Goal: Task Accomplishment & Management: Use online tool/utility

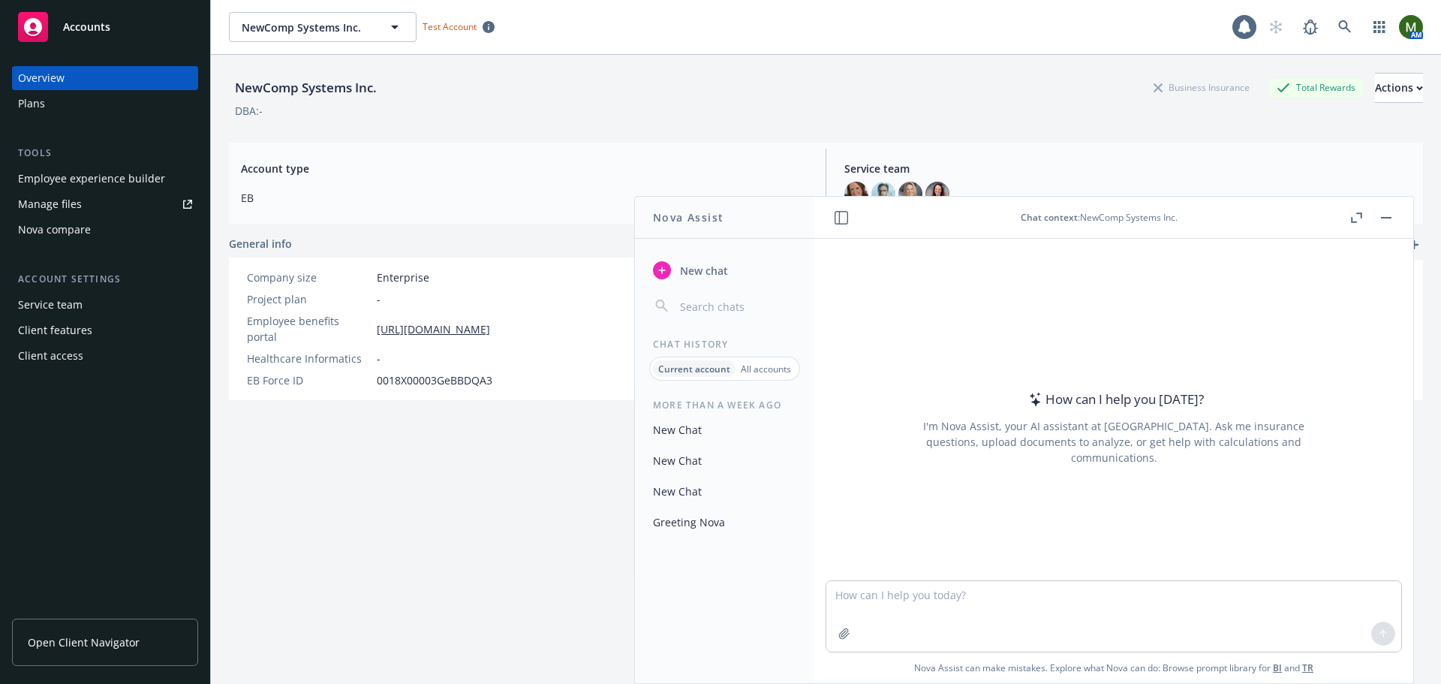
click at [1387, 217] on icon "button" at bounding box center [1386, 218] width 11 height 2
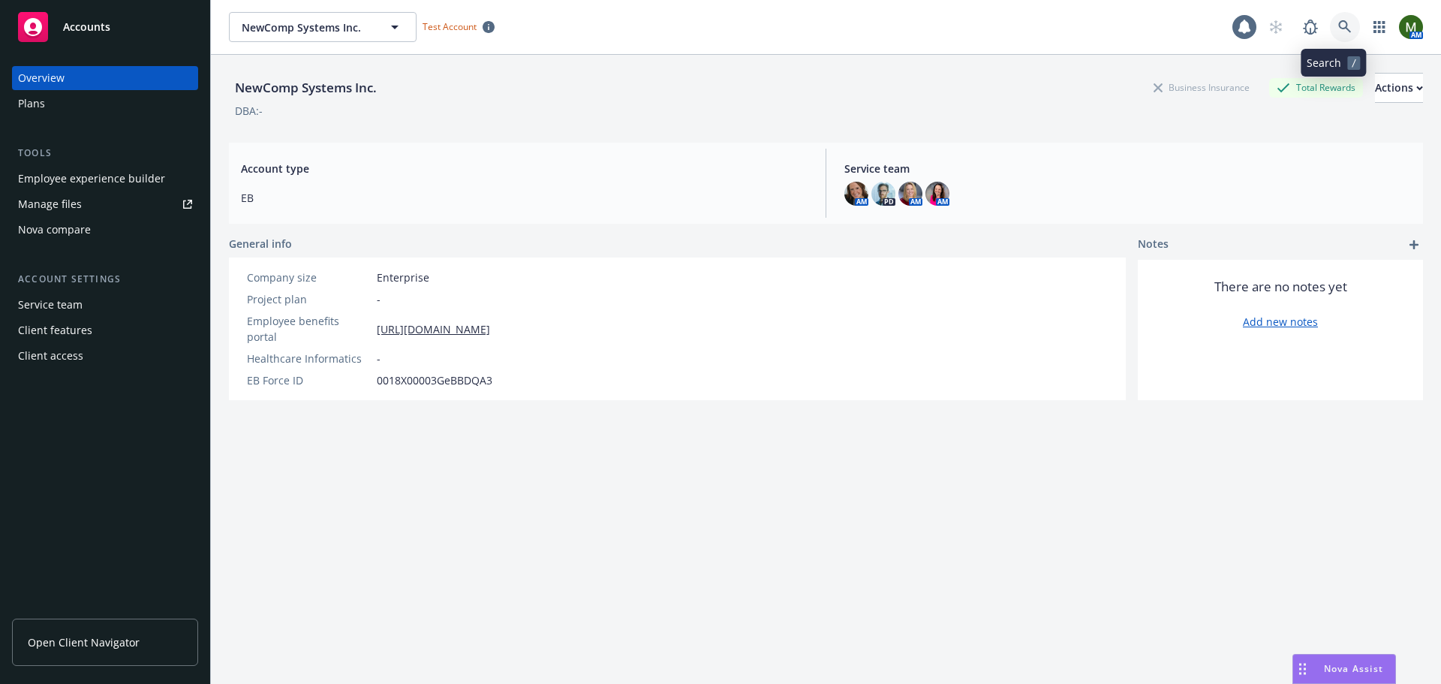
click at [1330, 26] on link at bounding box center [1345, 27] width 30 height 30
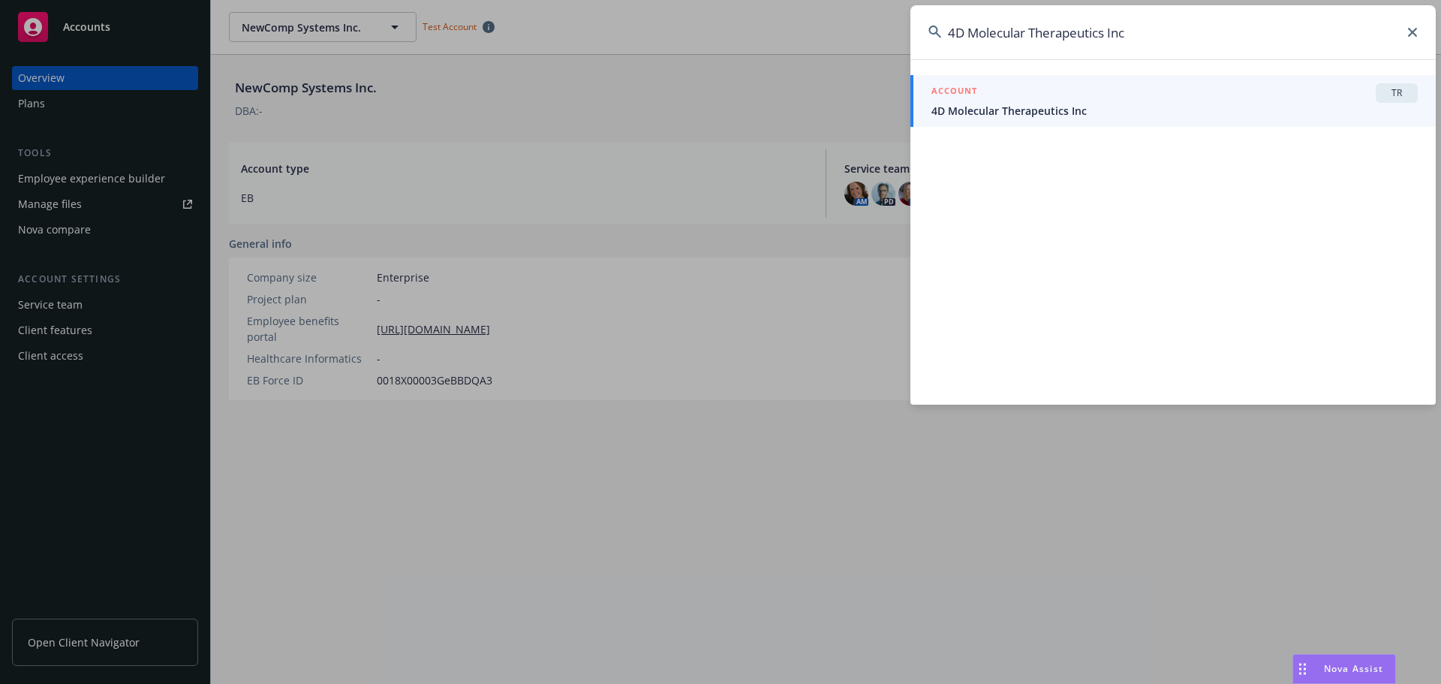
type input "4D Molecular Therapeutics Inc"
click at [1002, 104] on span "4D Molecular Therapeutics Inc" at bounding box center [1174, 111] width 486 height 16
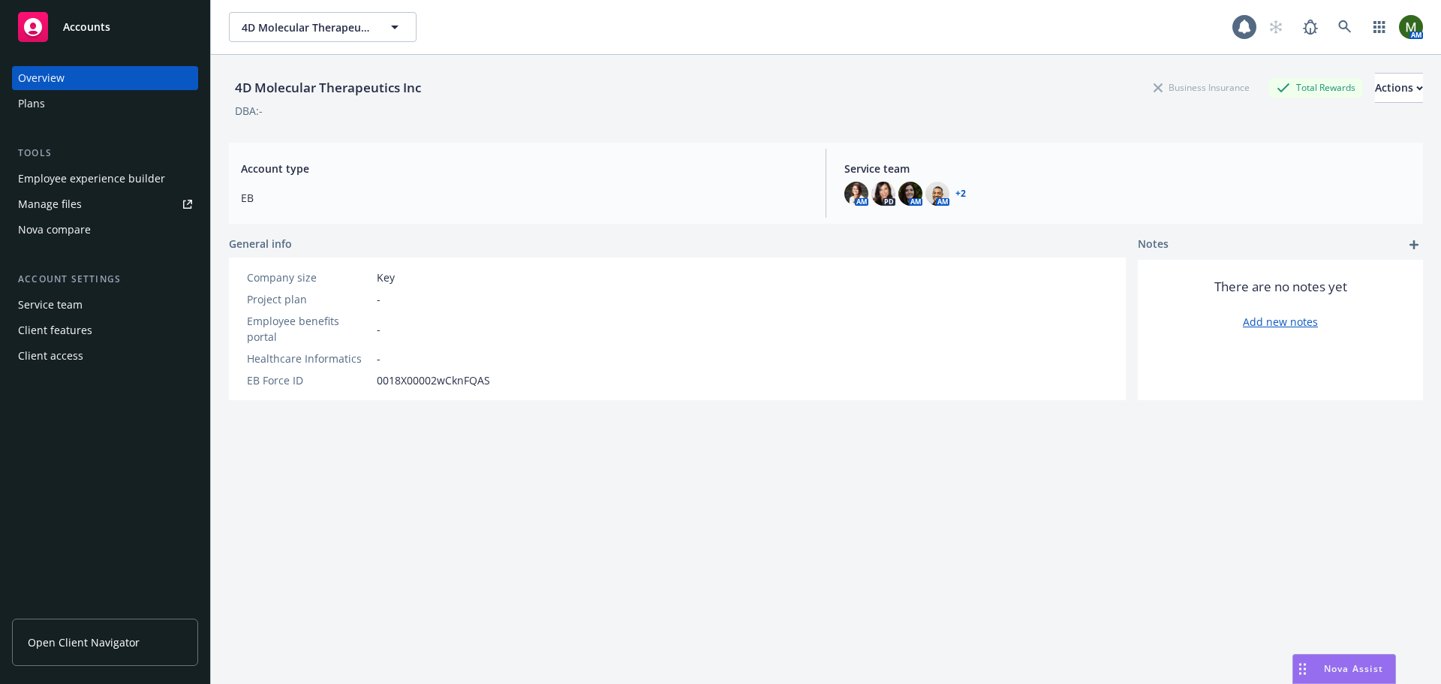
click at [80, 173] on div "Employee experience builder" at bounding box center [91, 179] width 147 height 24
click at [1337, 34] on link at bounding box center [1345, 27] width 30 height 30
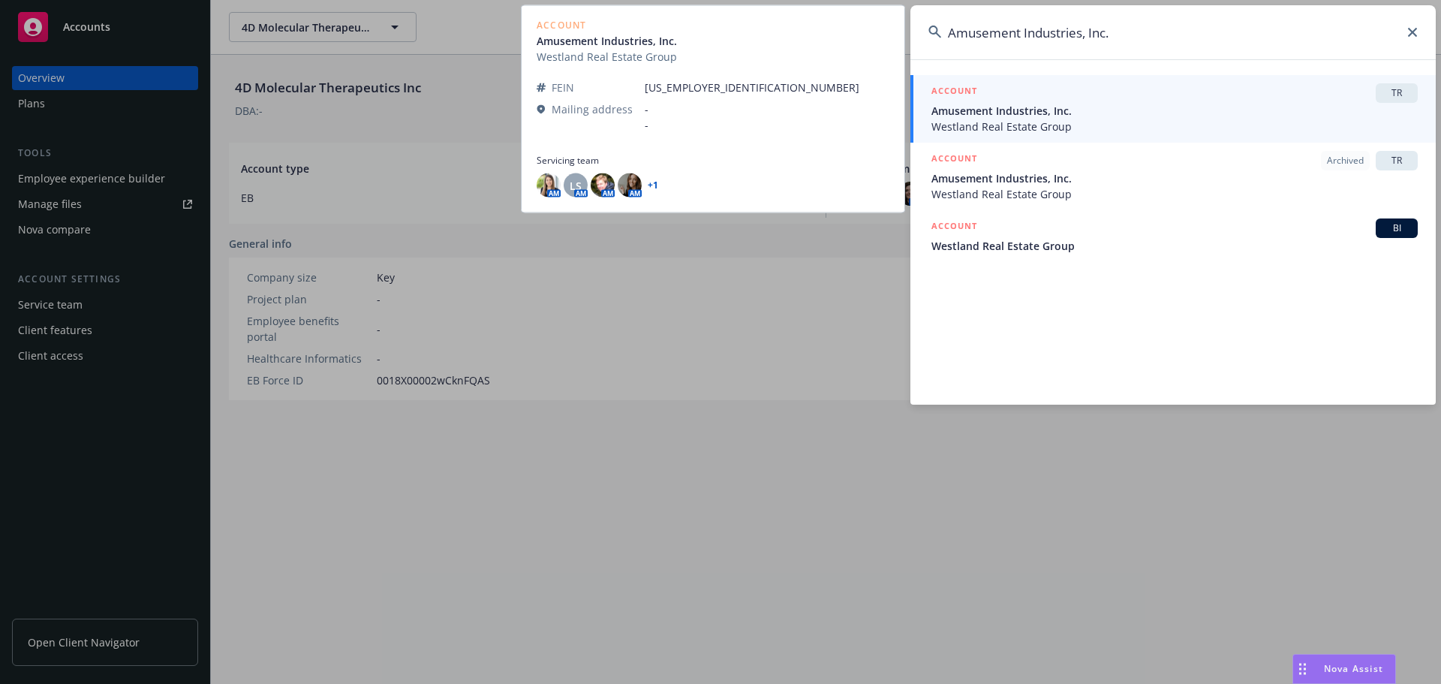
type input "Amusement Industries, Inc."
click at [1125, 118] on span "Amusement Industries, Inc." at bounding box center [1174, 111] width 486 height 16
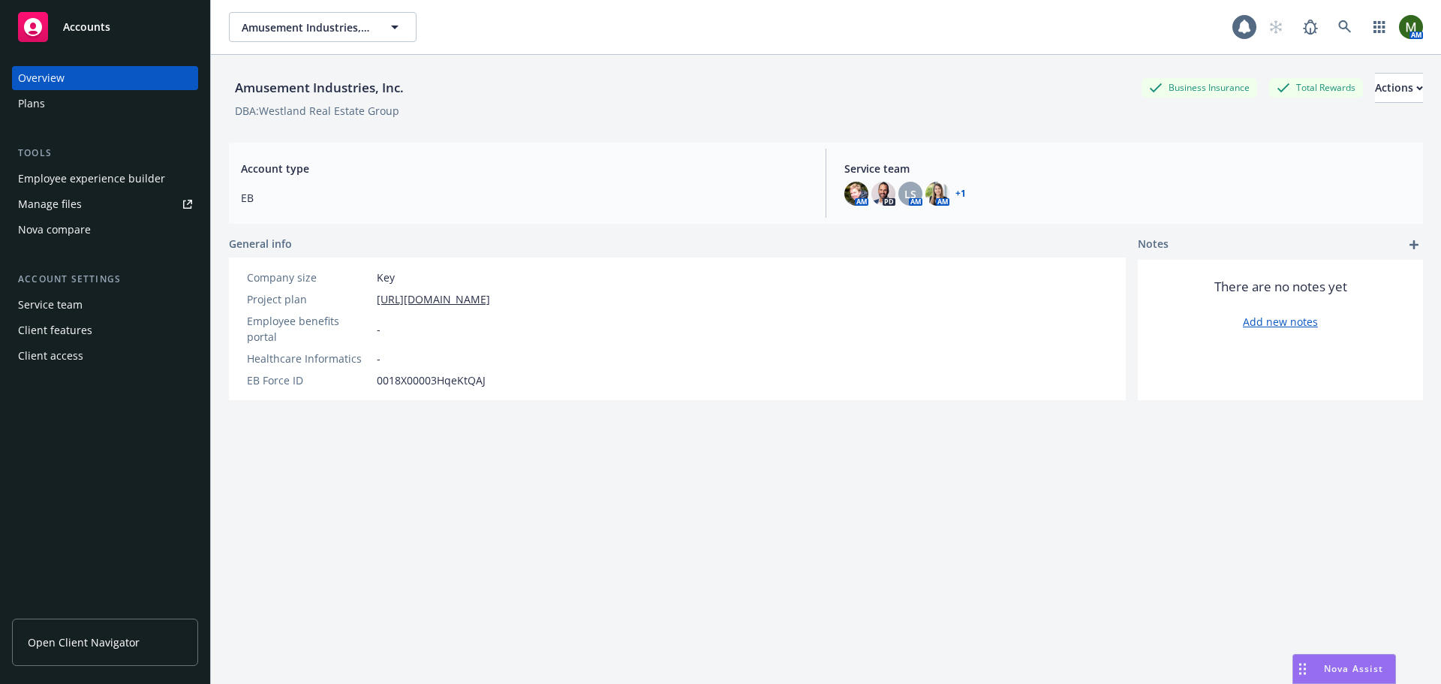
click at [139, 179] on div "Employee experience builder" at bounding box center [91, 179] width 147 height 24
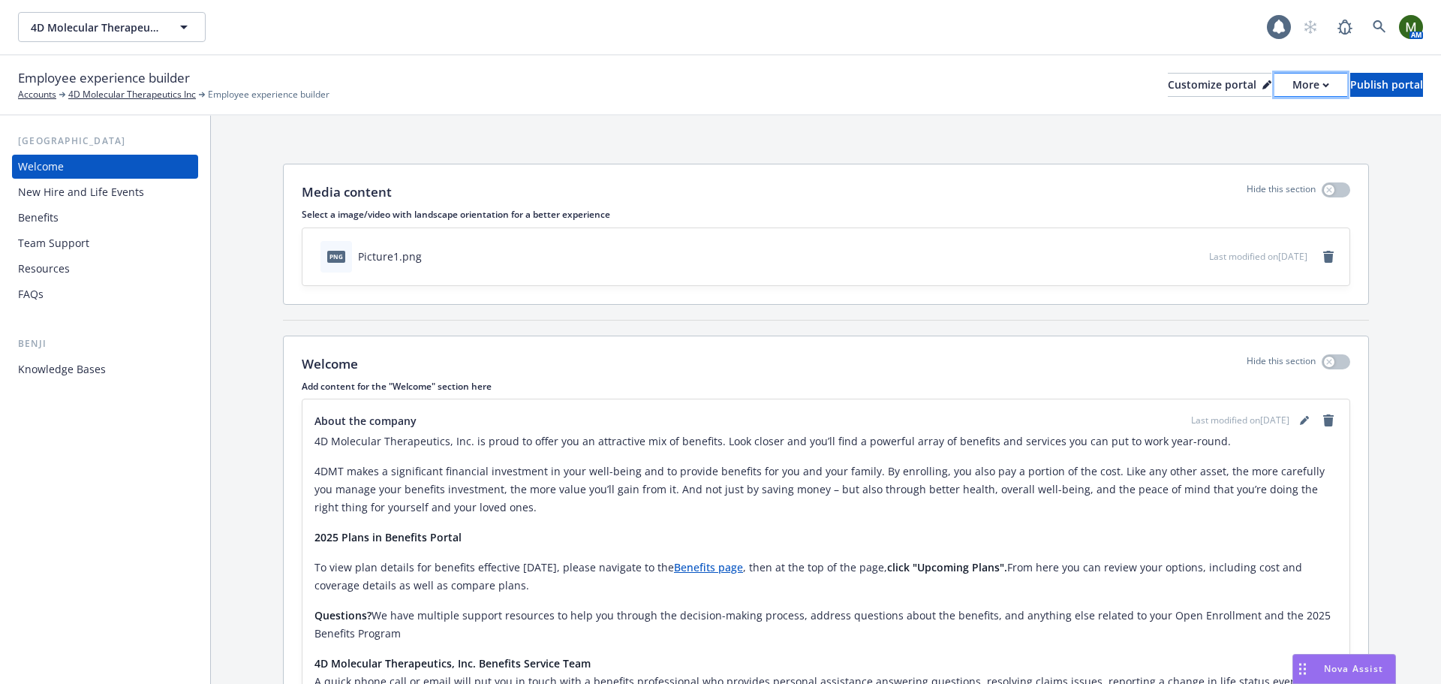
click at [1292, 88] on div "More" at bounding box center [1310, 85] width 37 height 23
click at [1238, 151] on link "Copy portal link" at bounding box center [1231, 149] width 137 height 30
click at [1378, 36] on link at bounding box center [1379, 27] width 30 height 30
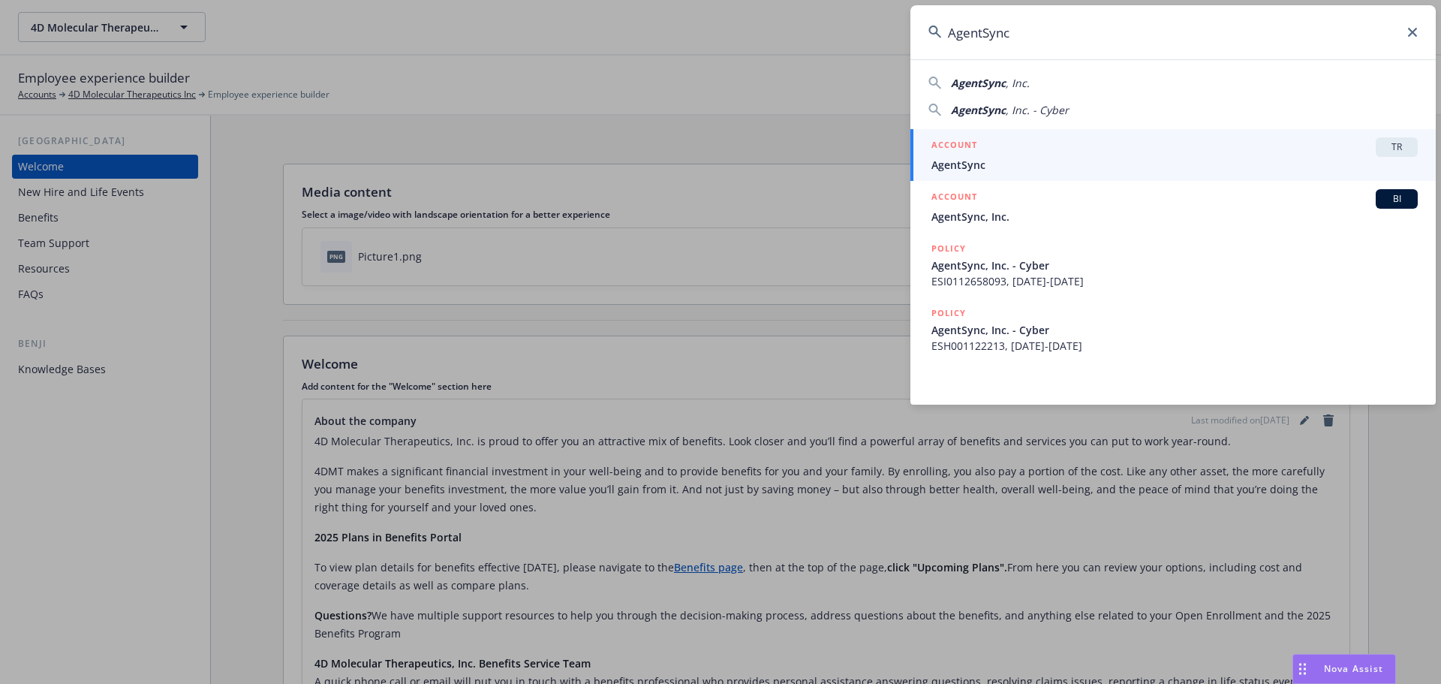
type input "AgentSync"
click at [1042, 167] on span "AgentSync" at bounding box center [1174, 165] width 486 height 16
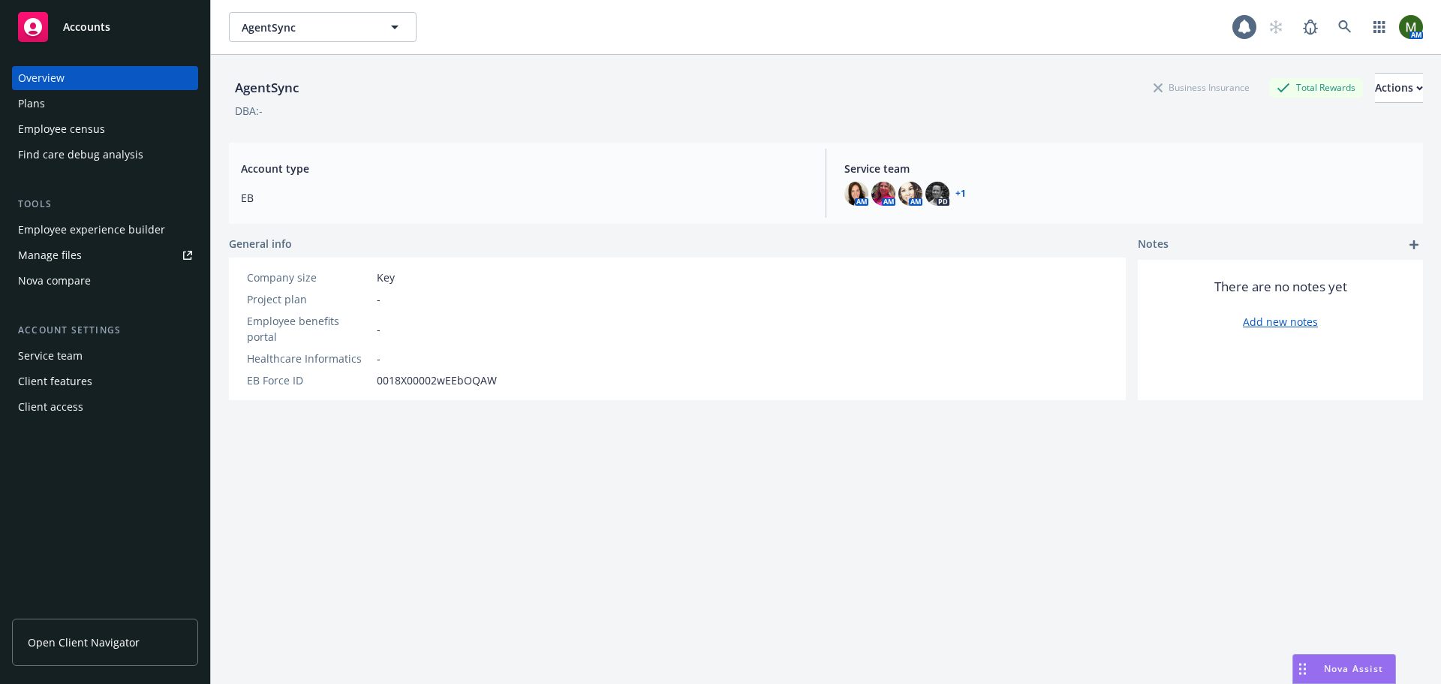
click at [83, 226] on div "Employee experience builder" at bounding box center [91, 230] width 147 height 24
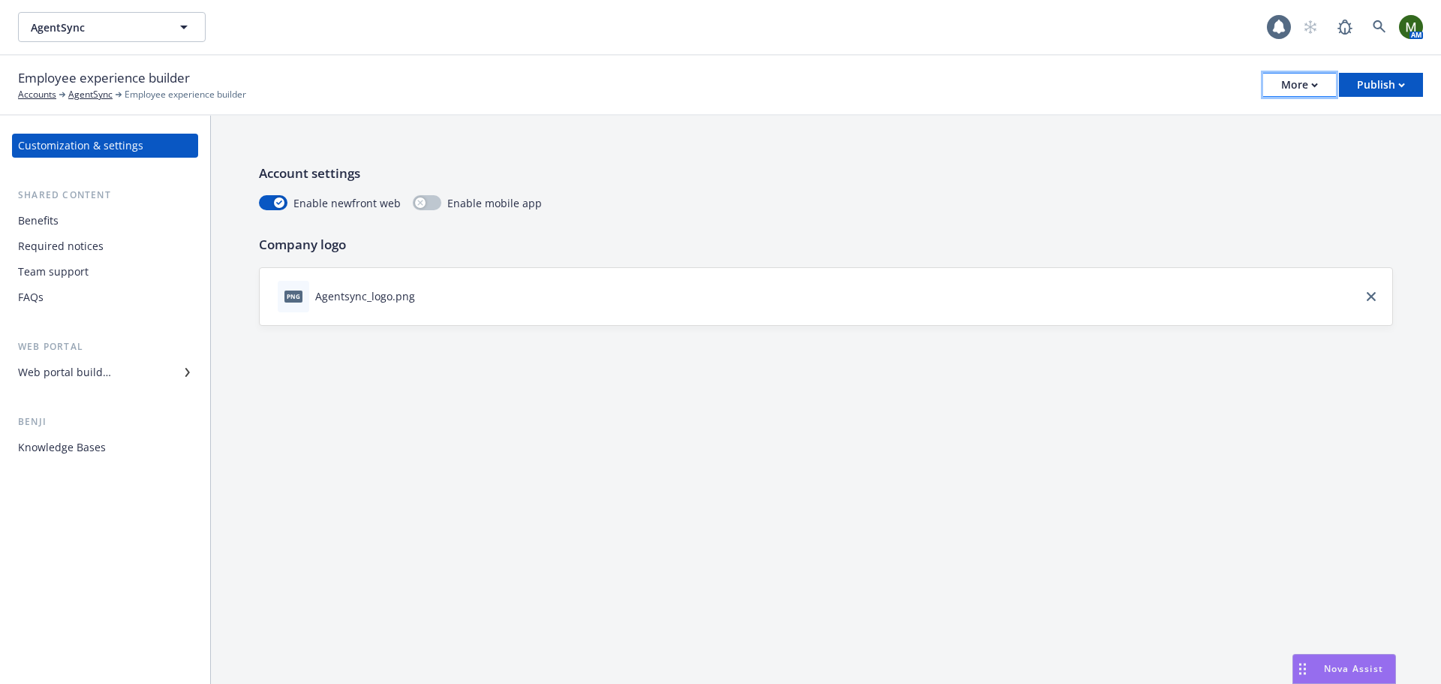
click at [1284, 81] on div "More" at bounding box center [1299, 85] width 37 height 23
click at [1285, 137] on link "Copy portal link" at bounding box center [1223, 149] width 222 height 30
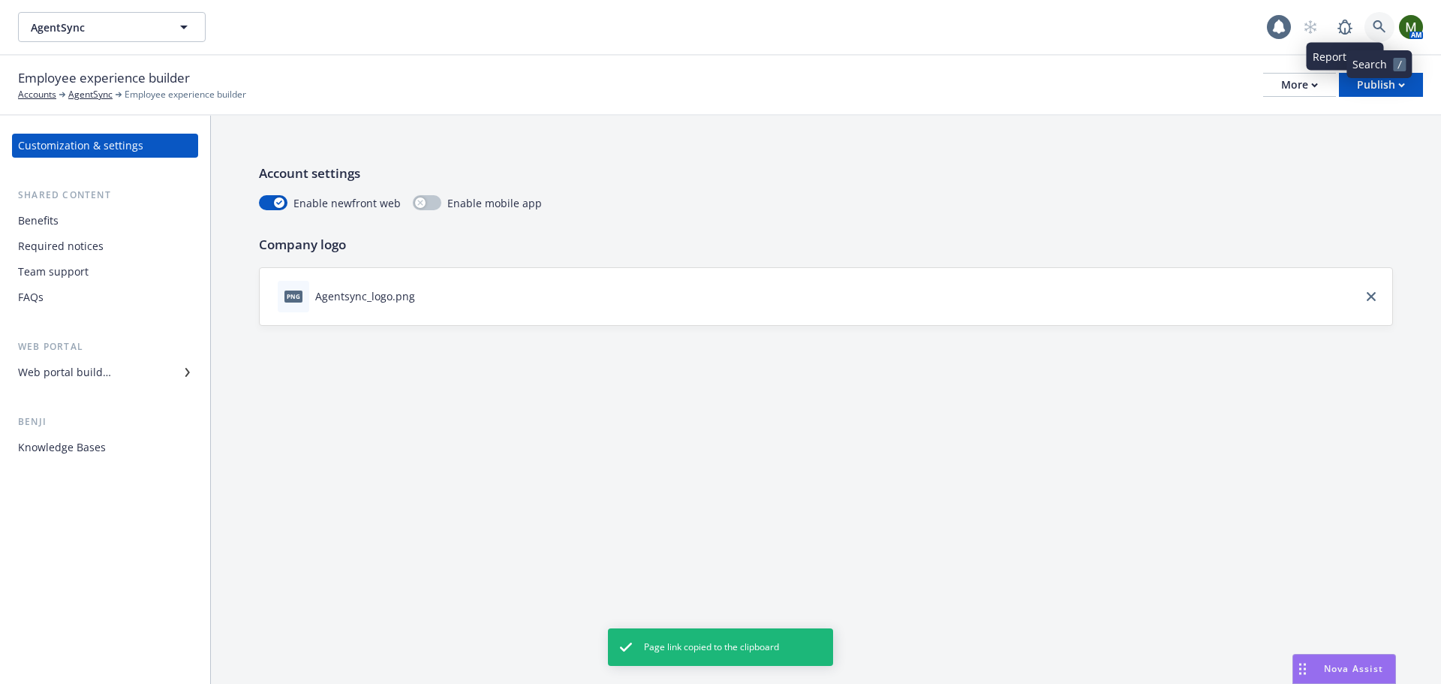
click at [1380, 26] on icon at bounding box center [1380, 27] width 14 height 14
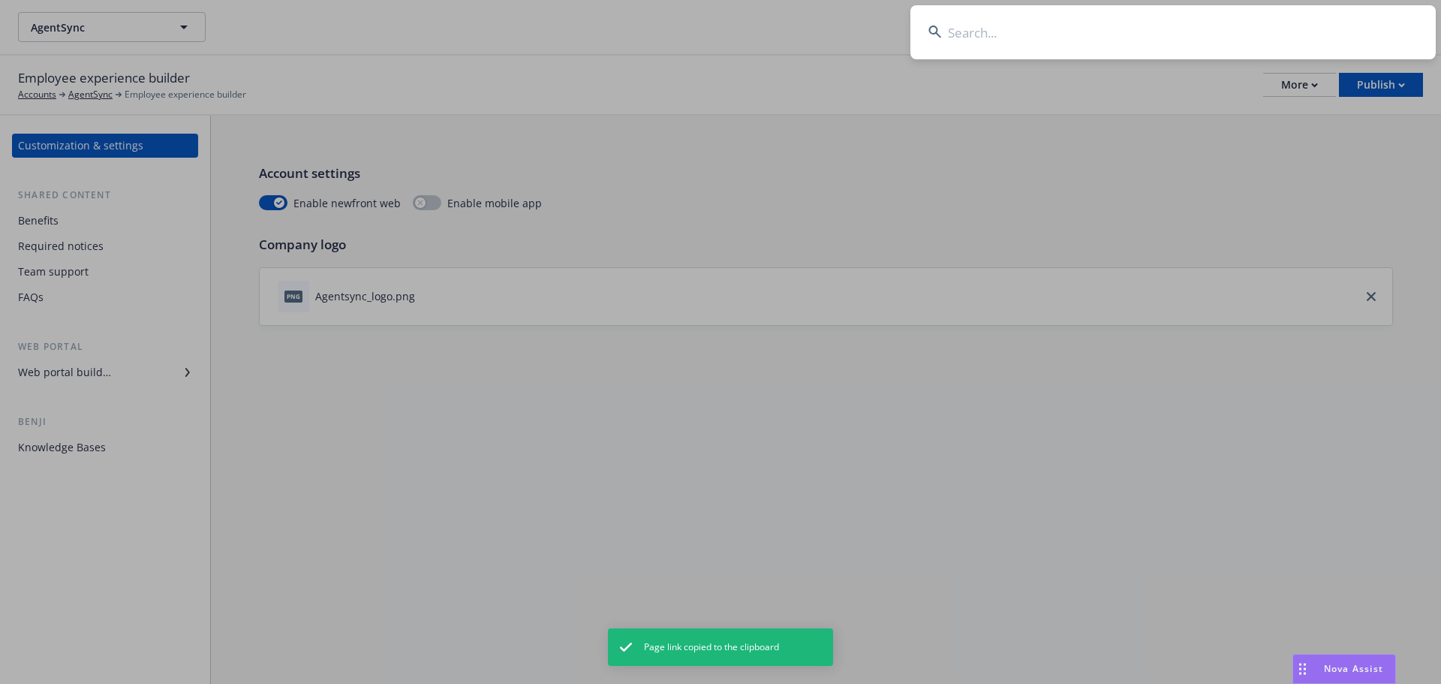
click at [1358, 33] on input at bounding box center [1172, 32] width 525 height 54
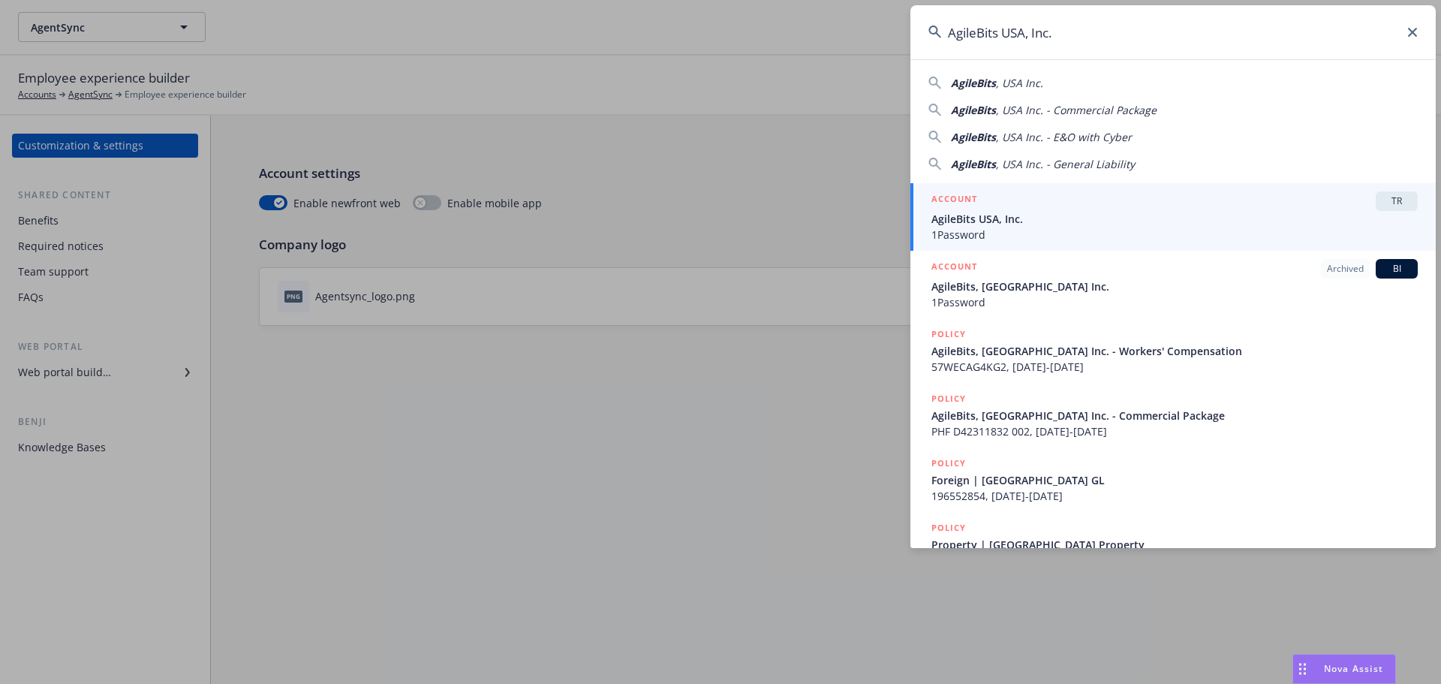
type input "AgileBits USA, Inc."
click at [1041, 225] on span "AgileBits USA, Inc." at bounding box center [1174, 219] width 486 height 16
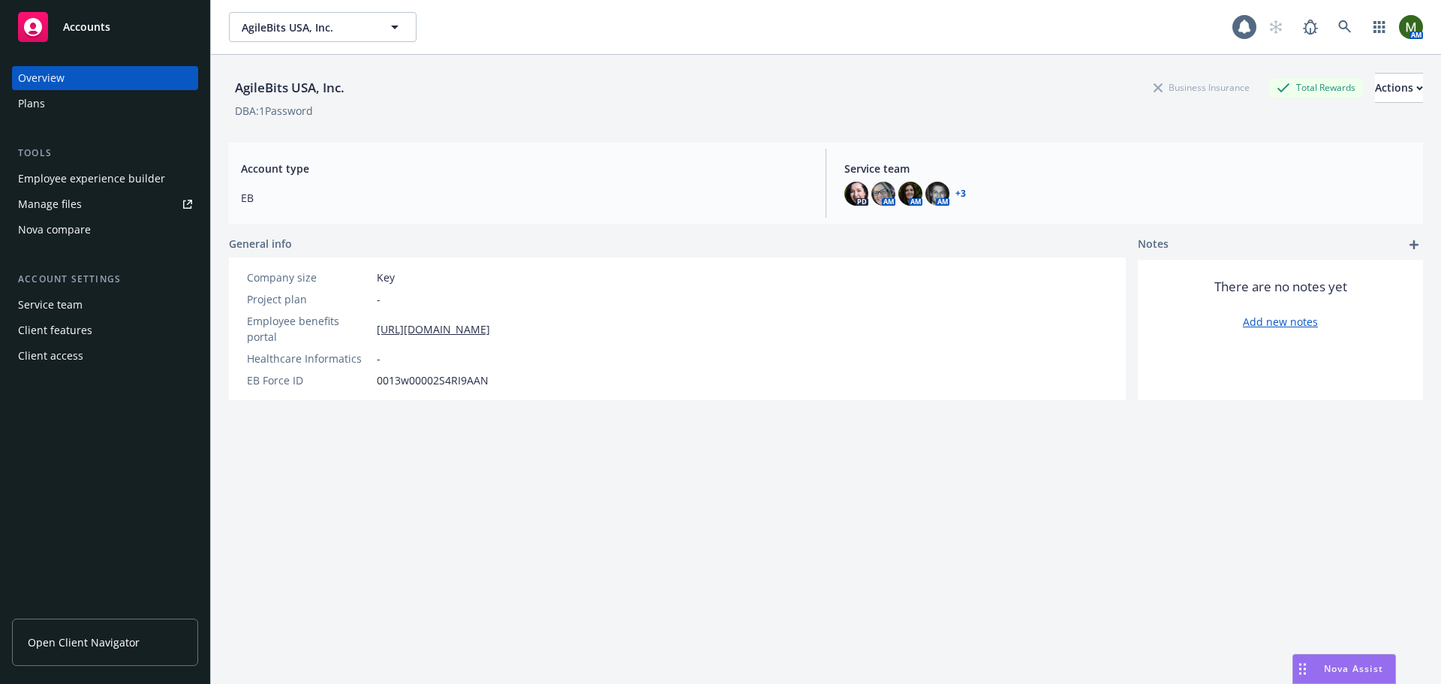
click at [98, 181] on div "Employee experience builder" at bounding box center [91, 179] width 147 height 24
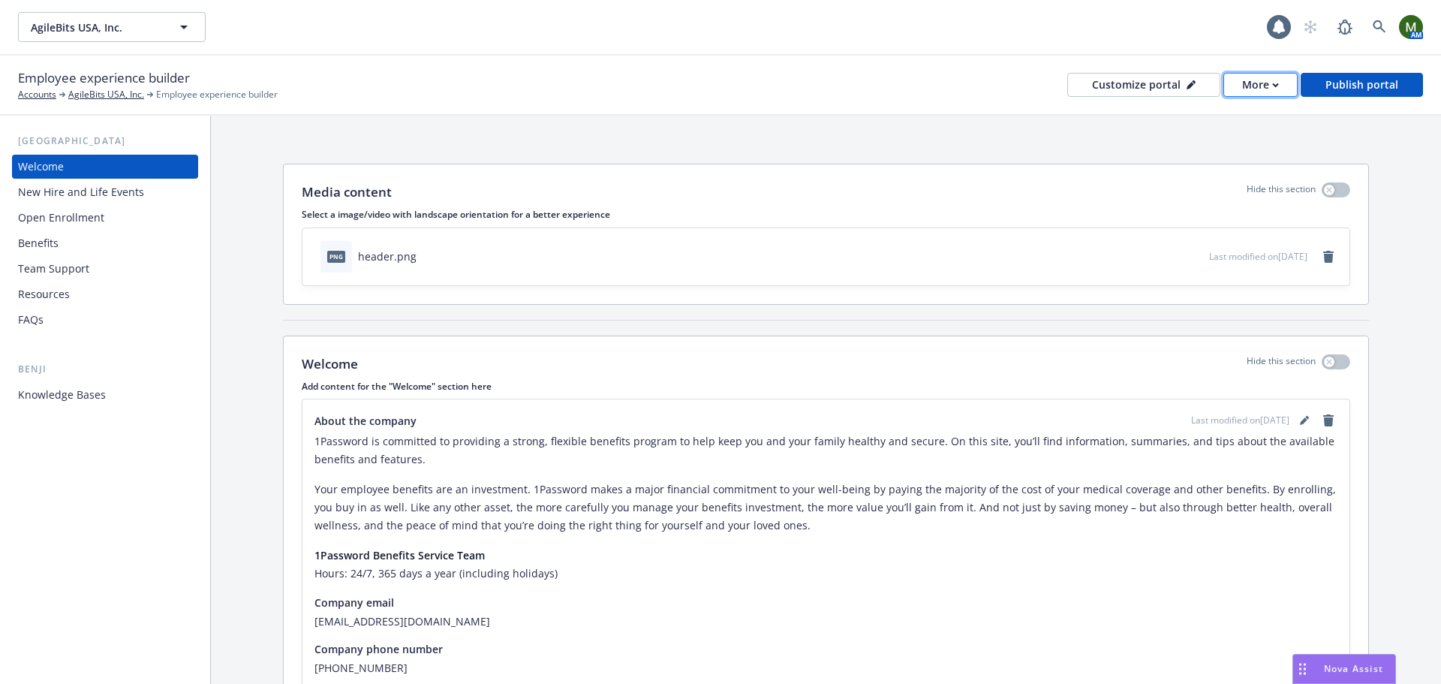
click at [1268, 82] on div "More" at bounding box center [1260, 85] width 37 height 23
click at [1249, 142] on link "Copy portal link" at bounding box center [1231, 149] width 137 height 30
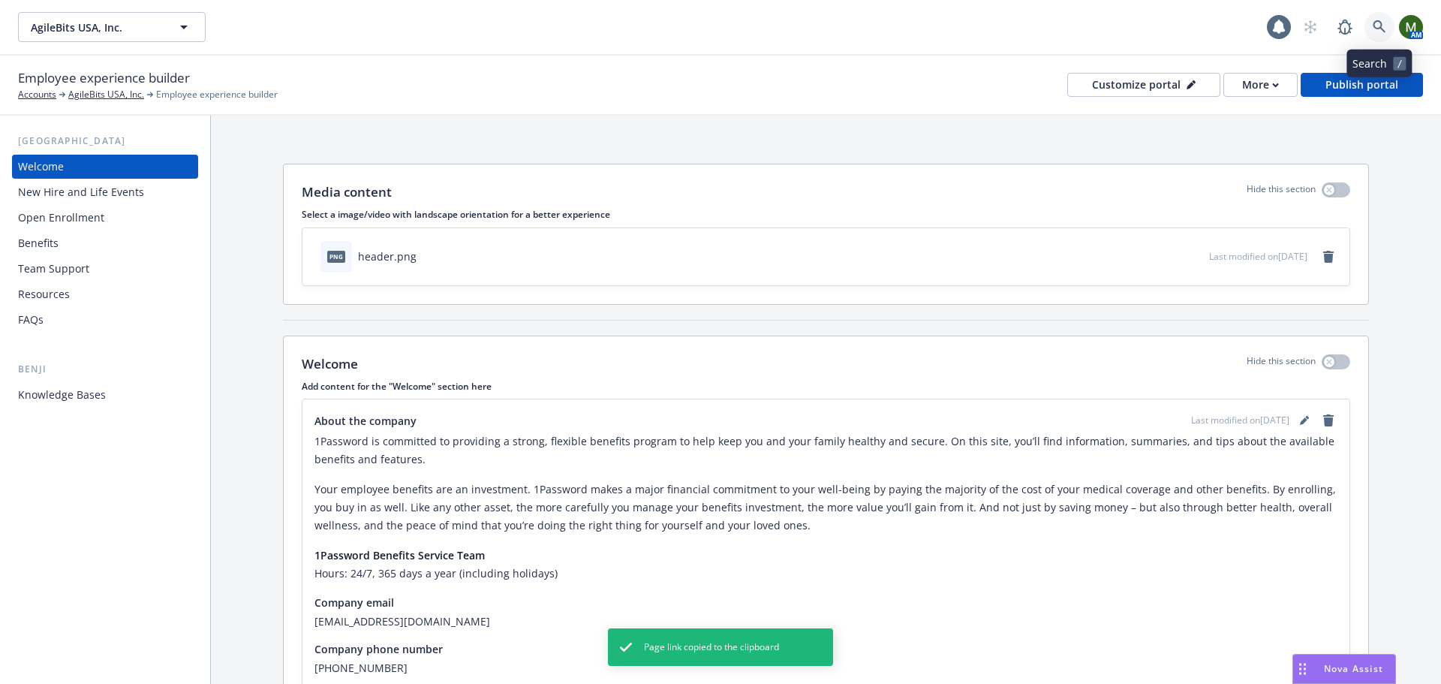
click at [1383, 27] on icon at bounding box center [1380, 27] width 14 height 14
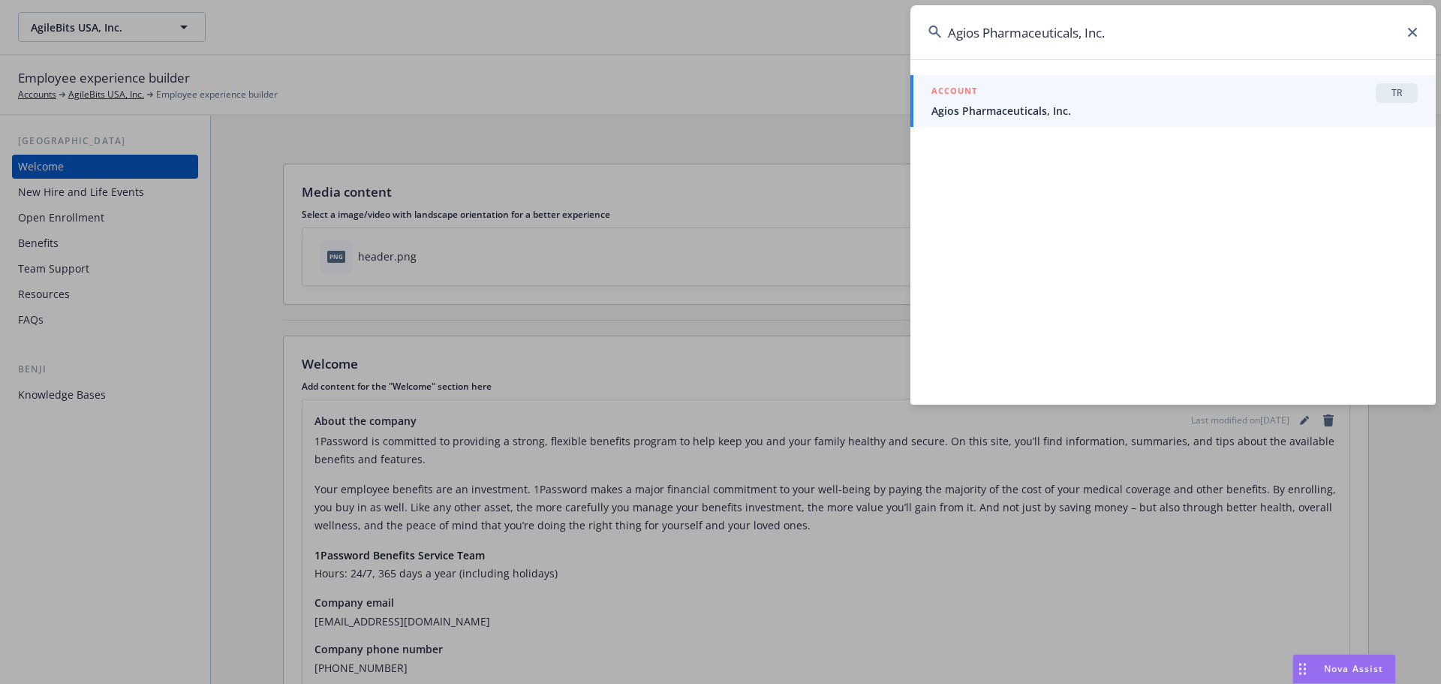
type input "Agios Pharmaceuticals, Inc."
click at [1113, 105] on span "Agios Pharmaceuticals, Inc." at bounding box center [1174, 111] width 486 height 16
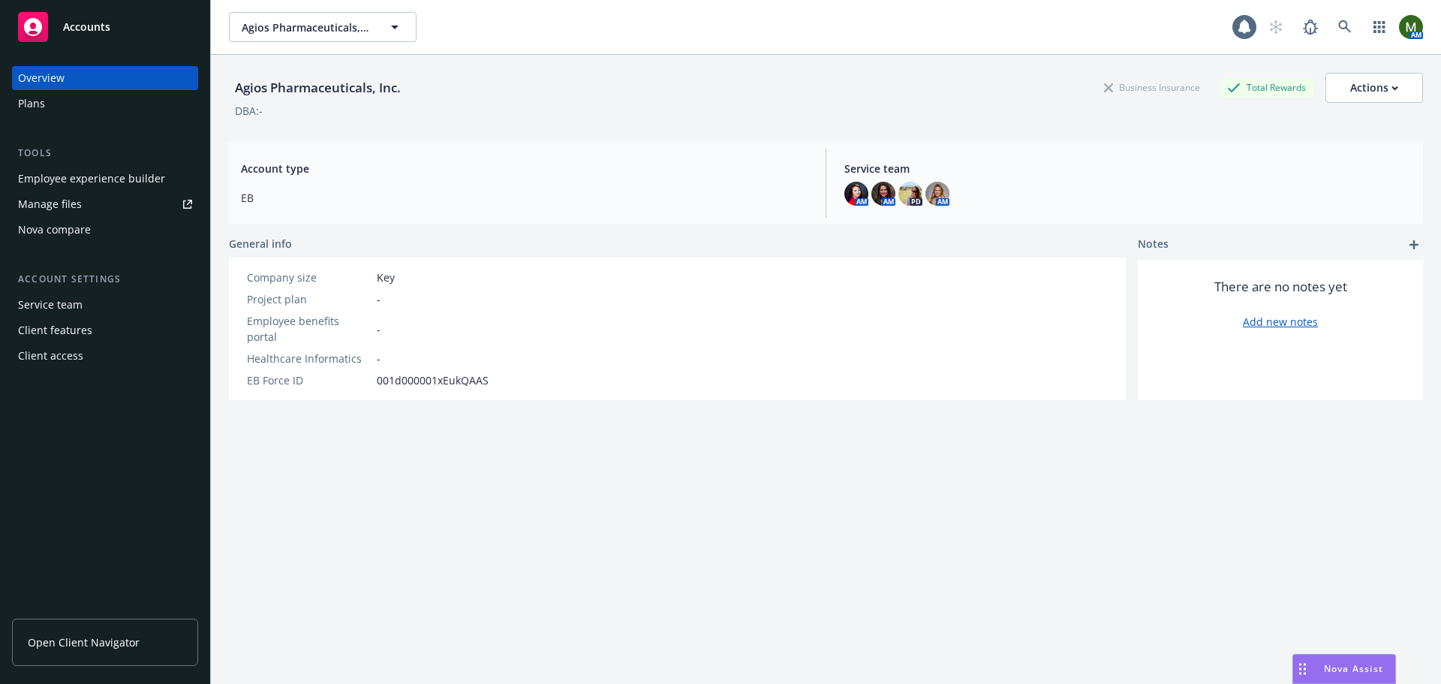
click at [38, 177] on div "Employee experience builder" at bounding box center [91, 179] width 147 height 24
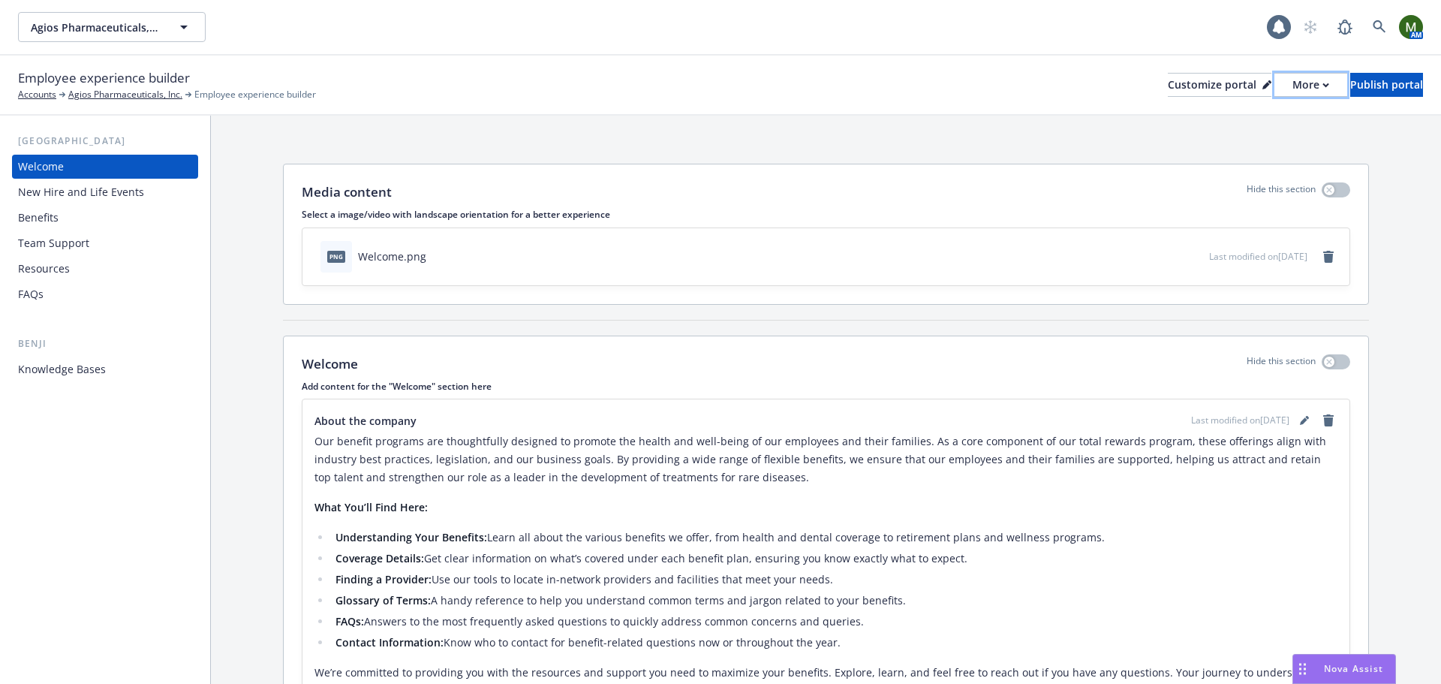
click at [1292, 80] on div "More" at bounding box center [1310, 85] width 37 height 23
click at [1252, 146] on link "Copy portal link" at bounding box center [1231, 149] width 137 height 30
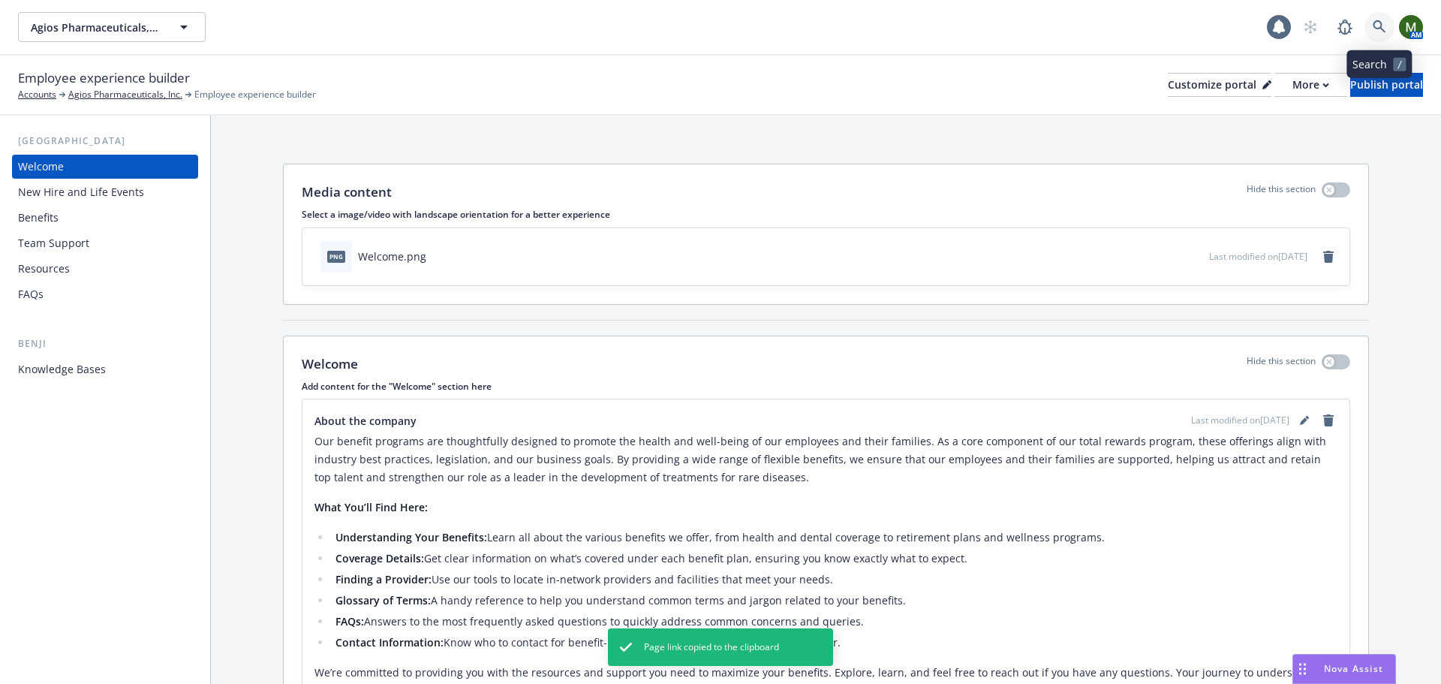
click at [1375, 19] on link at bounding box center [1379, 27] width 30 height 30
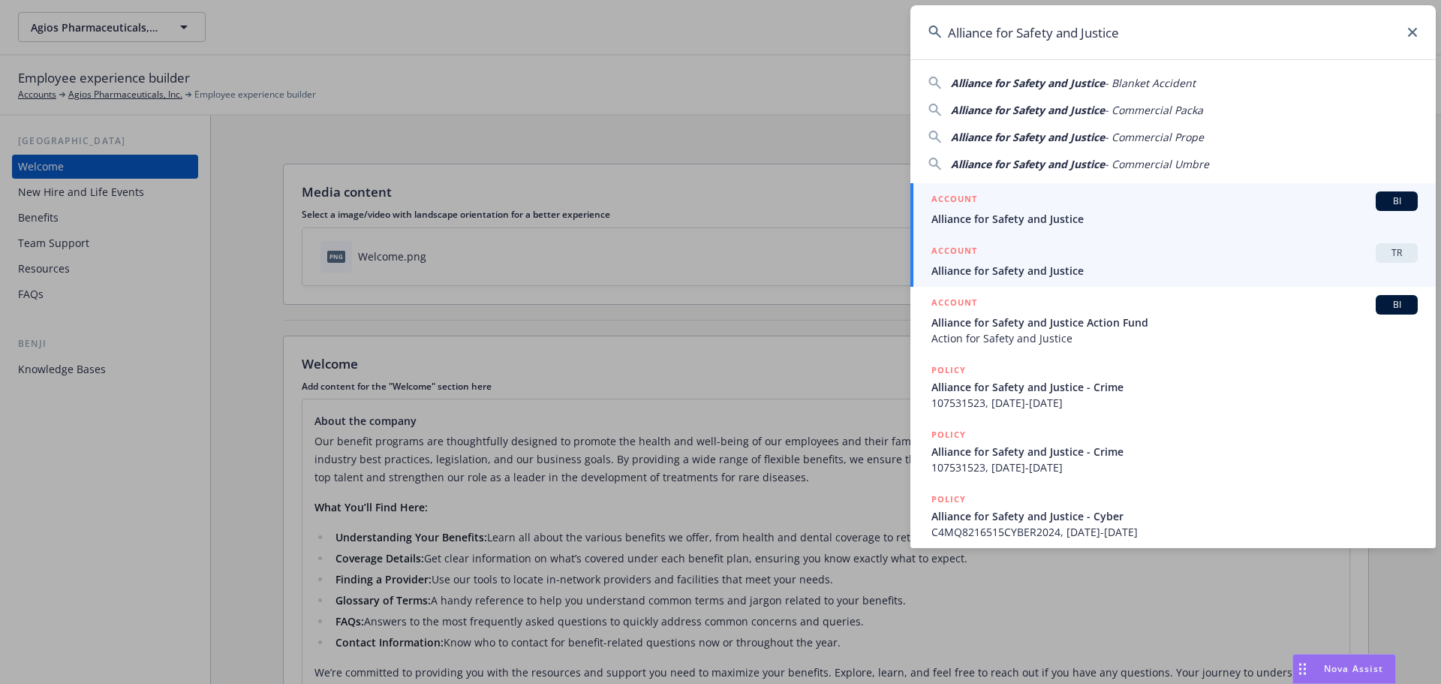
type input "Alliance for Safety and Justice"
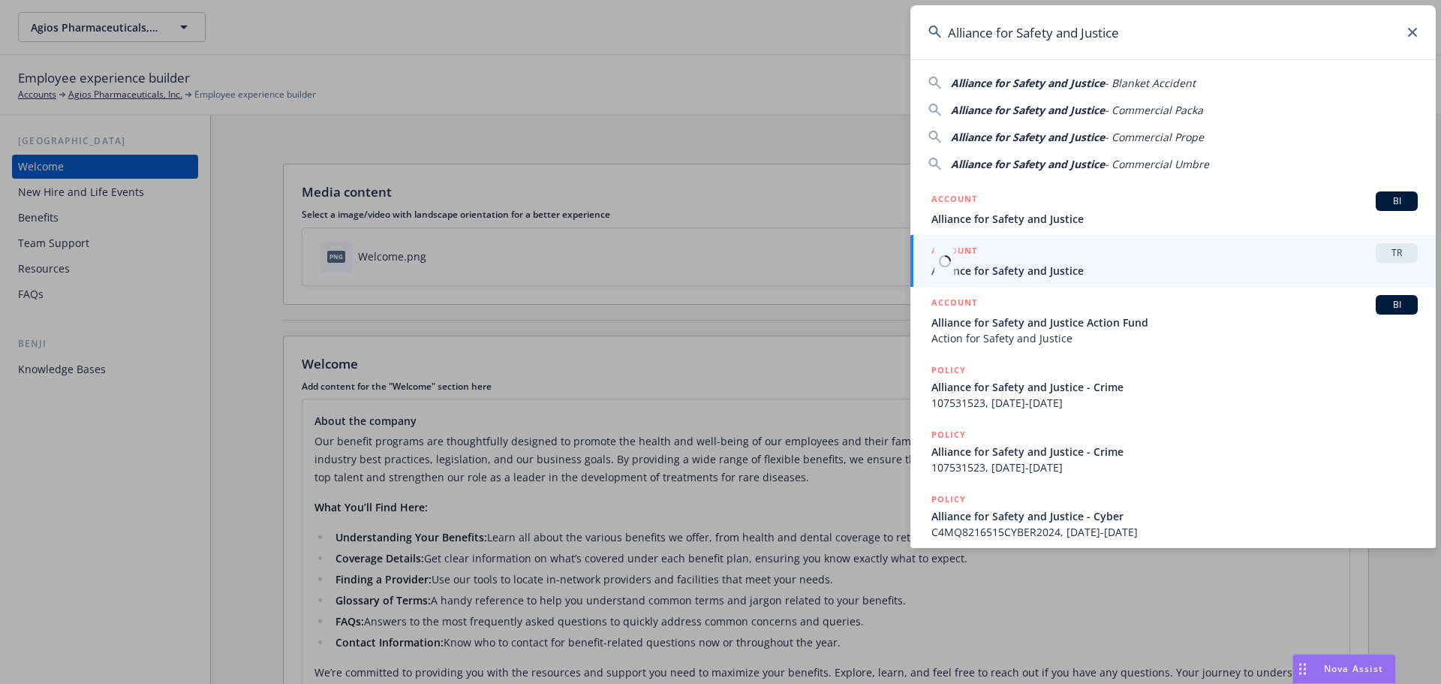
click at [1076, 279] on link "ACCOUNT TR Alliance for Safety and Justice" at bounding box center [1172, 261] width 525 height 52
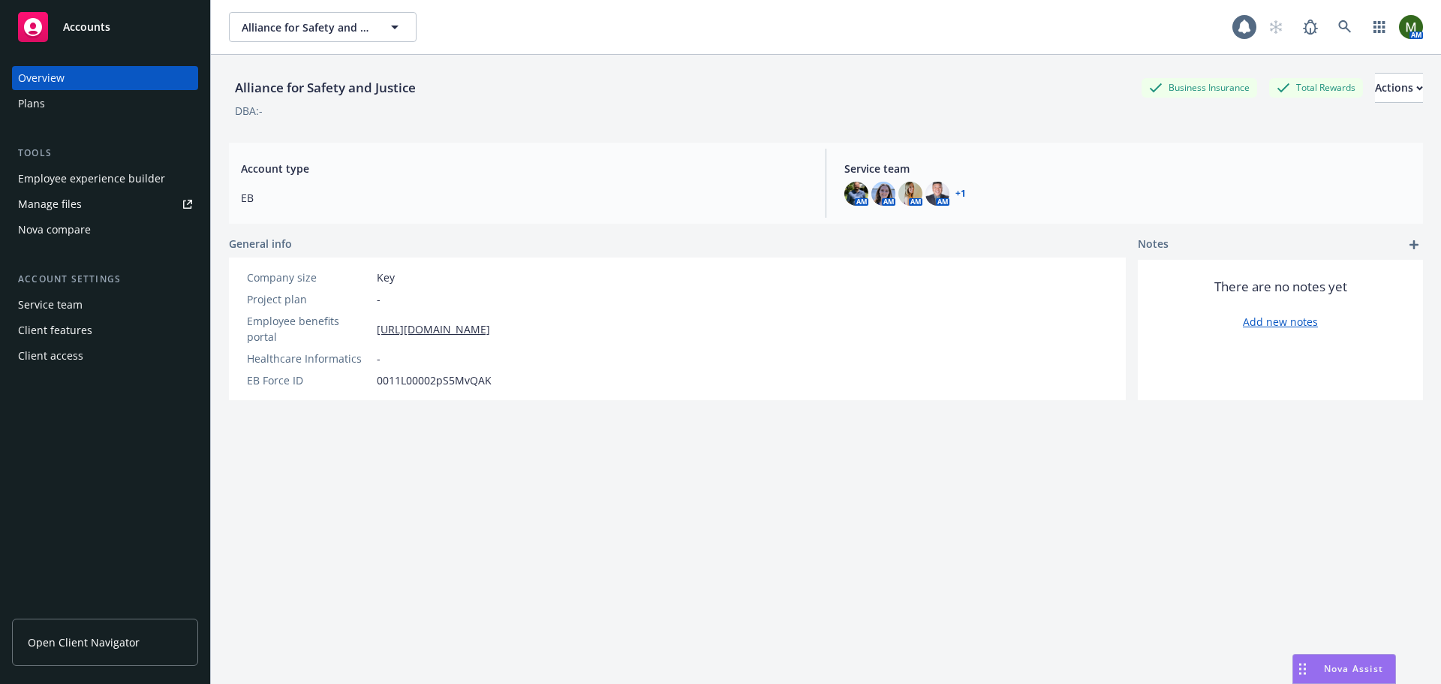
click at [93, 179] on div "Employee experience builder" at bounding box center [91, 179] width 147 height 24
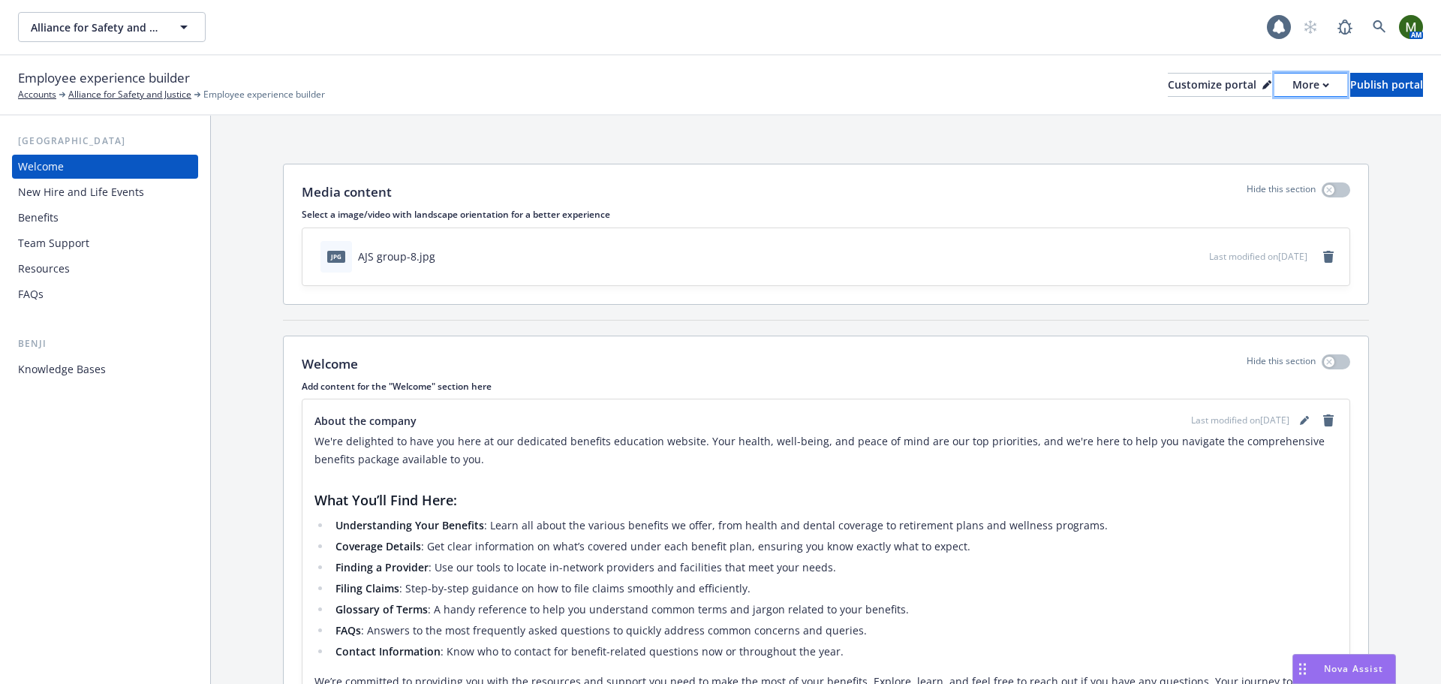
click at [1292, 78] on div "More" at bounding box center [1310, 85] width 37 height 23
click at [1252, 140] on link "Copy portal link" at bounding box center [1231, 149] width 137 height 30
click at [1371, 24] on link at bounding box center [1379, 27] width 30 height 30
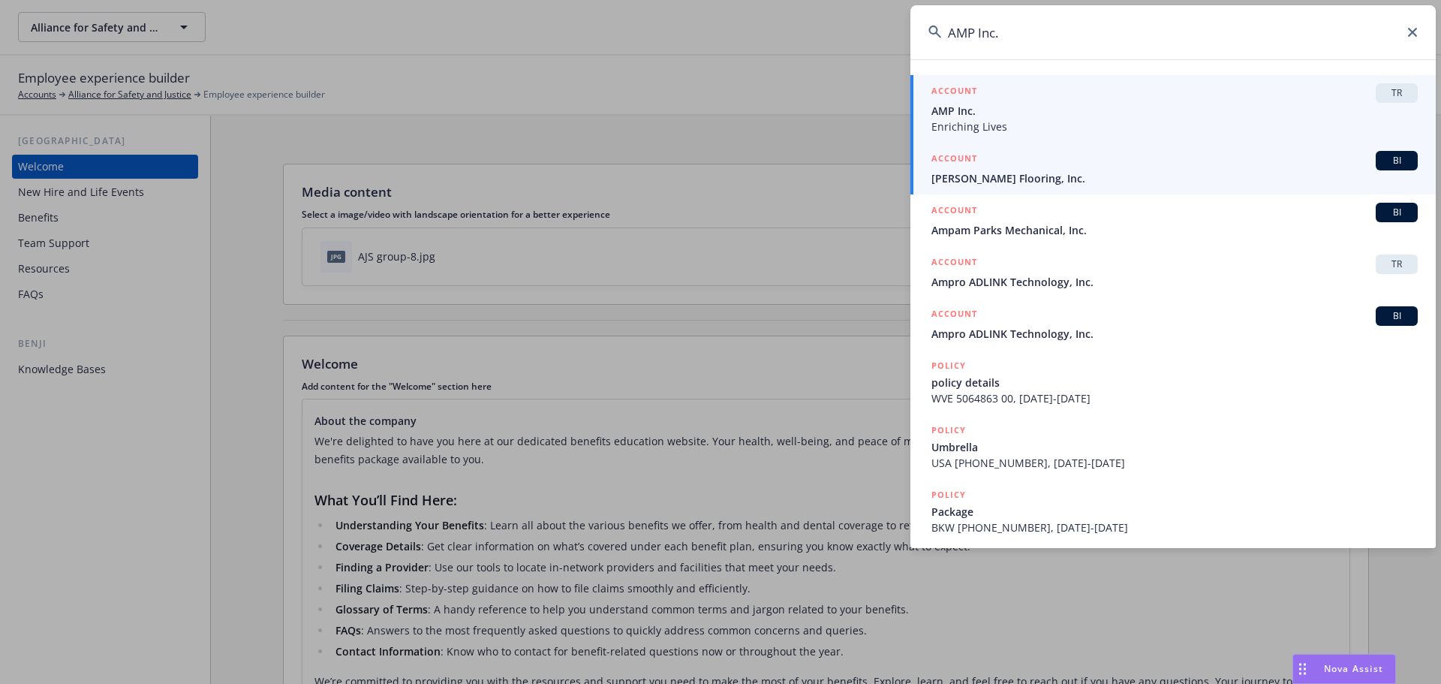
type input "AMP Inc."
click at [1137, 109] on span "AMP Inc." at bounding box center [1174, 111] width 486 height 16
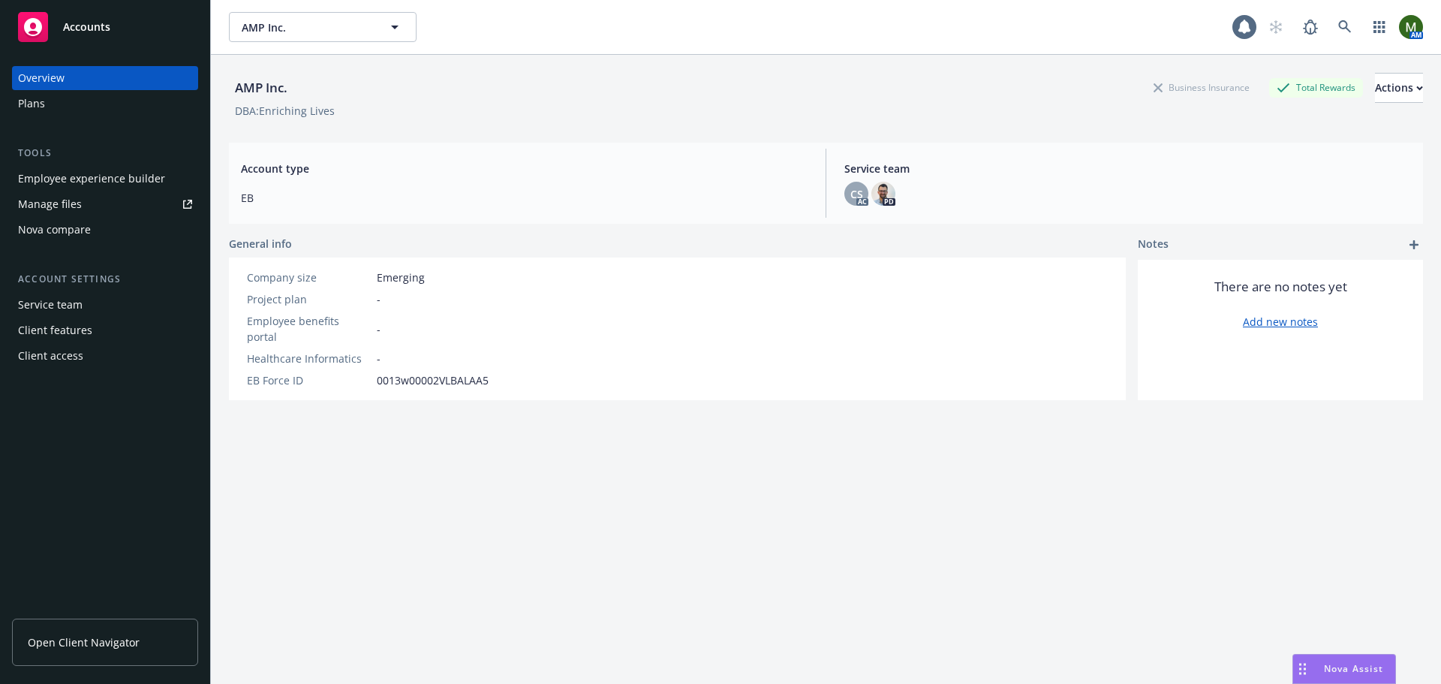
click at [128, 177] on div "Employee experience builder" at bounding box center [91, 179] width 147 height 24
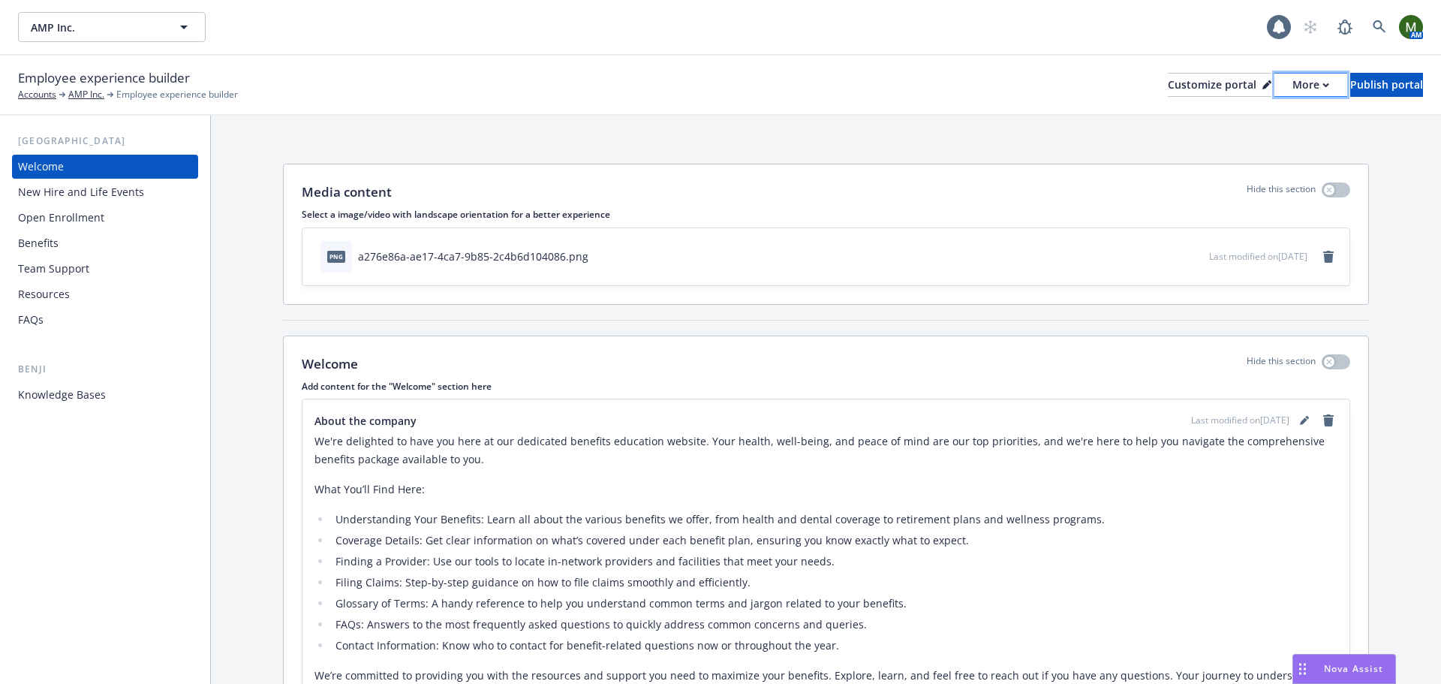
click at [1292, 81] on div "More" at bounding box center [1310, 85] width 37 height 23
click at [1253, 143] on link "Copy portal link" at bounding box center [1231, 149] width 137 height 30
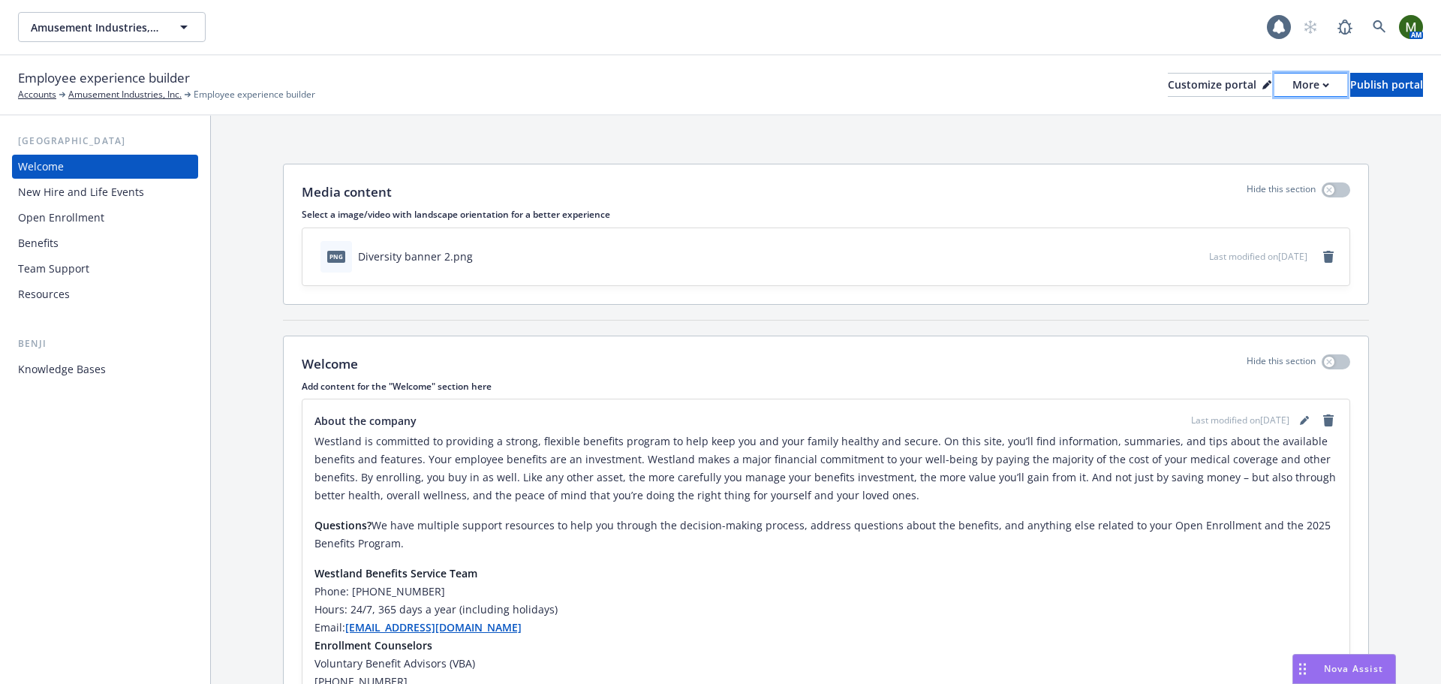
click at [1292, 82] on div "More" at bounding box center [1310, 85] width 37 height 23
click at [1241, 150] on link "Copy portal link" at bounding box center [1231, 149] width 137 height 30
click at [1384, 24] on icon at bounding box center [1380, 27] width 14 height 14
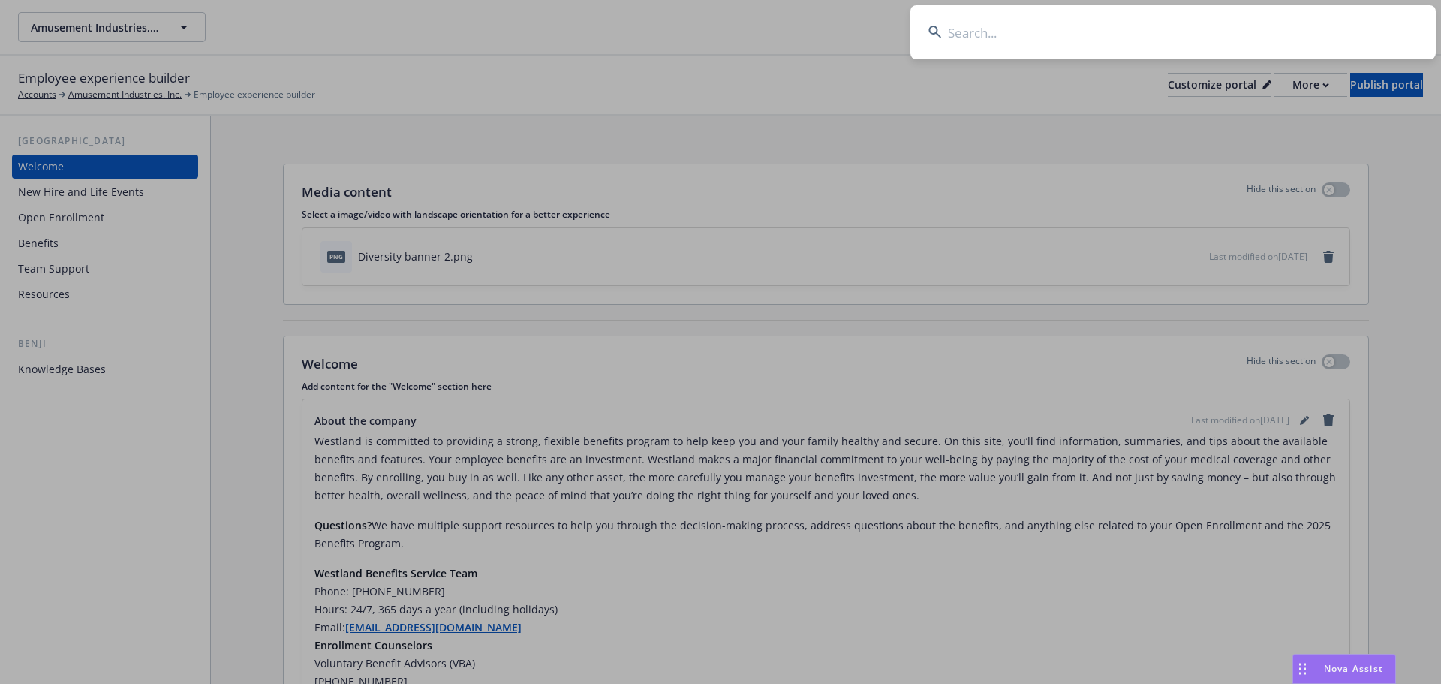
click at [1336, 42] on input at bounding box center [1172, 32] width 525 height 54
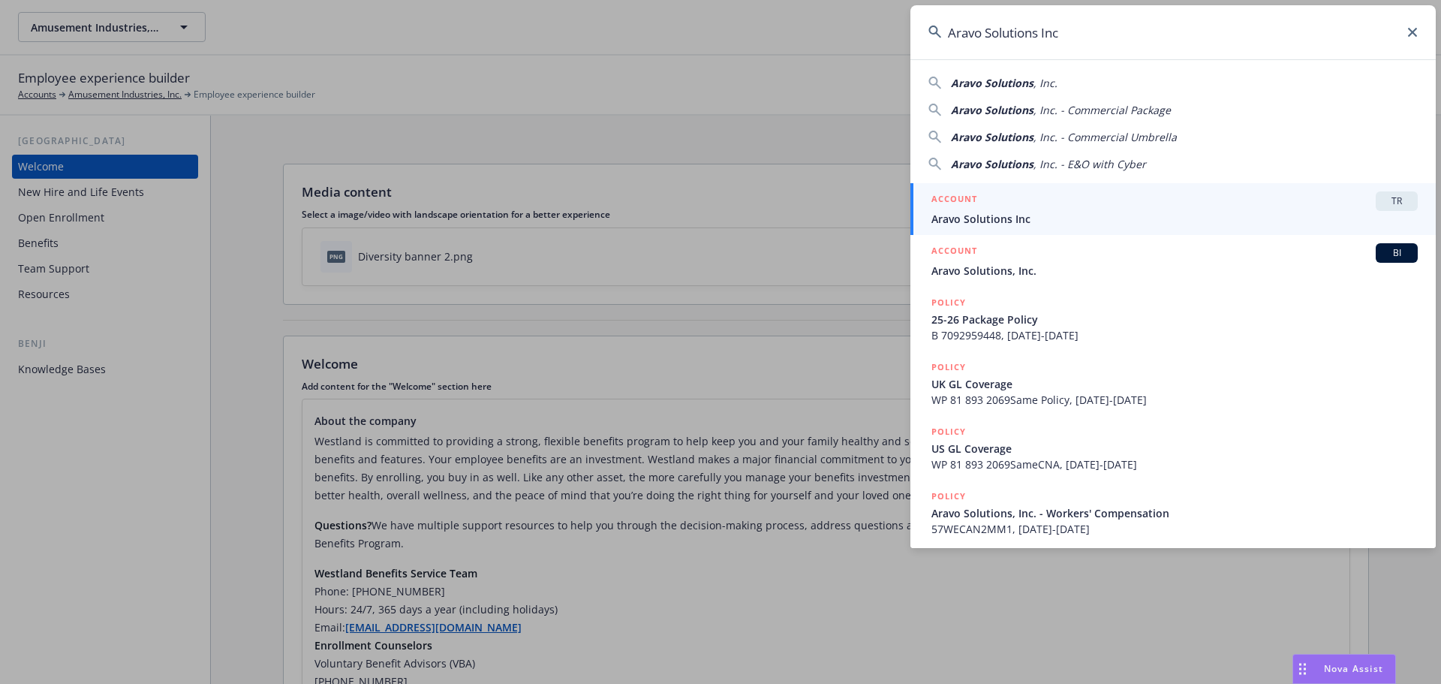
type input "Aravo Solutions Inc"
click at [1074, 219] on span "Aravo Solutions Inc" at bounding box center [1174, 219] width 486 height 16
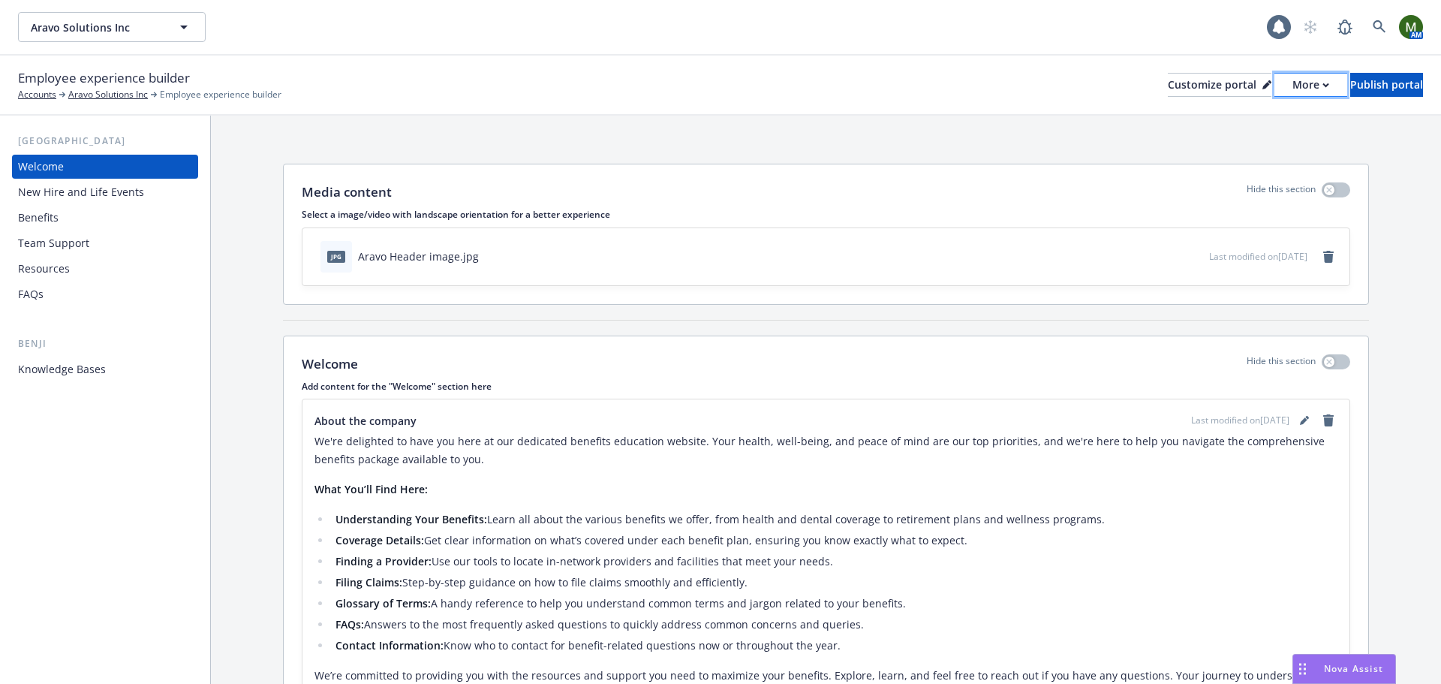
click at [1292, 89] on div "More" at bounding box center [1310, 85] width 37 height 23
click at [1245, 140] on link "Copy portal link" at bounding box center [1231, 149] width 137 height 30
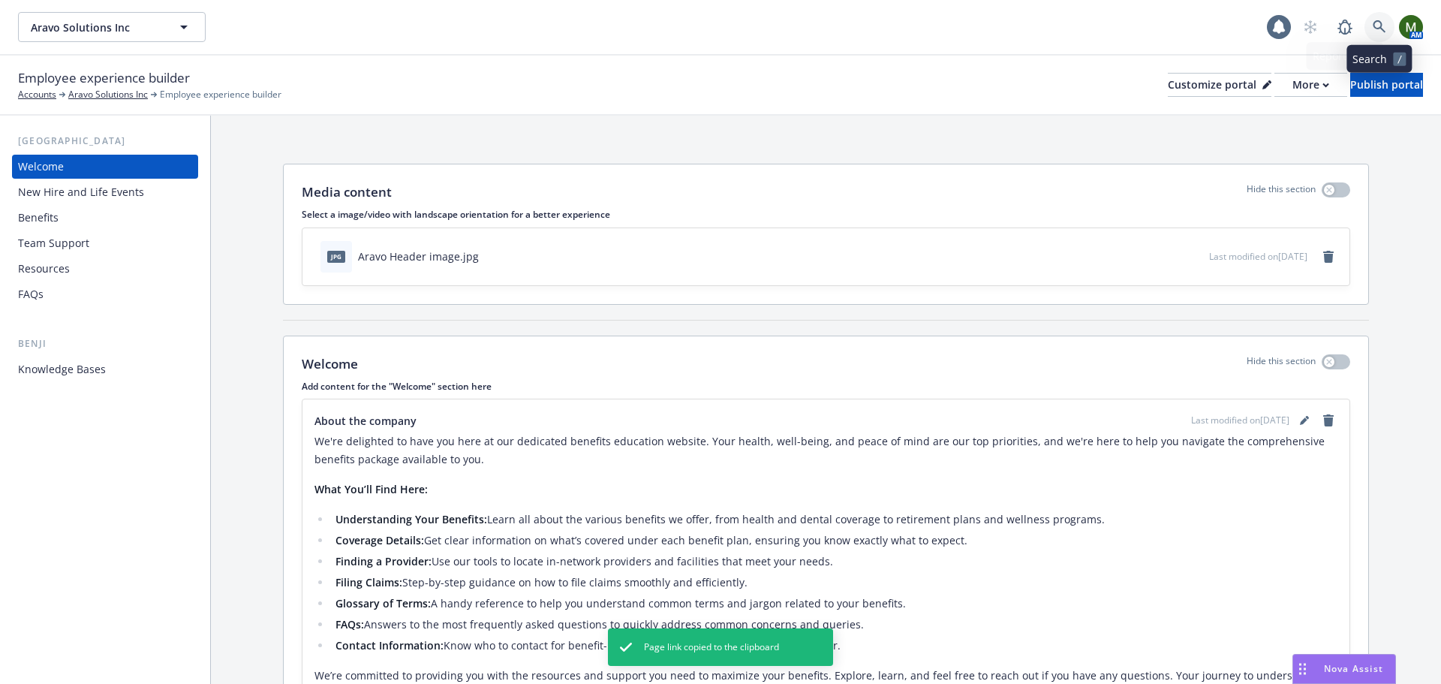
click at [1377, 29] on icon at bounding box center [1379, 26] width 13 height 13
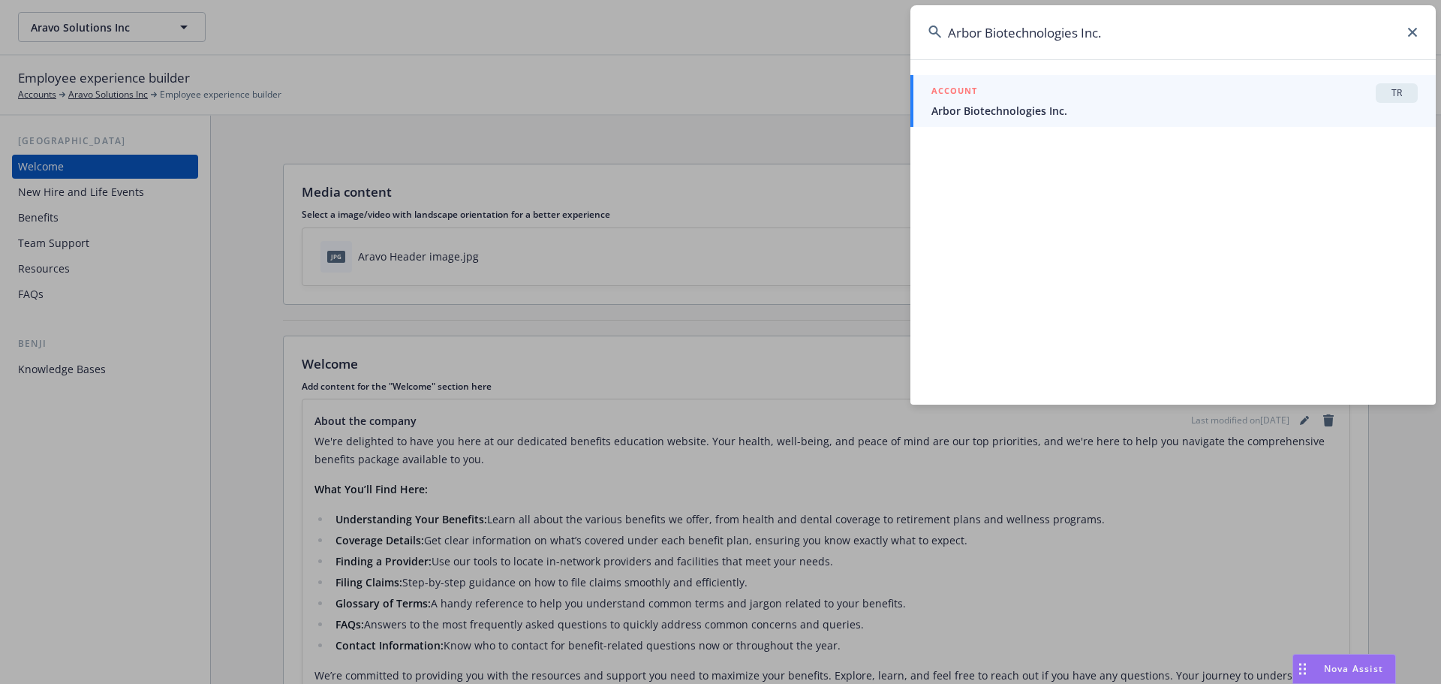
type input "Arbor Biotechnologies Inc."
click at [1220, 101] on div "ACCOUNT TR" at bounding box center [1174, 93] width 486 height 20
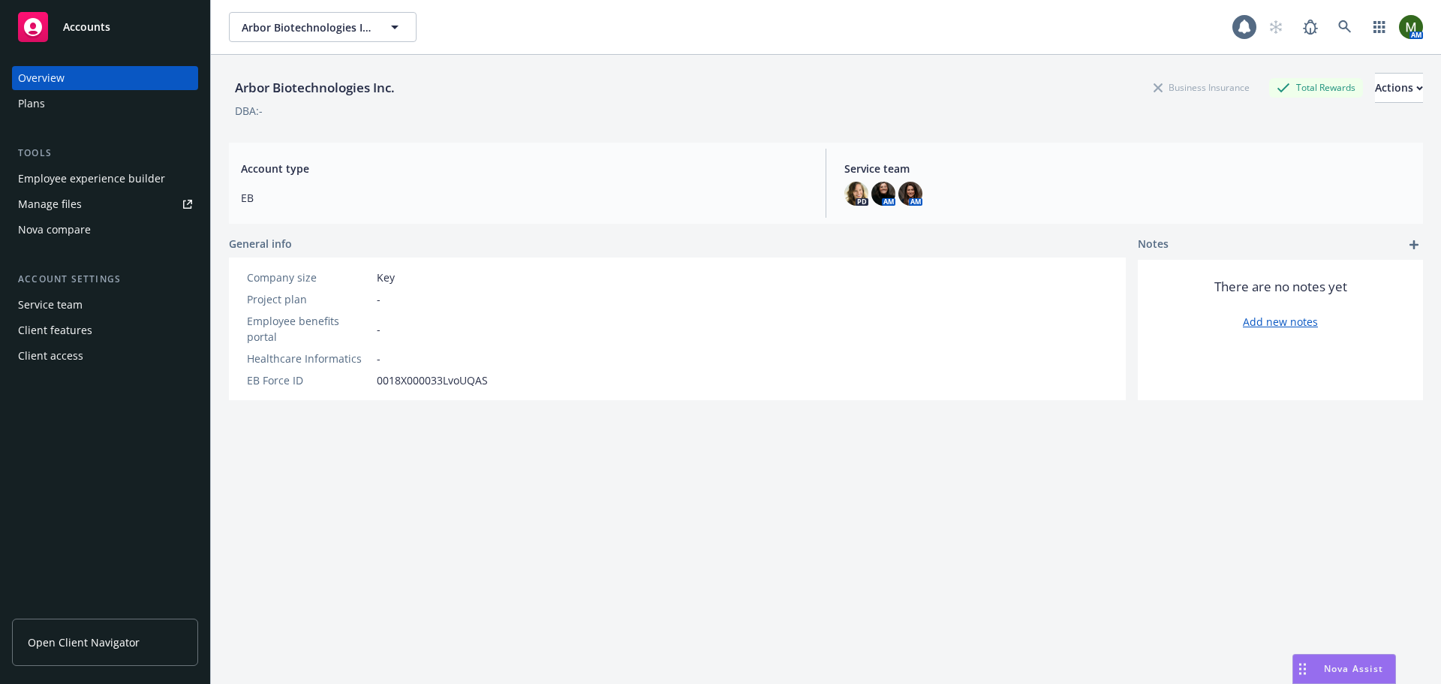
click at [62, 188] on div "Employee experience builder" at bounding box center [91, 179] width 147 height 24
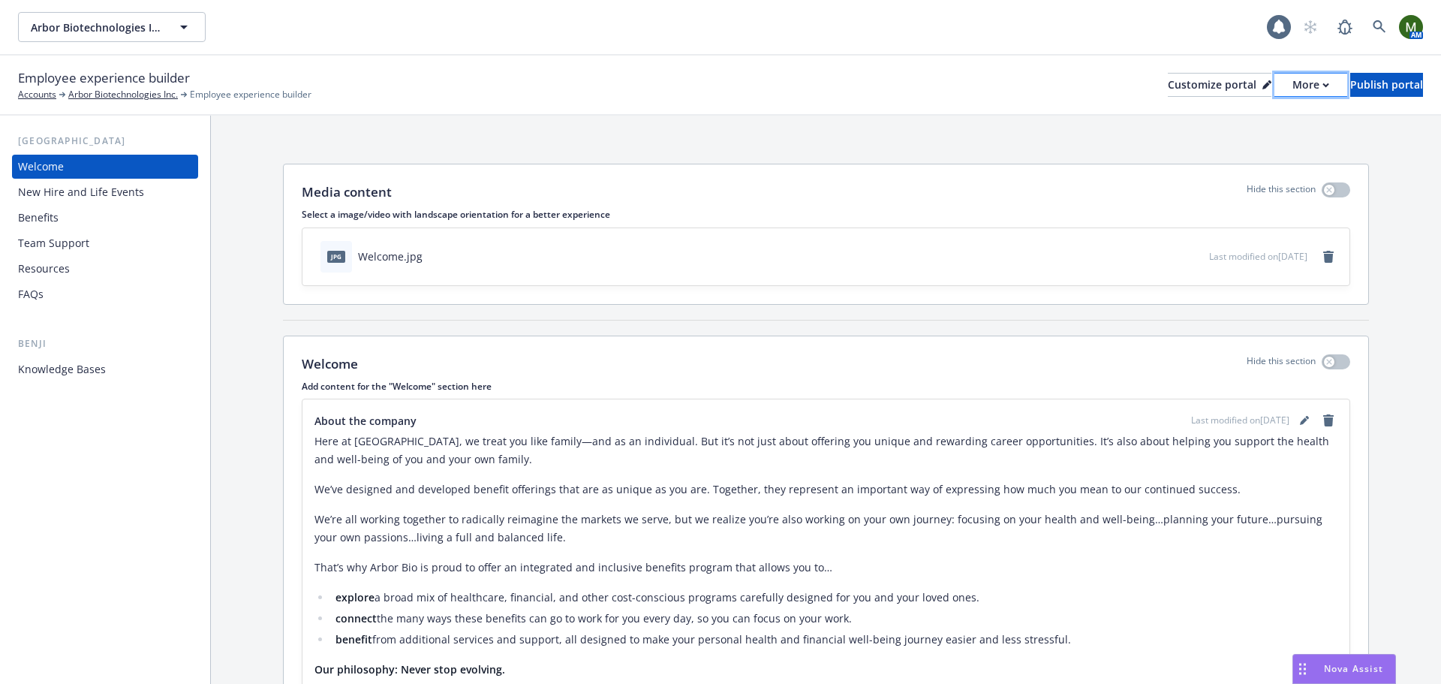
click at [1292, 86] on div "More" at bounding box center [1310, 85] width 37 height 23
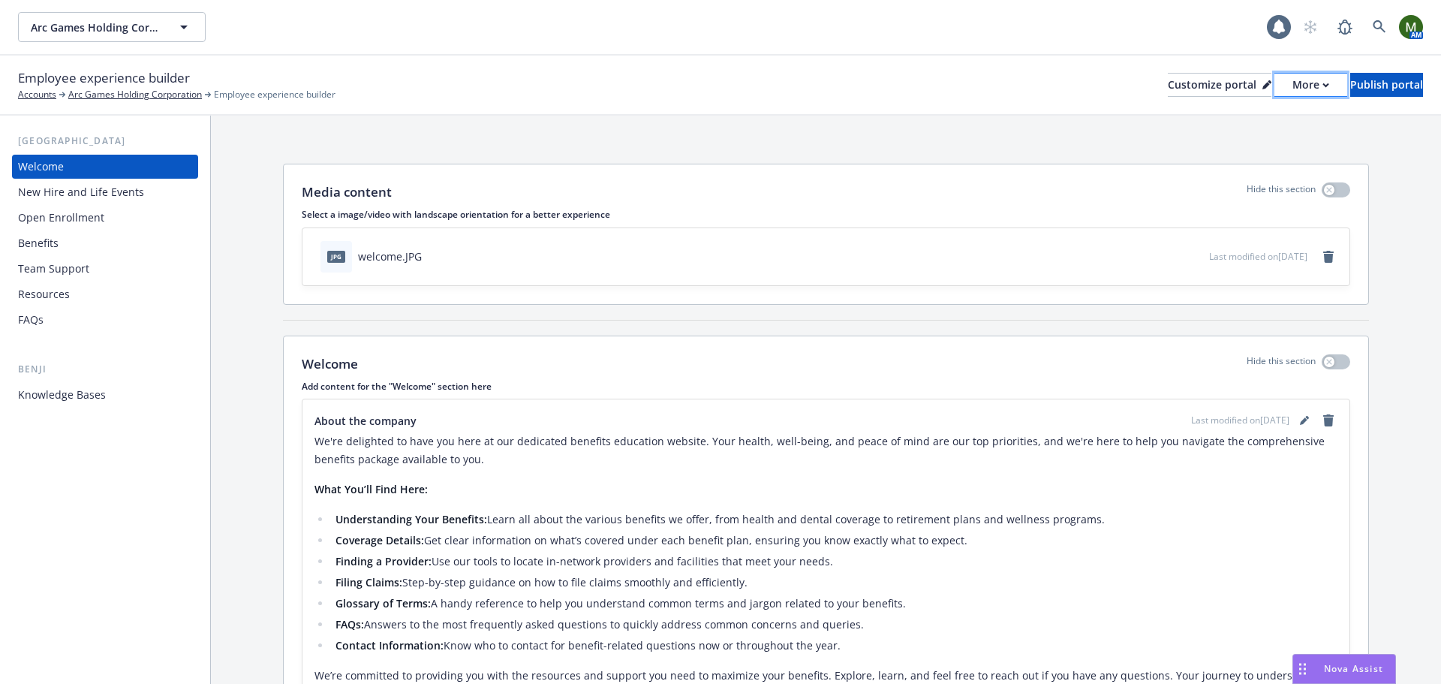
click at [1292, 86] on div "More" at bounding box center [1310, 85] width 37 height 23
click at [1232, 143] on link "Copy portal link" at bounding box center [1231, 149] width 137 height 30
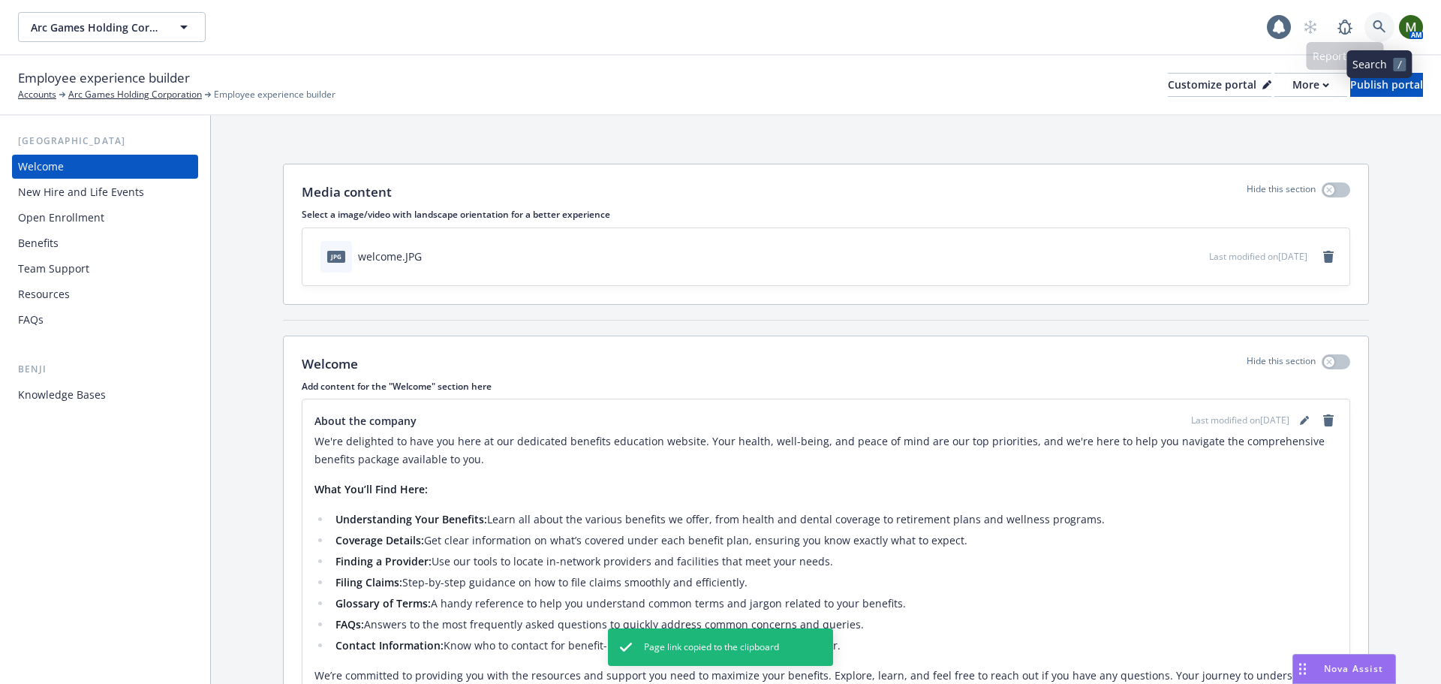
click at [1390, 22] on link at bounding box center [1379, 27] width 30 height 30
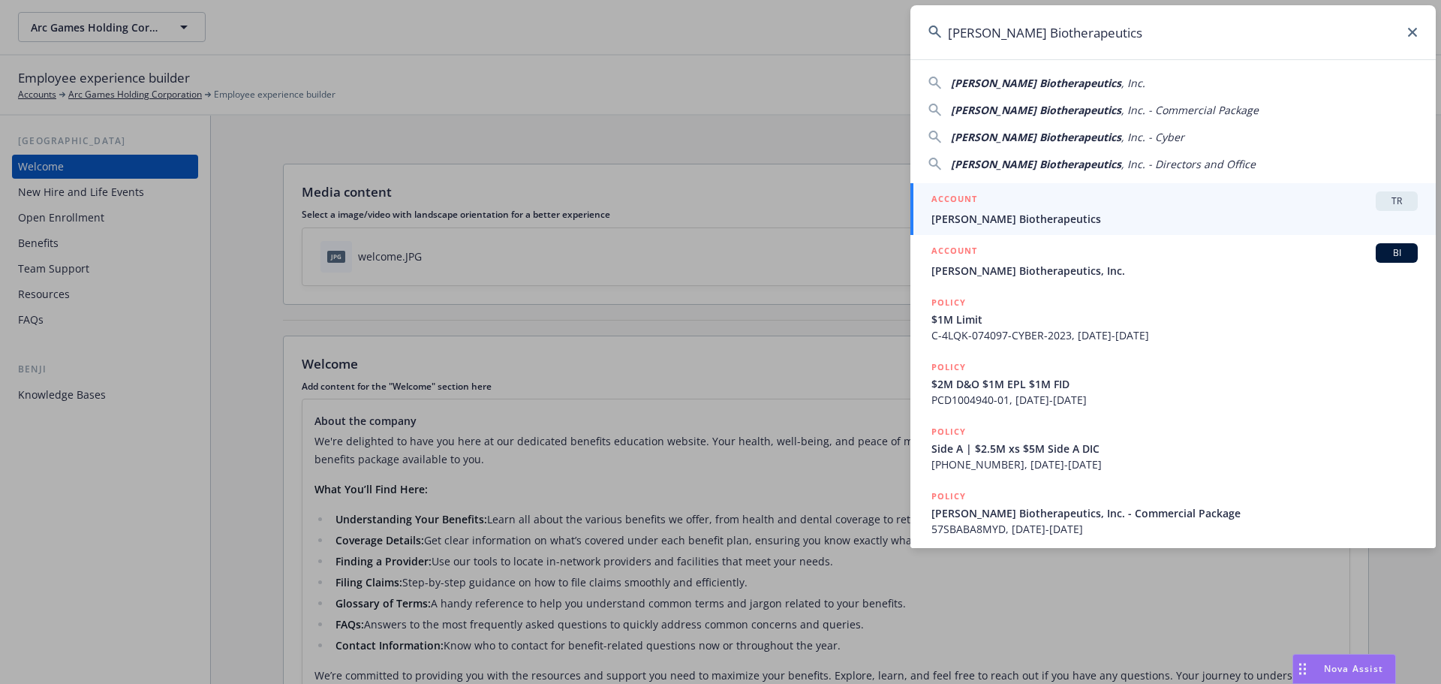
type input "Asher Biotherapeutics"
click at [1042, 199] on div "ACCOUNT TR" at bounding box center [1174, 201] width 486 height 20
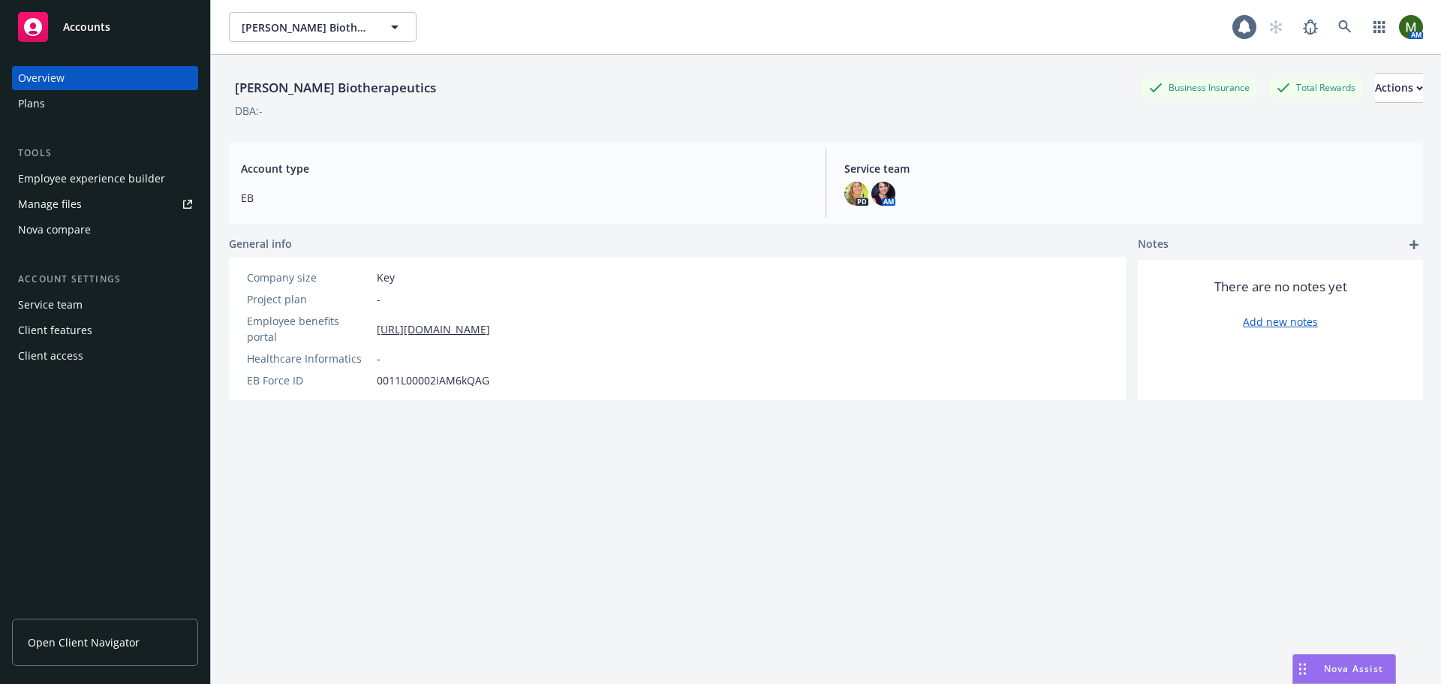
click at [163, 182] on div "Employee experience builder" at bounding box center [105, 179] width 174 height 24
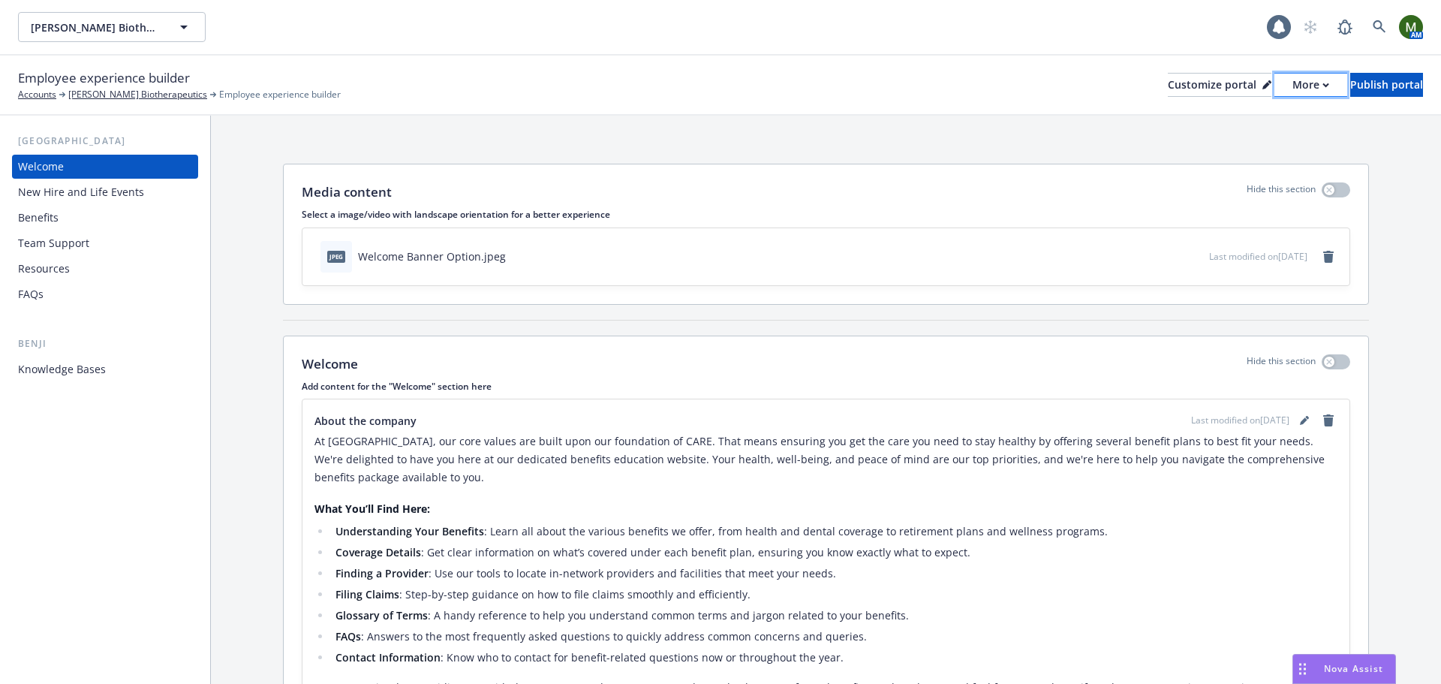
click at [1292, 92] on div "More" at bounding box center [1310, 85] width 37 height 23
click at [1247, 139] on link "Copy portal link" at bounding box center [1231, 149] width 137 height 30
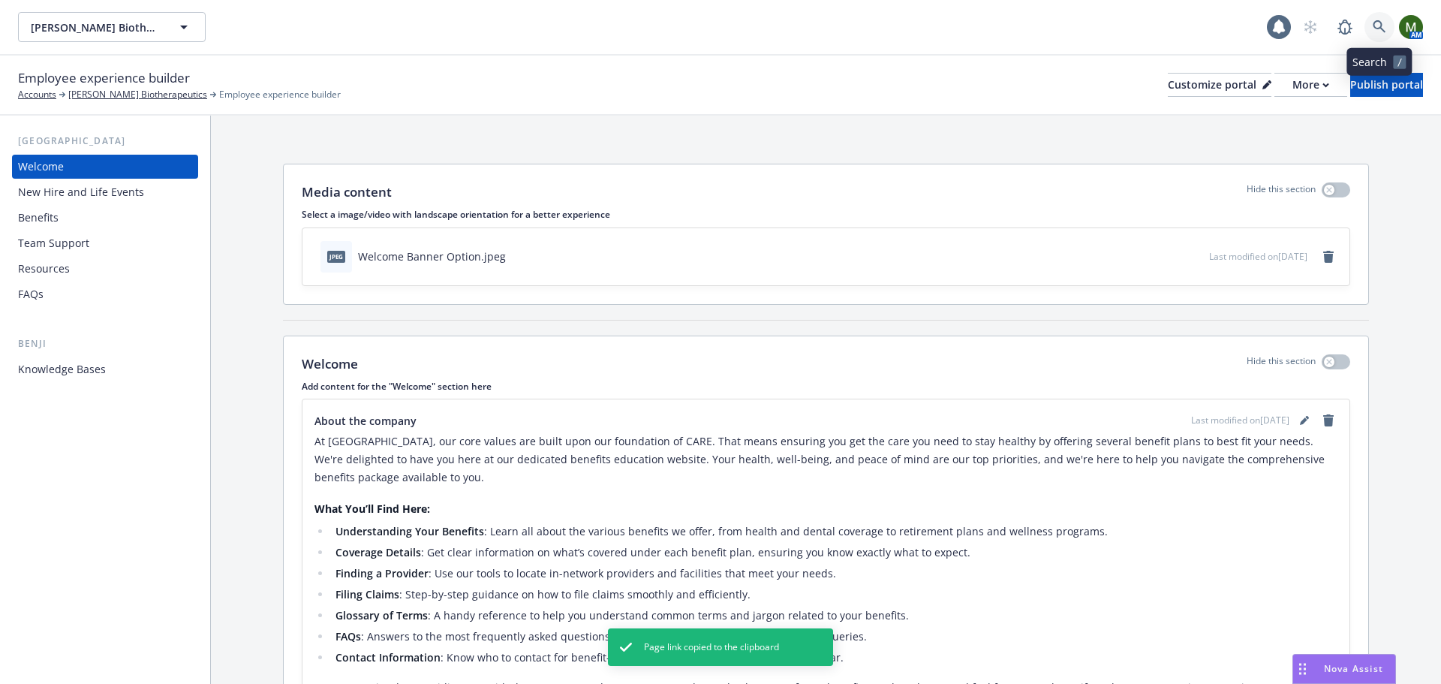
click at [1364, 26] on link at bounding box center [1379, 27] width 30 height 30
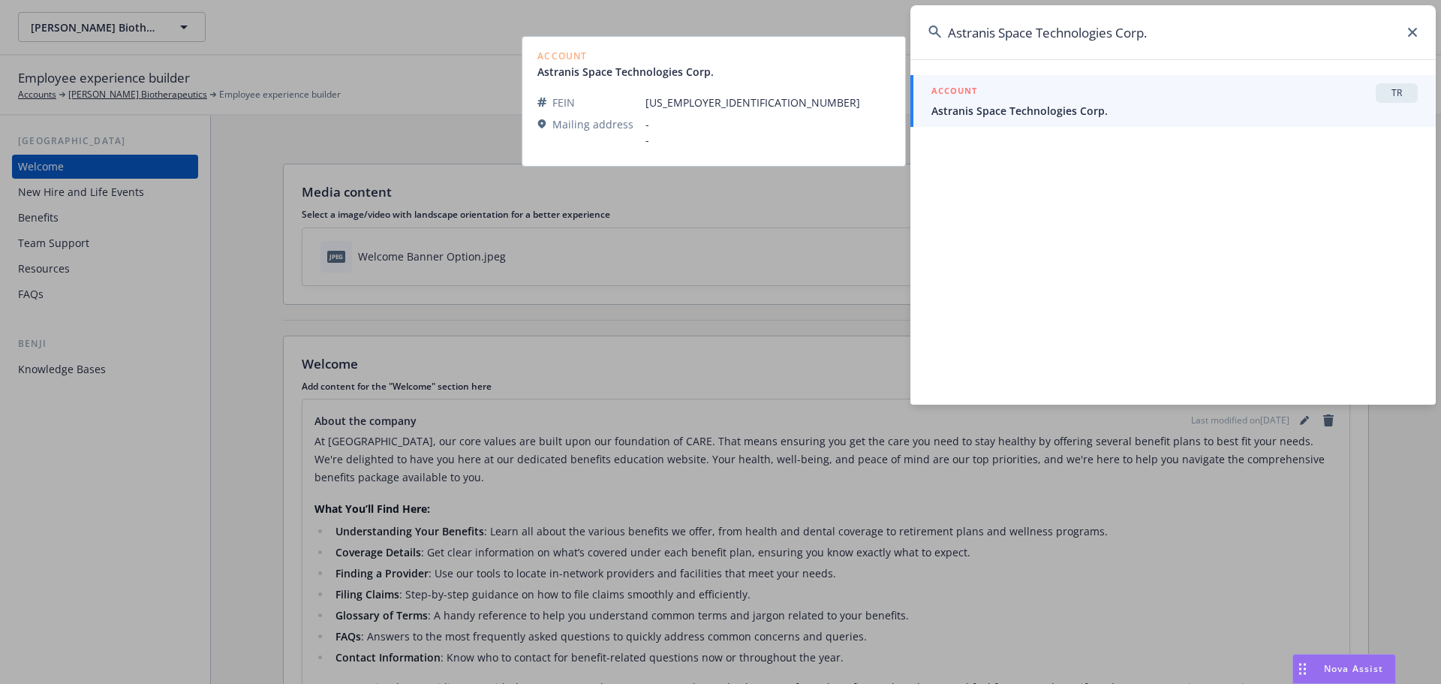
type input "Astranis Space Technologies Corp."
click at [1161, 113] on span "Astranis Space Technologies Corp." at bounding box center [1174, 111] width 486 height 16
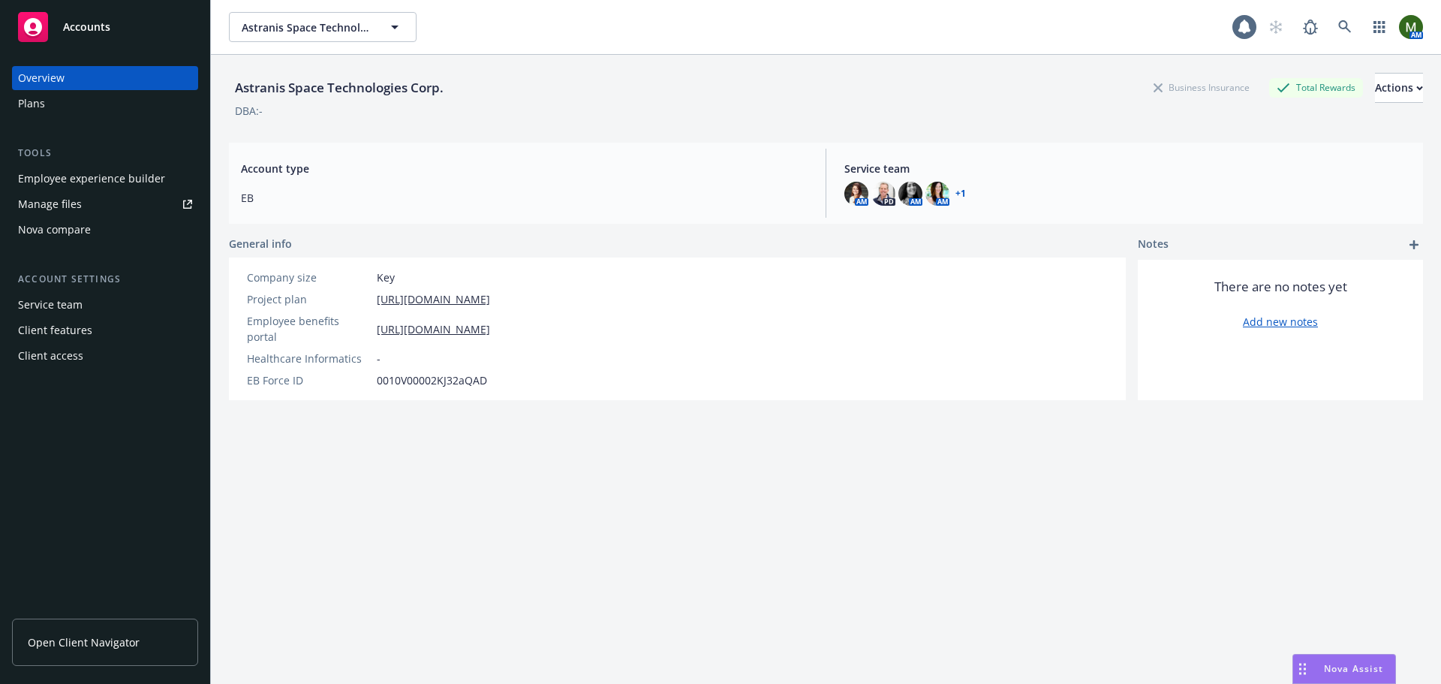
click at [110, 181] on div "Employee experience builder" at bounding box center [91, 179] width 147 height 24
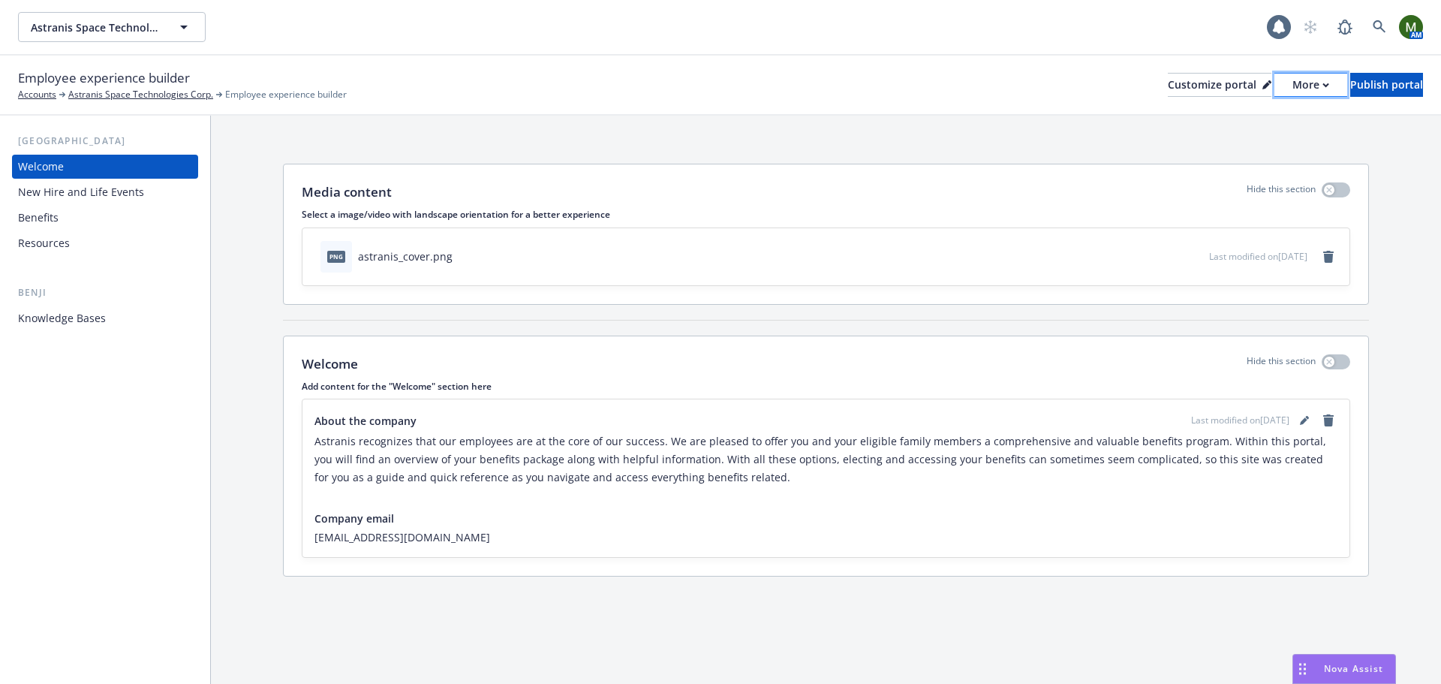
click at [1322, 87] on icon "button" at bounding box center [1325, 85] width 7 height 5
drag, startPoint x: 1245, startPoint y: 142, endPoint x: 1128, endPoint y: 146, distance: 117.2
click at [1245, 142] on link "Copy portal link" at bounding box center [1231, 149] width 137 height 30
click at [1375, 27] on icon at bounding box center [1379, 26] width 13 height 13
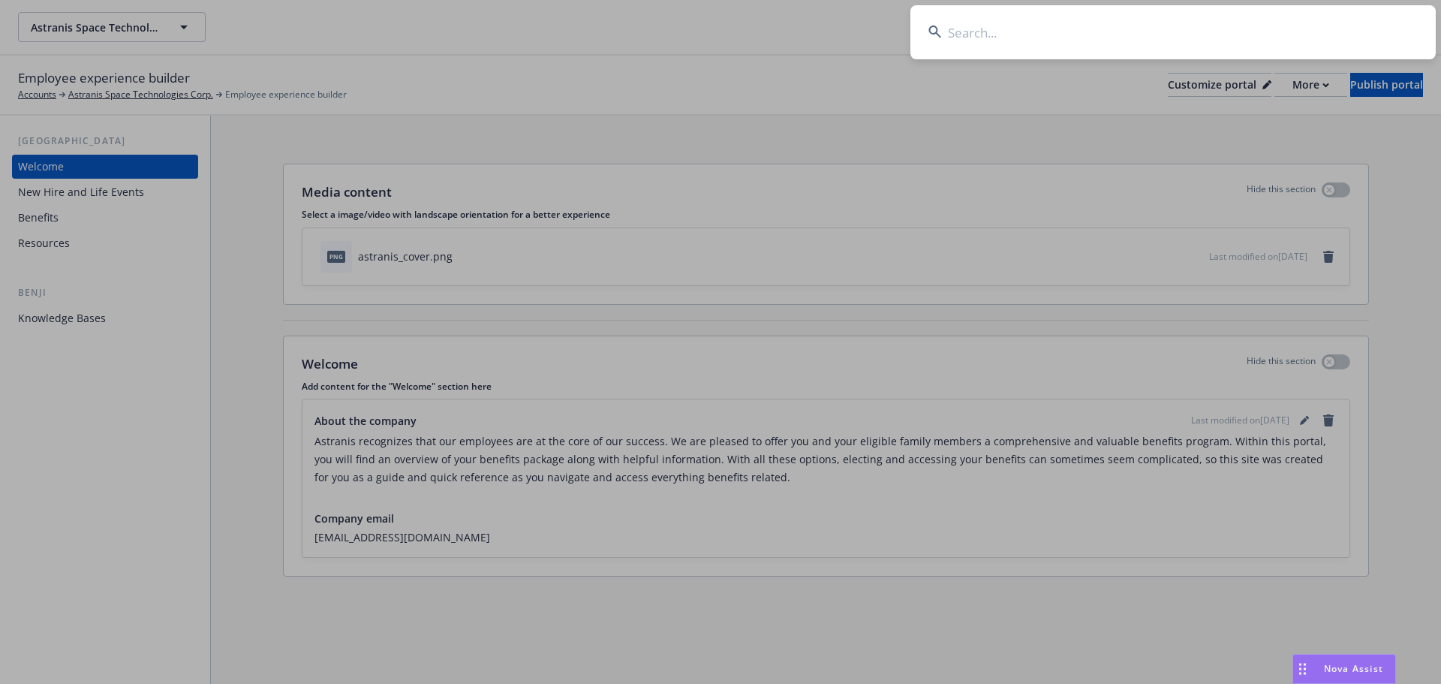
click at [1338, 33] on input at bounding box center [1172, 32] width 525 height 54
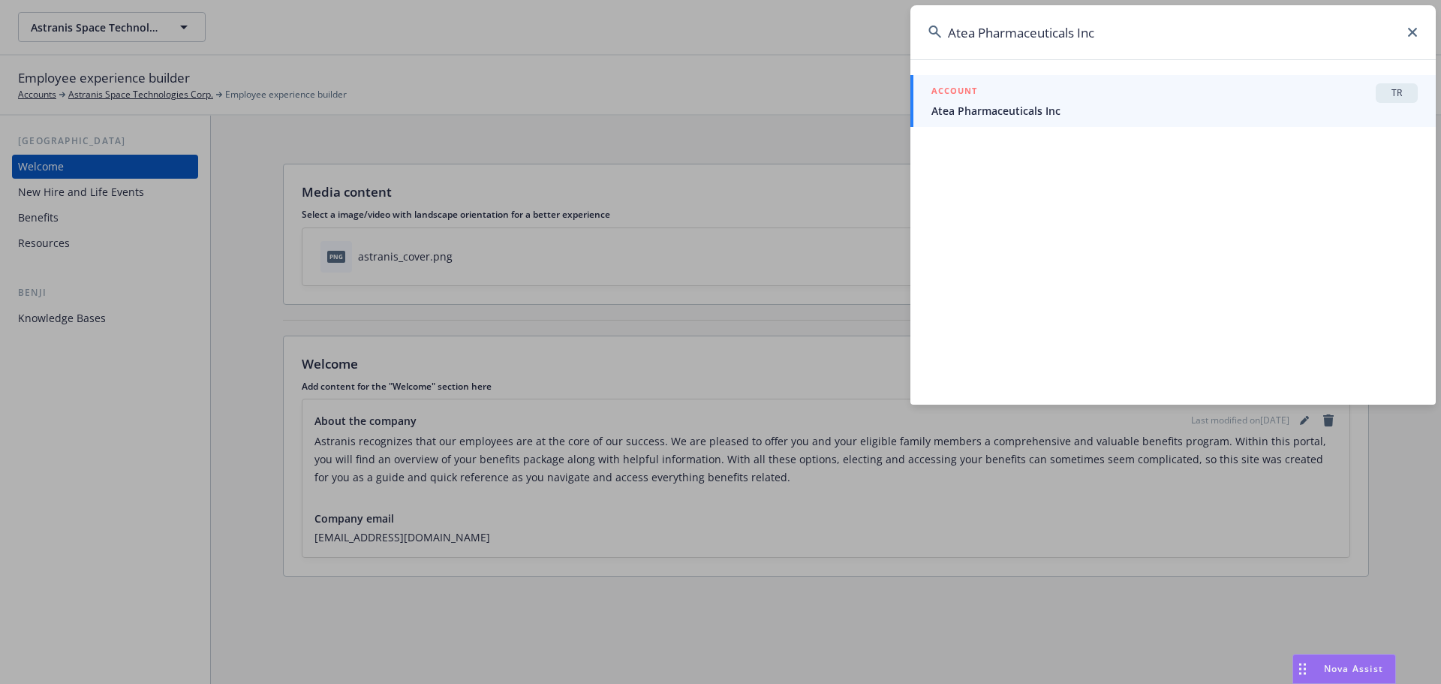
type input "Atea Pharmaceuticals Inc"
click at [1205, 107] on span "Atea Pharmaceuticals Inc" at bounding box center [1174, 111] width 486 height 16
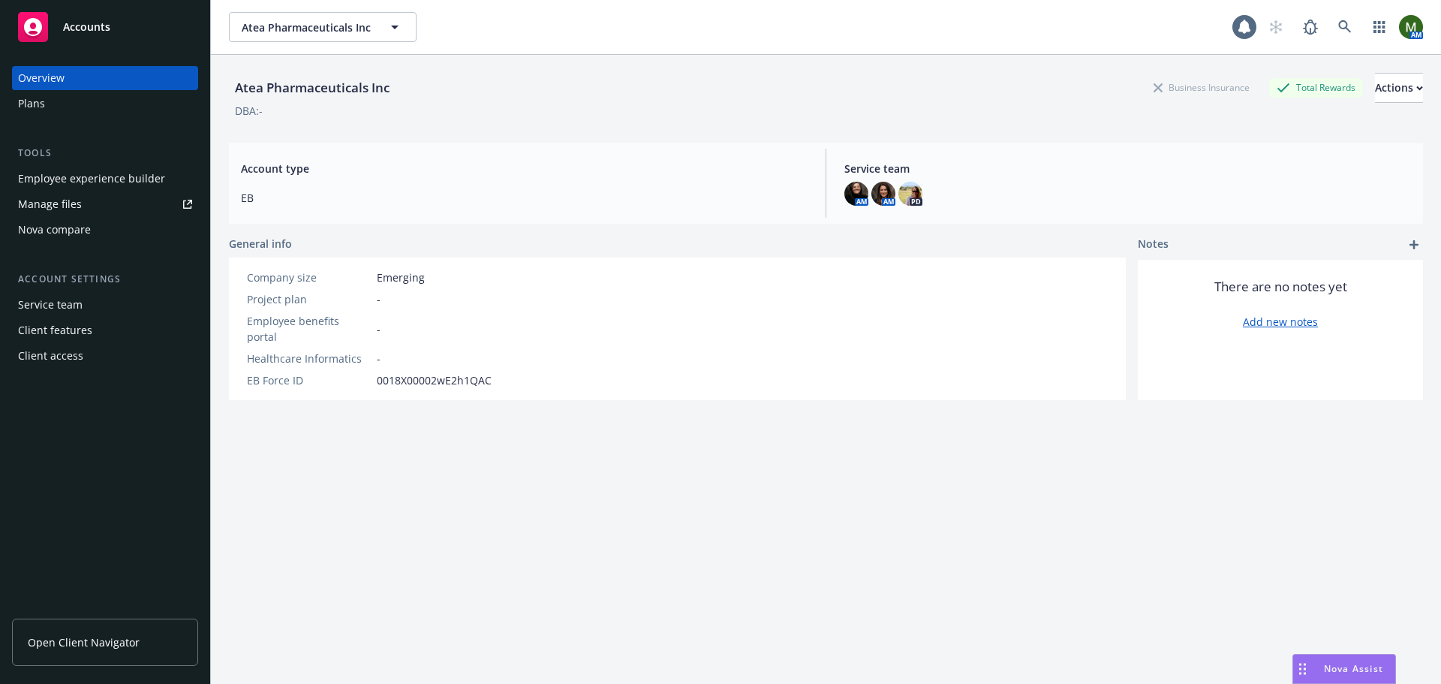
click at [110, 177] on div "Employee experience builder" at bounding box center [91, 179] width 147 height 24
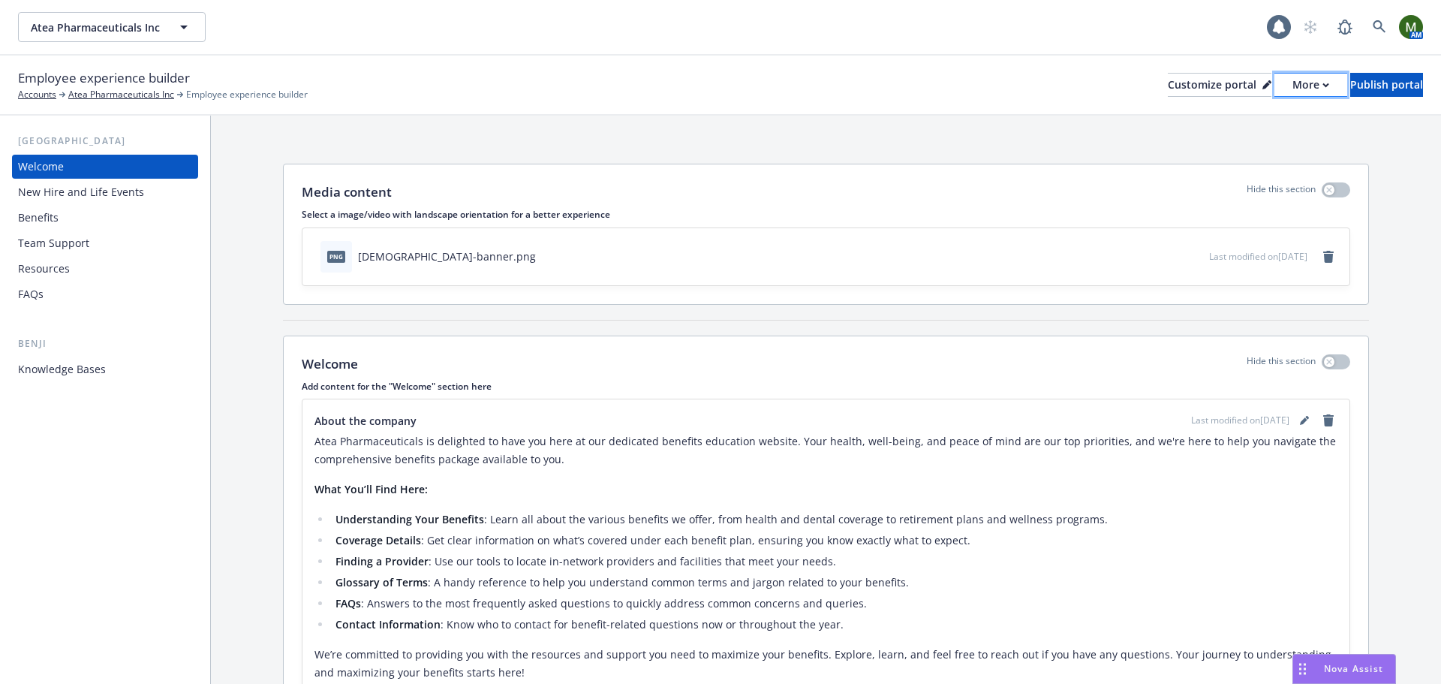
click at [1292, 88] on div "More" at bounding box center [1310, 85] width 37 height 23
drag, startPoint x: 1235, startPoint y: 141, endPoint x: 1211, endPoint y: 147, distance: 24.8
click at [1235, 141] on link "Copy portal link" at bounding box center [1231, 149] width 137 height 30
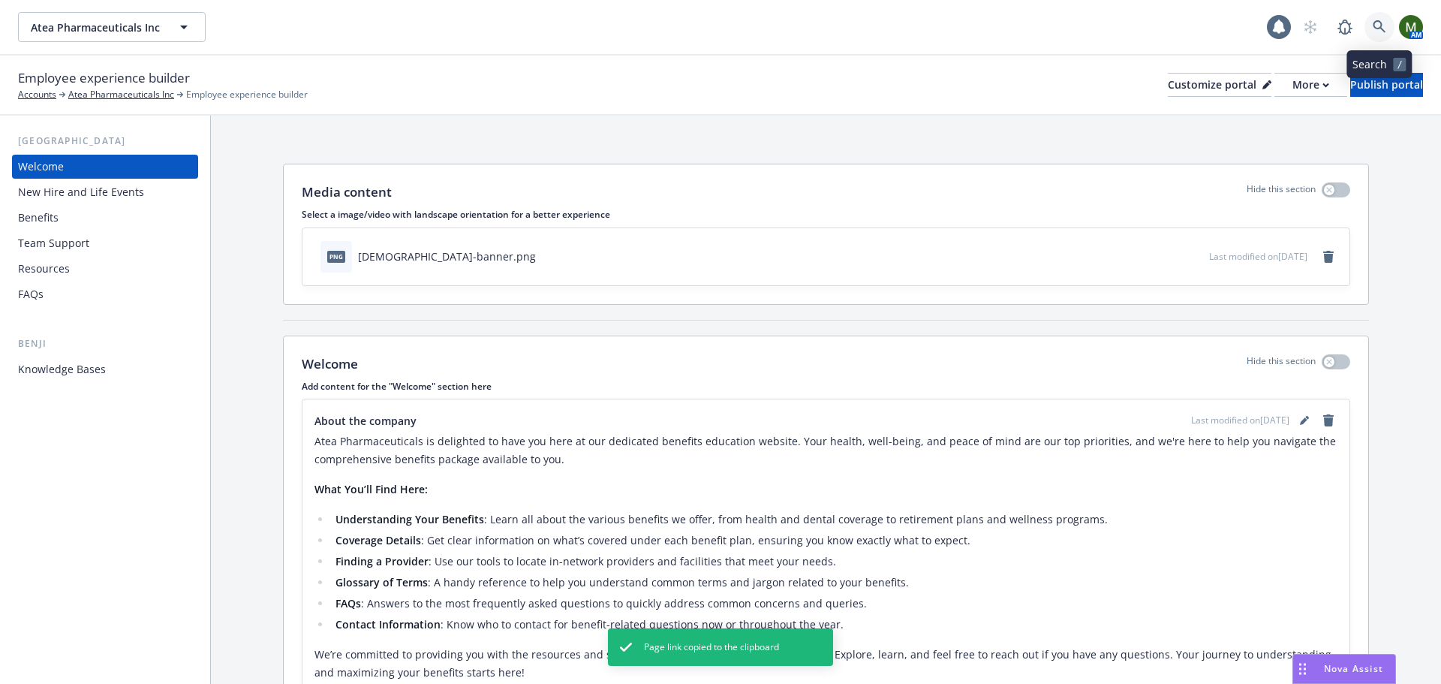
click at [1377, 20] on icon at bounding box center [1380, 27] width 14 height 14
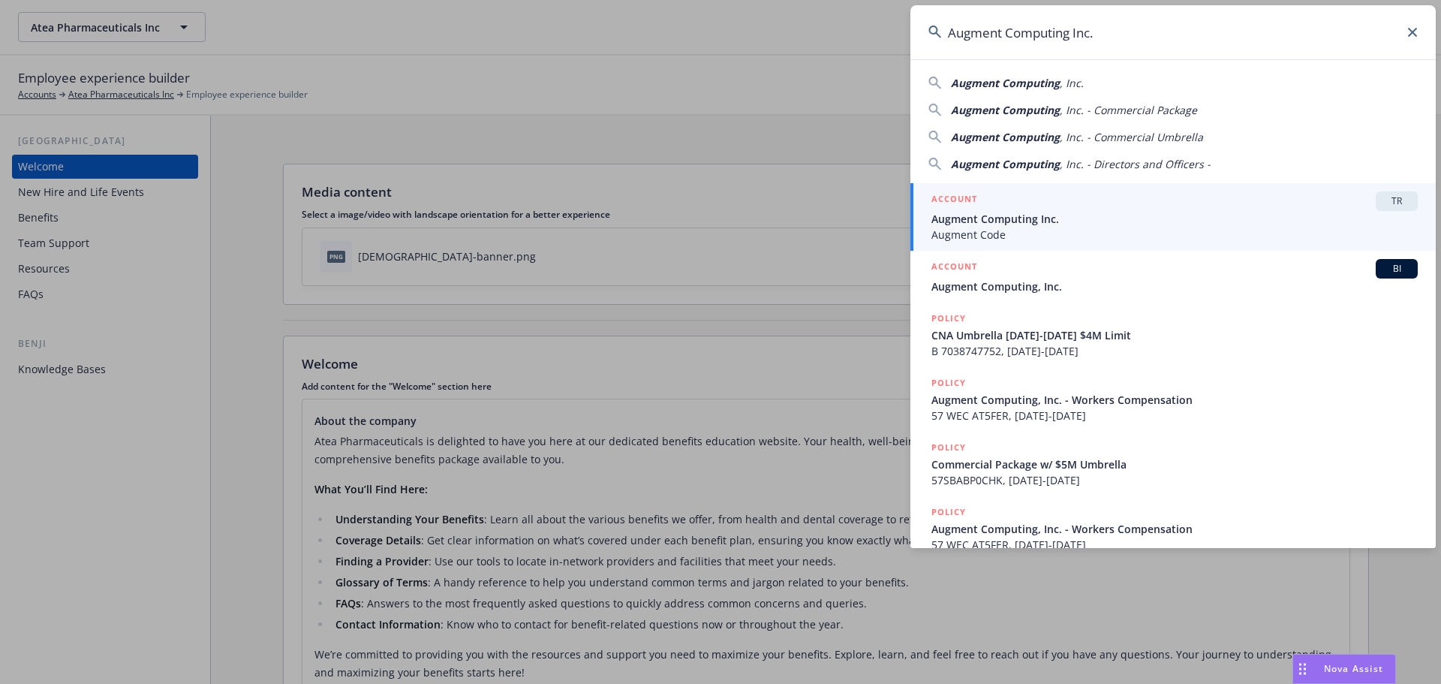
type input "Augment Computing Inc."
click at [1167, 228] on span "Augment Code" at bounding box center [1174, 235] width 486 height 16
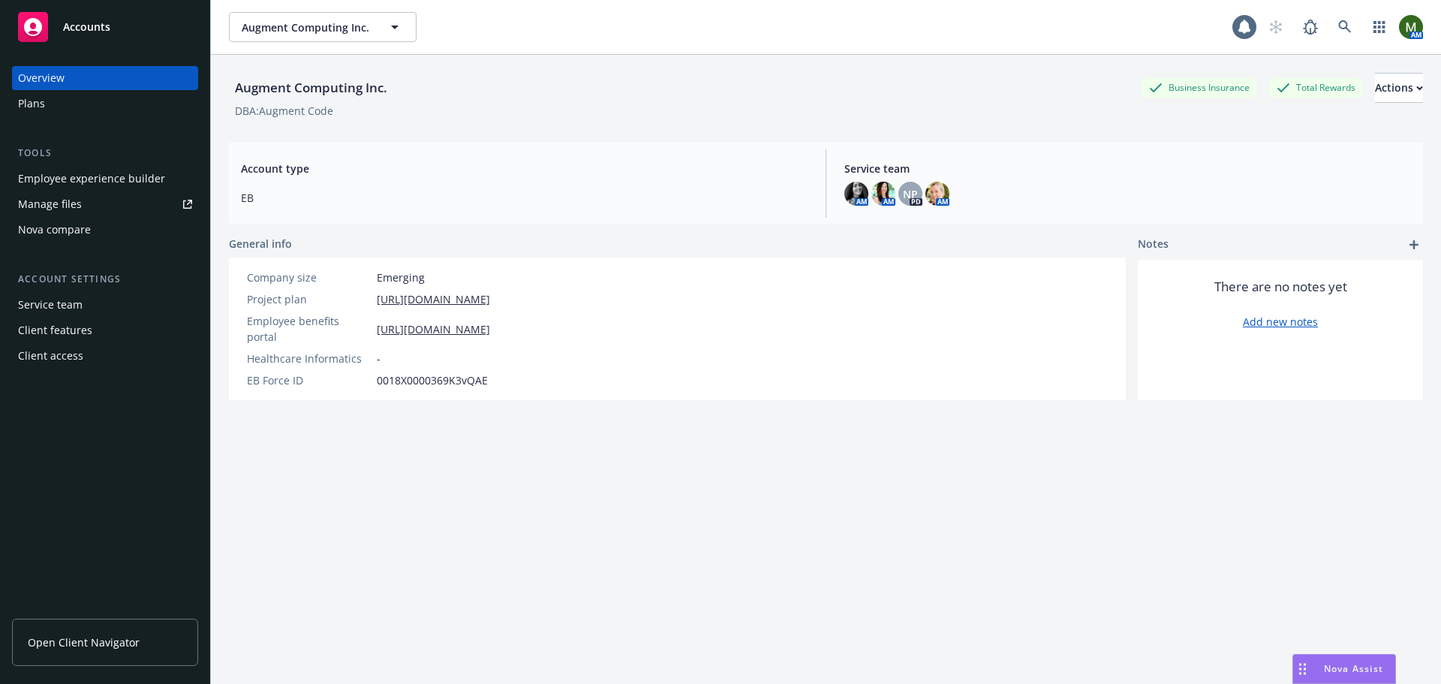
click at [127, 182] on div "Employee experience builder" at bounding box center [91, 179] width 147 height 24
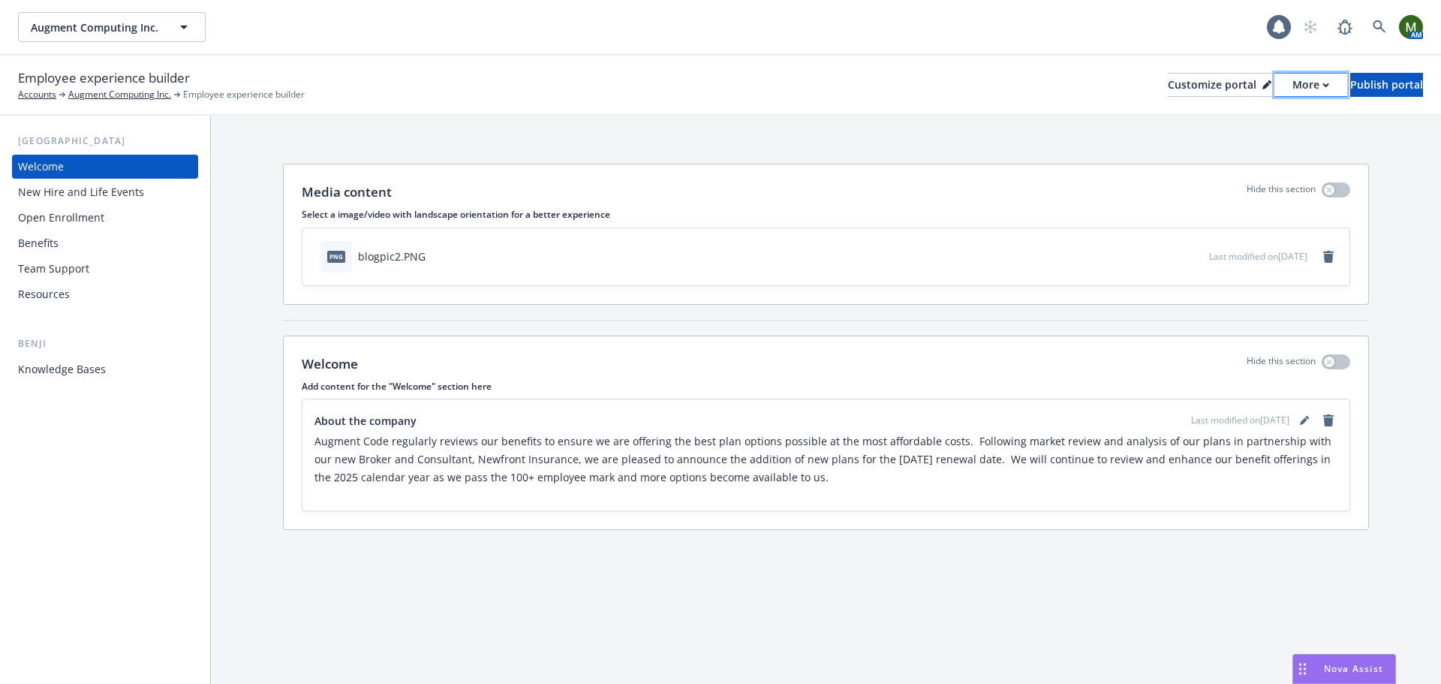
click at [1292, 88] on div "More" at bounding box center [1310, 85] width 37 height 23
click at [1247, 138] on link "Copy portal link" at bounding box center [1231, 149] width 137 height 30
click at [1377, 27] on icon at bounding box center [1380, 27] width 14 height 14
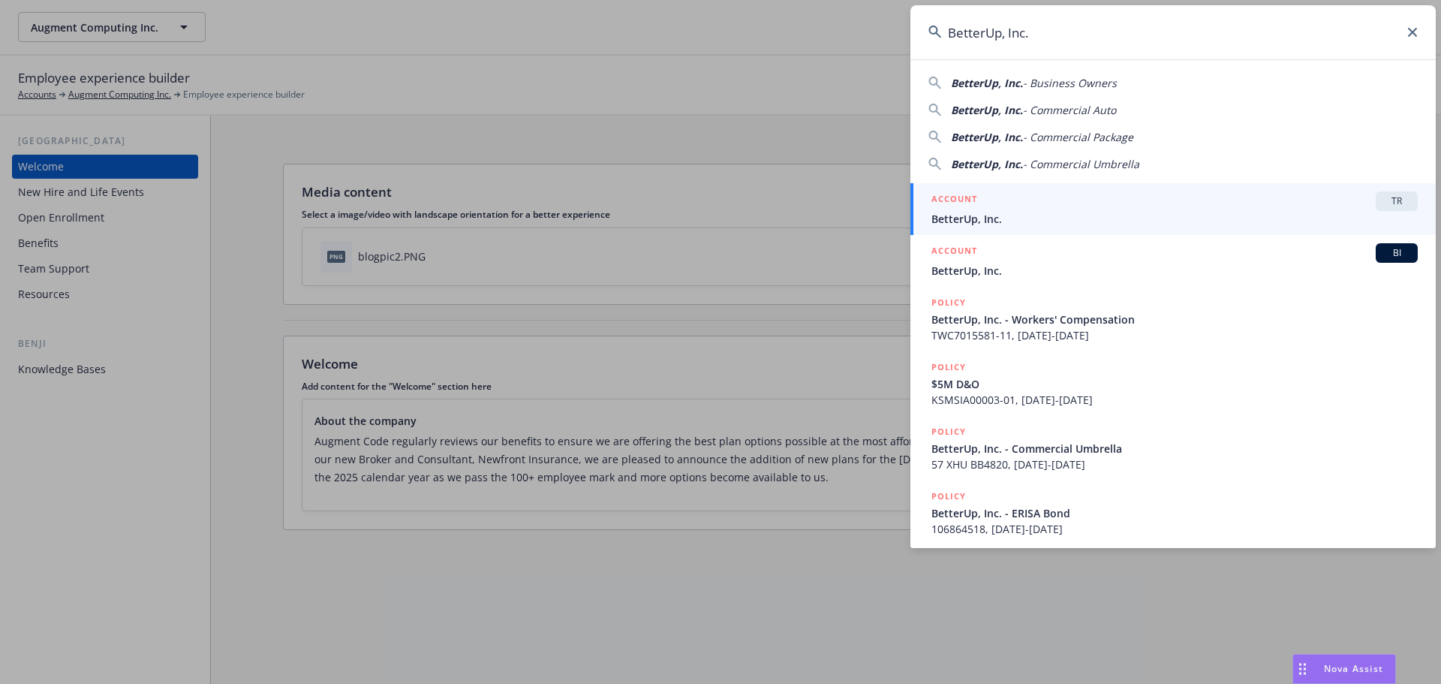
type input "BetterUp, Inc."
click at [1150, 208] on div "ACCOUNT TR" at bounding box center [1174, 201] width 486 height 20
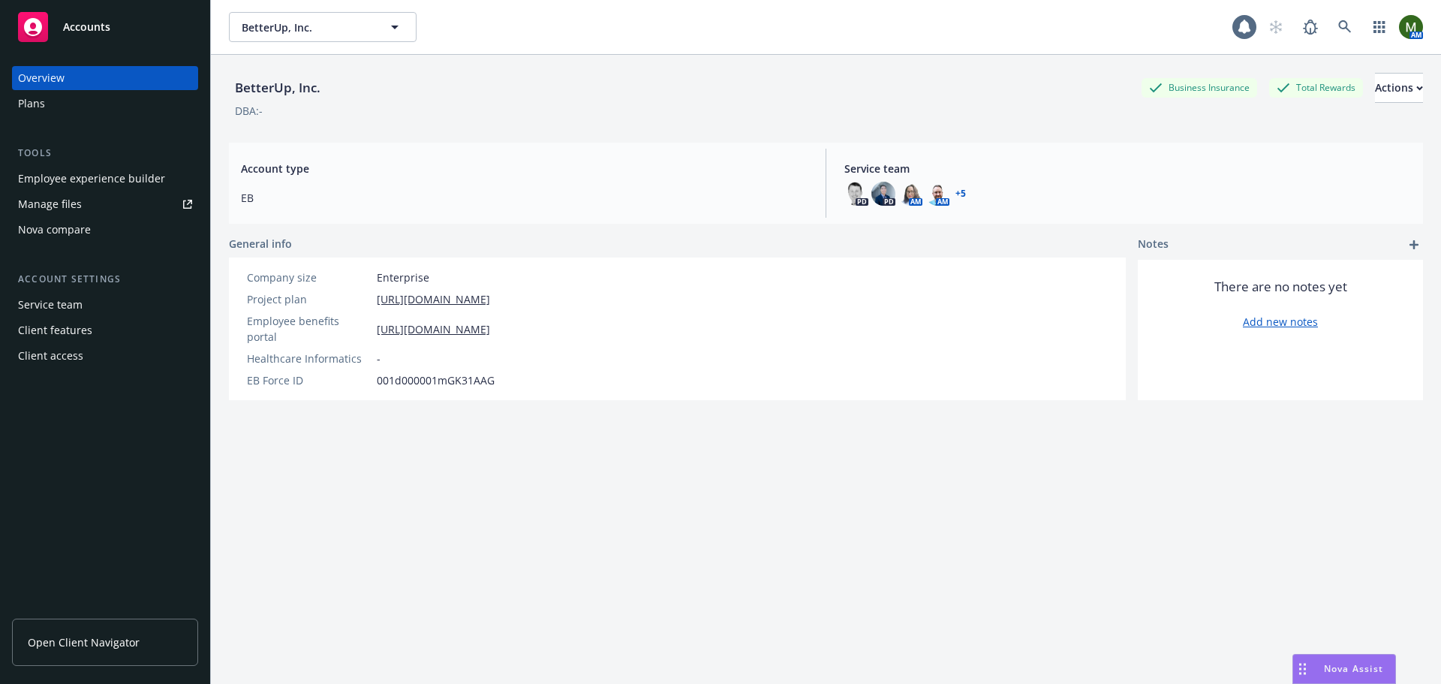
click at [101, 189] on div "Employee experience builder" at bounding box center [91, 179] width 147 height 24
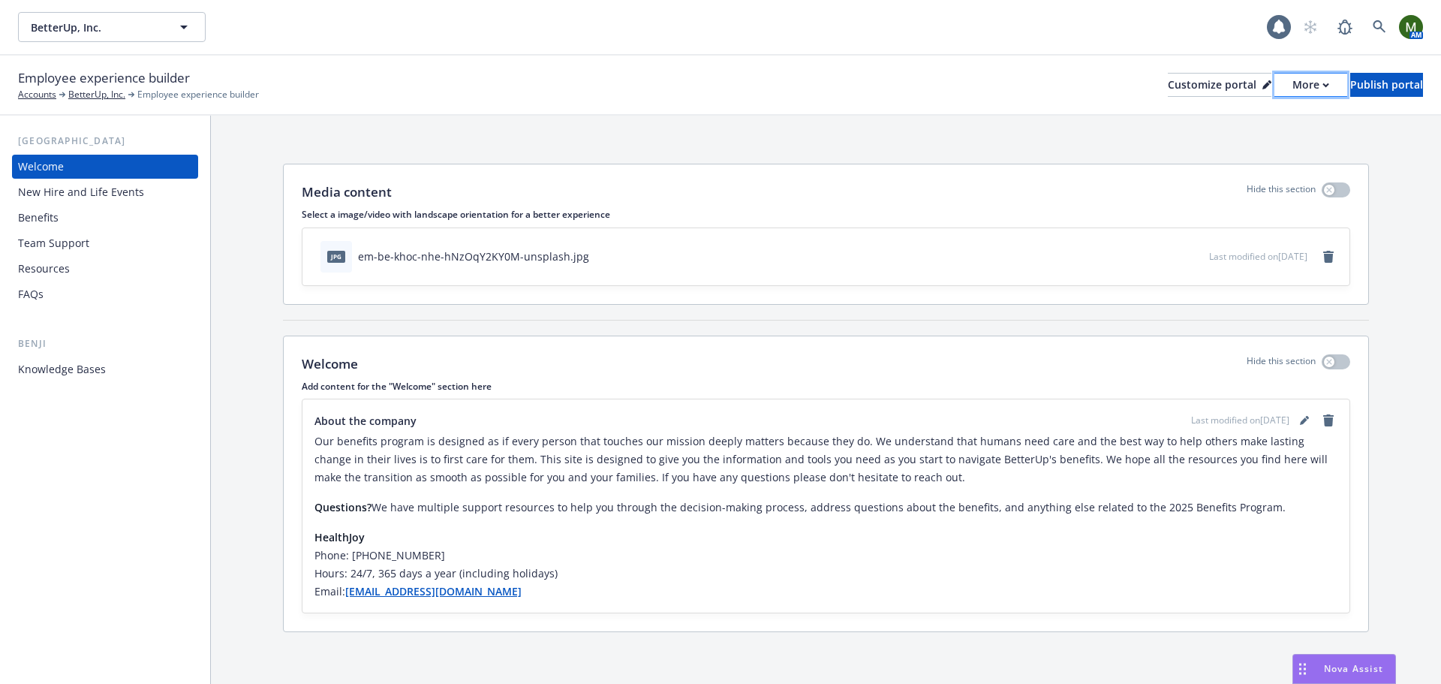
click at [1282, 90] on button "More" at bounding box center [1310, 85] width 73 height 24
click at [1253, 140] on link "Copy portal link" at bounding box center [1231, 149] width 137 height 30
click at [587, 72] on div "Employee experience builder Accounts BetterUp, Inc. Employee experience builder…" at bounding box center [720, 84] width 1405 height 33
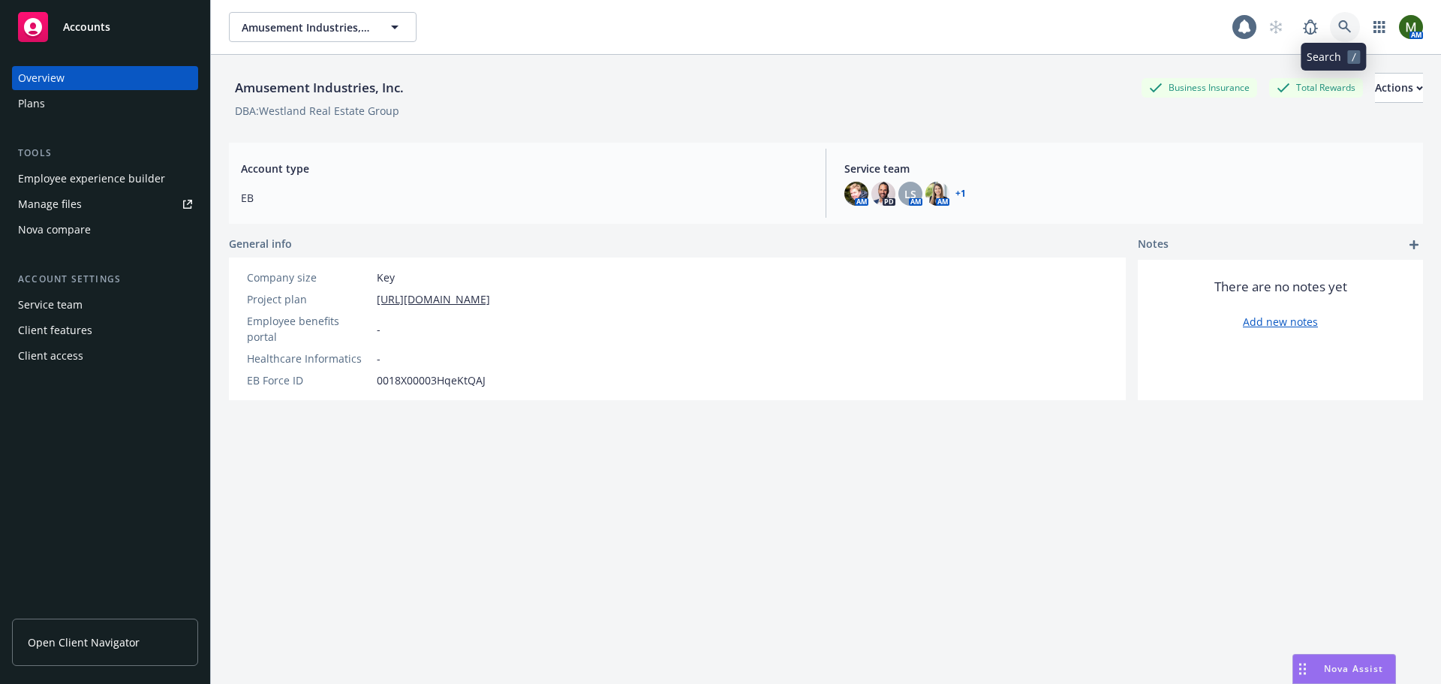
click at [1338, 22] on icon at bounding box center [1345, 27] width 14 height 14
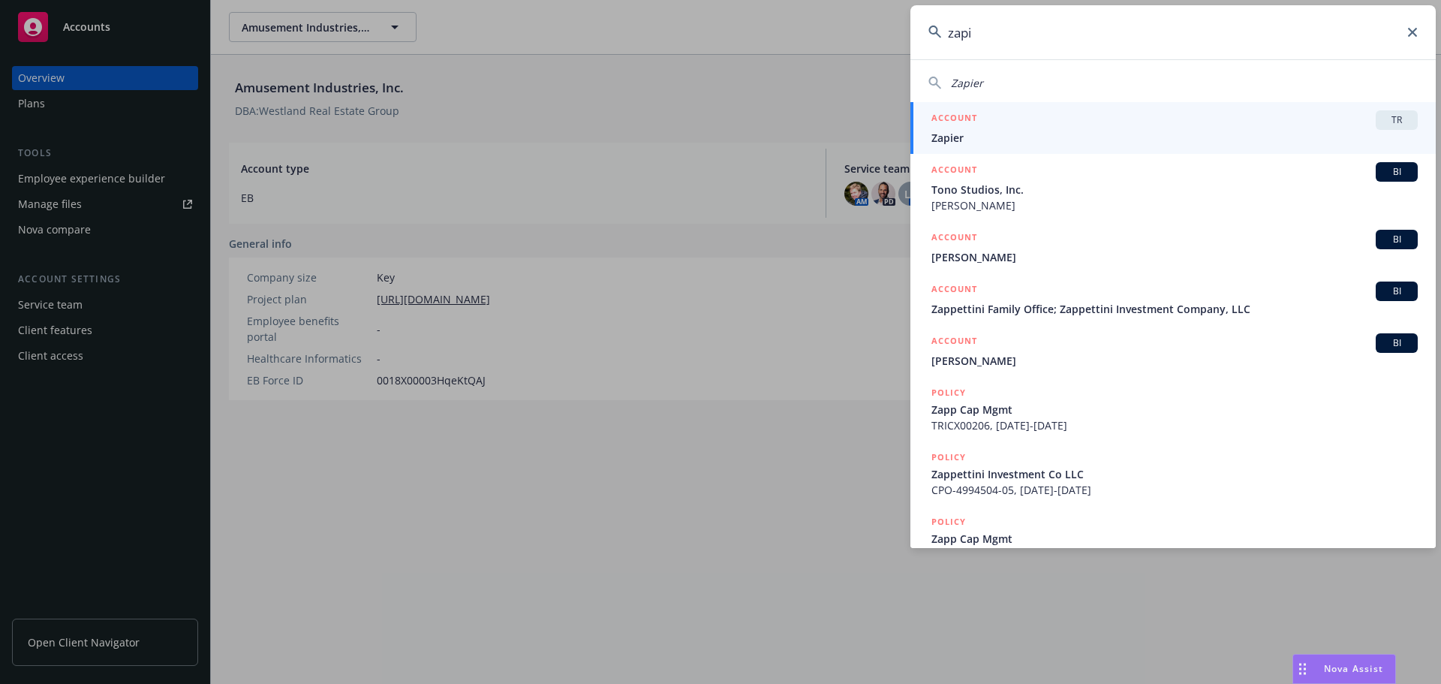
type input "zapi"
click at [1171, 128] on div "ACCOUNT TR" at bounding box center [1174, 120] width 486 height 20
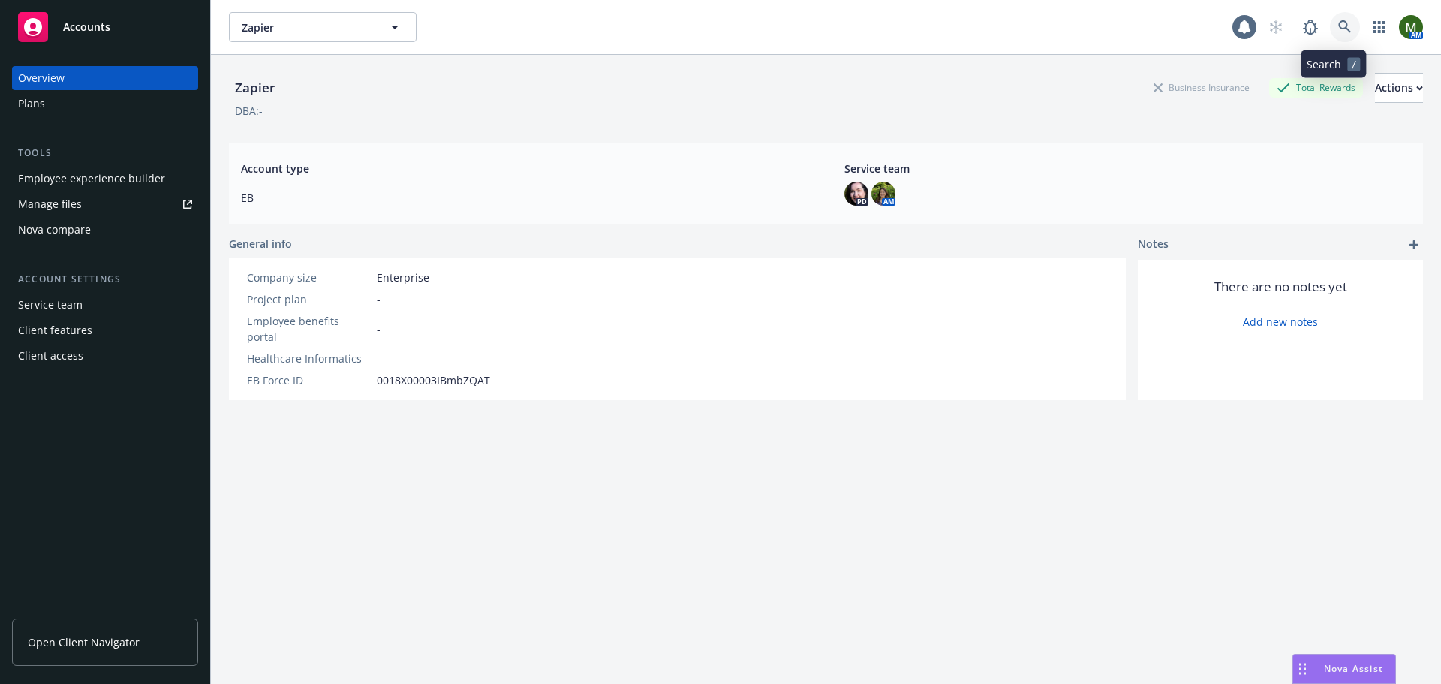
click at [1338, 23] on icon at bounding box center [1345, 27] width 14 height 14
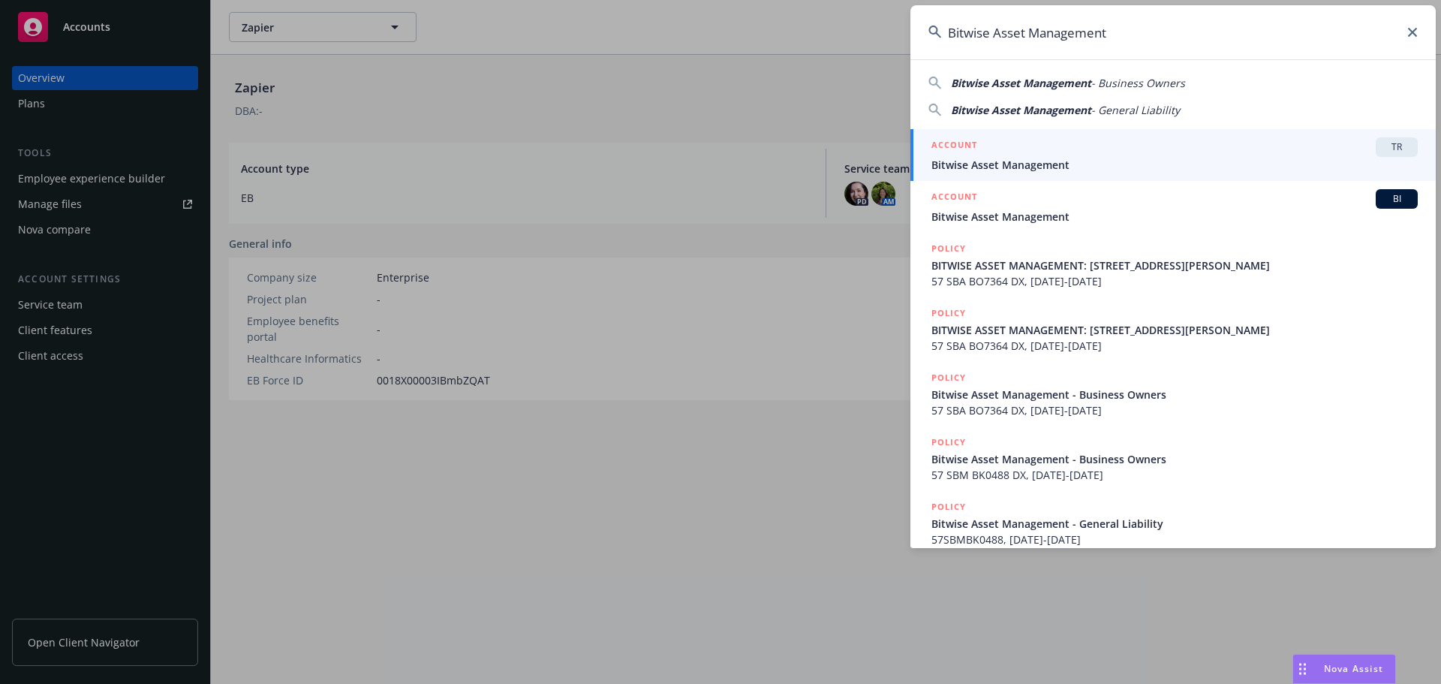
type input "Bitwise Asset Management"
click at [1071, 169] on span "Bitwise Asset Management" at bounding box center [1174, 165] width 486 height 16
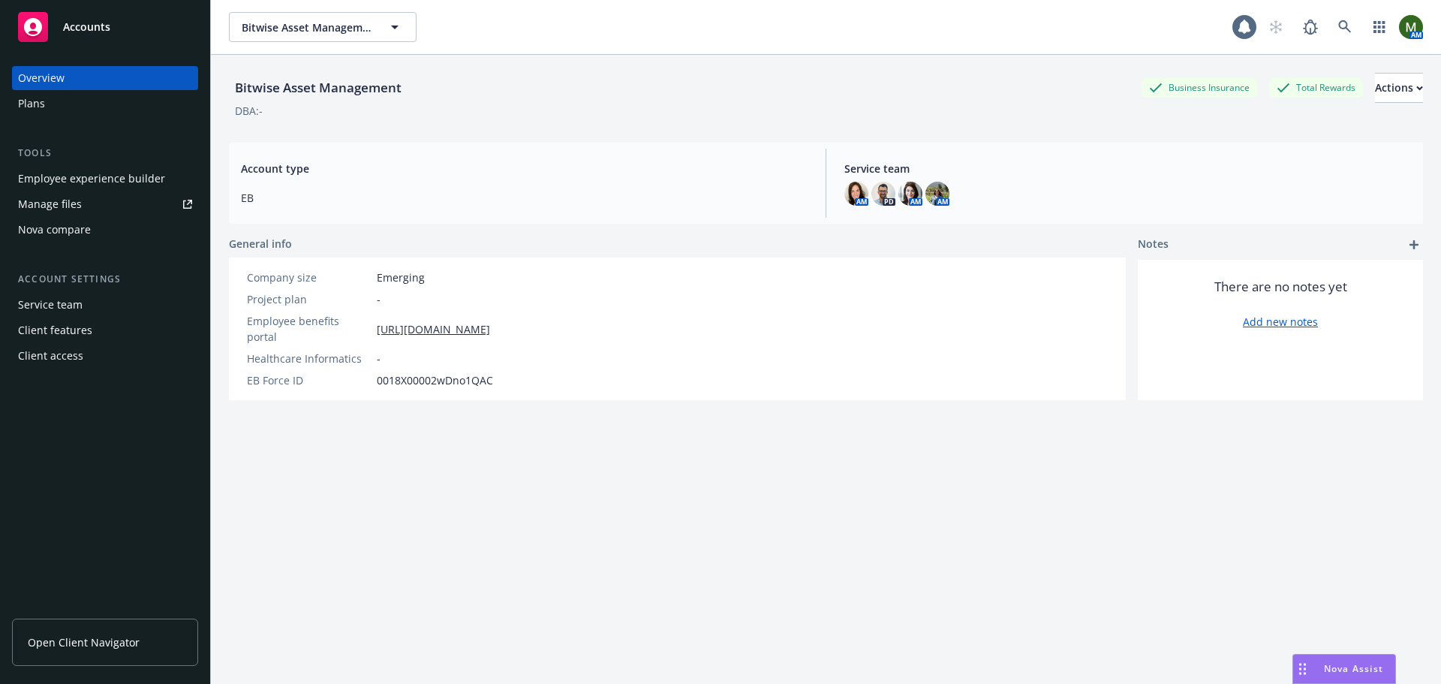
click at [113, 184] on div "Employee experience builder" at bounding box center [91, 179] width 147 height 24
click at [1330, 17] on link at bounding box center [1345, 27] width 30 height 30
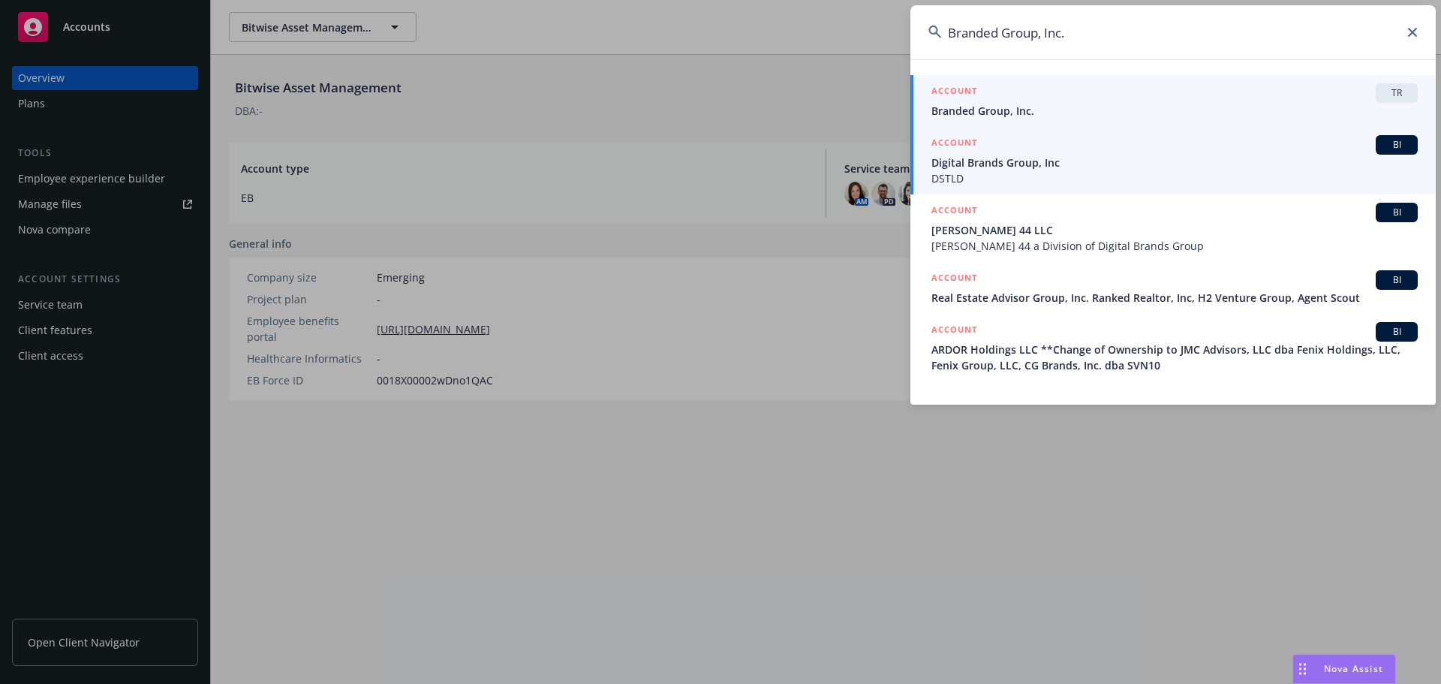
type input "Branded Group, Inc."
click at [1018, 111] on span "Branded Group, Inc." at bounding box center [1174, 111] width 486 height 16
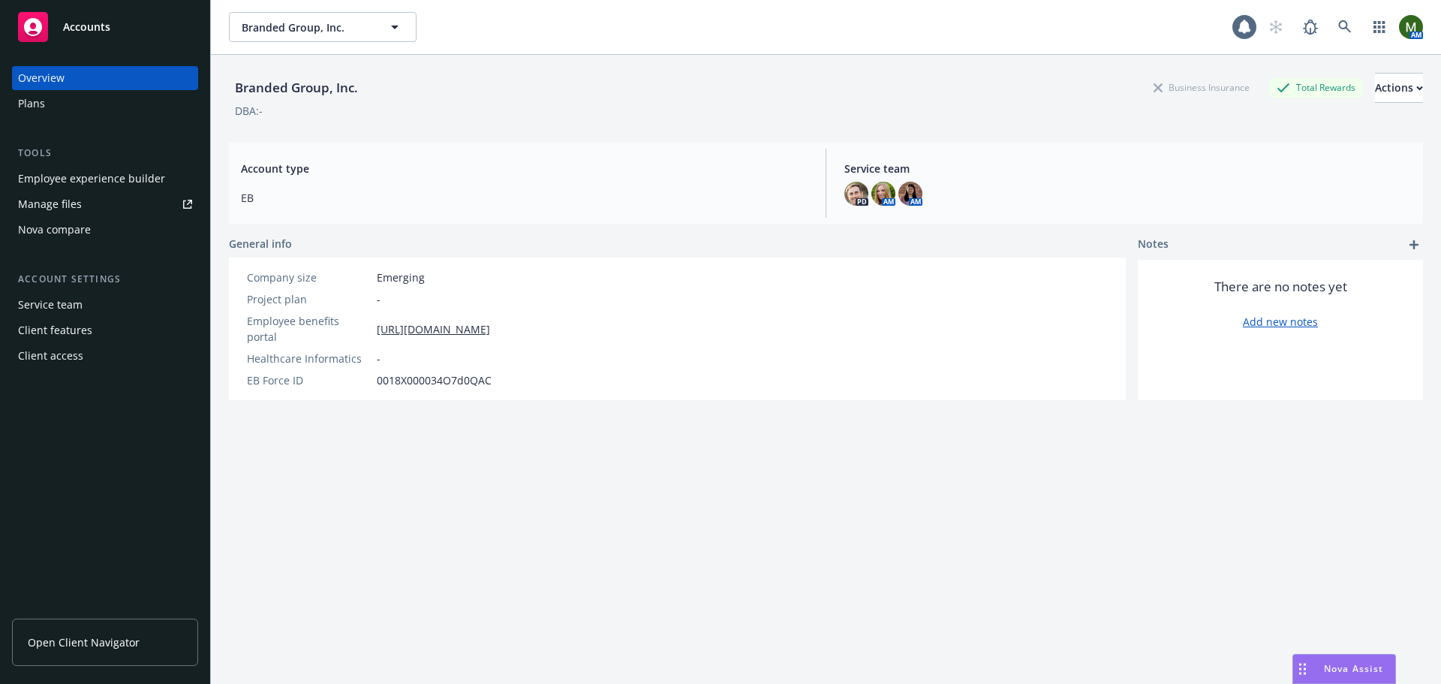
click at [86, 173] on div "Employee experience builder" at bounding box center [91, 179] width 147 height 24
click at [1342, 34] on link at bounding box center [1345, 27] width 30 height 30
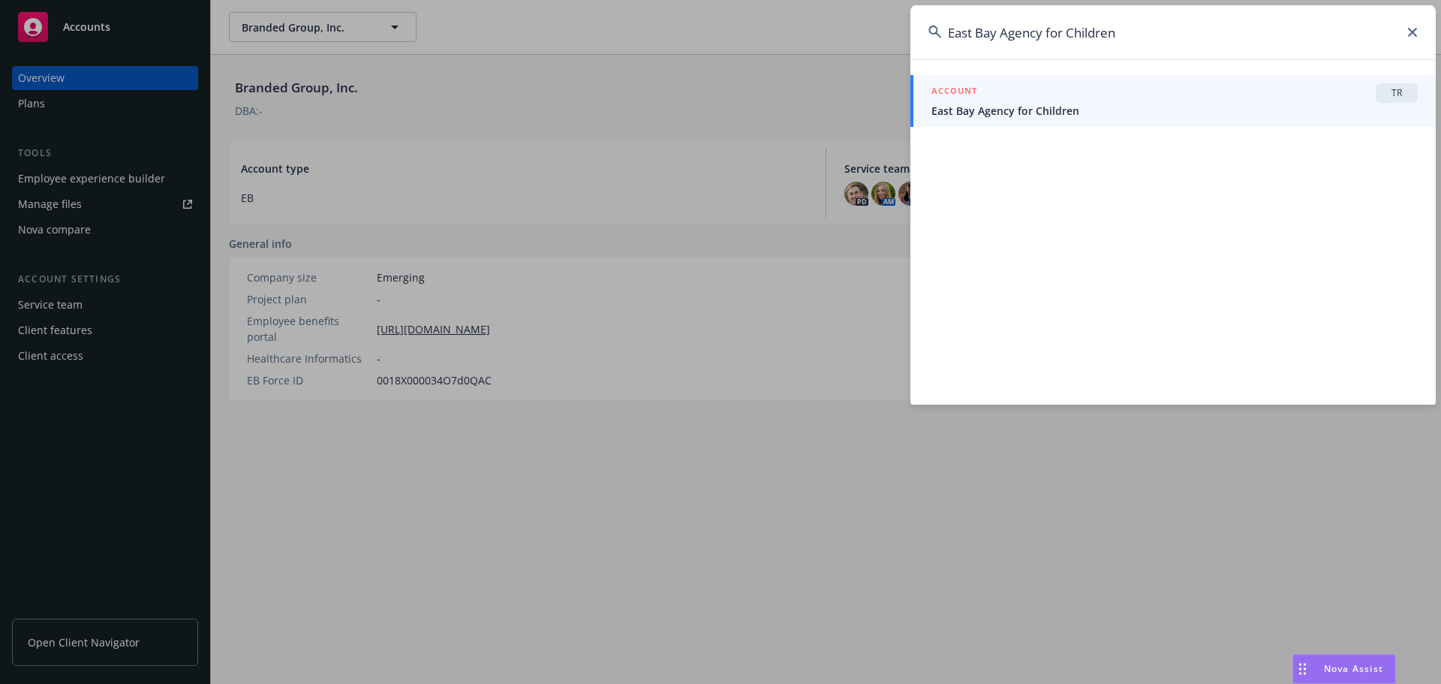
type input "East Bay Agency for Children"
click at [1159, 107] on span "East Bay Agency for Children" at bounding box center [1174, 111] width 486 height 16
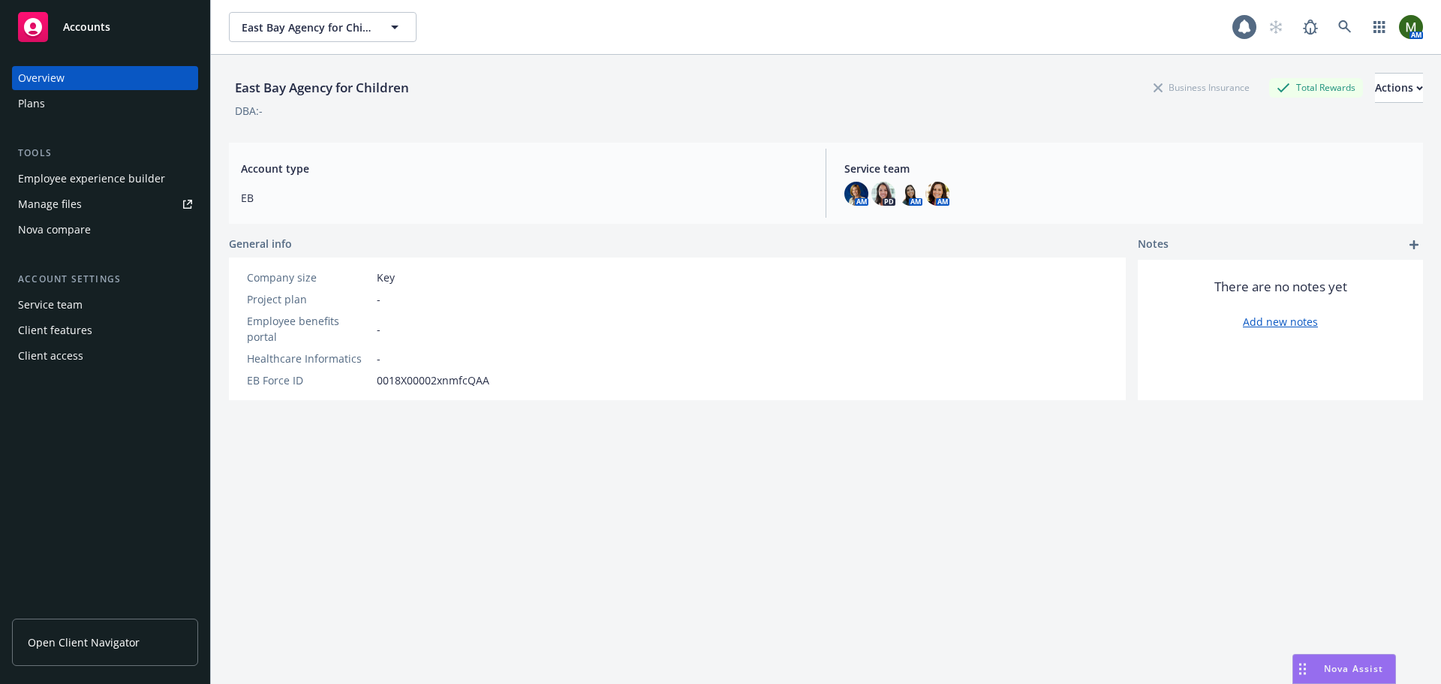
click at [111, 182] on div "Employee experience builder" at bounding box center [91, 179] width 147 height 24
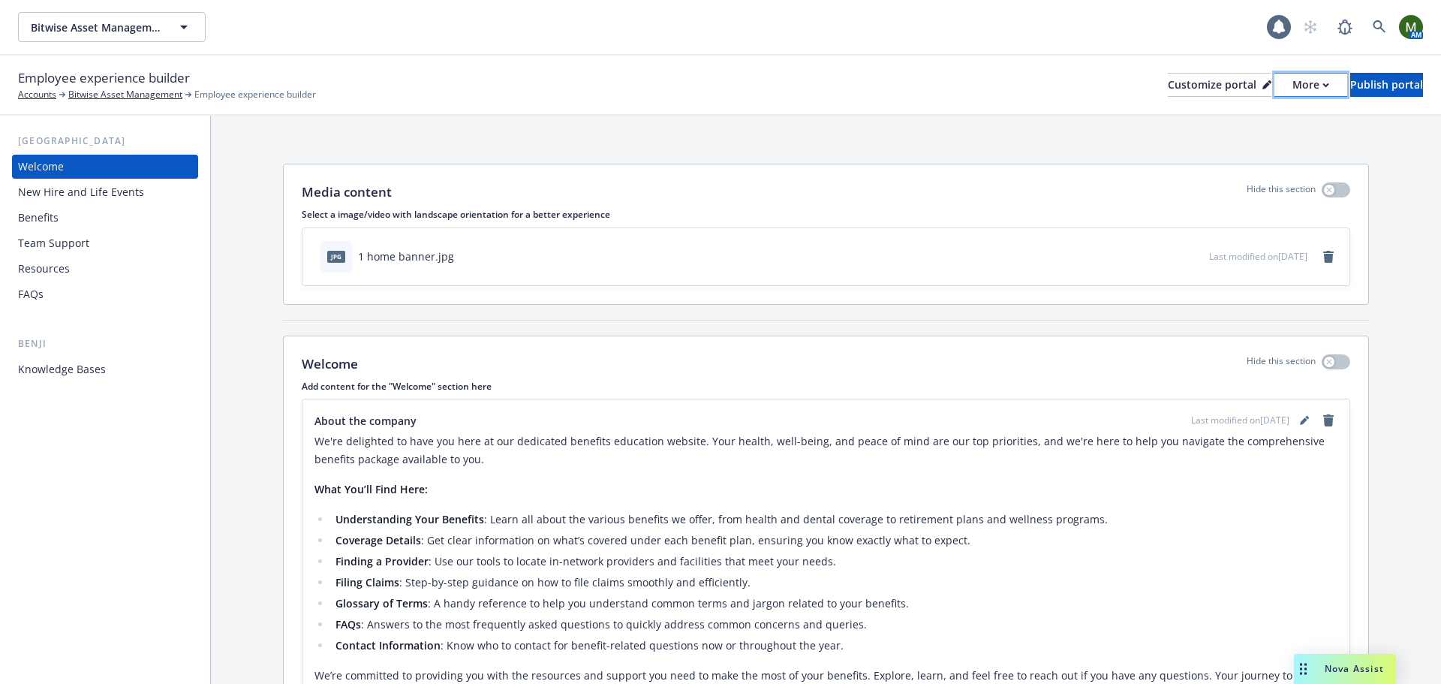
click at [1292, 86] on div "More" at bounding box center [1310, 85] width 37 height 23
click at [1239, 137] on link "Copy portal link" at bounding box center [1231, 149] width 137 height 30
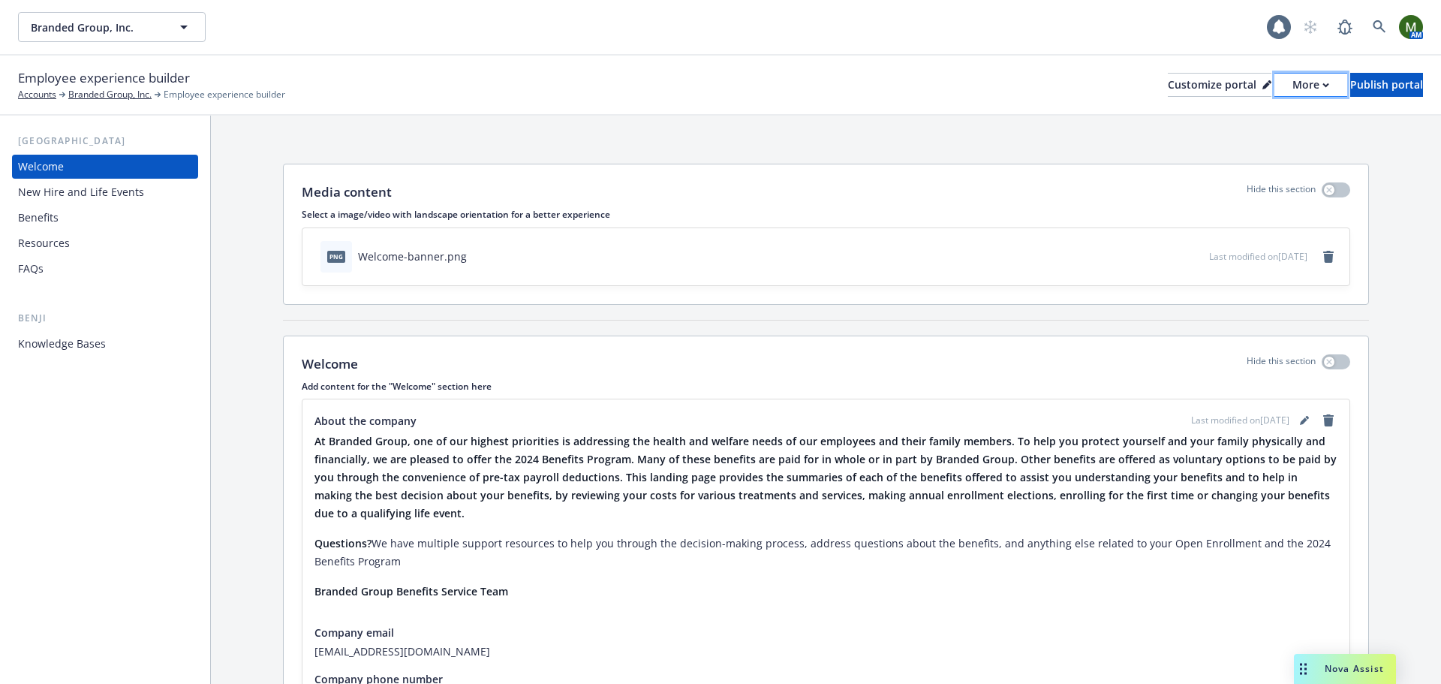
click at [1292, 80] on div "More" at bounding box center [1310, 85] width 37 height 23
click at [1246, 137] on link "Copy portal link" at bounding box center [1231, 149] width 137 height 30
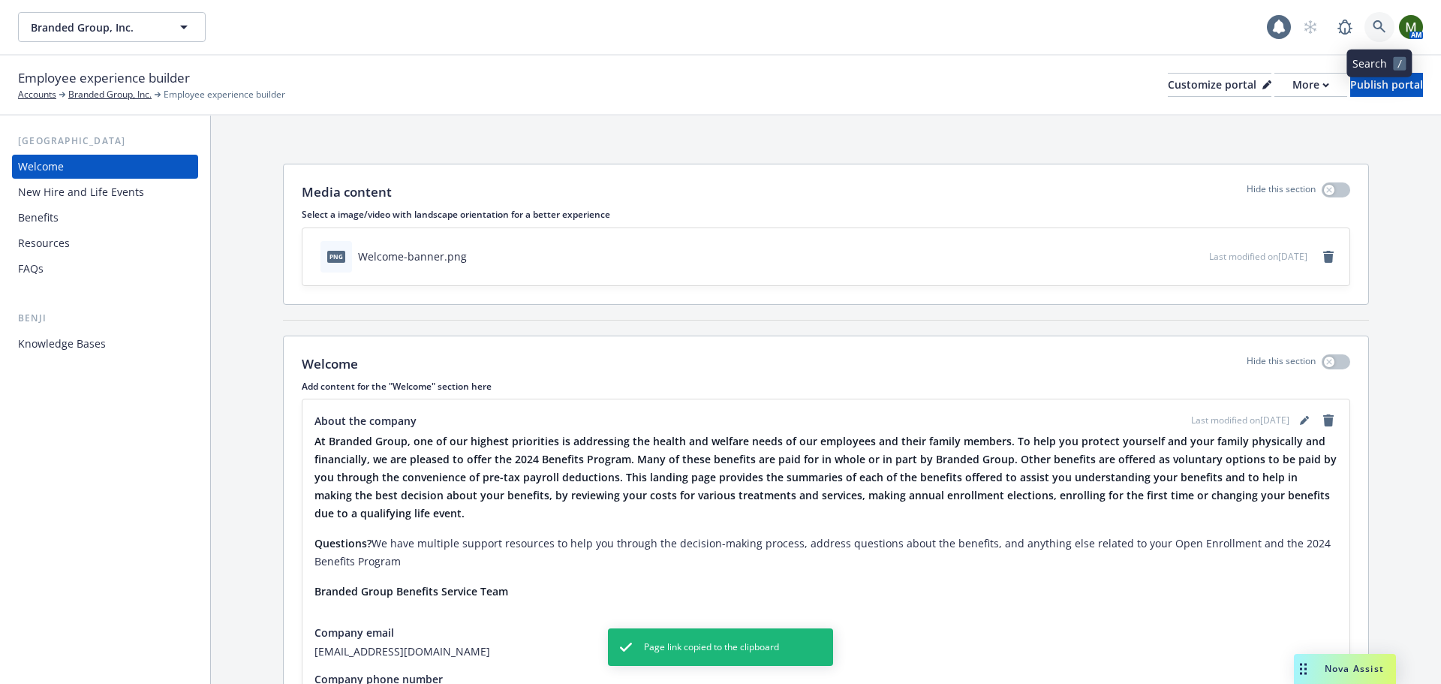
click at [1377, 28] on icon at bounding box center [1379, 26] width 13 height 13
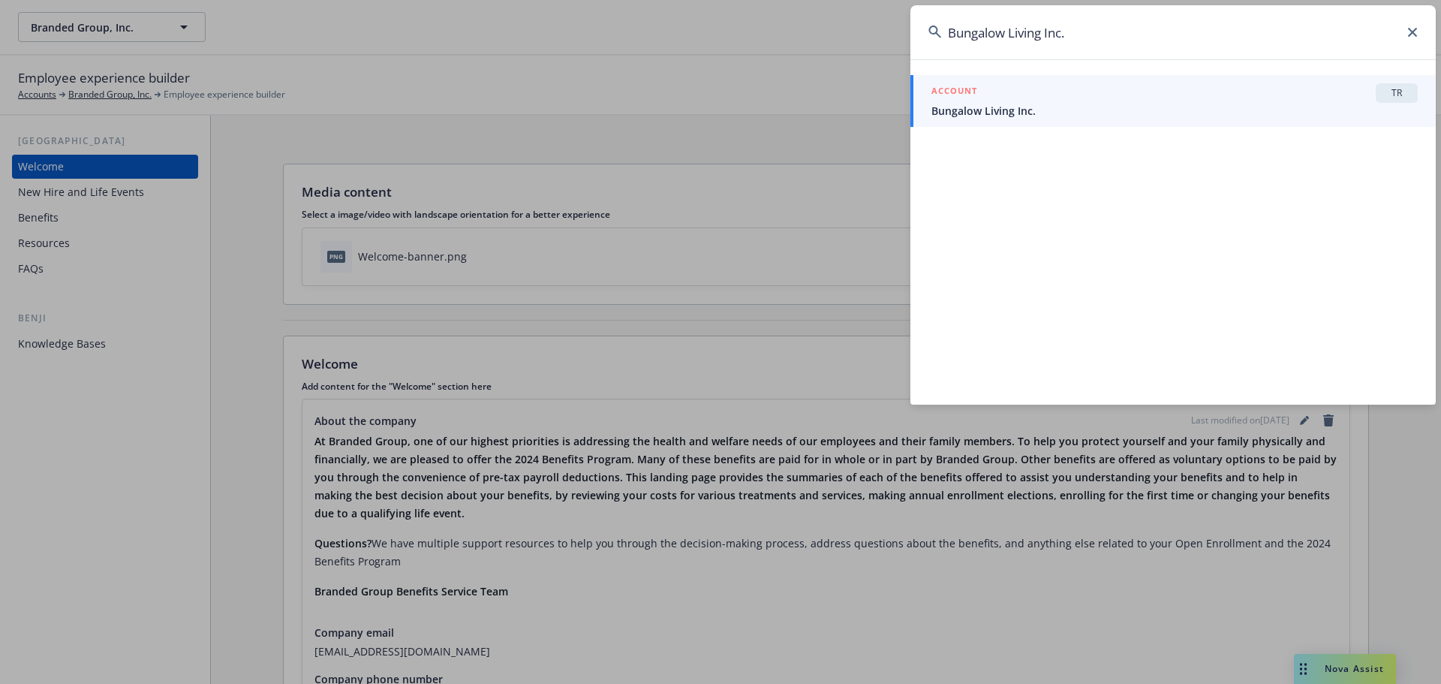
type input "Bungalow Living Inc."
click at [1127, 108] on span "Bungalow Living Inc." at bounding box center [1174, 111] width 486 height 16
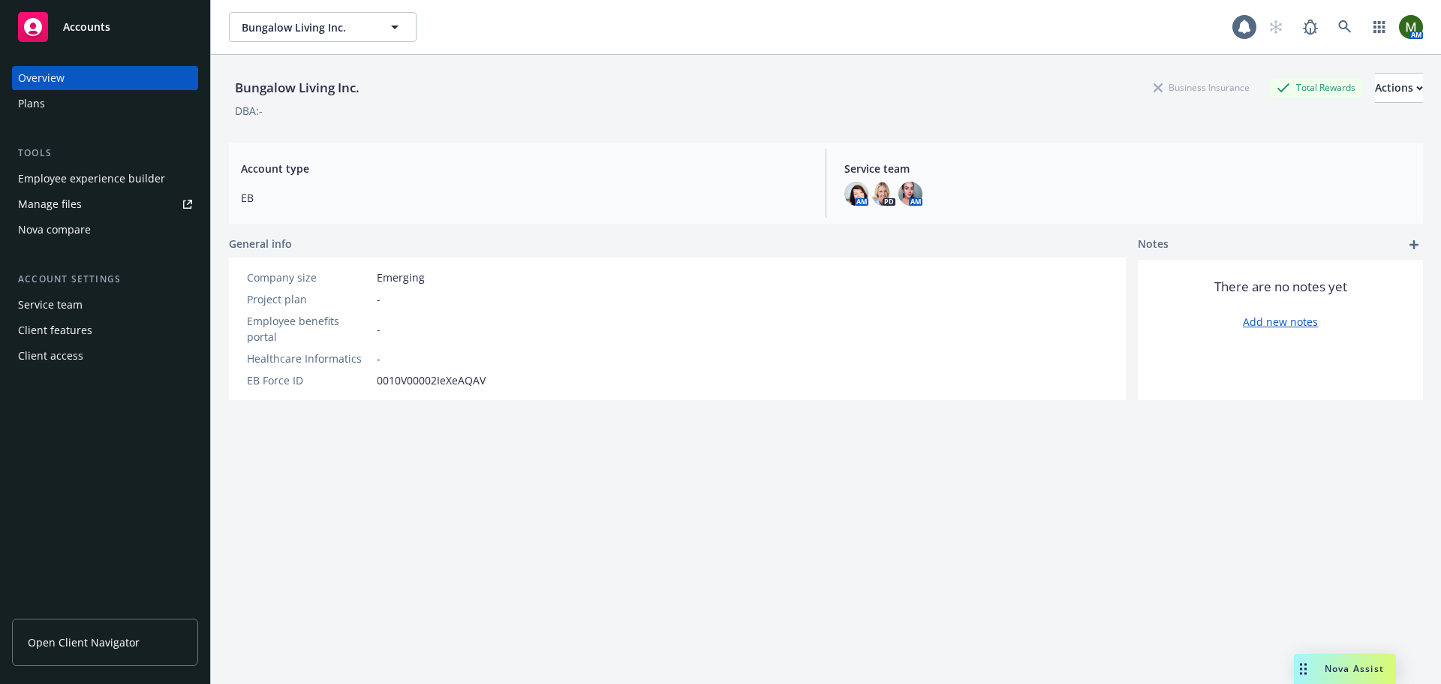
click at [149, 182] on div "Employee experience builder" at bounding box center [91, 179] width 147 height 24
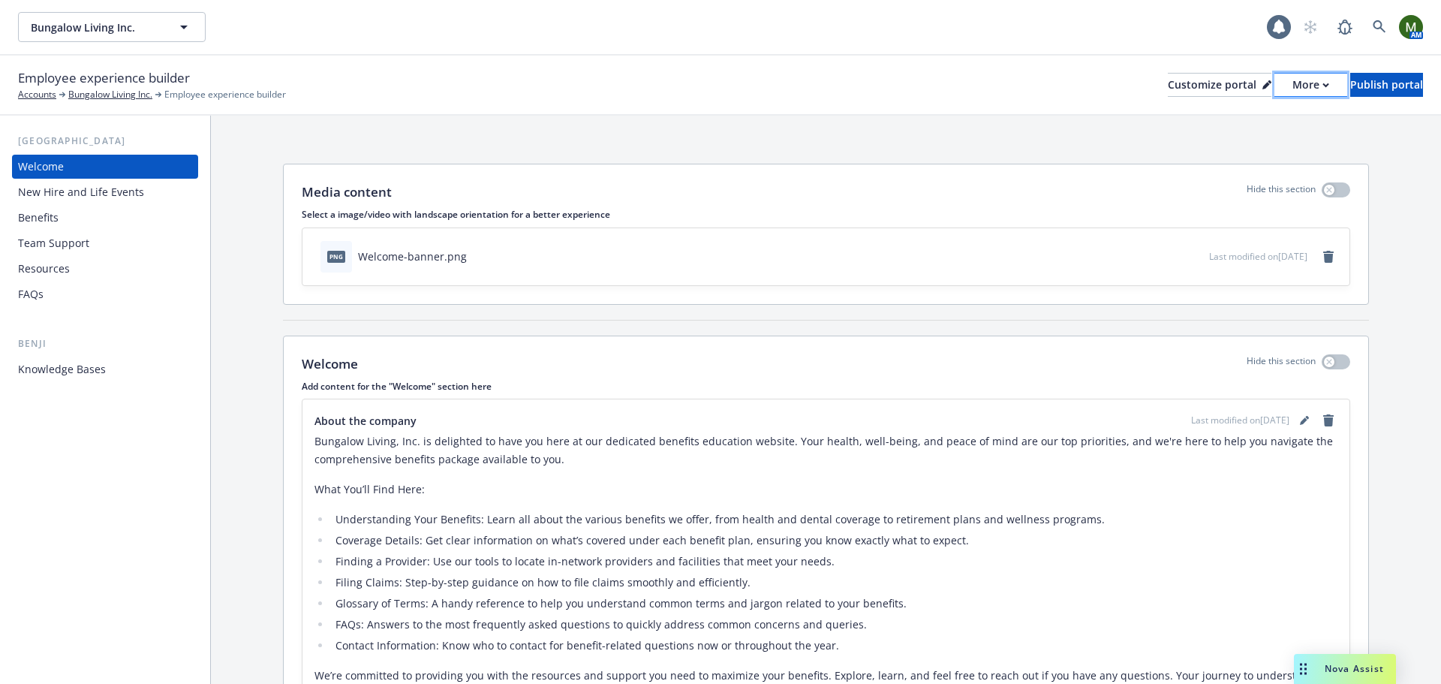
click at [1292, 89] on div "More" at bounding box center [1310, 85] width 37 height 23
click at [1252, 147] on link "Copy portal link" at bounding box center [1231, 149] width 137 height 30
click at [1377, 29] on icon at bounding box center [1380, 27] width 14 height 14
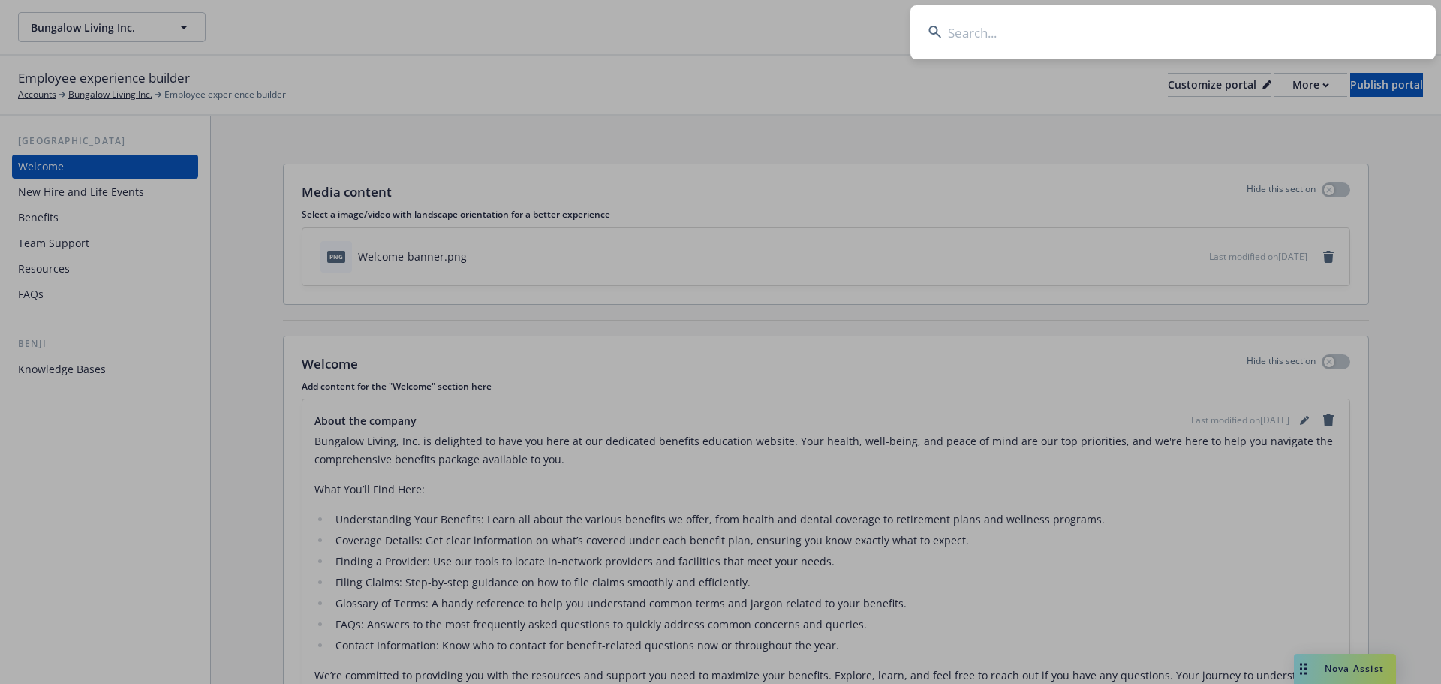
click at [1217, 48] on input at bounding box center [1172, 32] width 525 height 54
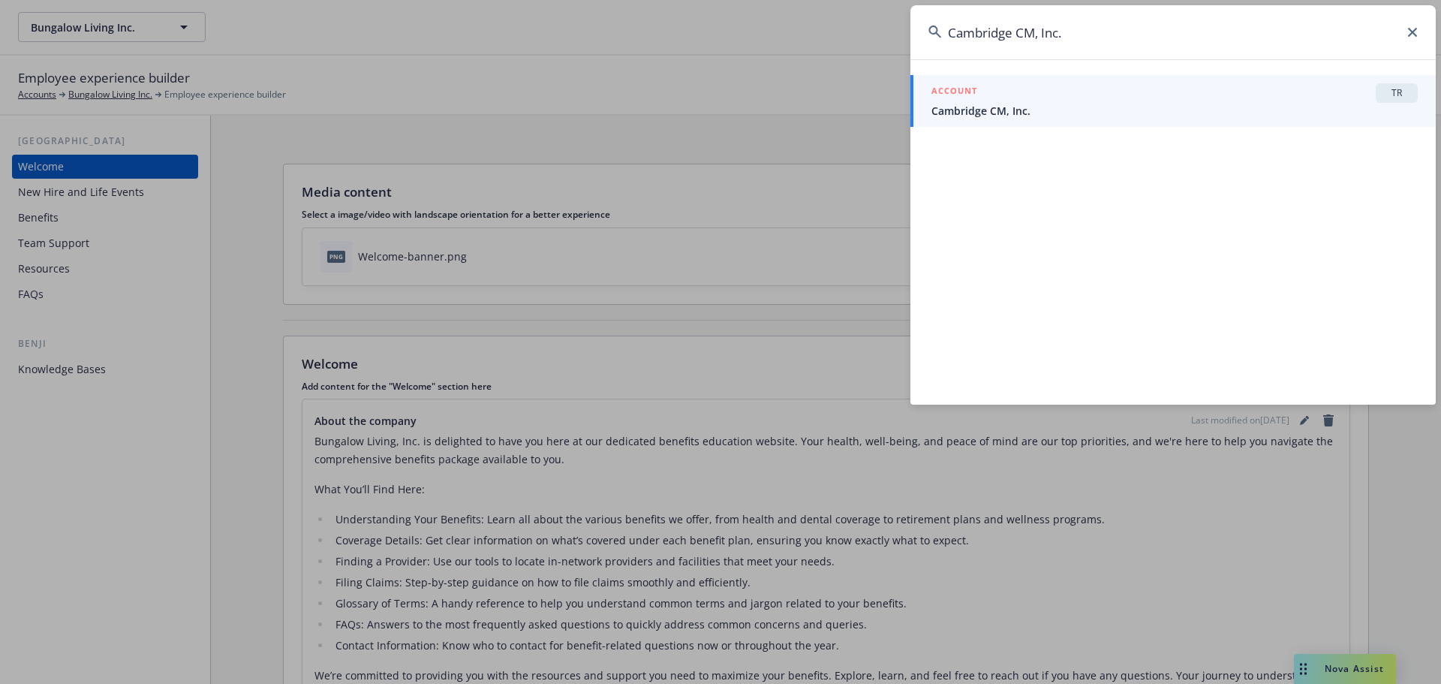
type input "Cambridge CM, Inc."
click at [1112, 110] on span "Cambridge CM, Inc." at bounding box center [1174, 111] width 486 height 16
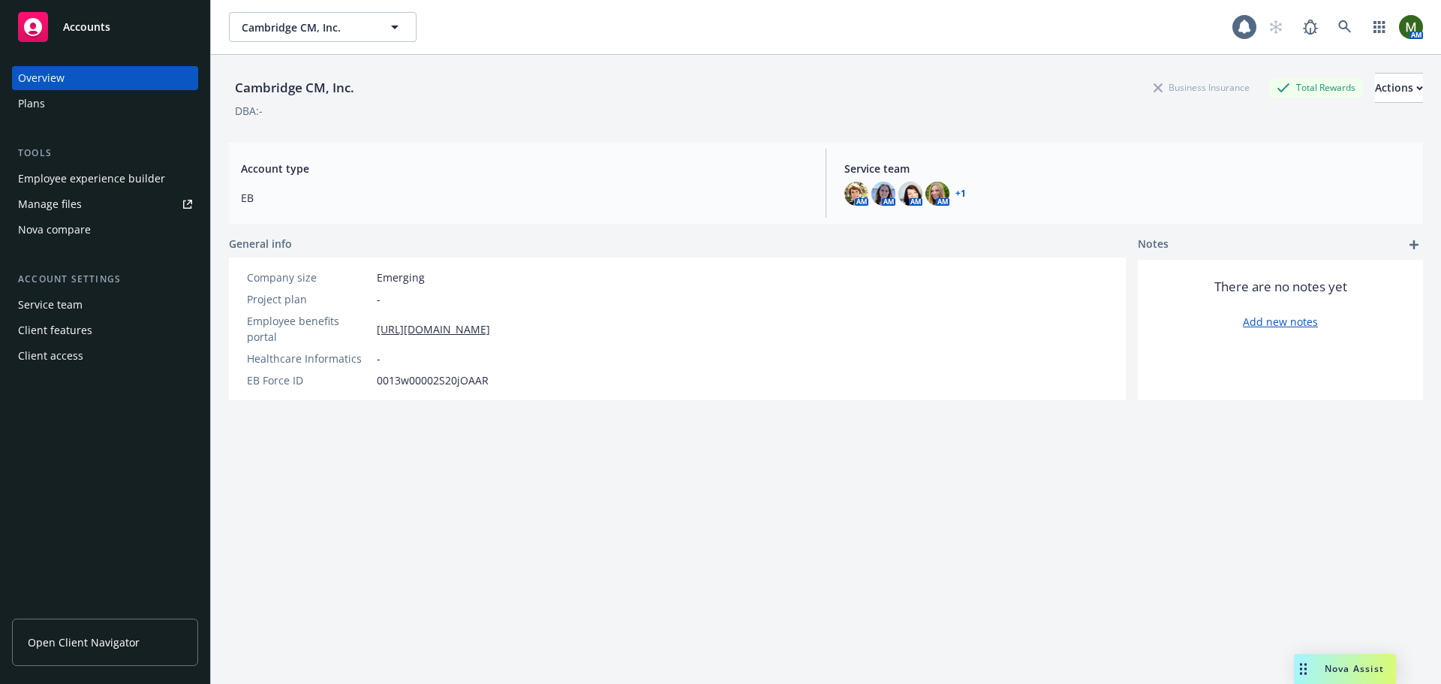
click at [143, 174] on div "Employee experience builder" at bounding box center [91, 179] width 147 height 24
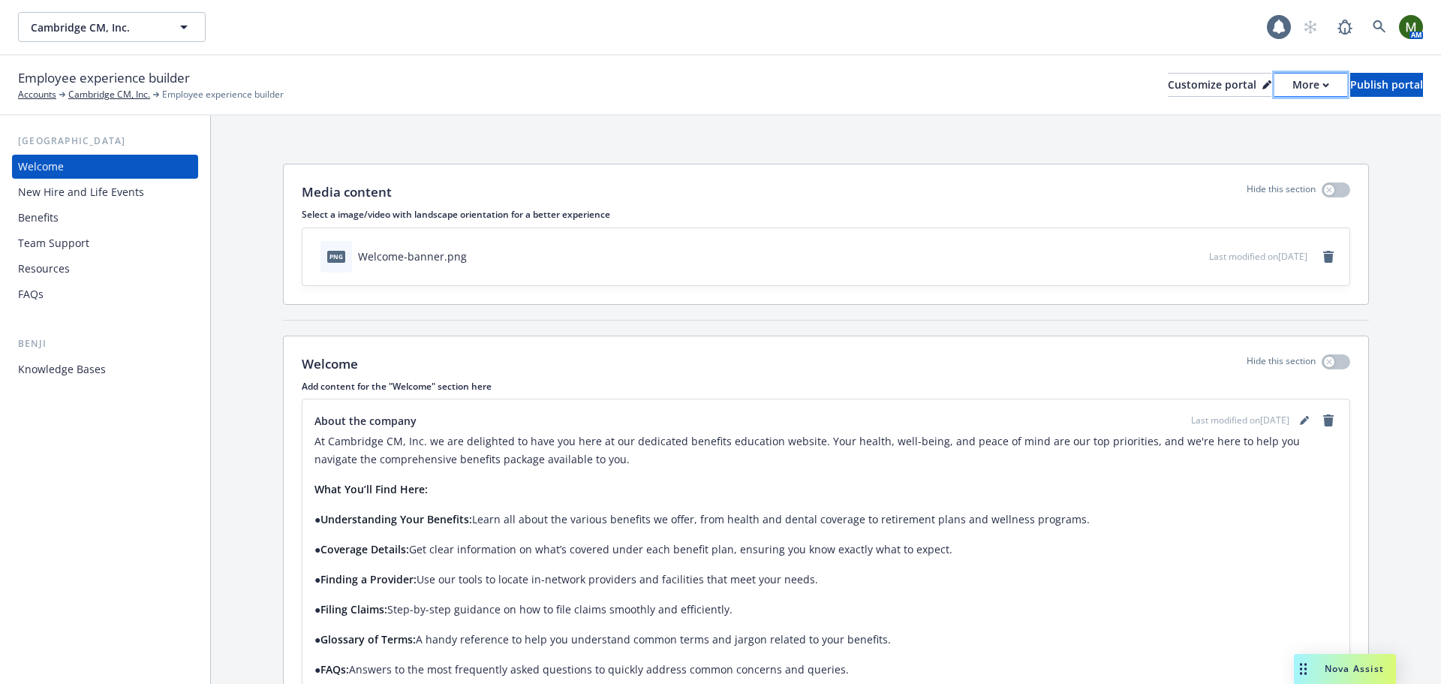
click at [1292, 77] on div "More" at bounding box center [1310, 85] width 37 height 23
click at [1235, 149] on link "Copy portal link" at bounding box center [1231, 149] width 137 height 30
click at [1384, 18] on link at bounding box center [1379, 27] width 30 height 30
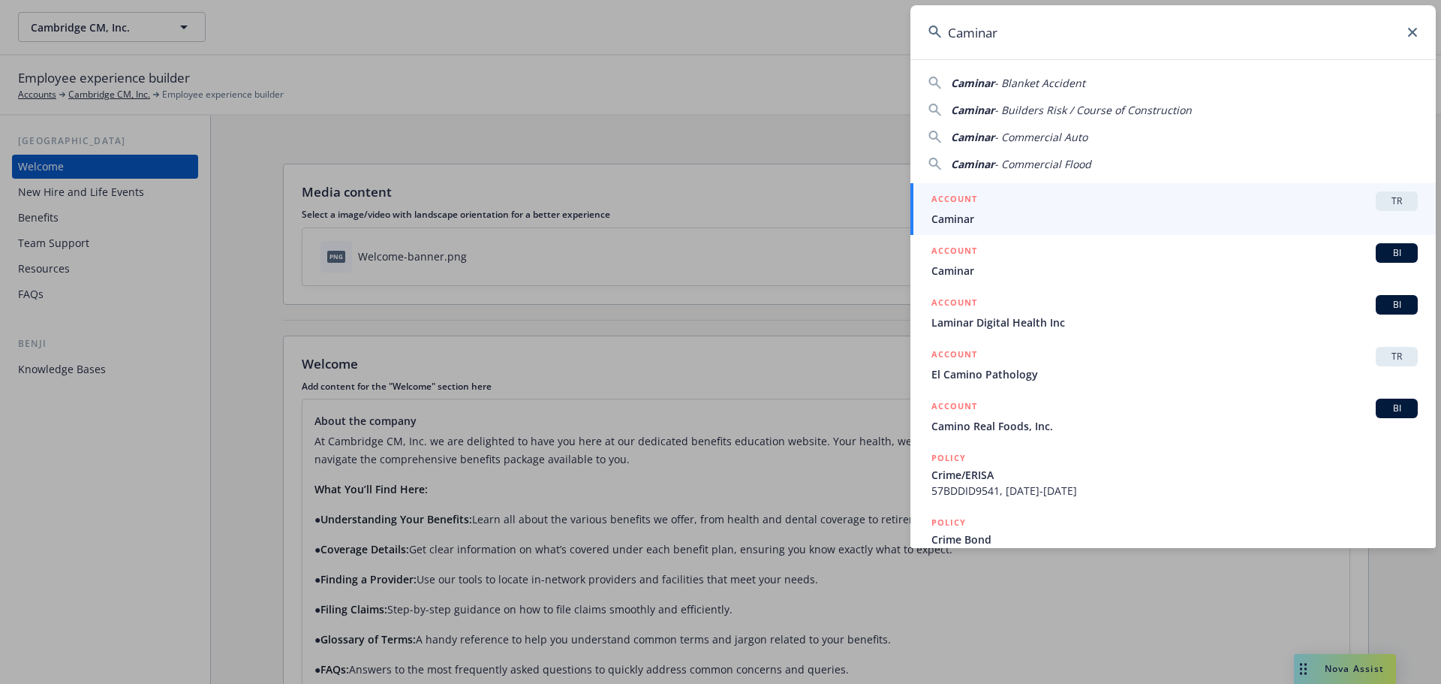
type input "Caminar"
click at [1073, 203] on div "ACCOUNT TR" at bounding box center [1174, 201] width 486 height 20
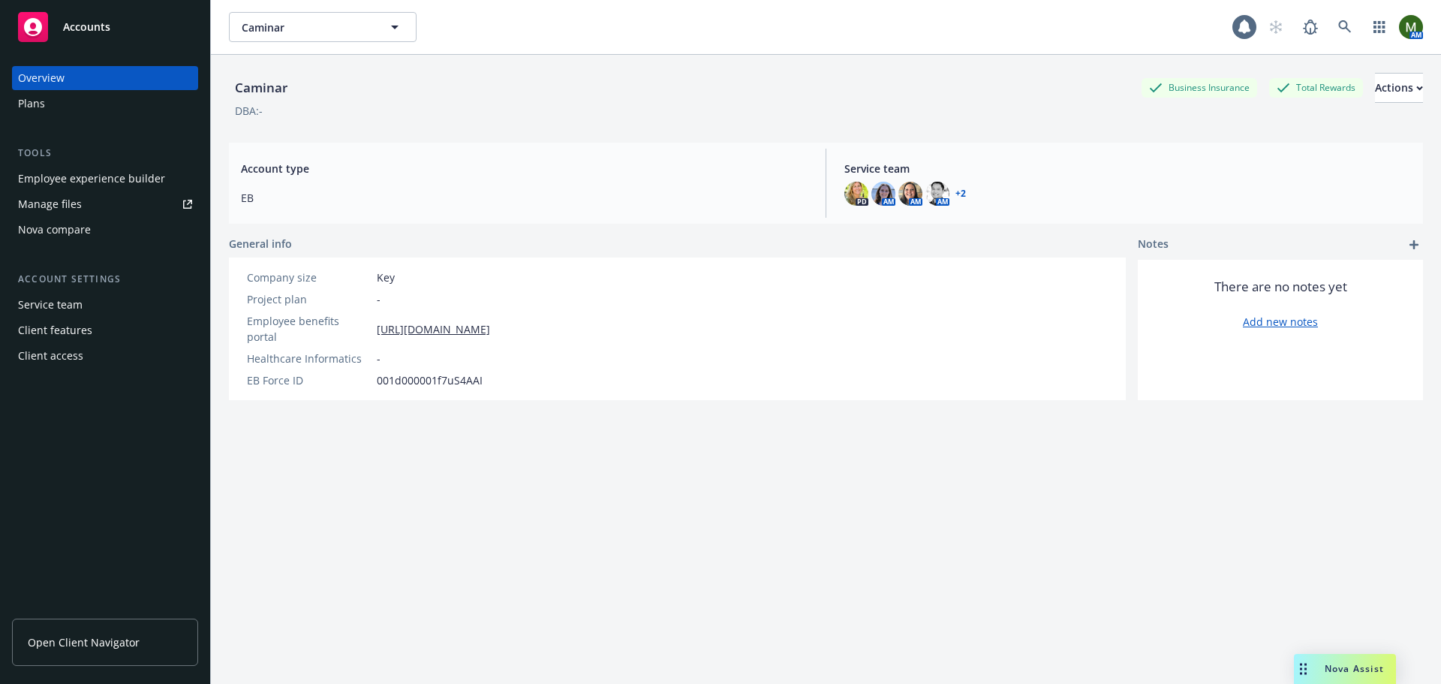
click at [125, 173] on div "Employee experience builder" at bounding box center [91, 179] width 147 height 24
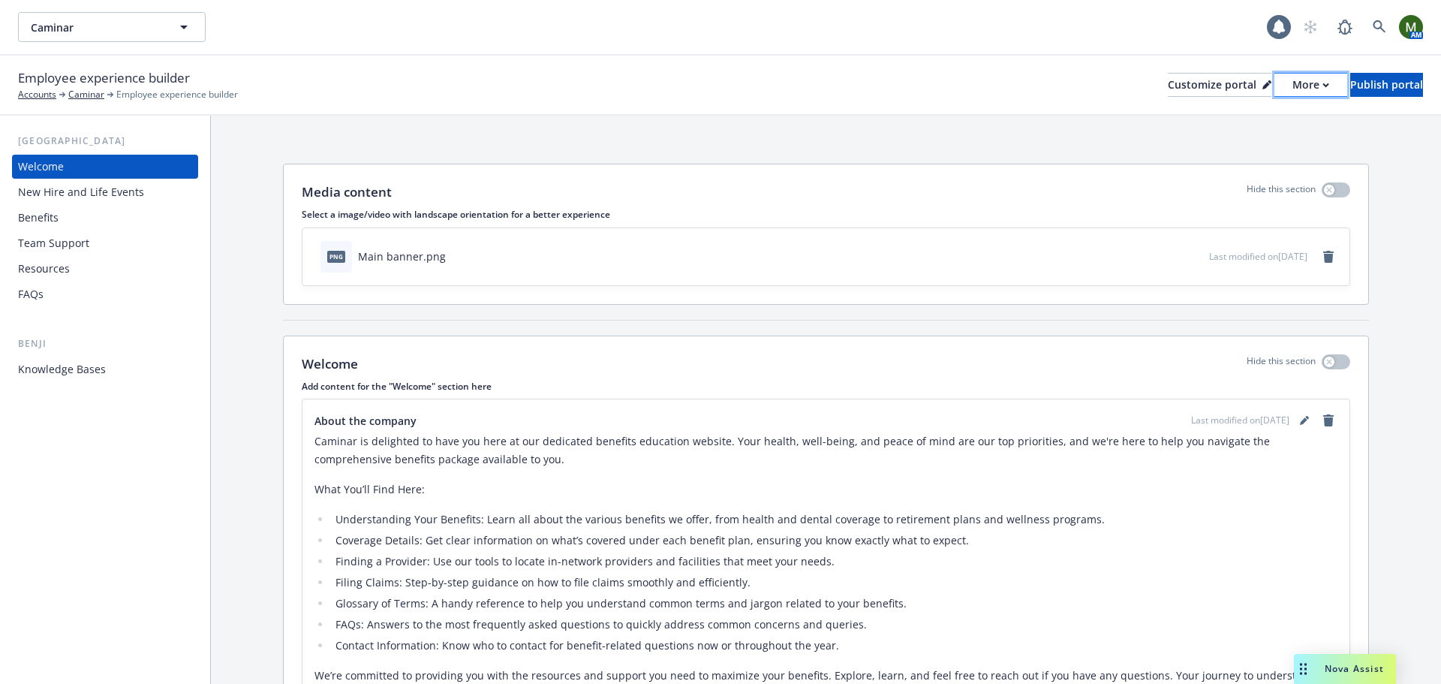
click at [1292, 87] on div "More" at bounding box center [1310, 85] width 37 height 23
click at [1245, 142] on link "Copy portal link" at bounding box center [1231, 149] width 137 height 30
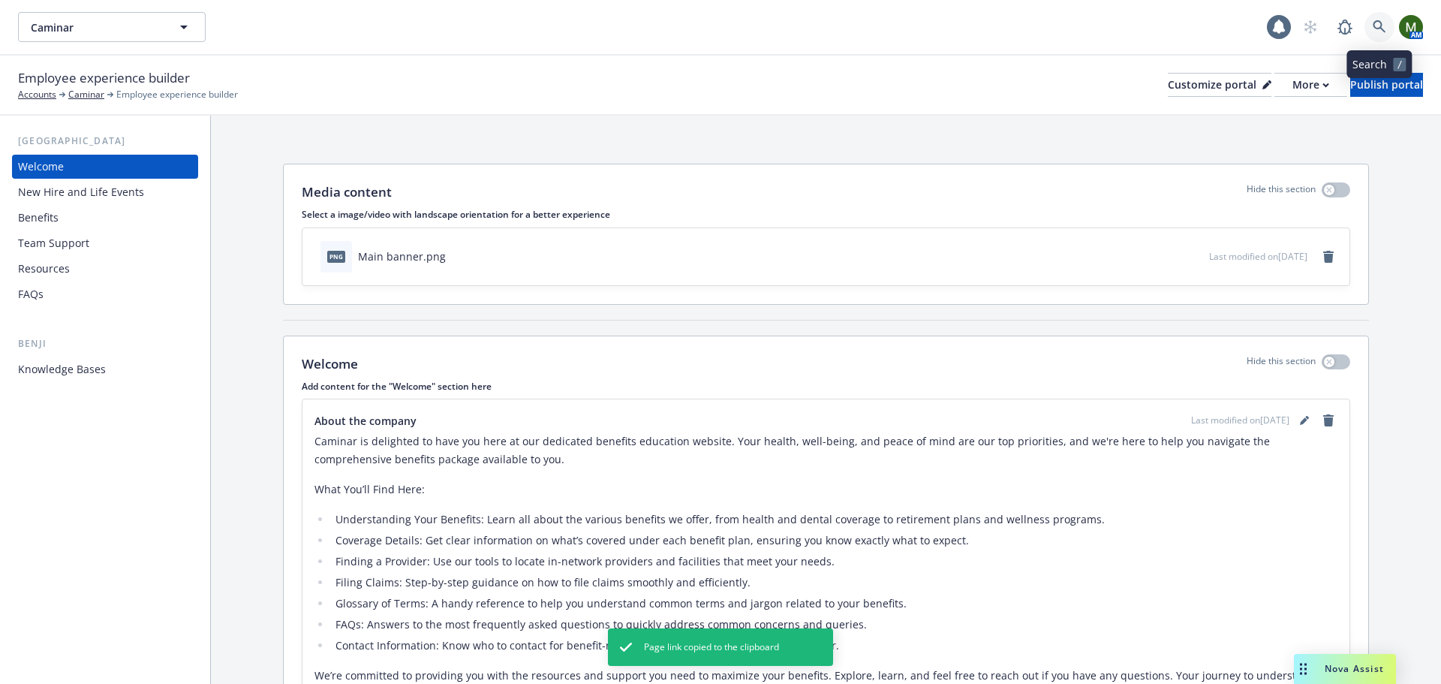
click at [1378, 29] on icon at bounding box center [1380, 27] width 14 height 14
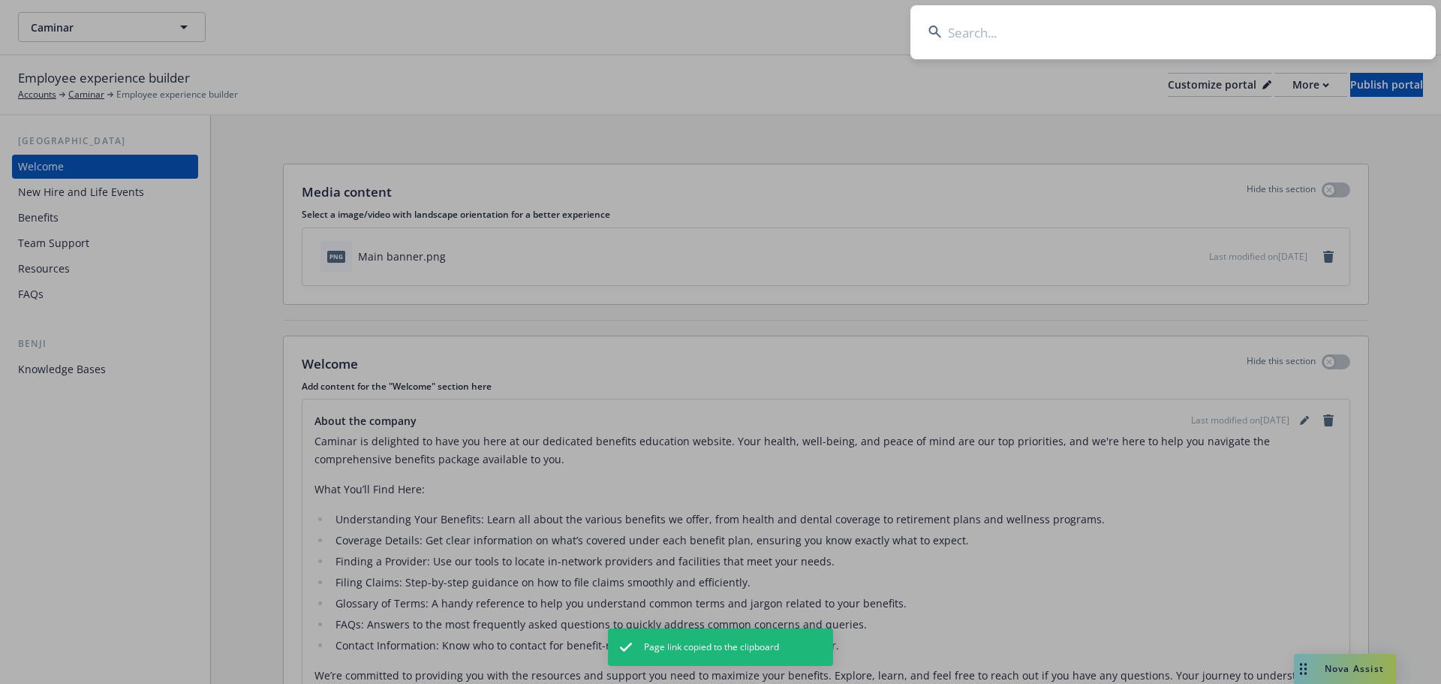
click at [1332, 29] on input at bounding box center [1172, 32] width 525 height 54
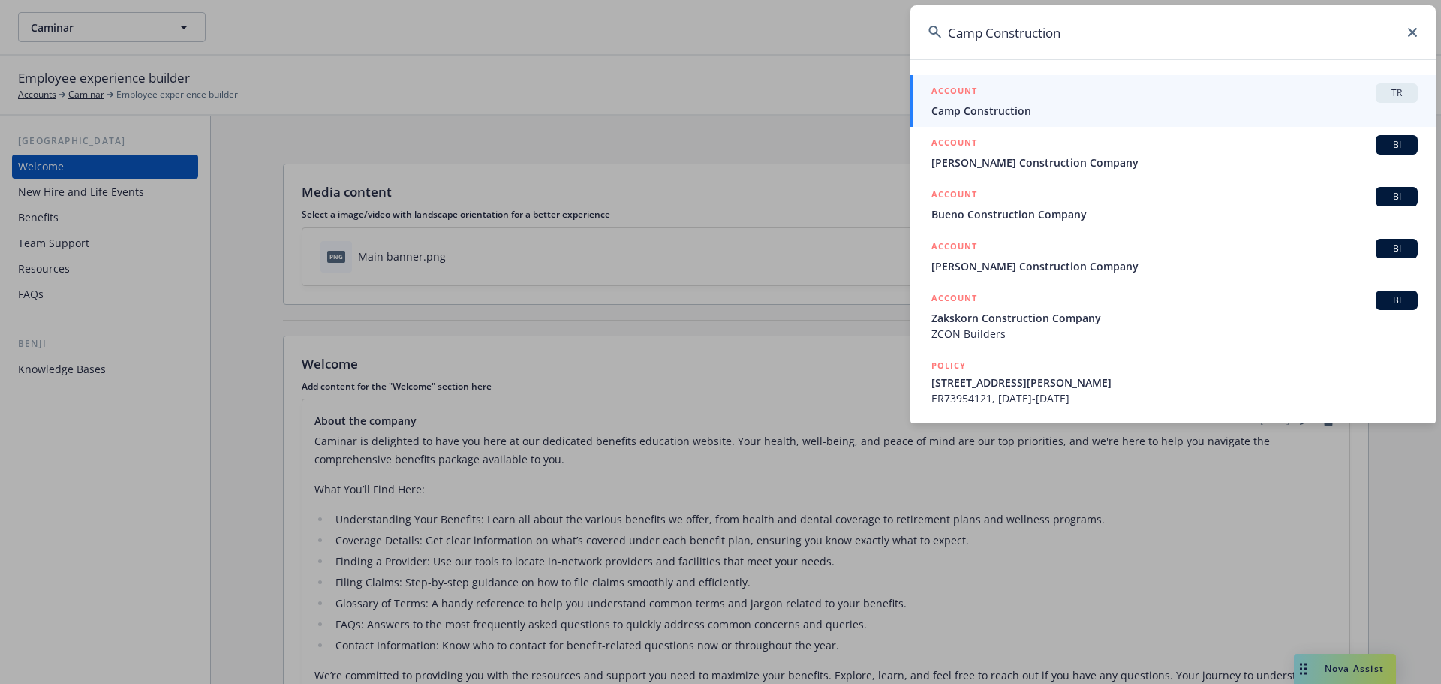
type input "Camp Construction"
click at [1214, 104] on span "Camp Construction" at bounding box center [1174, 111] width 486 height 16
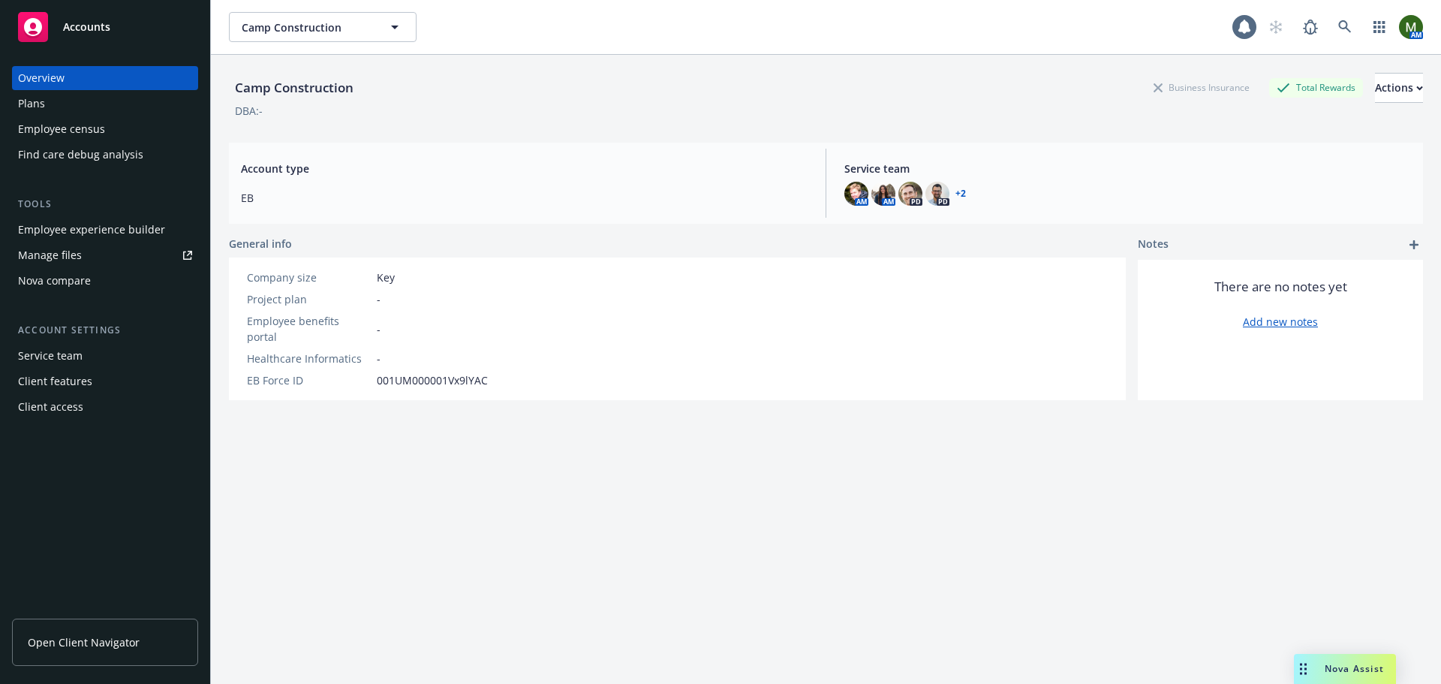
click at [94, 107] on div "Plans" at bounding box center [105, 104] width 174 height 24
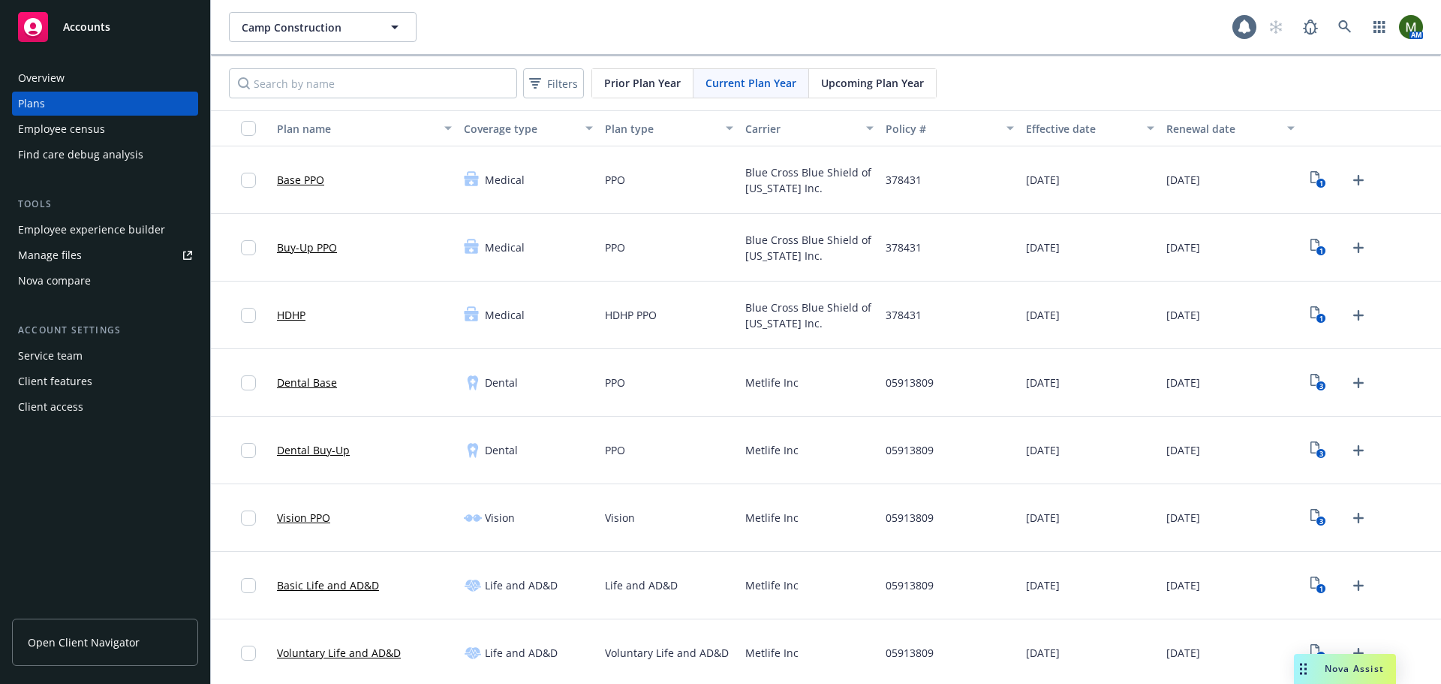
click at [92, 77] on div "Overview" at bounding box center [105, 78] width 174 height 24
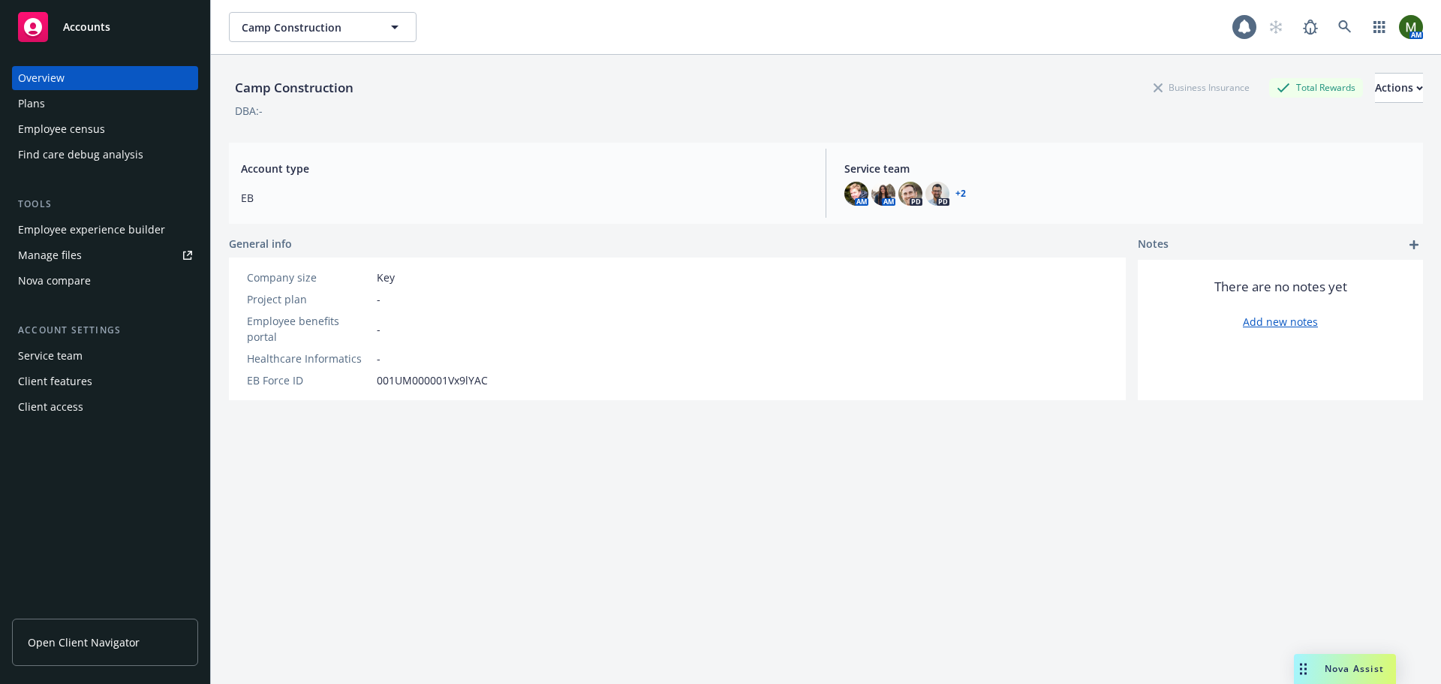
click at [101, 224] on div "Employee experience builder" at bounding box center [91, 230] width 147 height 24
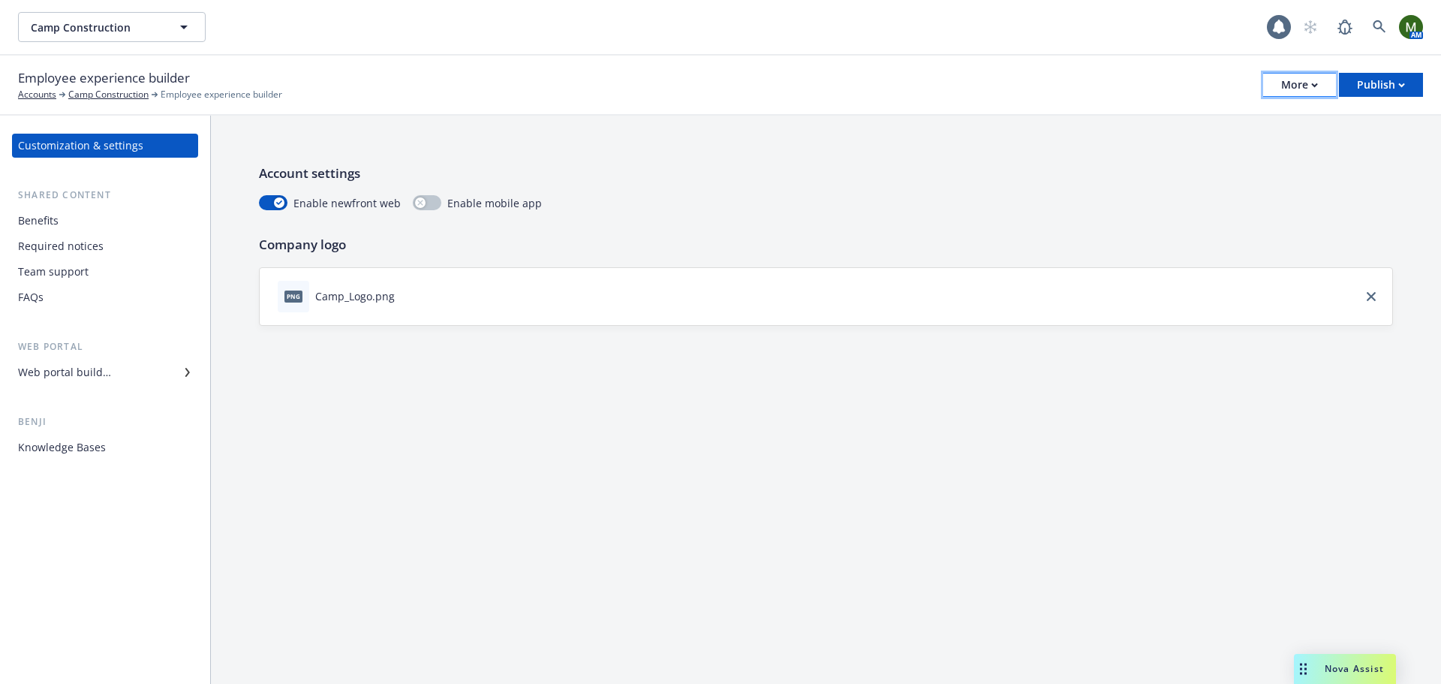
click at [1274, 82] on button "More" at bounding box center [1299, 85] width 73 height 24
click at [1243, 140] on link "Copy portal link" at bounding box center [1223, 149] width 222 height 30
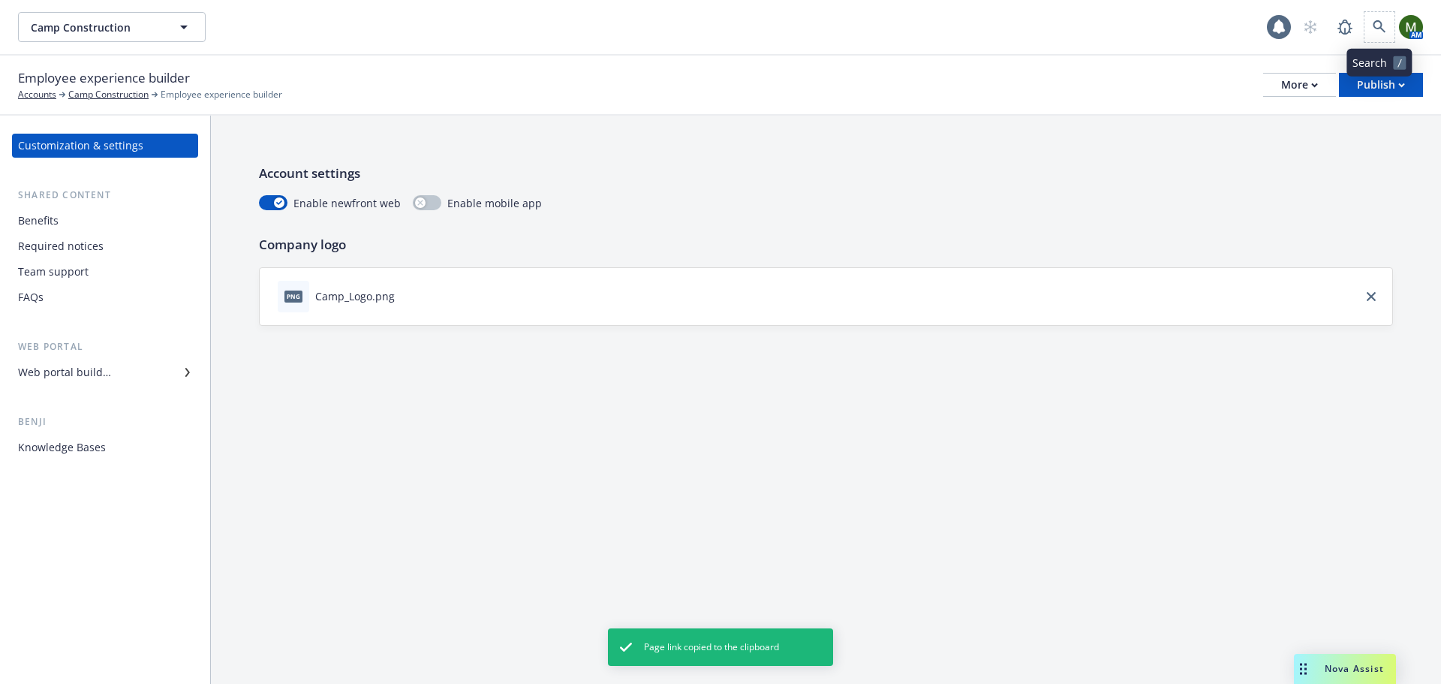
click at [1365, 18] on span at bounding box center [1379, 27] width 30 height 30
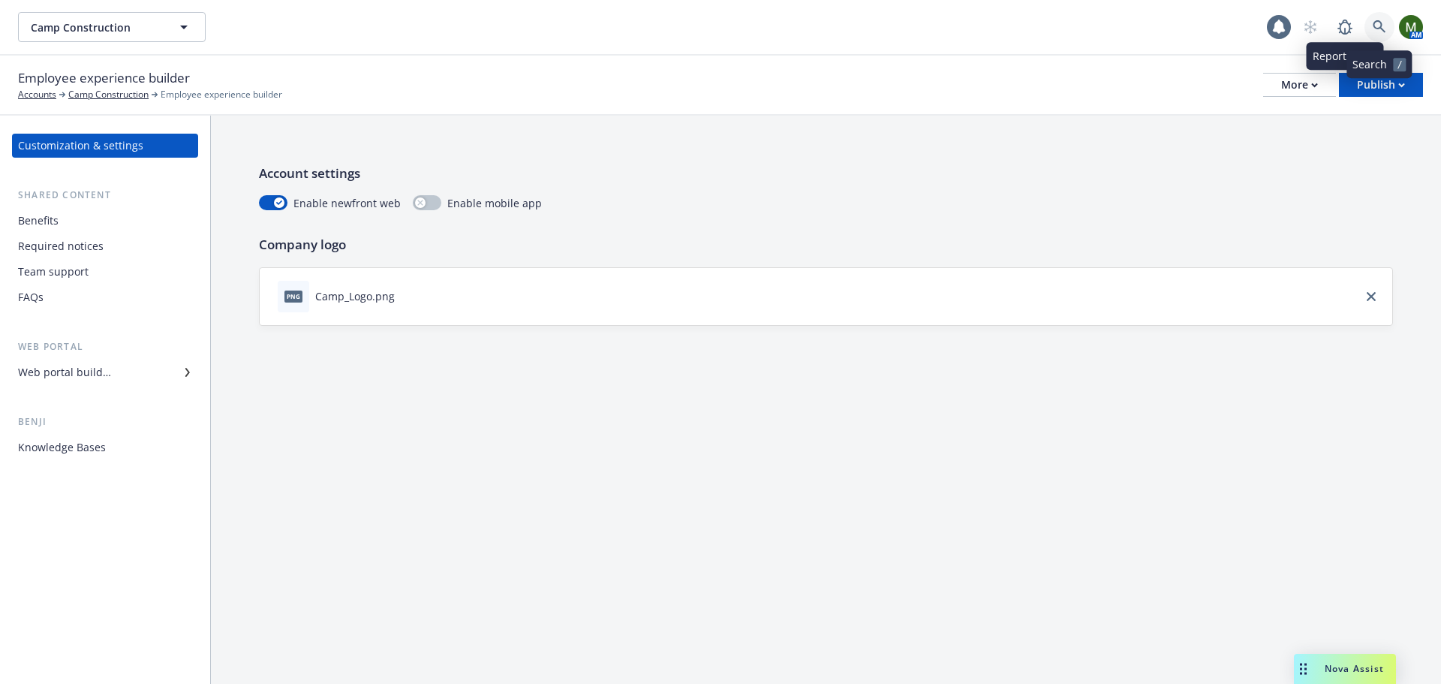
click at [1373, 27] on icon at bounding box center [1380, 27] width 14 height 14
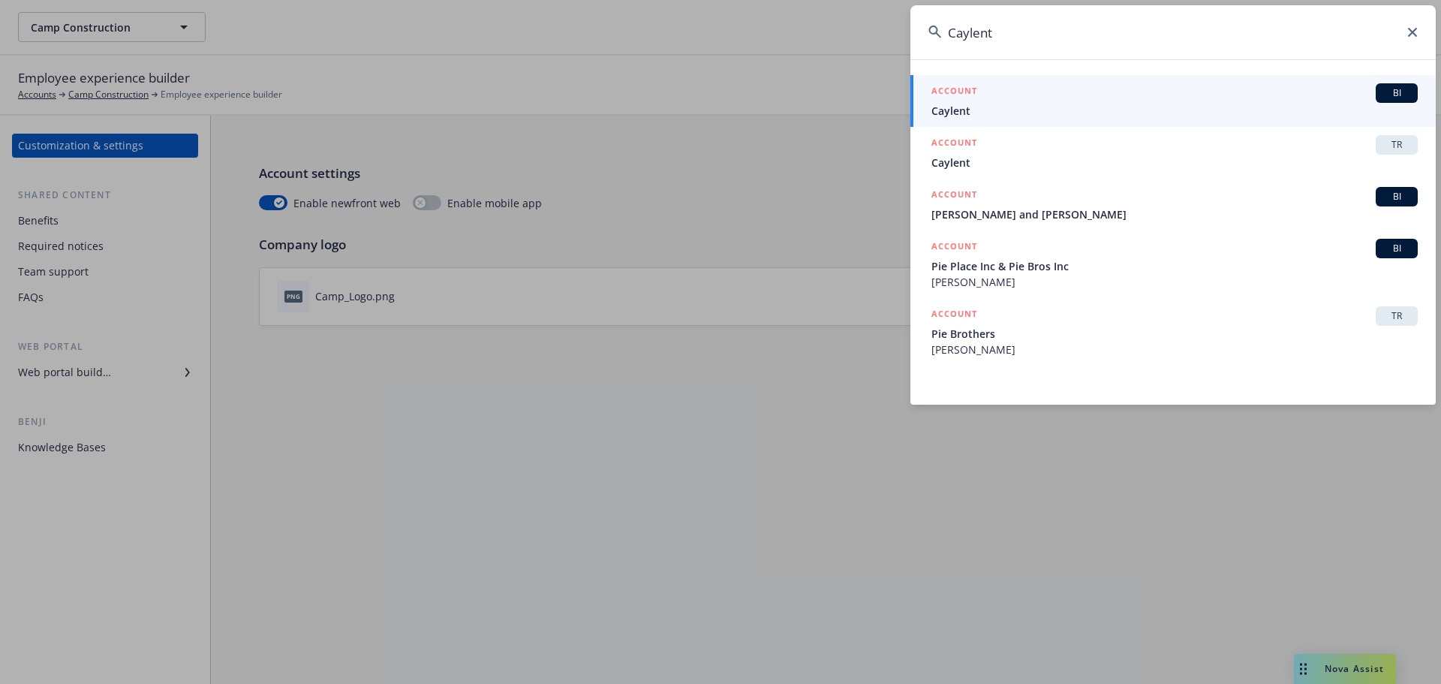
type input "Caylent"
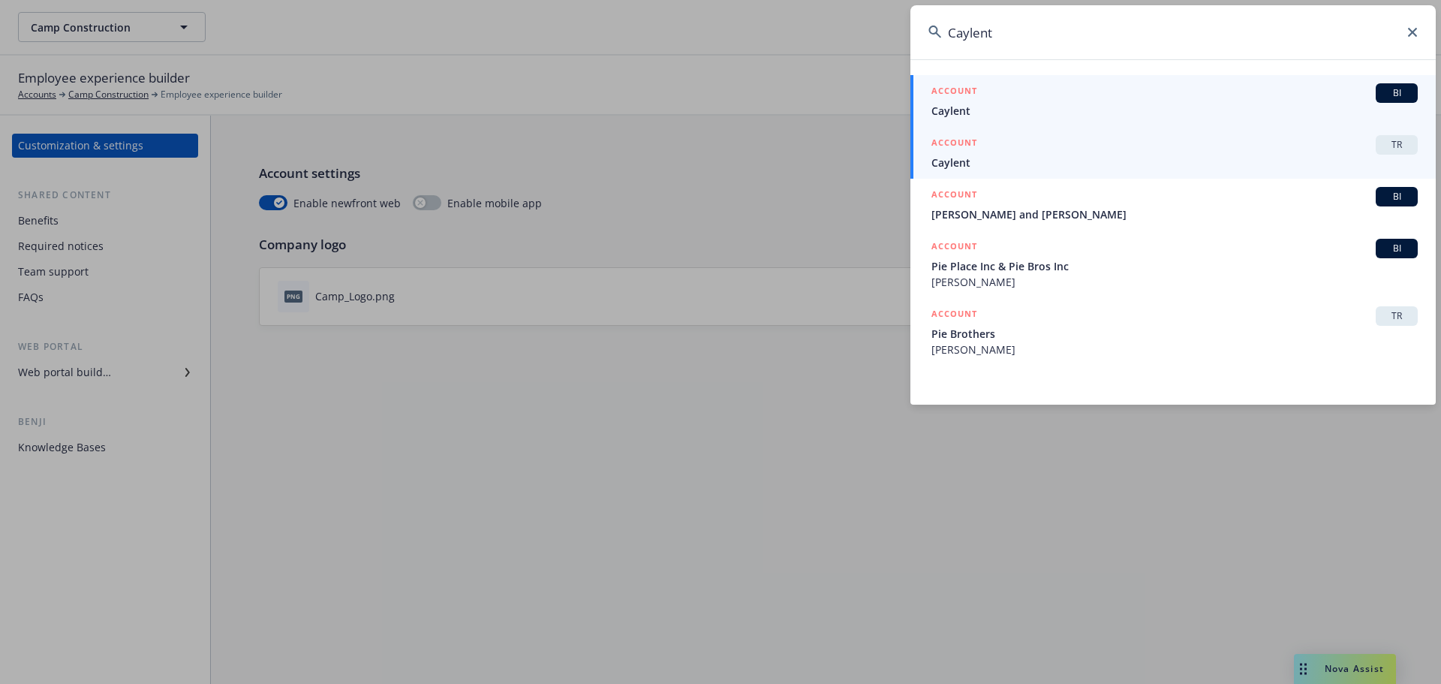
click at [1085, 156] on span "Caylent" at bounding box center [1174, 163] width 486 height 16
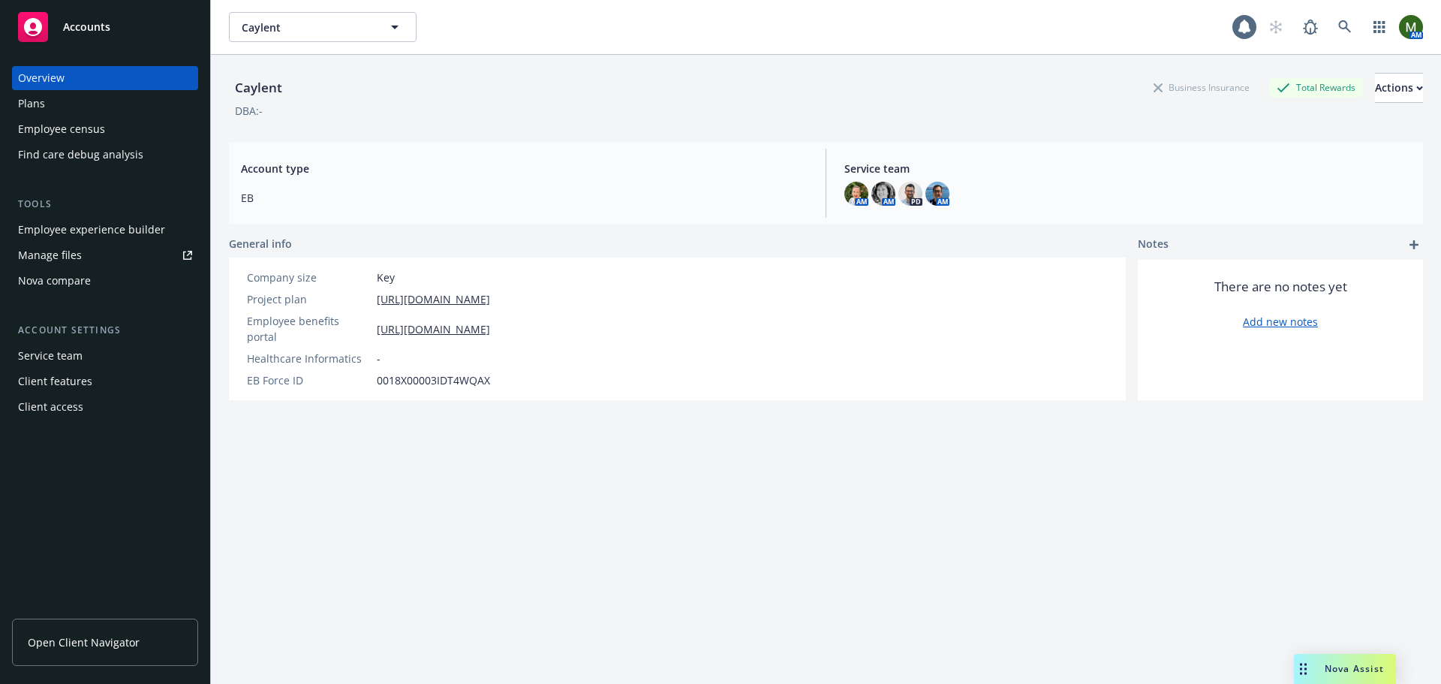
click at [112, 227] on div "Employee experience builder" at bounding box center [91, 230] width 147 height 24
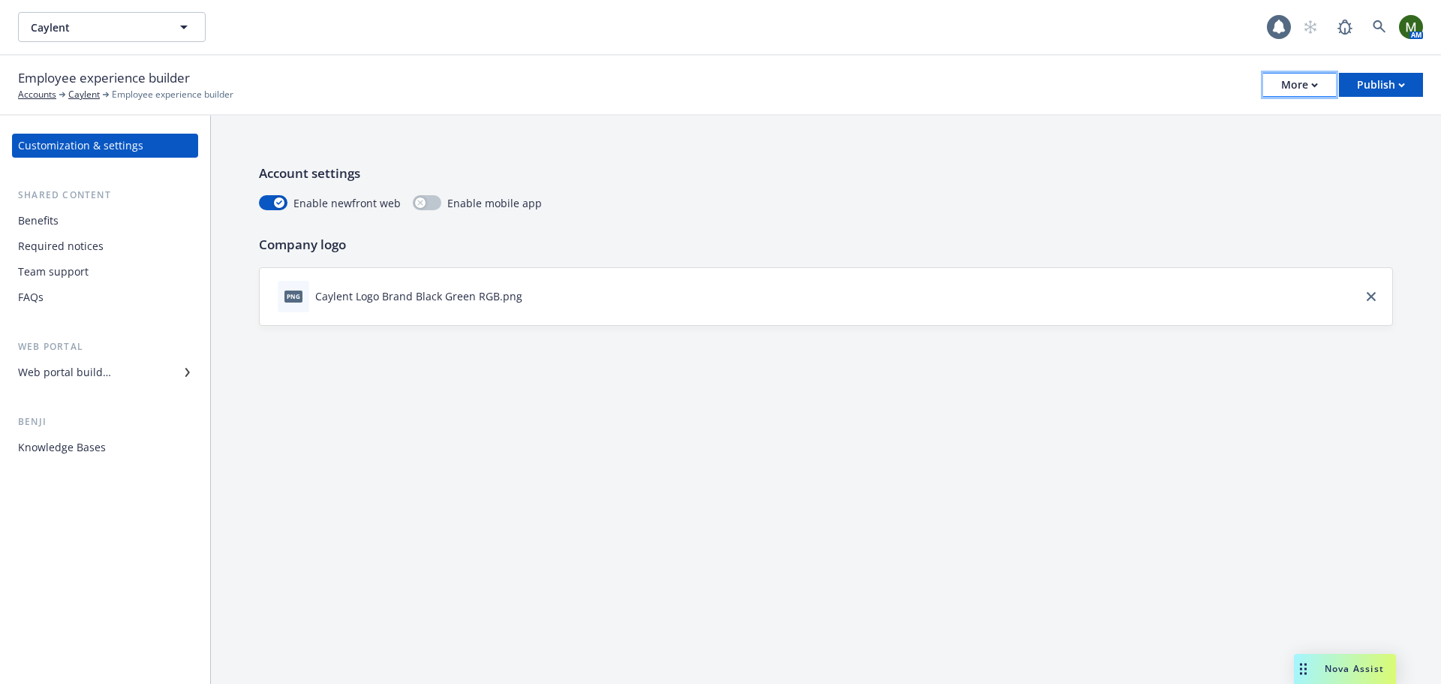
click at [1277, 78] on button "More" at bounding box center [1299, 85] width 73 height 24
click at [1234, 140] on link "Copy portal link" at bounding box center [1223, 149] width 222 height 30
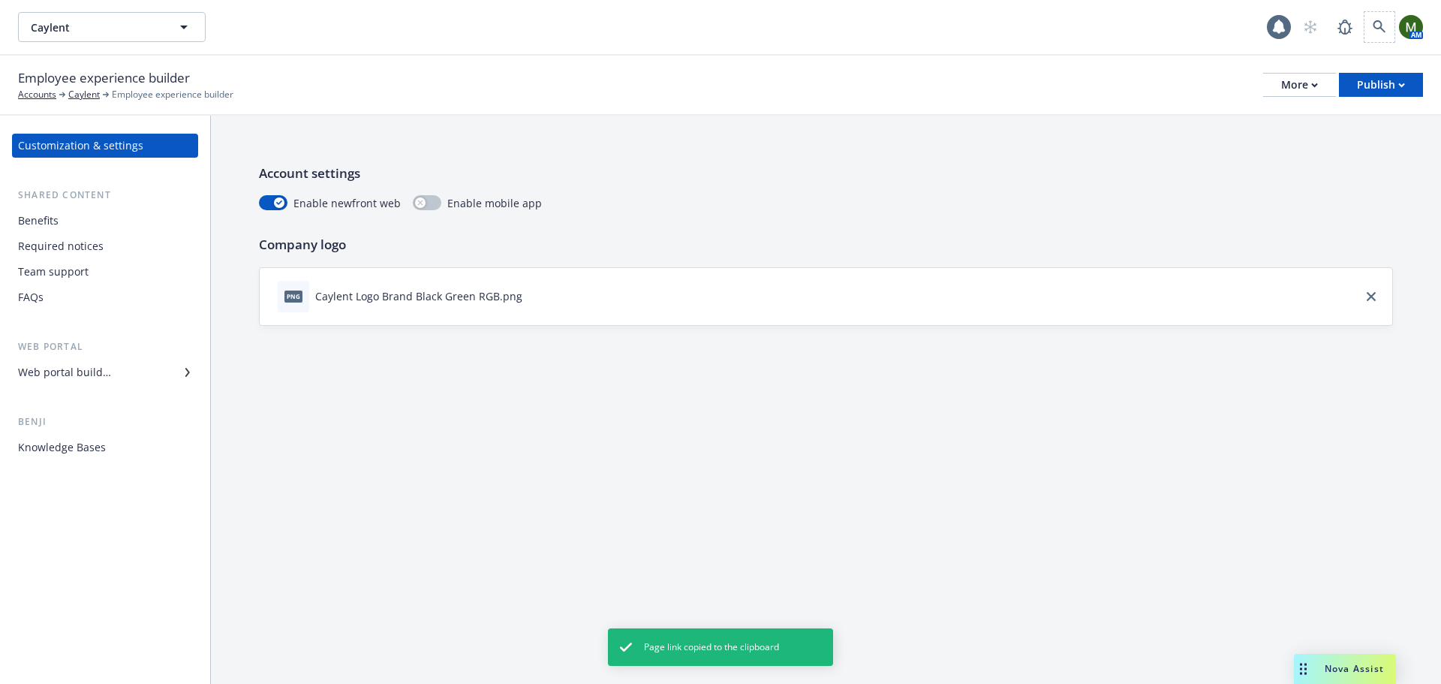
click at [1368, 15] on span at bounding box center [1379, 27] width 30 height 30
click at [1336, 34] on icon at bounding box center [1345, 27] width 18 height 18
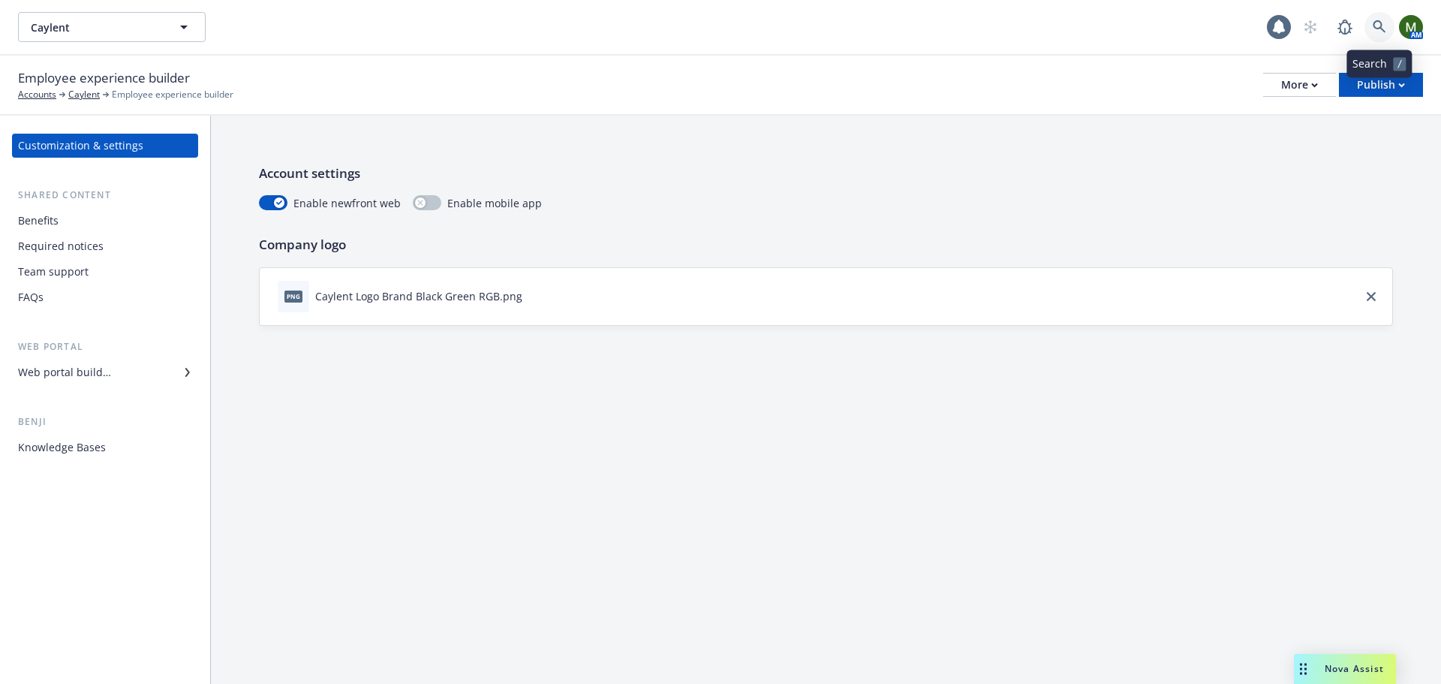
click at [1366, 26] on link at bounding box center [1379, 27] width 30 height 30
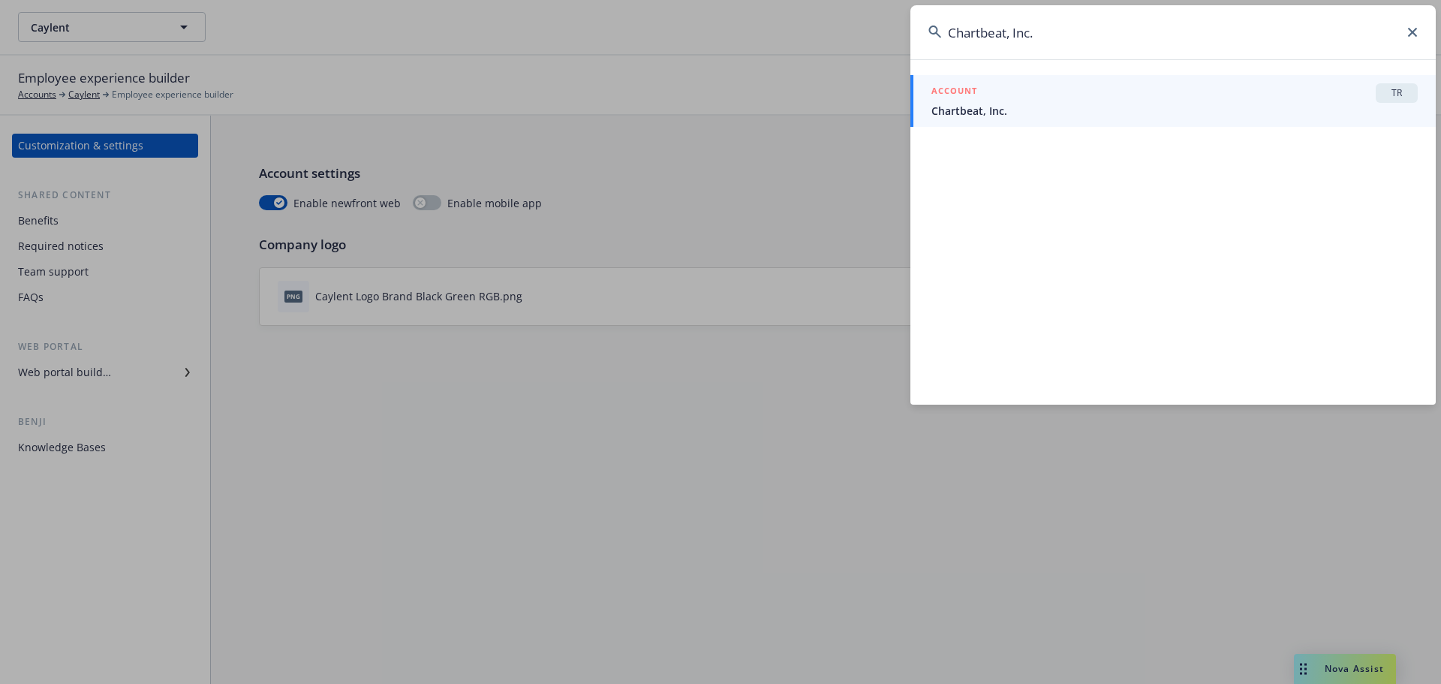
type input "Chartbeat, Inc."
click at [1053, 113] on span "Chartbeat, Inc." at bounding box center [1174, 111] width 486 height 16
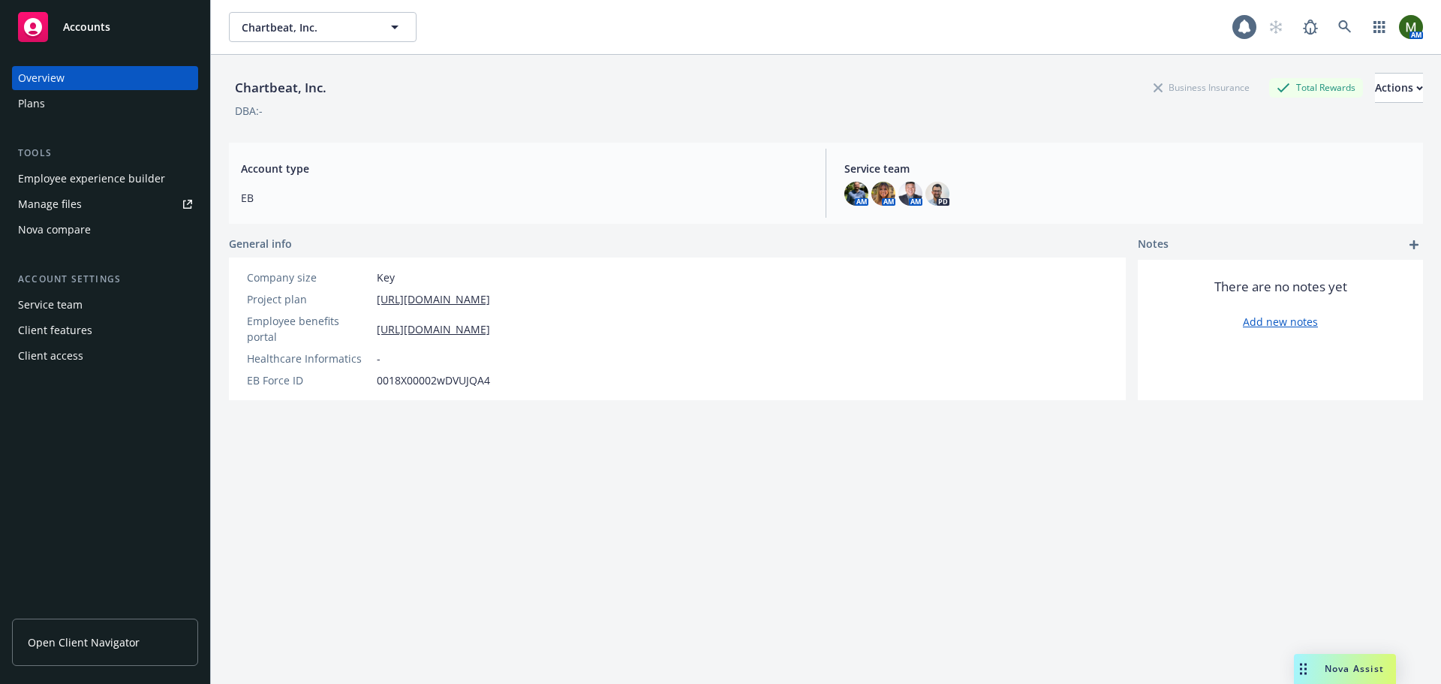
click at [101, 182] on div "Employee experience builder" at bounding box center [91, 179] width 147 height 24
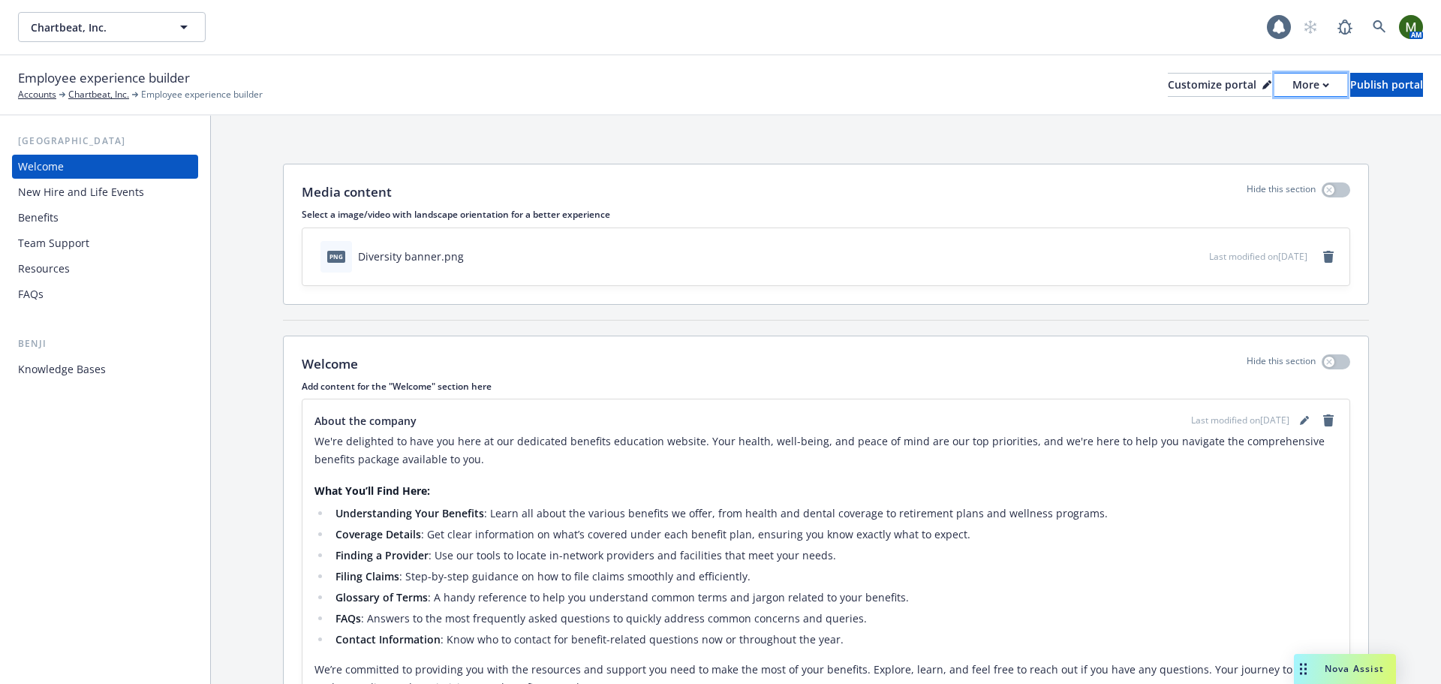
click at [1292, 82] on div "More" at bounding box center [1310, 85] width 37 height 23
click at [1229, 144] on link "Copy portal link" at bounding box center [1231, 149] width 137 height 30
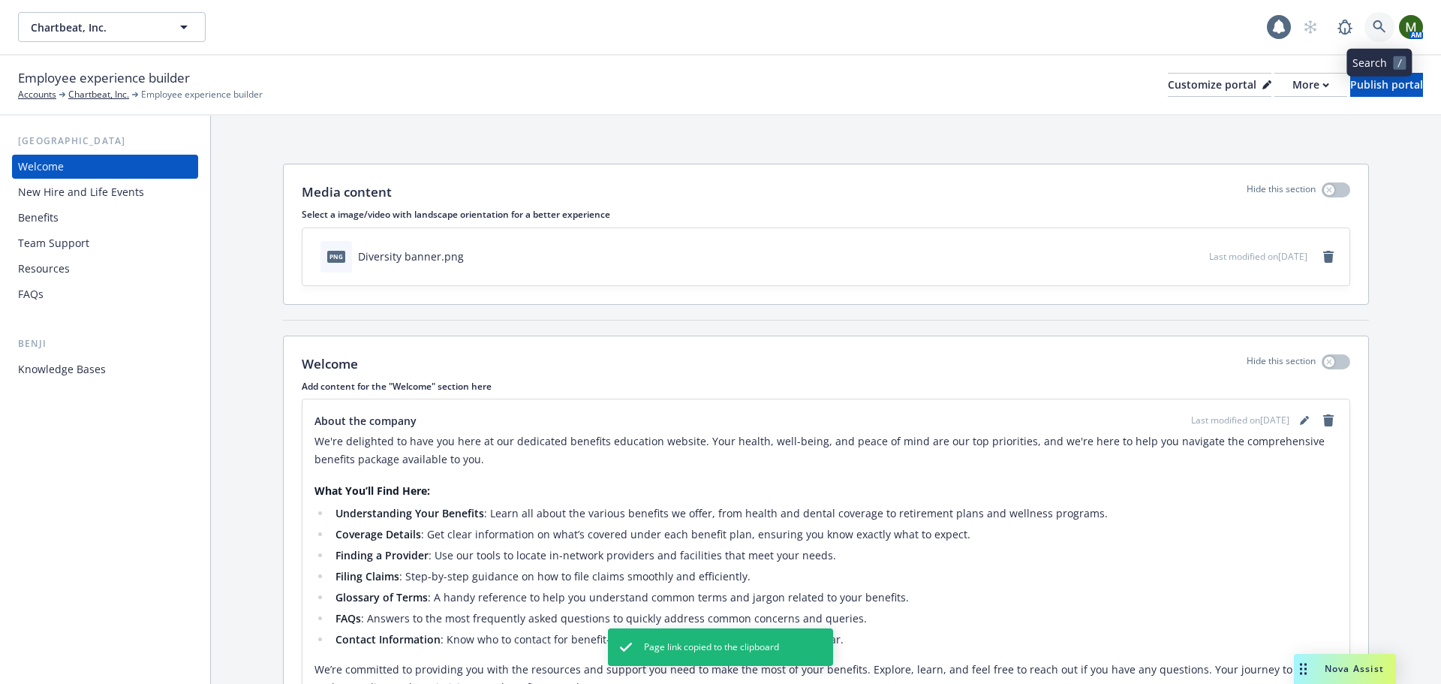
click at [1379, 34] on link at bounding box center [1379, 27] width 30 height 30
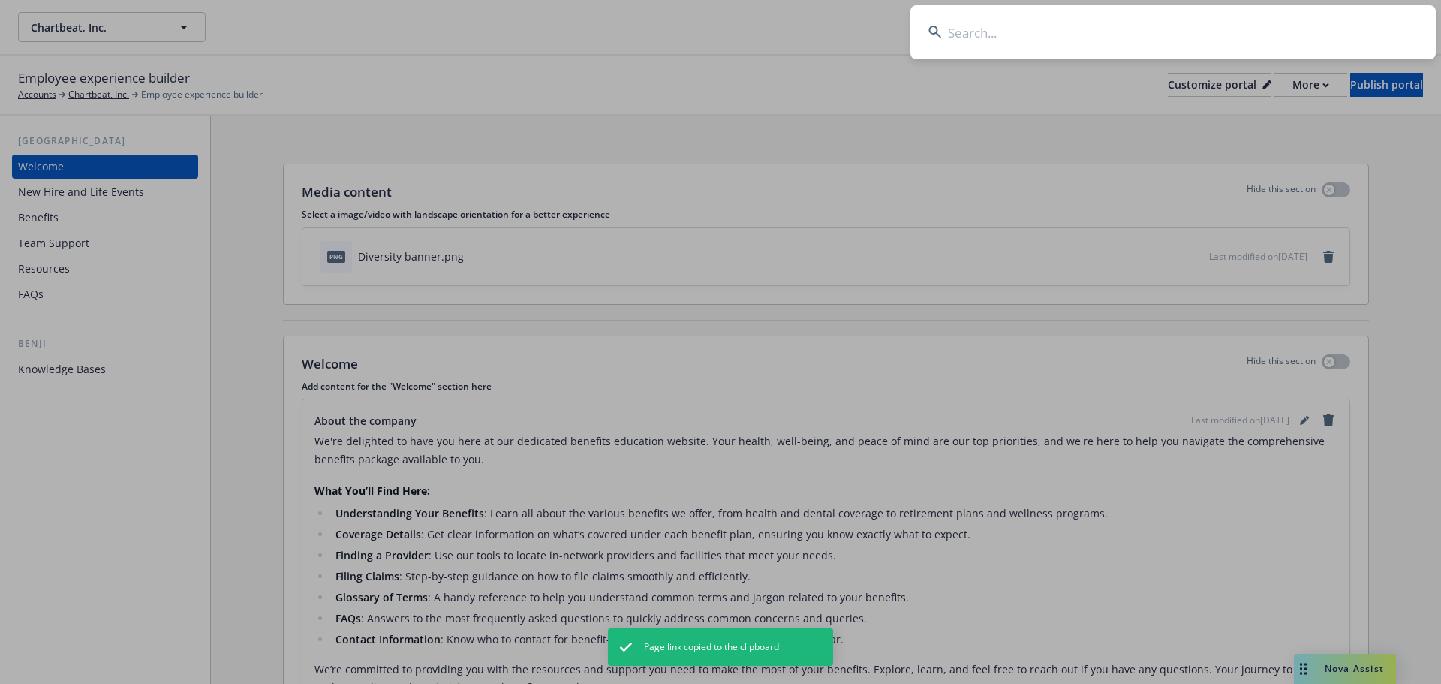
click at [1323, 40] on input at bounding box center [1172, 32] width 525 height 54
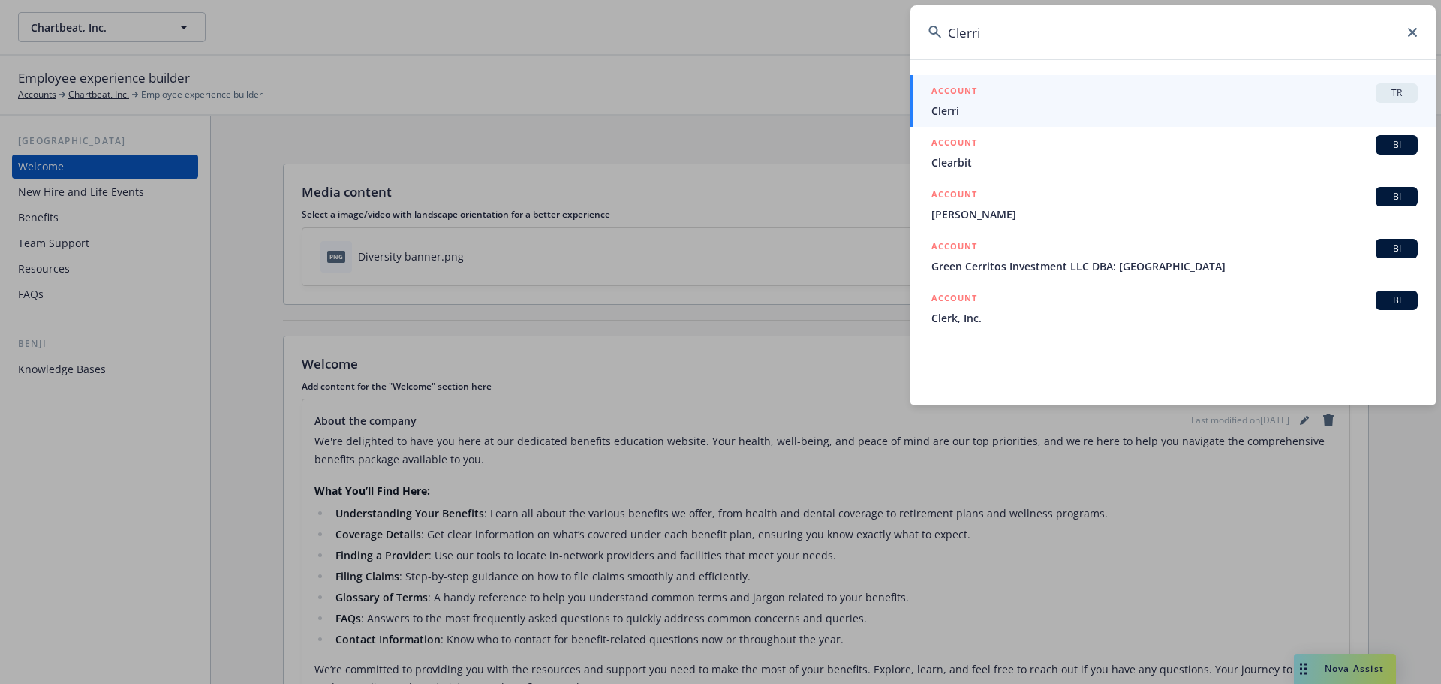
type input "Clerri"
click at [1164, 97] on div "ACCOUNT TR" at bounding box center [1174, 93] width 486 height 20
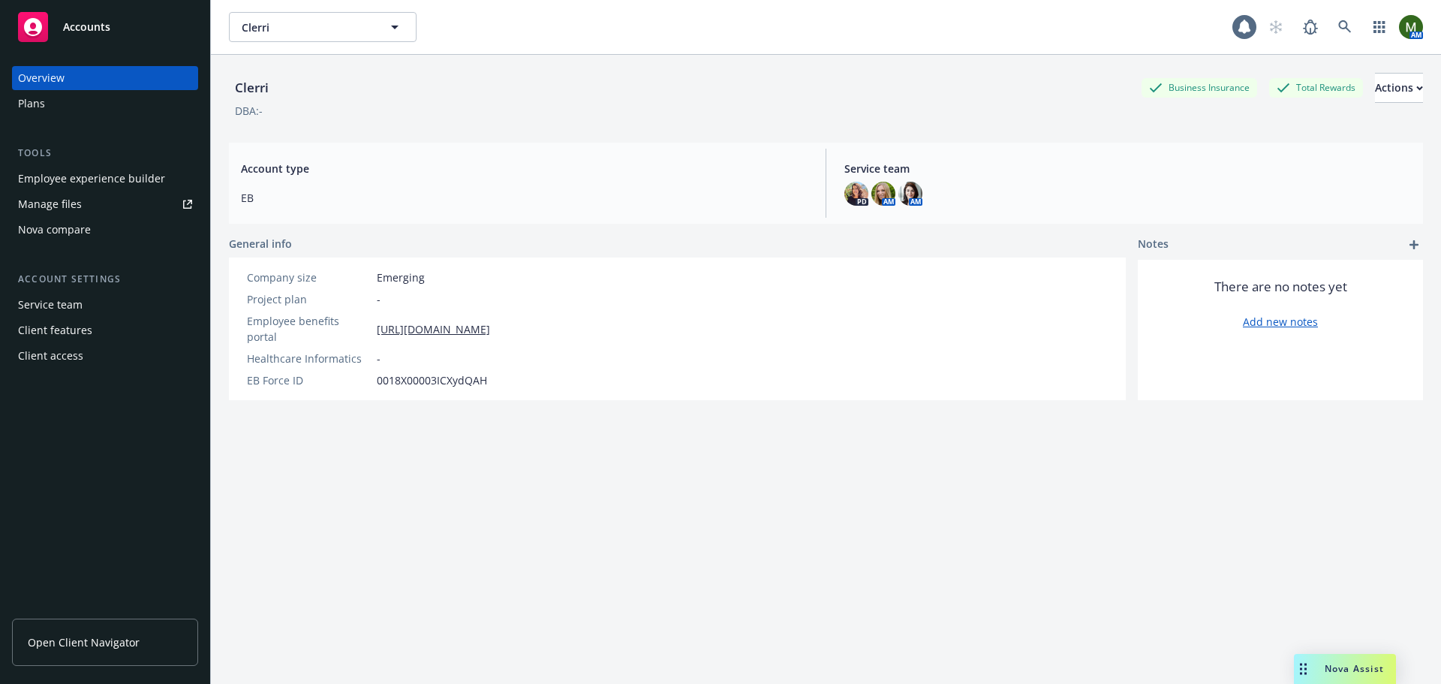
click at [87, 179] on div "Employee experience builder" at bounding box center [91, 179] width 147 height 24
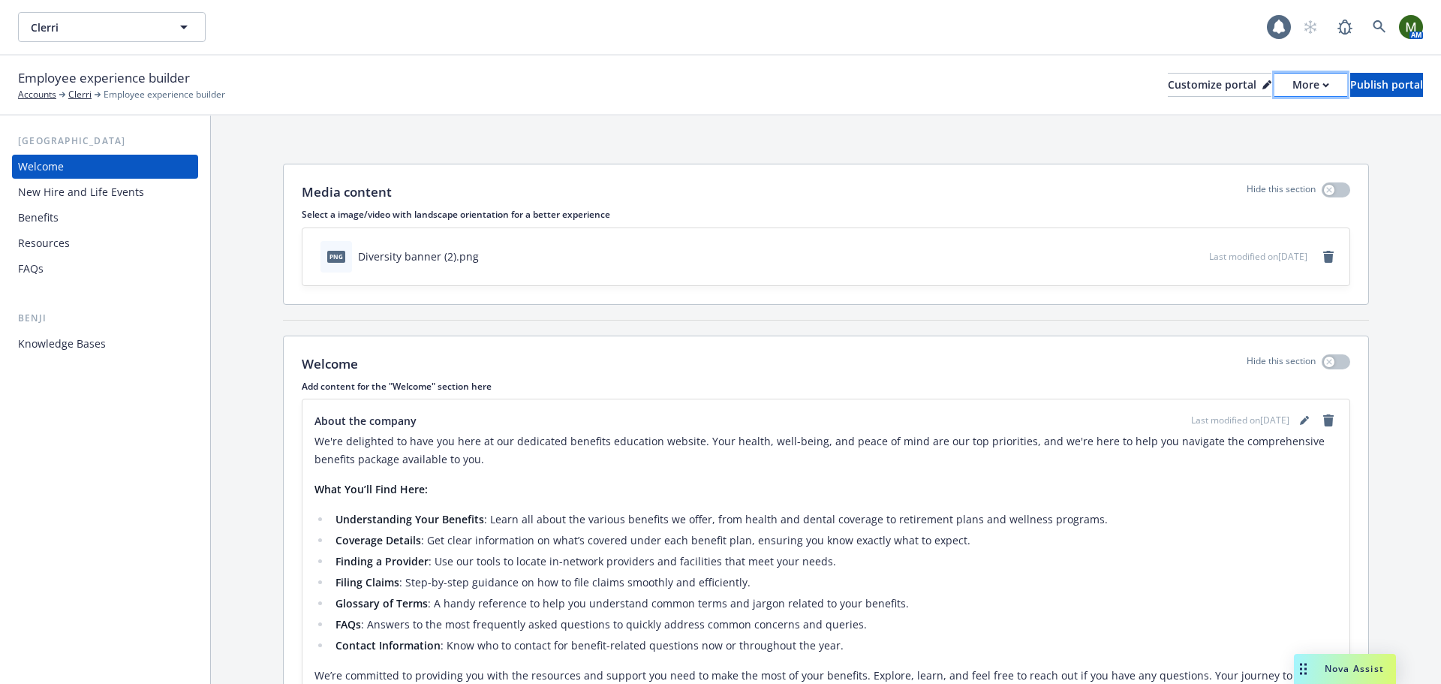
click at [1292, 80] on div "More" at bounding box center [1310, 85] width 37 height 23
click at [1215, 145] on link "Copy portal link" at bounding box center [1231, 149] width 137 height 30
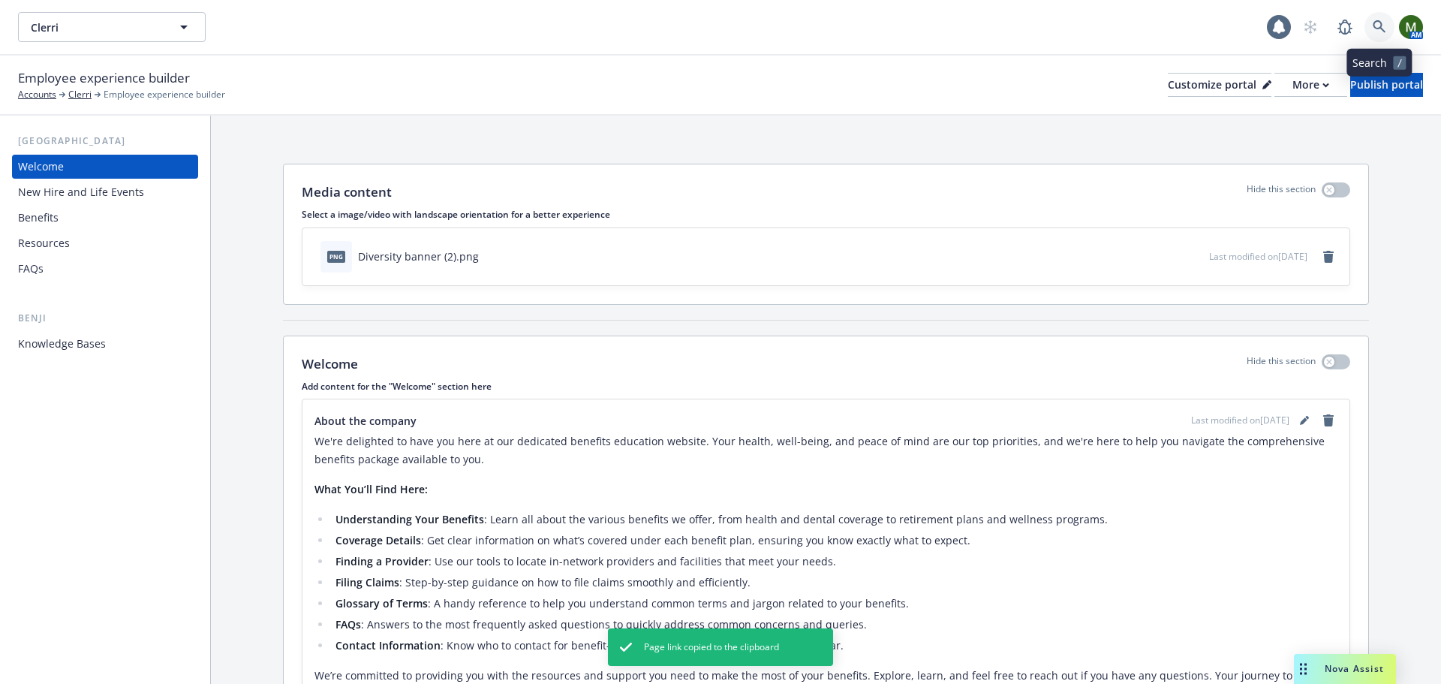
click at [1370, 27] on link at bounding box center [1379, 27] width 30 height 30
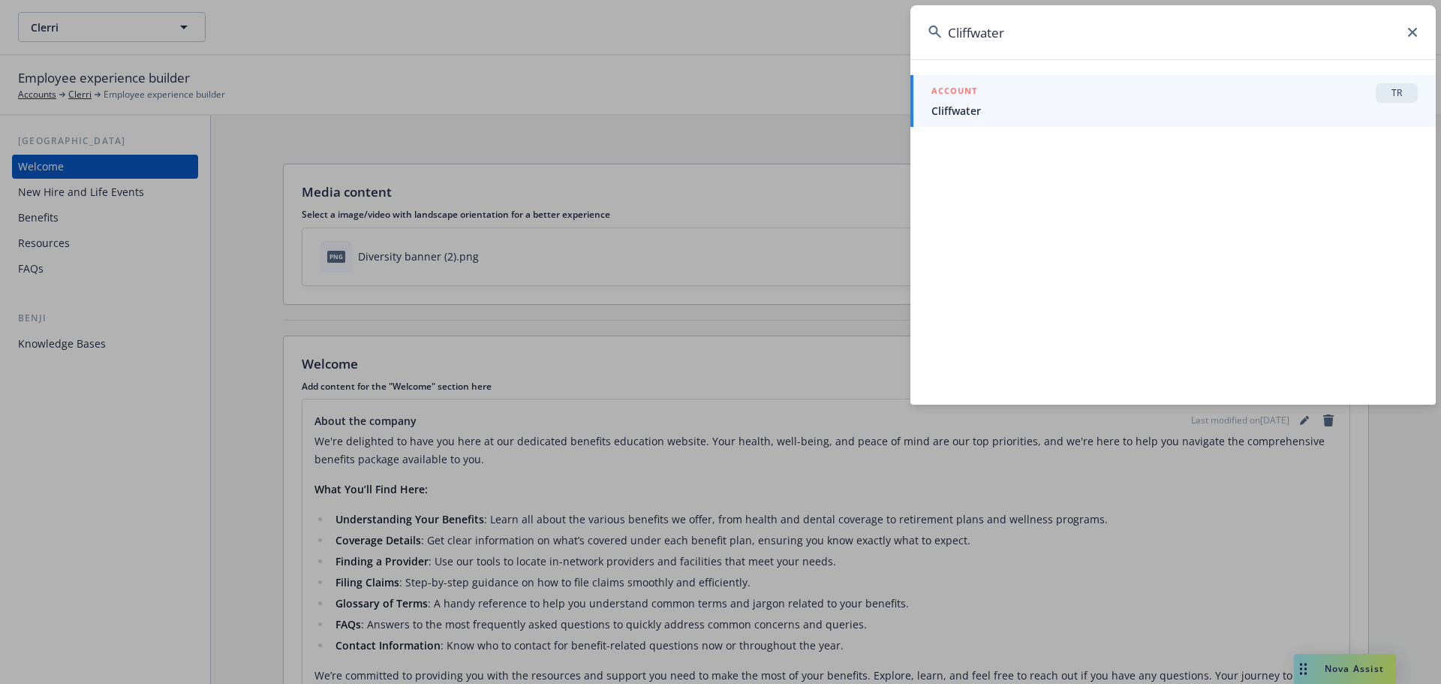
type input "Cliffwater"
click at [1238, 102] on div "ACCOUNT TR" at bounding box center [1174, 93] width 486 height 20
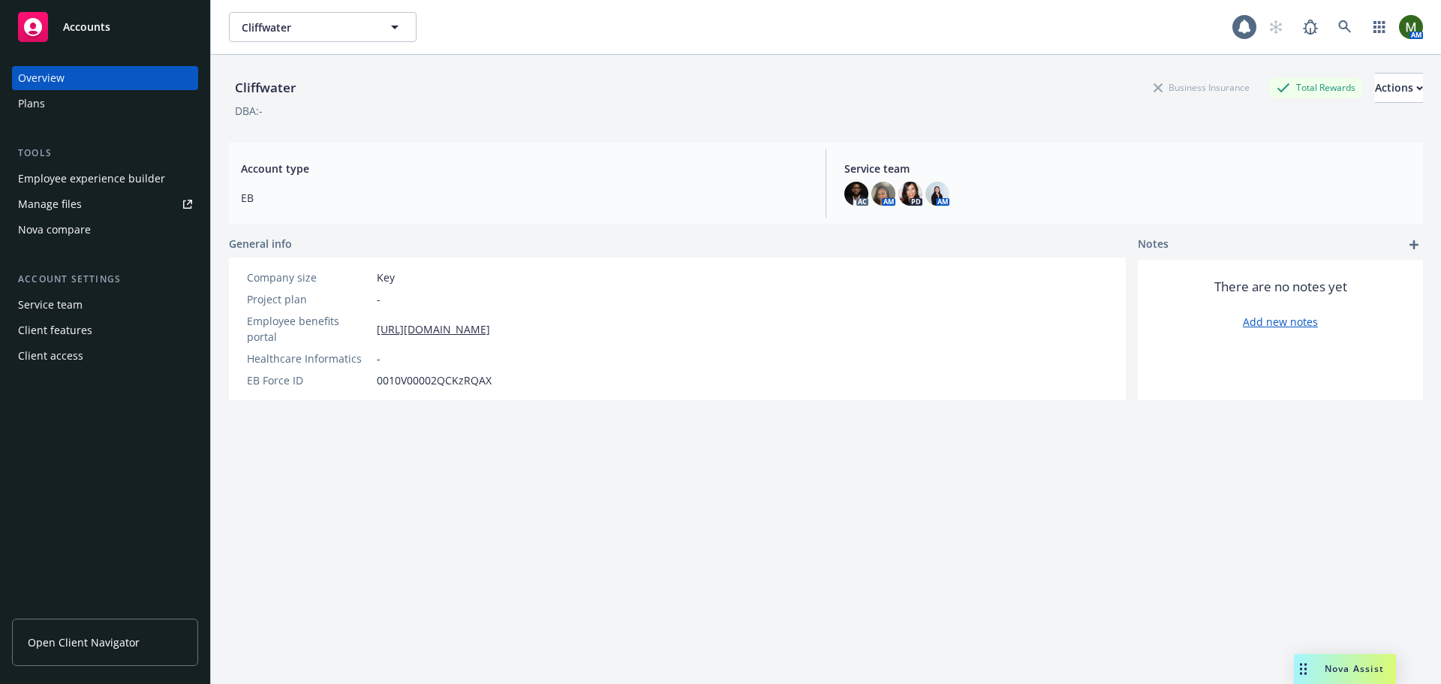
click at [134, 183] on div "Employee experience builder" at bounding box center [91, 179] width 147 height 24
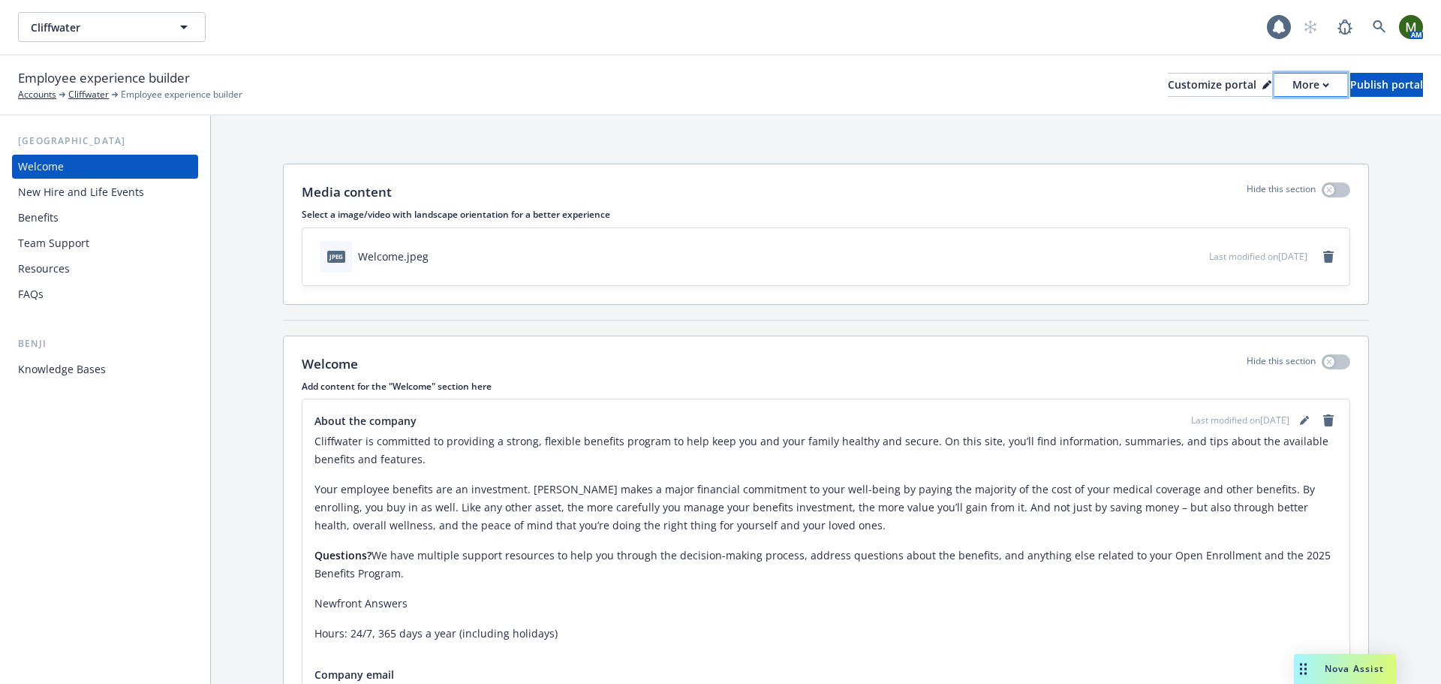
click at [1292, 80] on div "More" at bounding box center [1310, 85] width 37 height 23
drag, startPoint x: 1235, startPoint y: 142, endPoint x: 1202, endPoint y: 147, distance: 33.4
click at [1235, 142] on link "Copy portal link" at bounding box center [1231, 149] width 137 height 30
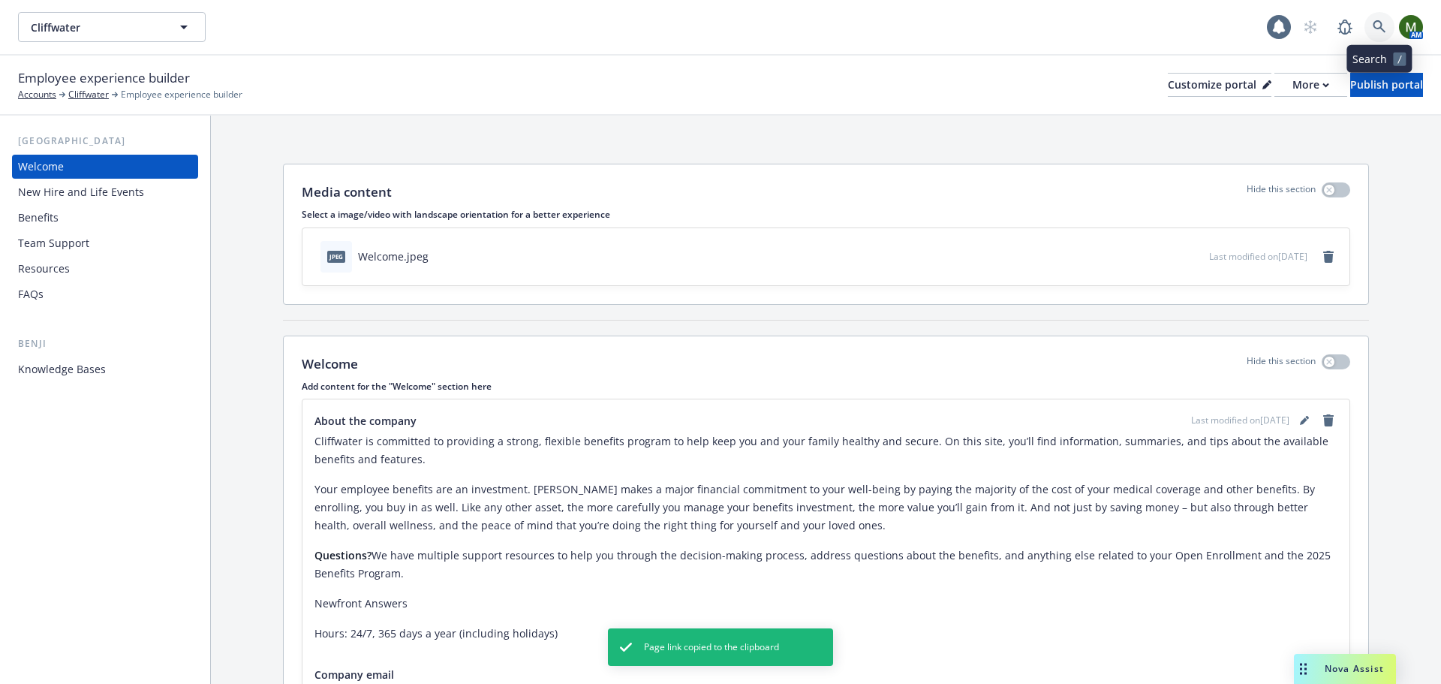
click at [1381, 34] on link at bounding box center [1379, 27] width 30 height 30
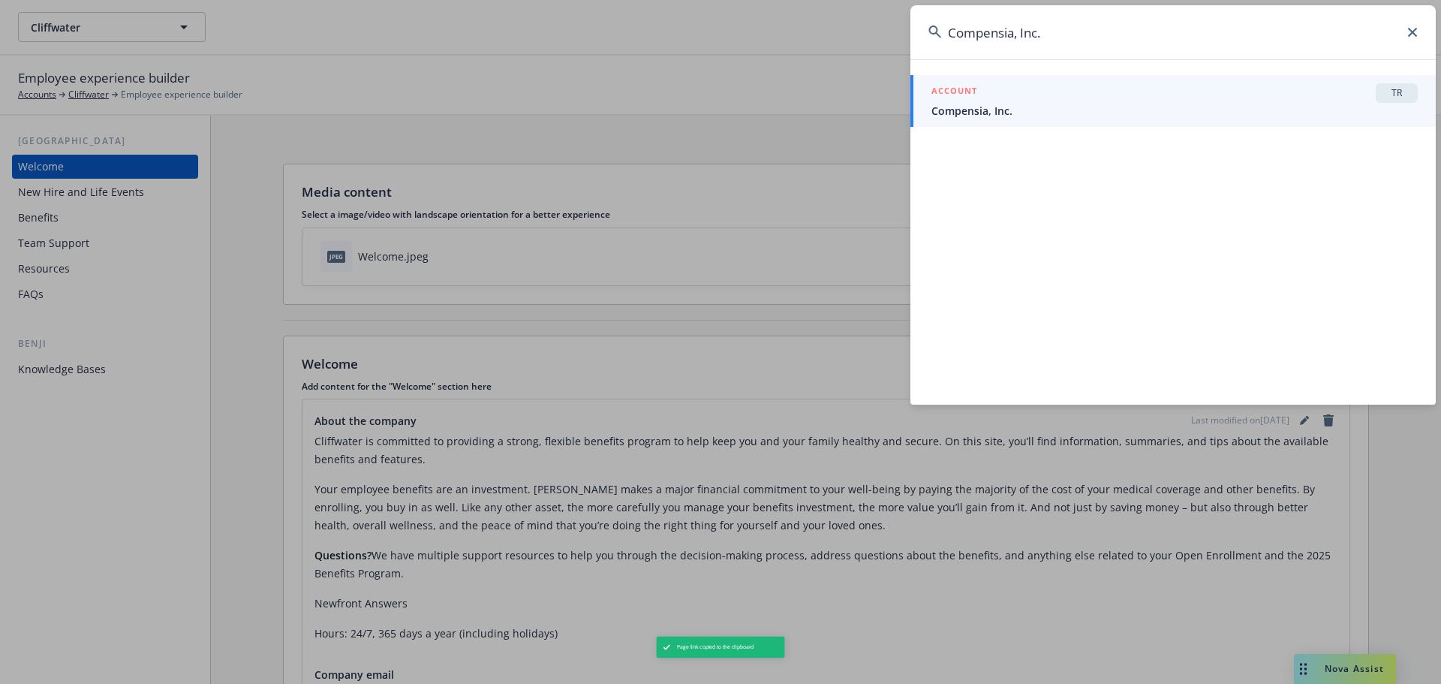
type input "Compensia, Inc."
click at [1154, 104] on span "Compensia, Inc." at bounding box center [1174, 111] width 486 height 16
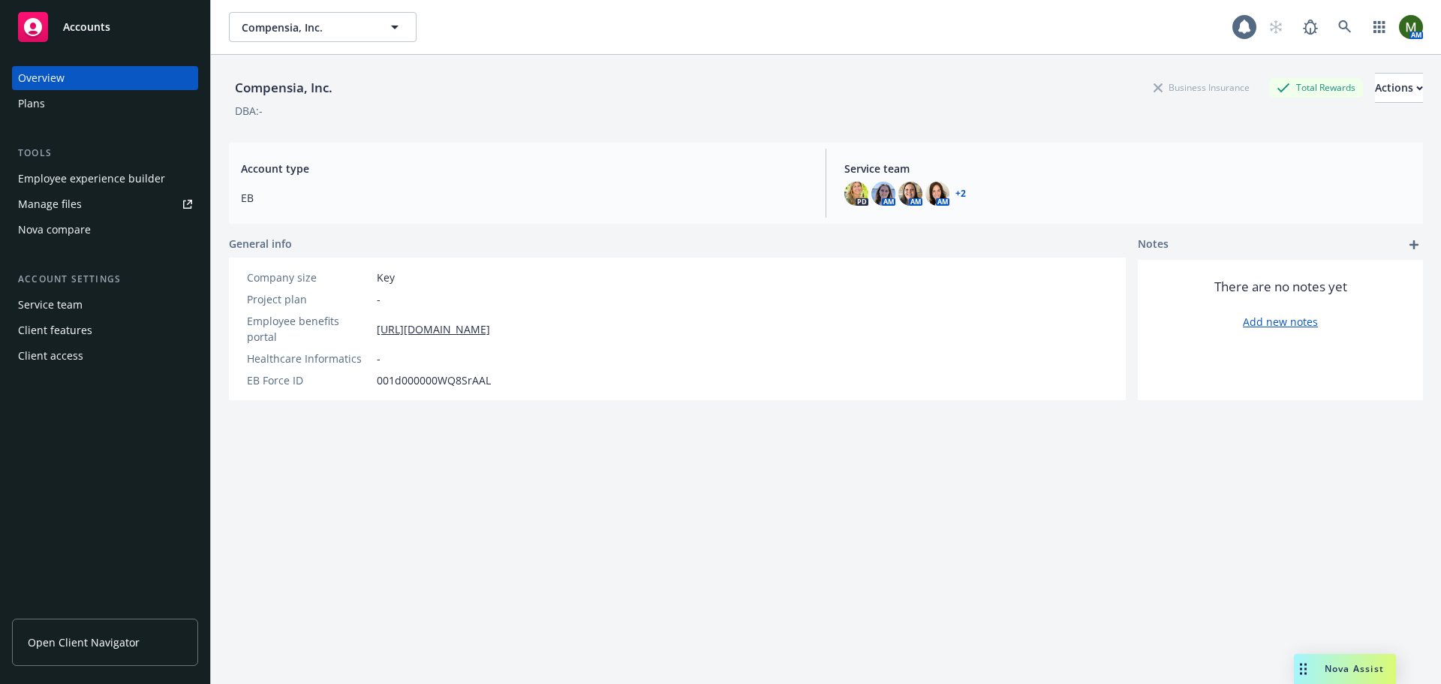
click at [125, 176] on div "Employee experience builder" at bounding box center [91, 179] width 147 height 24
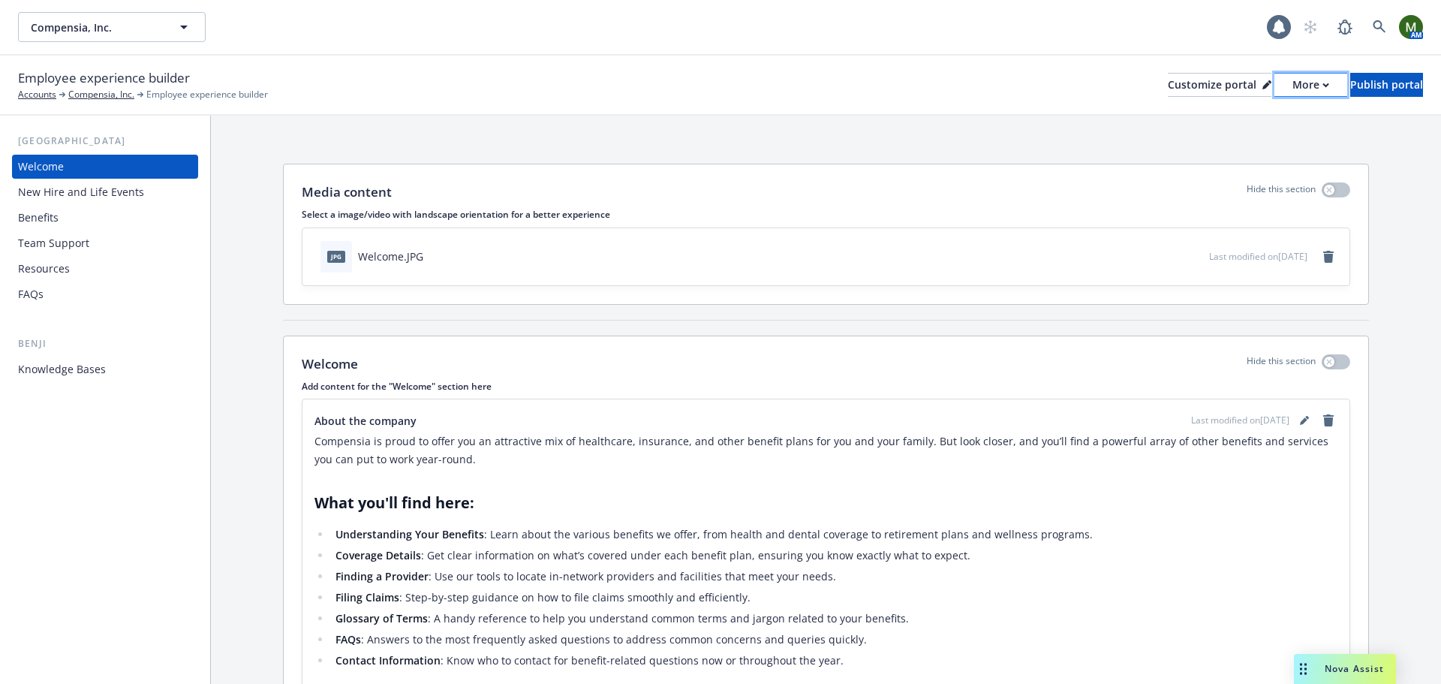
click at [1292, 87] on div "More" at bounding box center [1310, 85] width 37 height 23
click at [1241, 144] on link "Copy portal link" at bounding box center [1231, 149] width 137 height 30
click at [1387, 32] on link at bounding box center [1379, 27] width 30 height 30
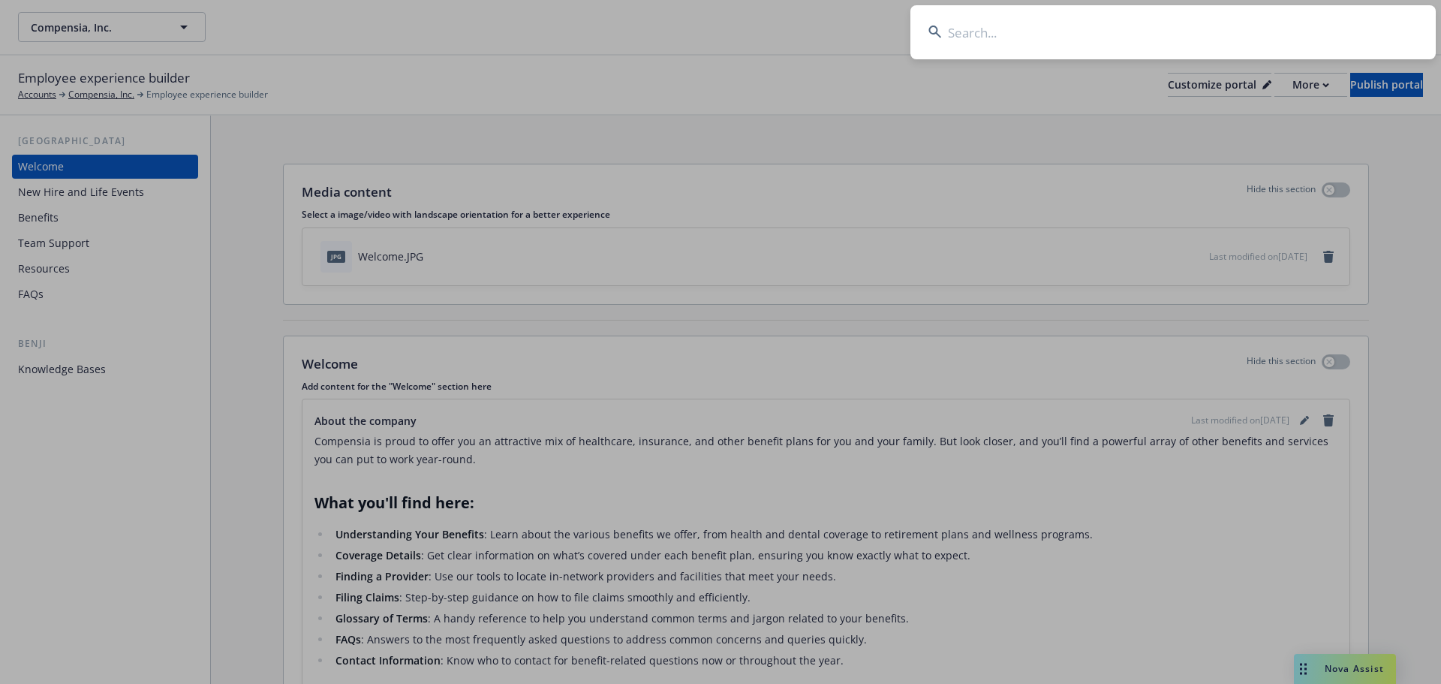
click at [1340, 32] on input at bounding box center [1172, 32] width 525 height 54
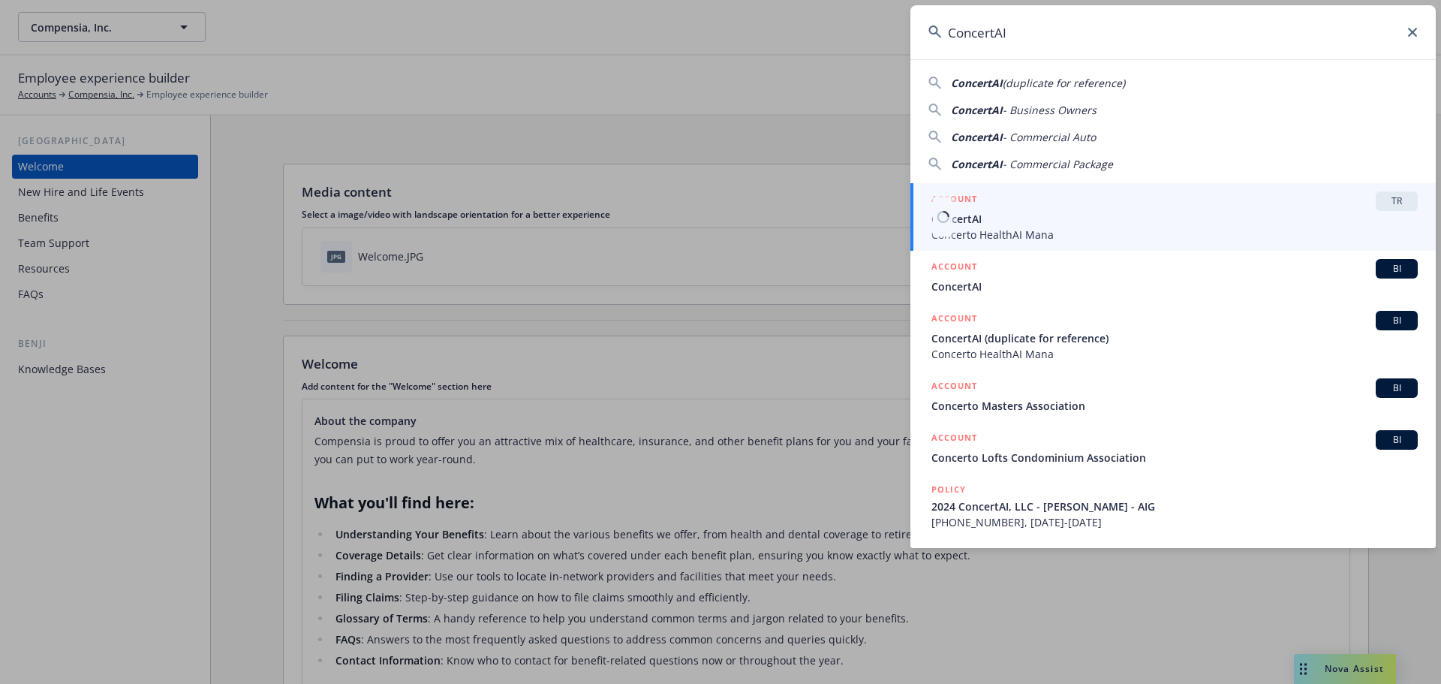
type input "ConcertAI"
click at [1128, 212] on span "ConcertAI" at bounding box center [1174, 219] width 486 height 16
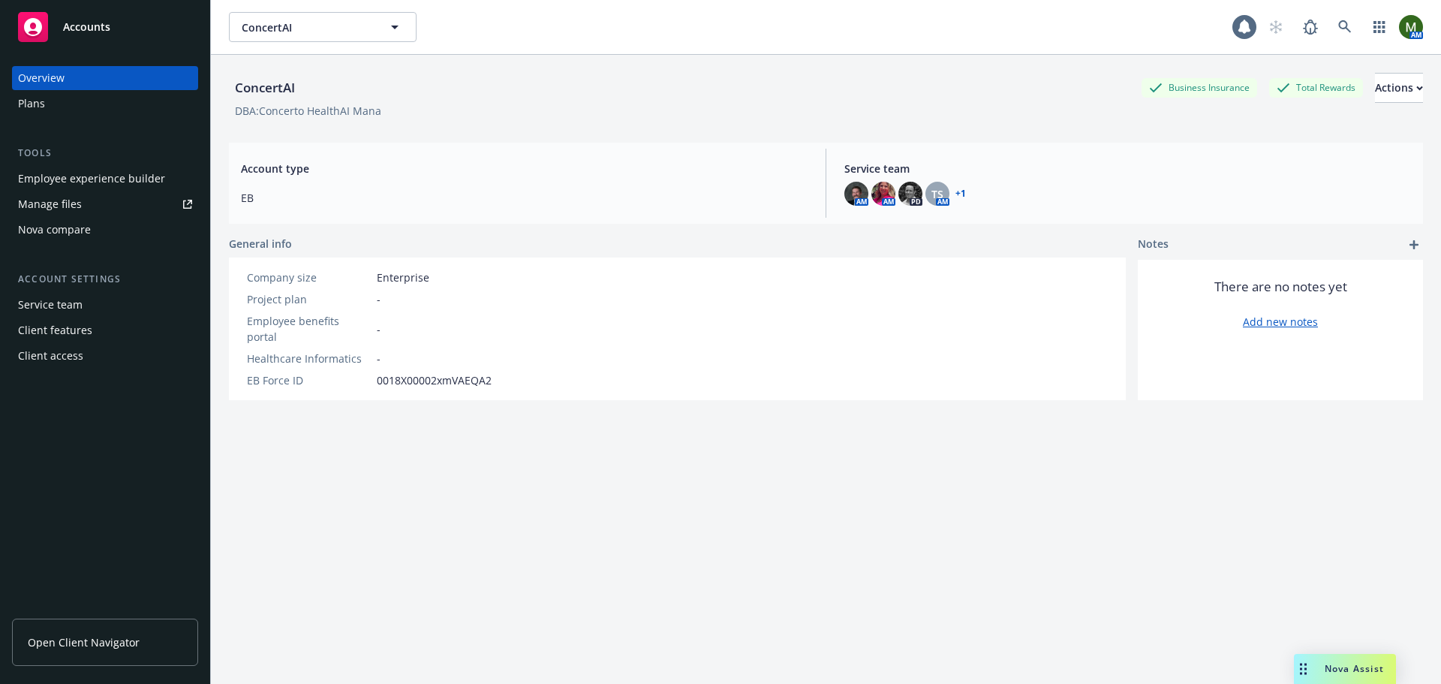
click at [139, 184] on div "Employee experience builder" at bounding box center [91, 179] width 147 height 24
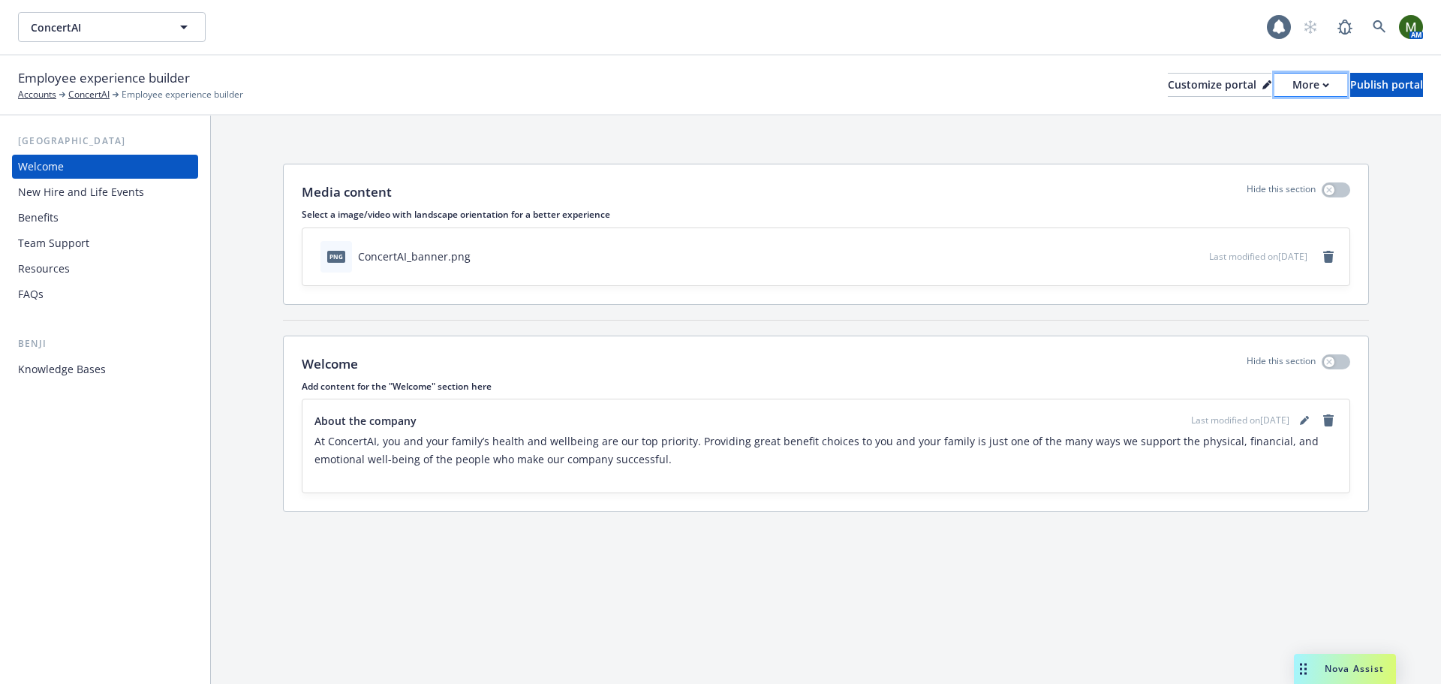
click at [1292, 89] on div "More" at bounding box center [1310, 85] width 37 height 23
click at [1242, 140] on link "Copy portal link" at bounding box center [1231, 149] width 137 height 30
click at [1292, 79] on div "More" at bounding box center [1310, 85] width 37 height 23
click at [1240, 146] on link "Copy portal link" at bounding box center [1231, 149] width 137 height 30
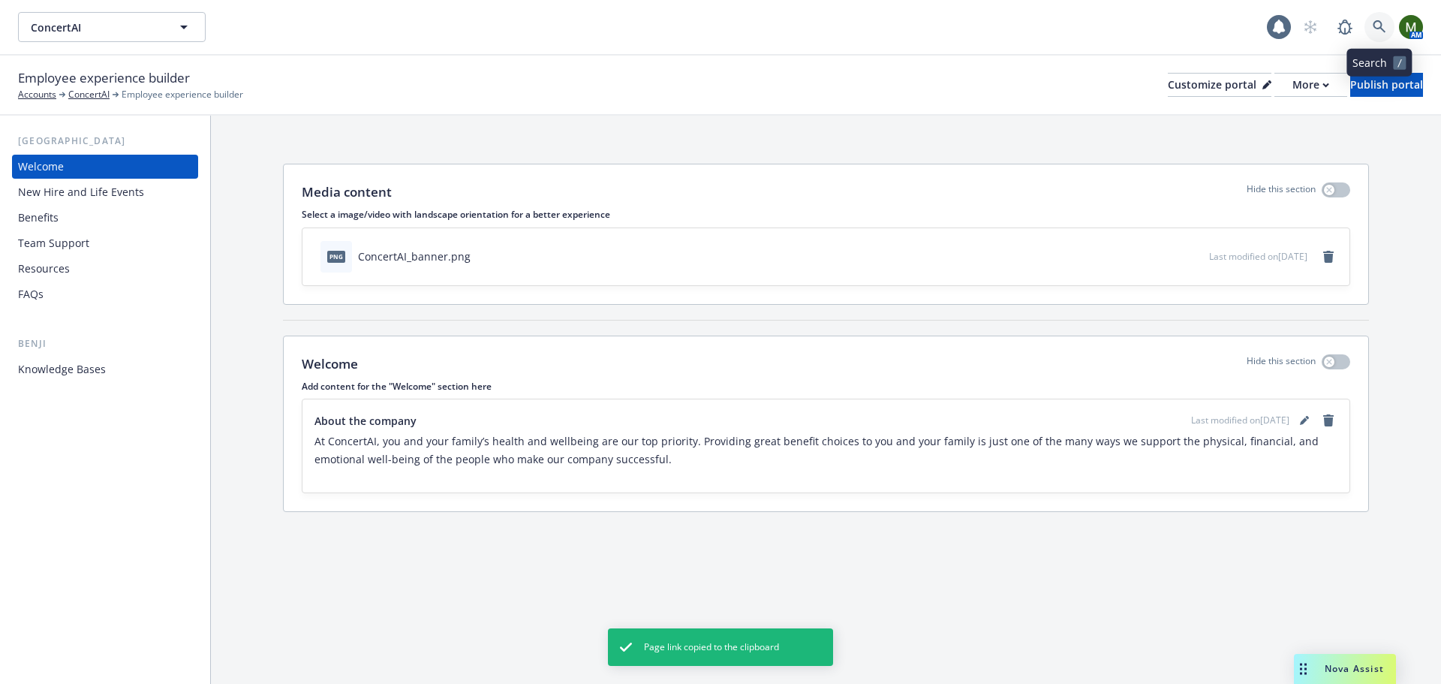
click at [1367, 30] on link at bounding box center [1379, 27] width 30 height 30
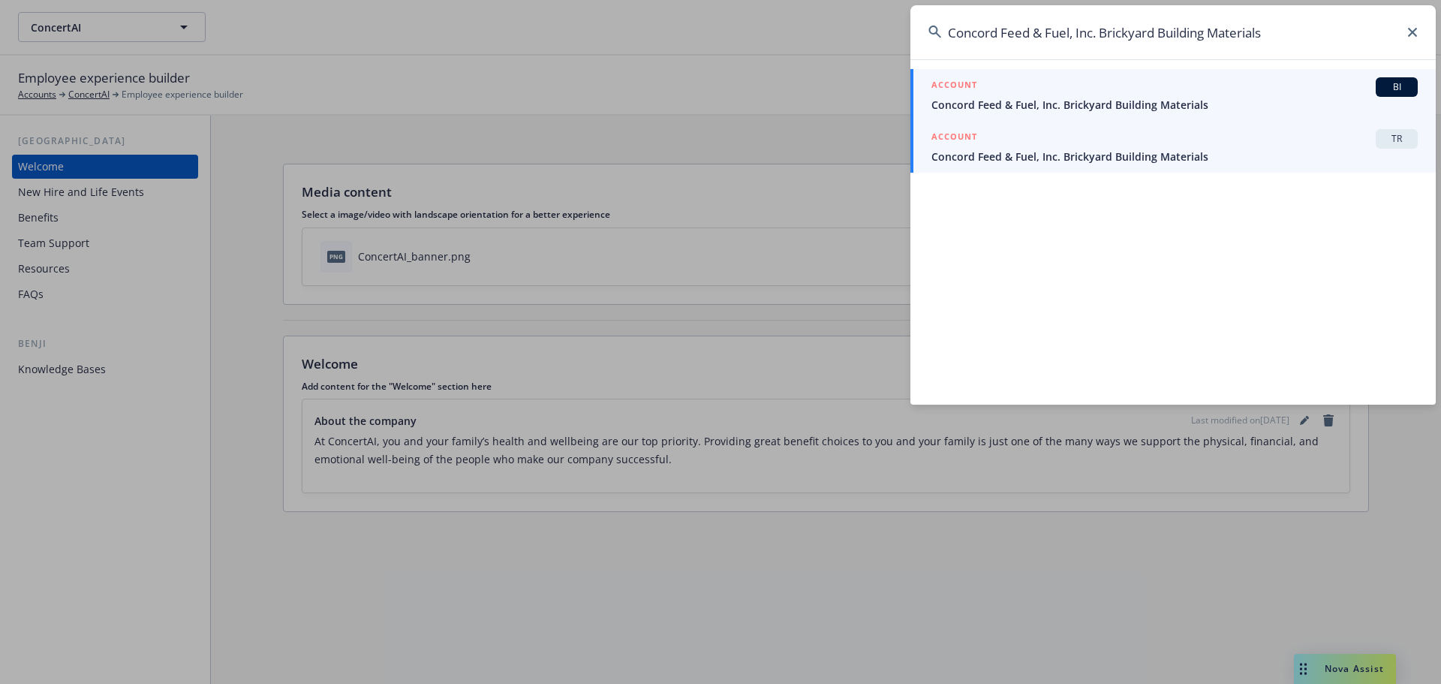
type input "Concord Feed & Fuel, Inc. Brickyard Building Materials"
click at [1253, 146] on div "ACCOUNT TR" at bounding box center [1174, 139] width 486 height 20
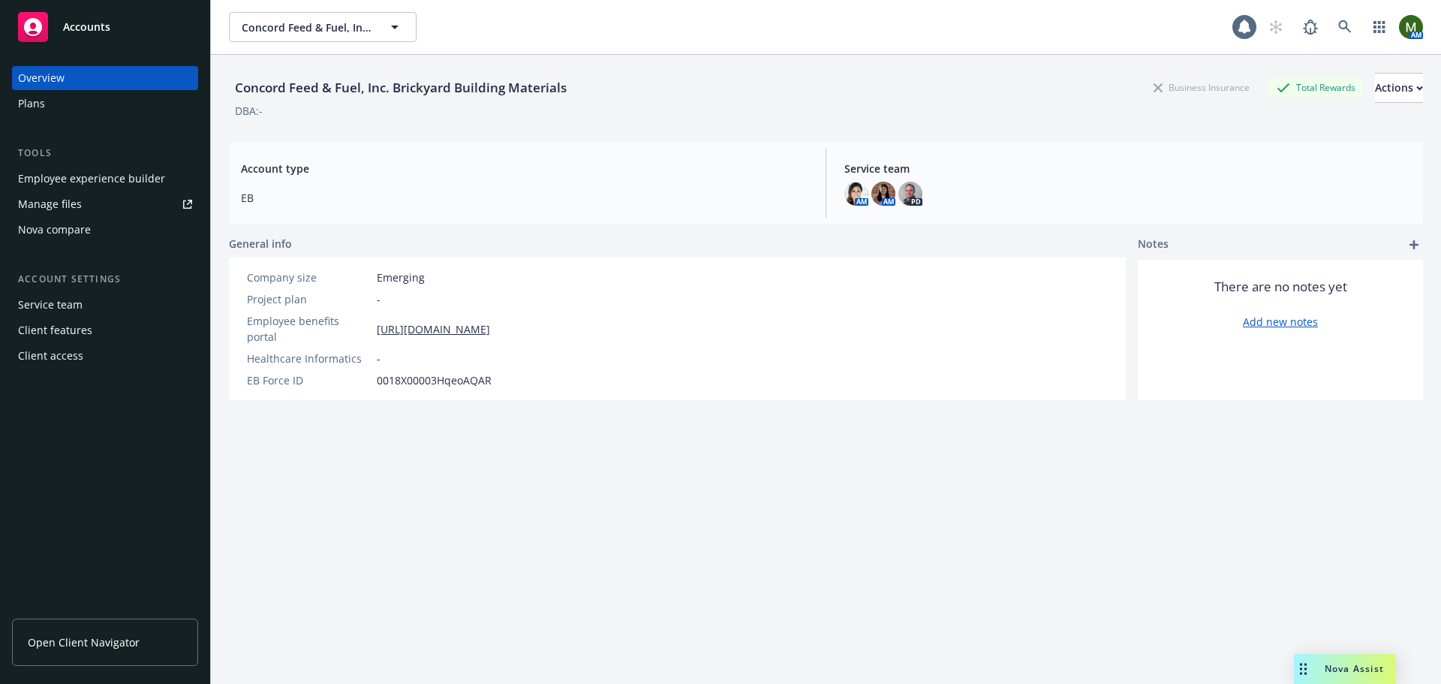
click at [118, 181] on div "Employee experience builder" at bounding box center [91, 179] width 147 height 24
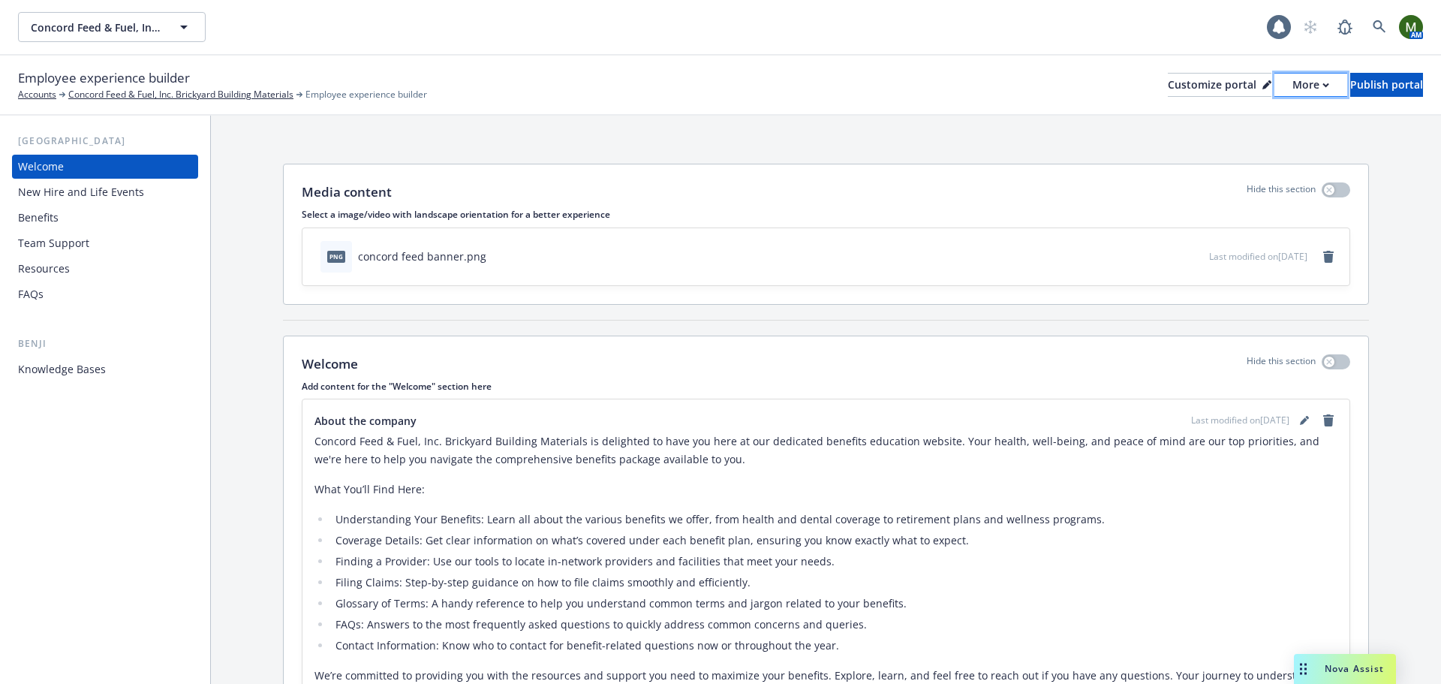
click at [1292, 81] on div "More" at bounding box center [1310, 85] width 37 height 23
click at [1238, 144] on link "Copy portal link" at bounding box center [1231, 149] width 137 height 30
click at [1367, 24] on link at bounding box center [1379, 27] width 30 height 30
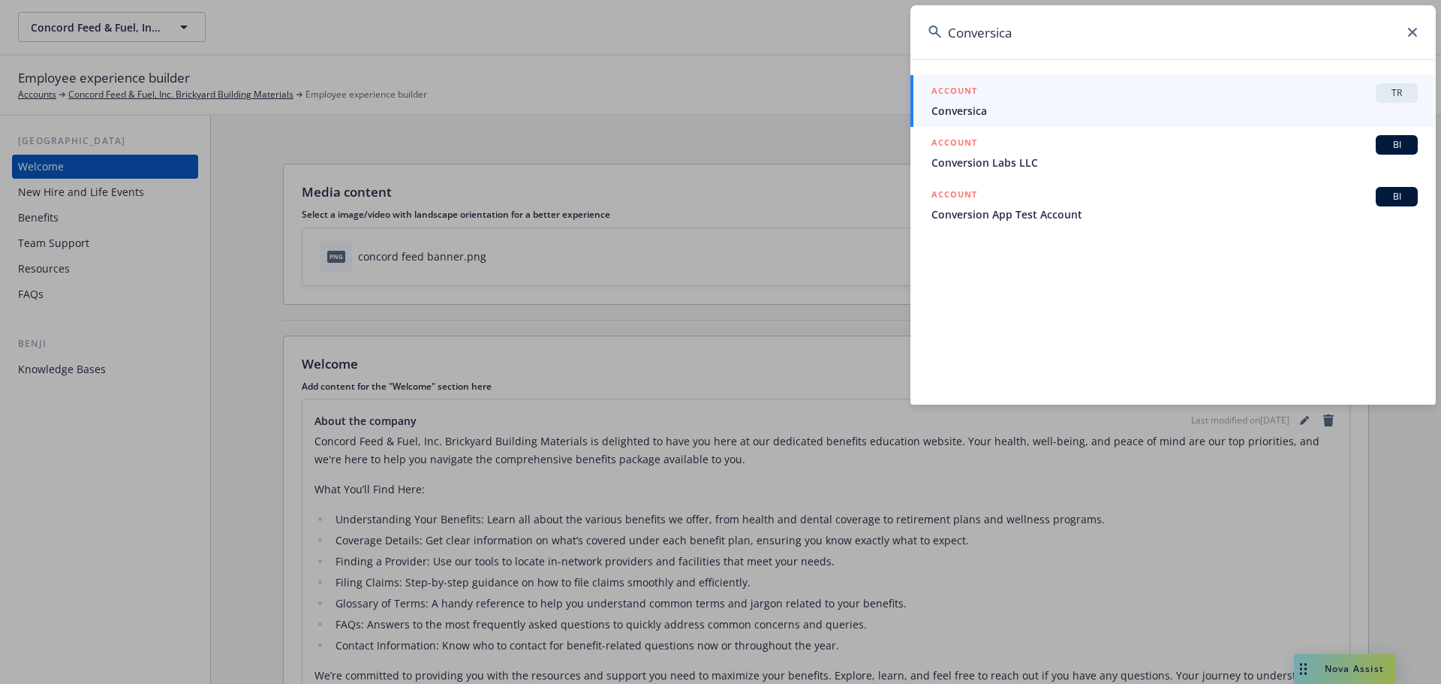
type input "Conversica"
click at [1159, 101] on div "ACCOUNT TR" at bounding box center [1174, 93] width 486 height 20
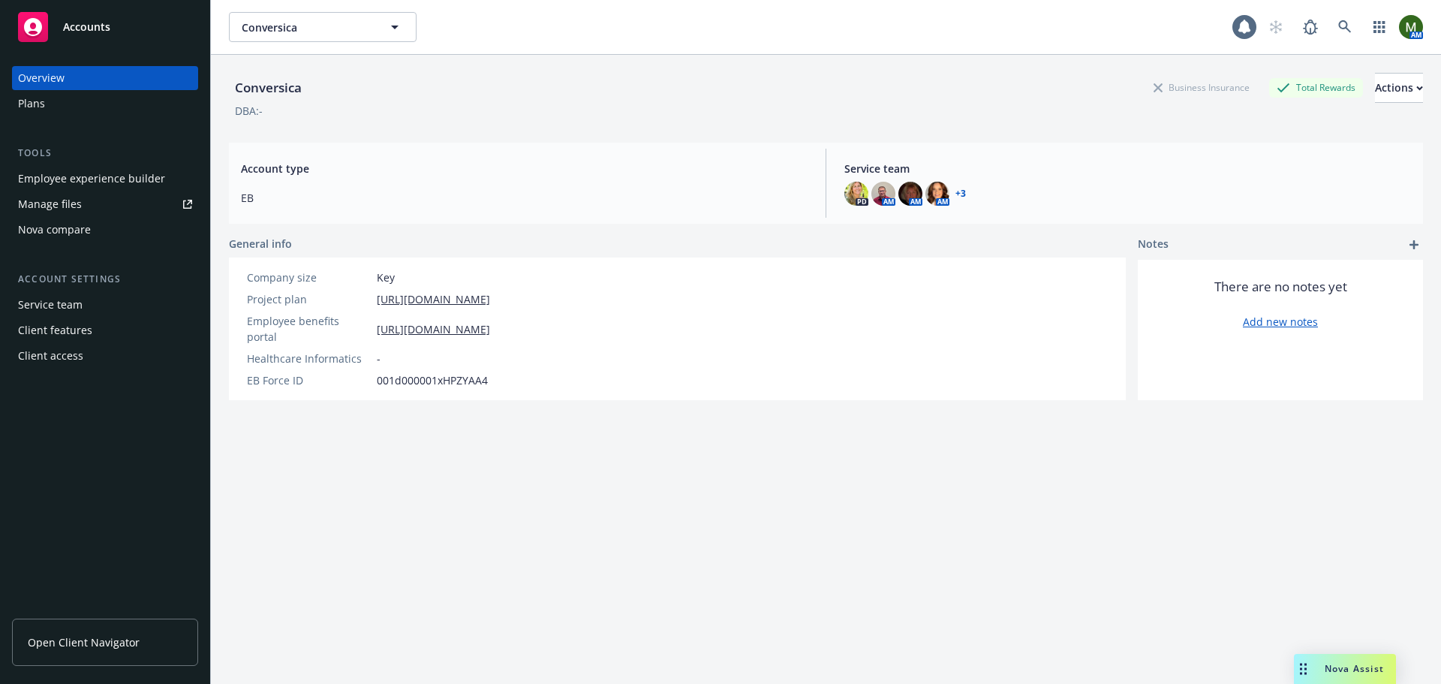
click at [131, 182] on div "Employee experience builder" at bounding box center [91, 179] width 147 height 24
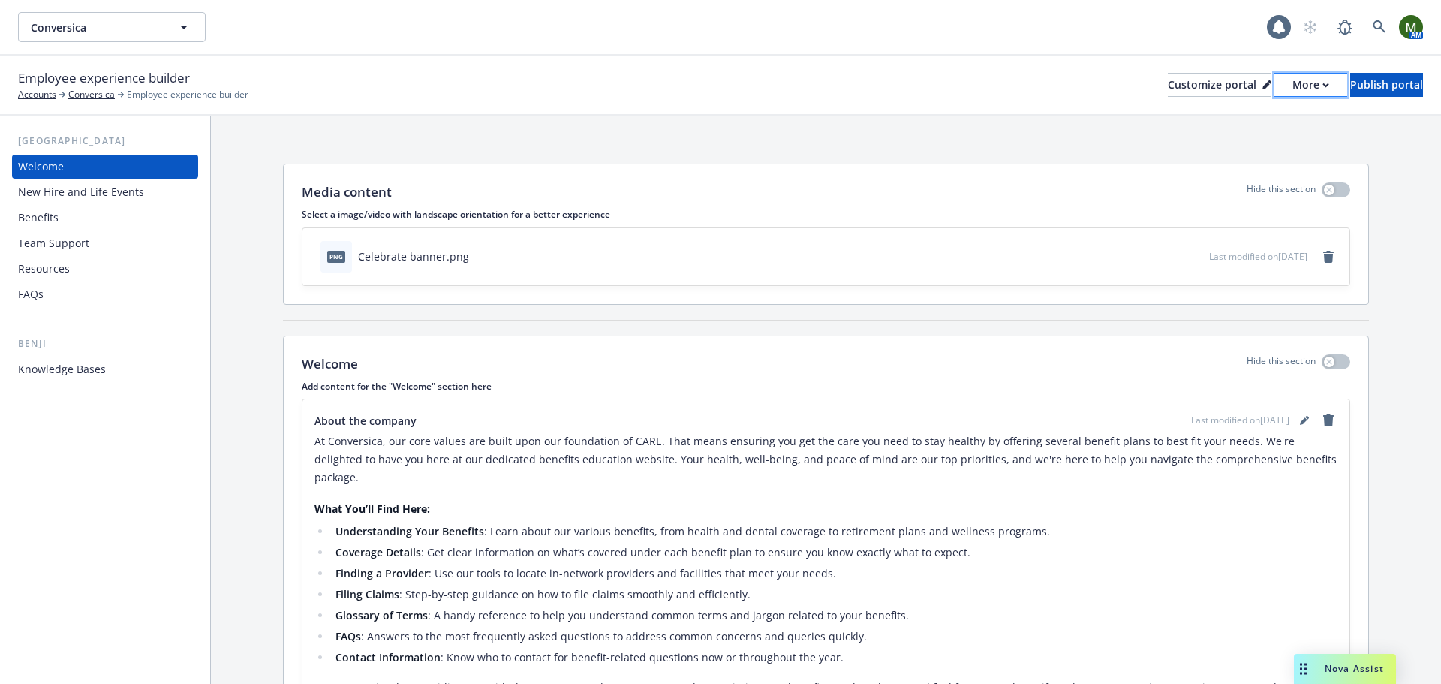
click at [1292, 85] on div "More" at bounding box center [1310, 85] width 37 height 23
click at [1240, 154] on link "Copy portal link" at bounding box center [1231, 149] width 137 height 30
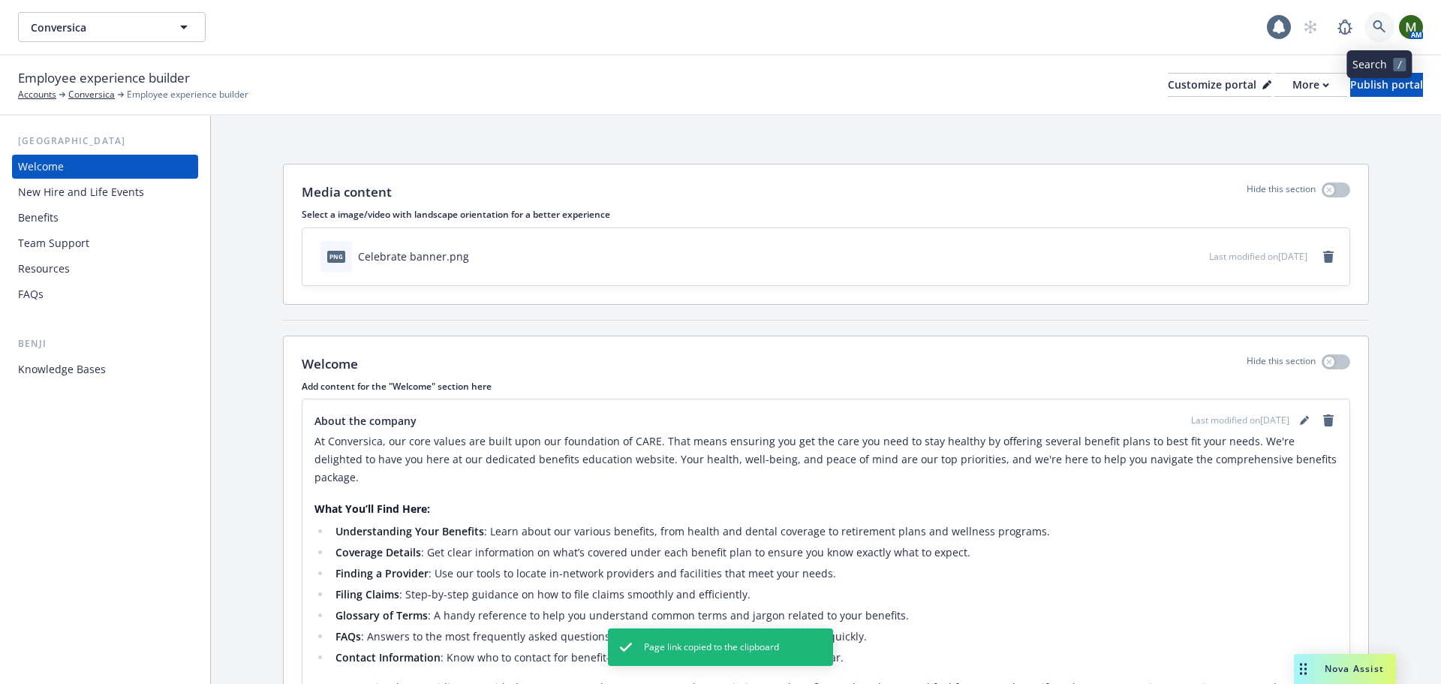
click at [1373, 19] on link at bounding box center [1379, 27] width 30 height 30
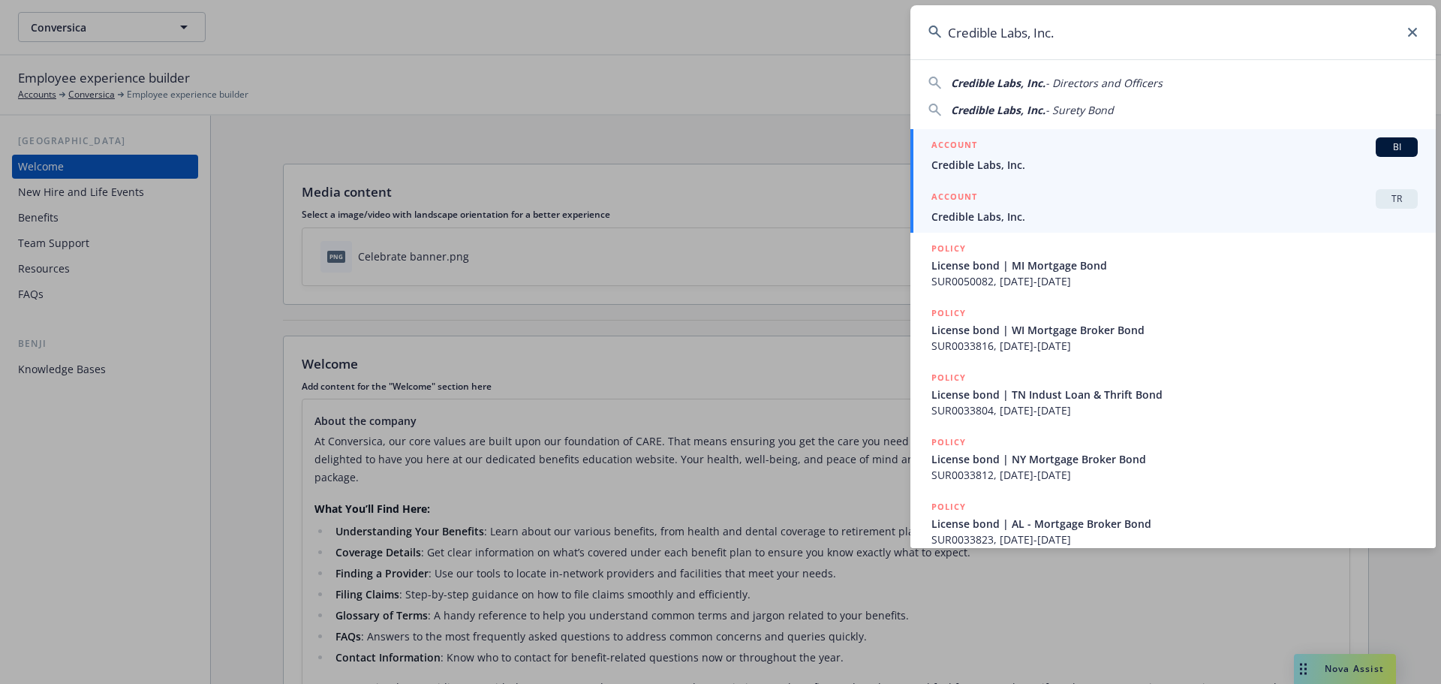
type input "Credible Labs, Inc."
click at [1120, 211] on span "Credible Labs, Inc." at bounding box center [1174, 217] width 486 height 16
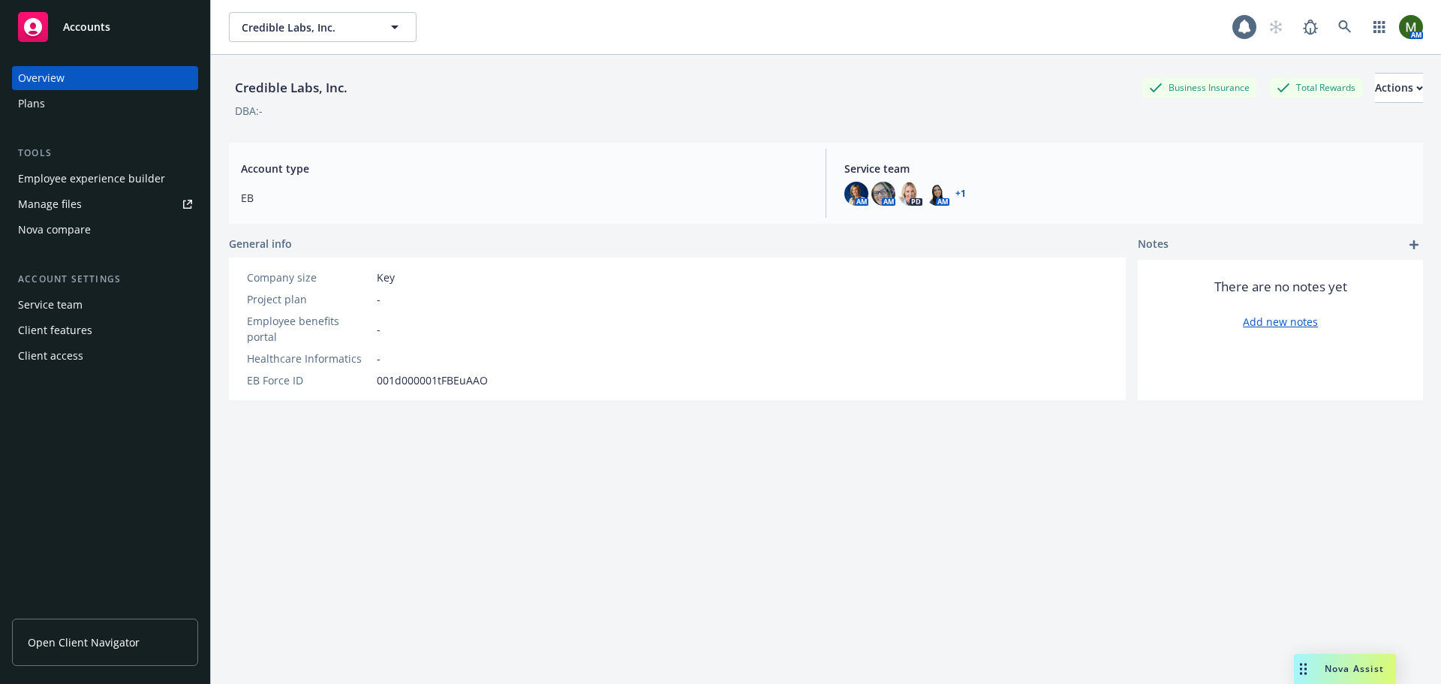
click at [103, 188] on div "Employee experience builder" at bounding box center [91, 179] width 147 height 24
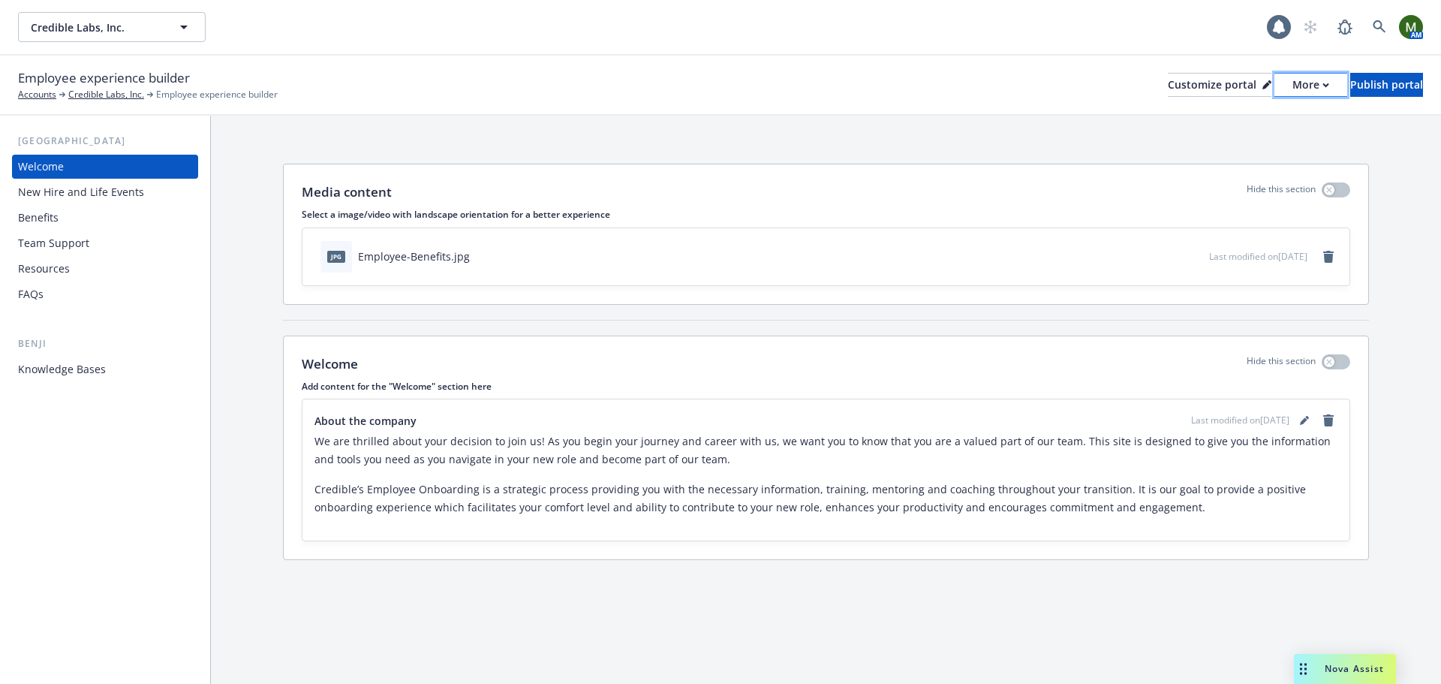
click at [1292, 77] on div "More" at bounding box center [1310, 85] width 37 height 23
click at [1218, 143] on link "Copy portal link" at bounding box center [1231, 149] width 137 height 30
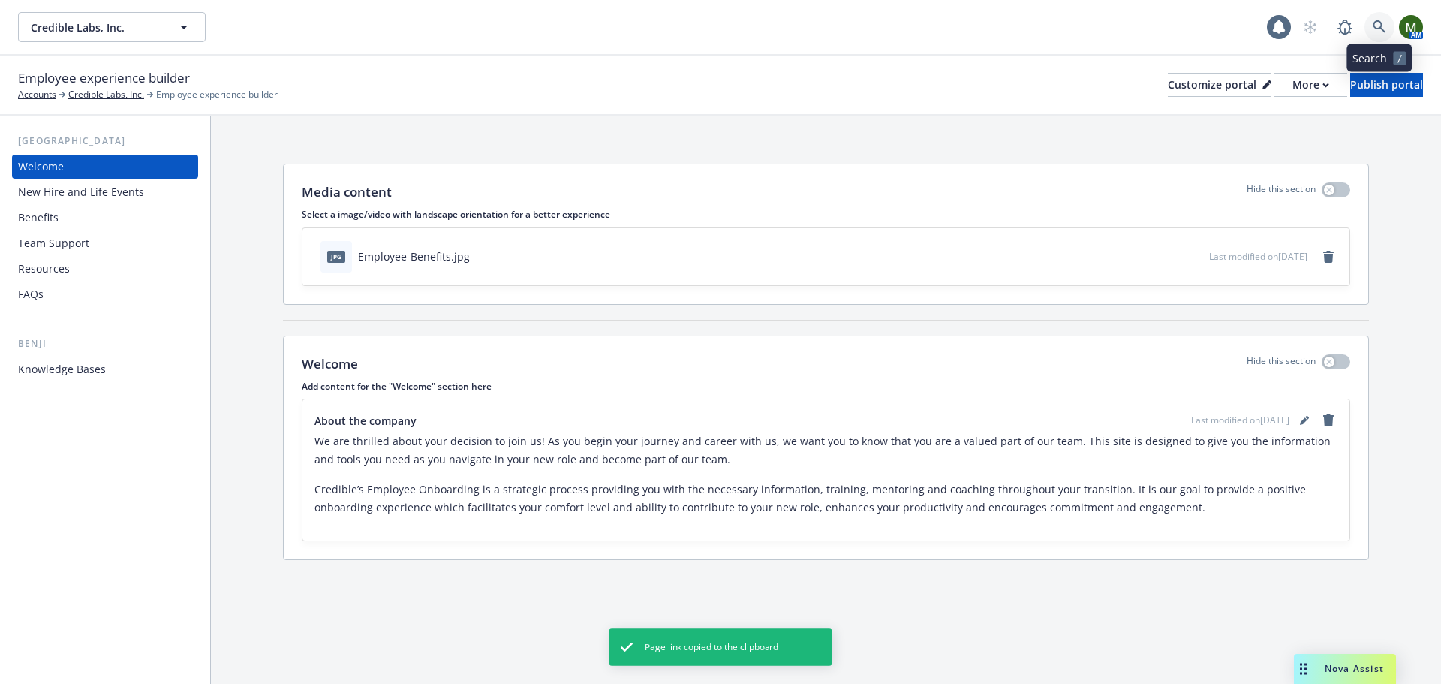
click at [1388, 34] on link at bounding box center [1379, 27] width 30 height 30
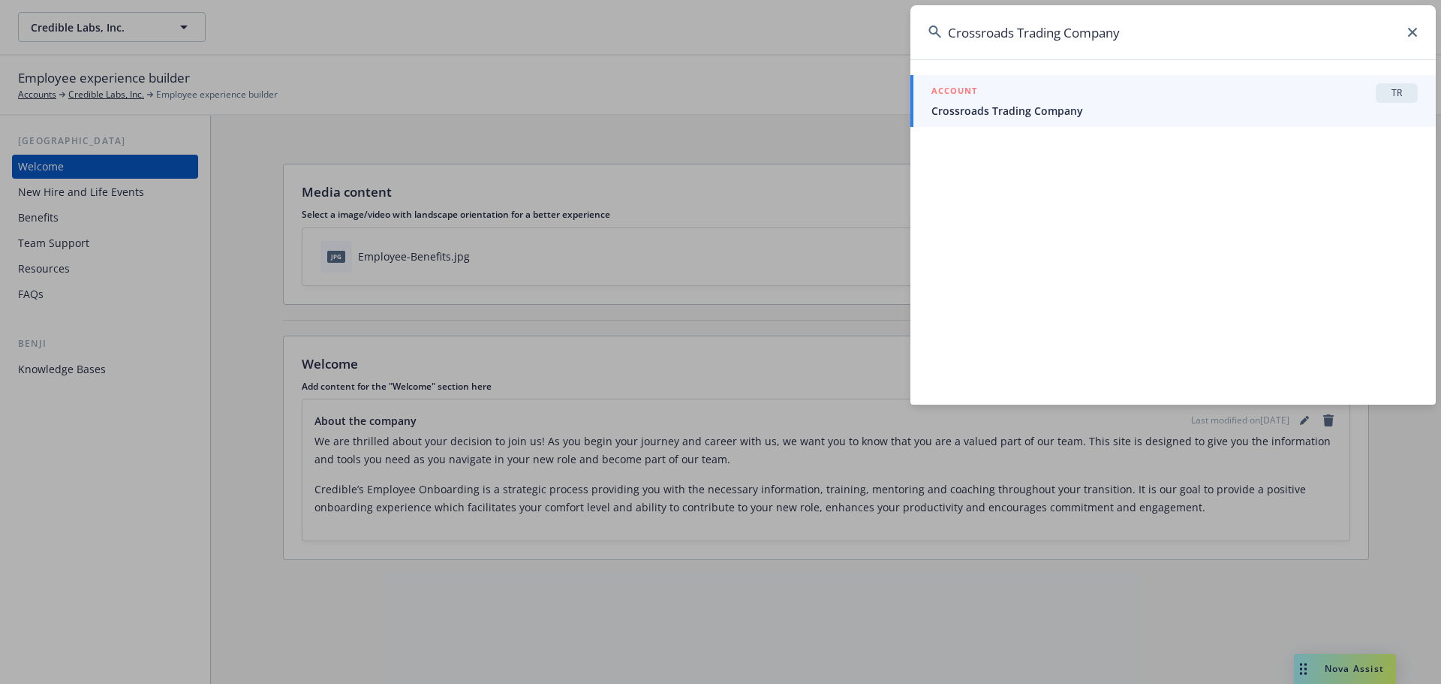
type input "Crossroads Trading Company"
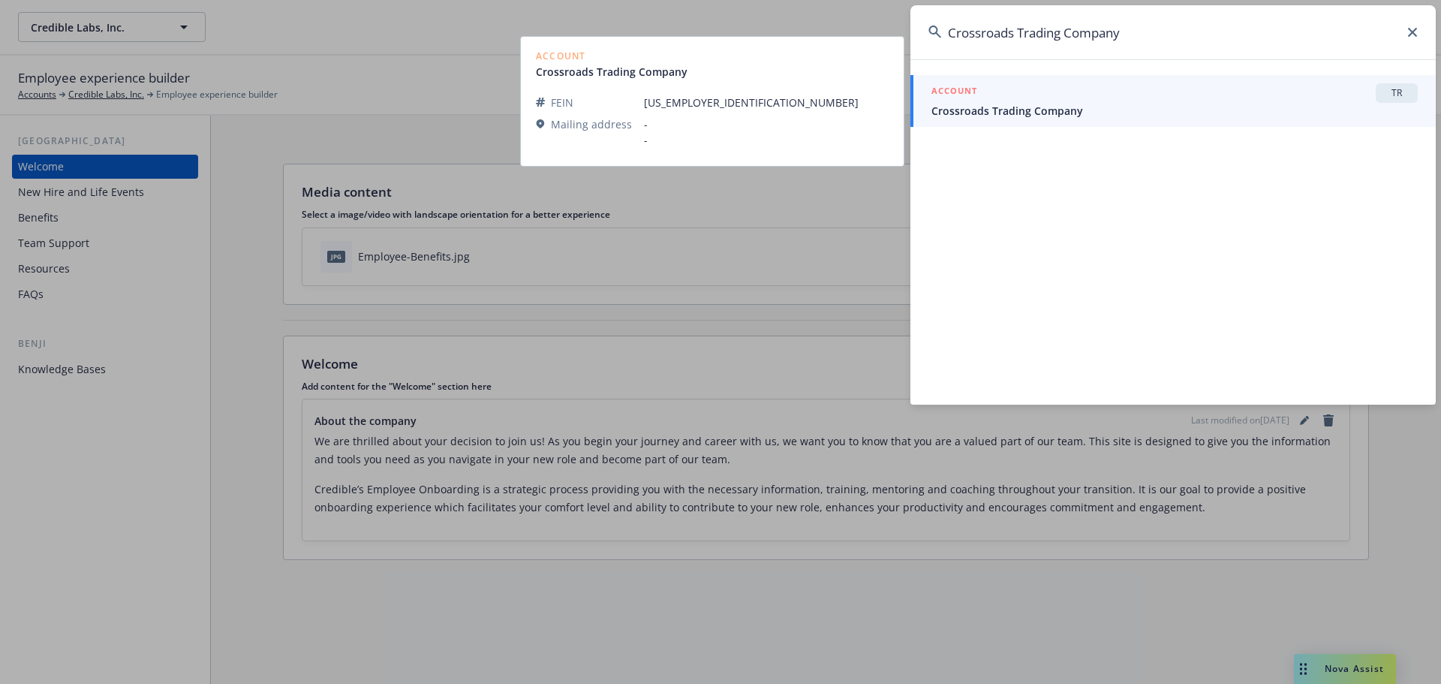
click at [1115, 107] on span "Crossroads Trading Company" at bounding box center [1174, 111] width 486 height 16
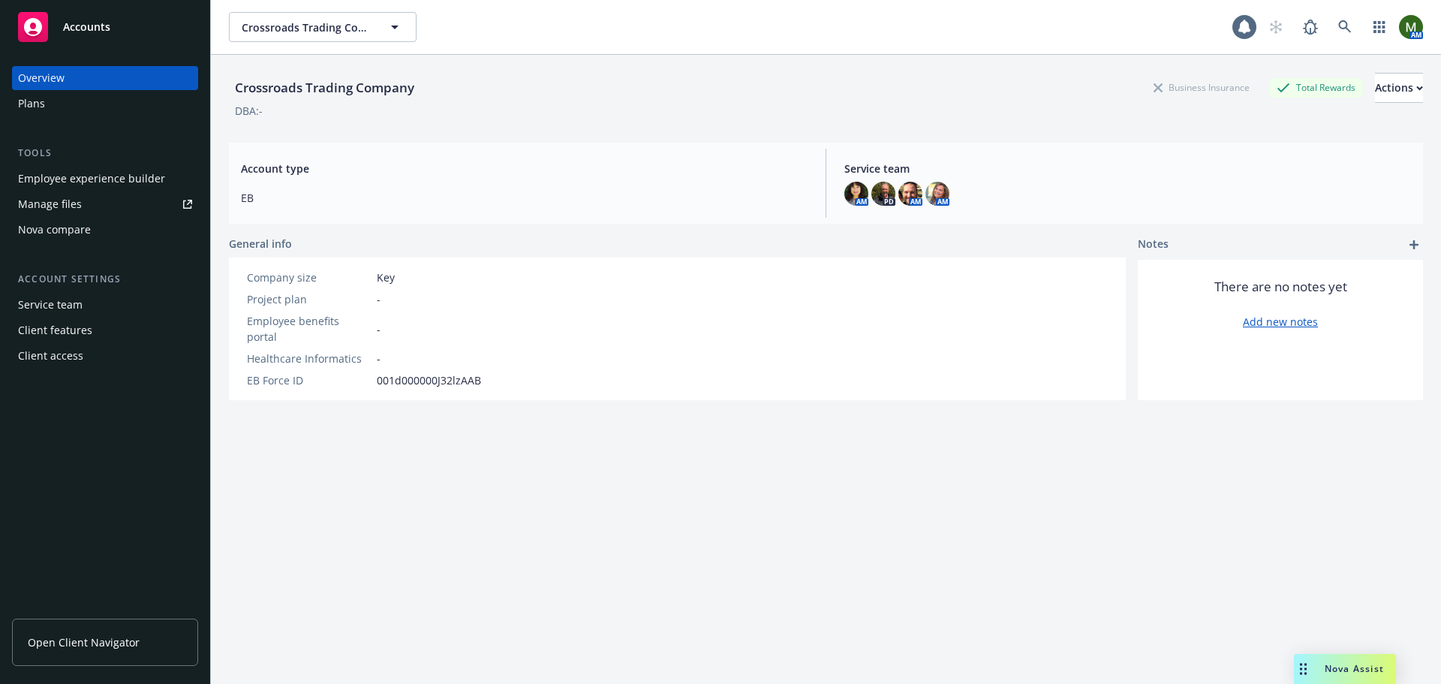
click at [121, 186] on div "Employee experience builder" at bounding box center [91, 179] width 147 height 24
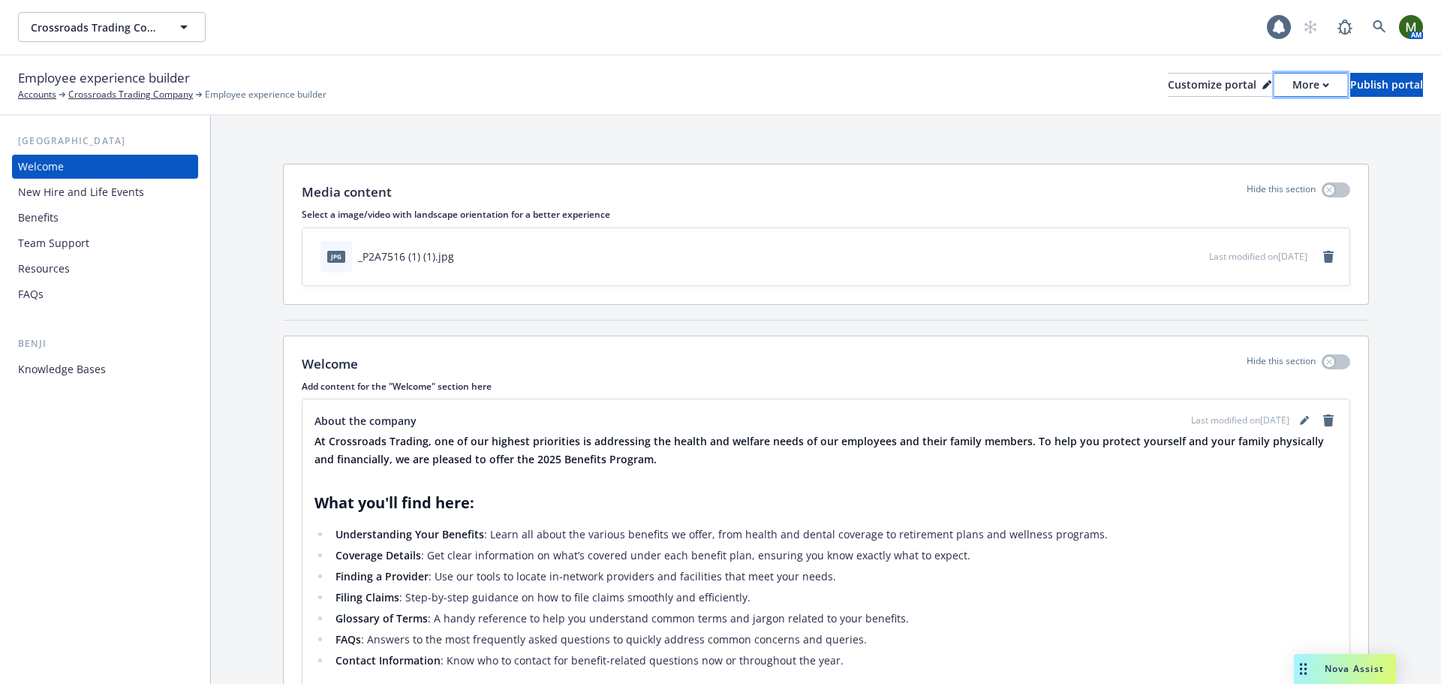
click at [1322, 87] on icon "button" at bounding box center [1325, 85] width 7 height 5
click at [1244, 146] on link "Copy portal link" at bounding box center [1231, 149] width 137 height 30
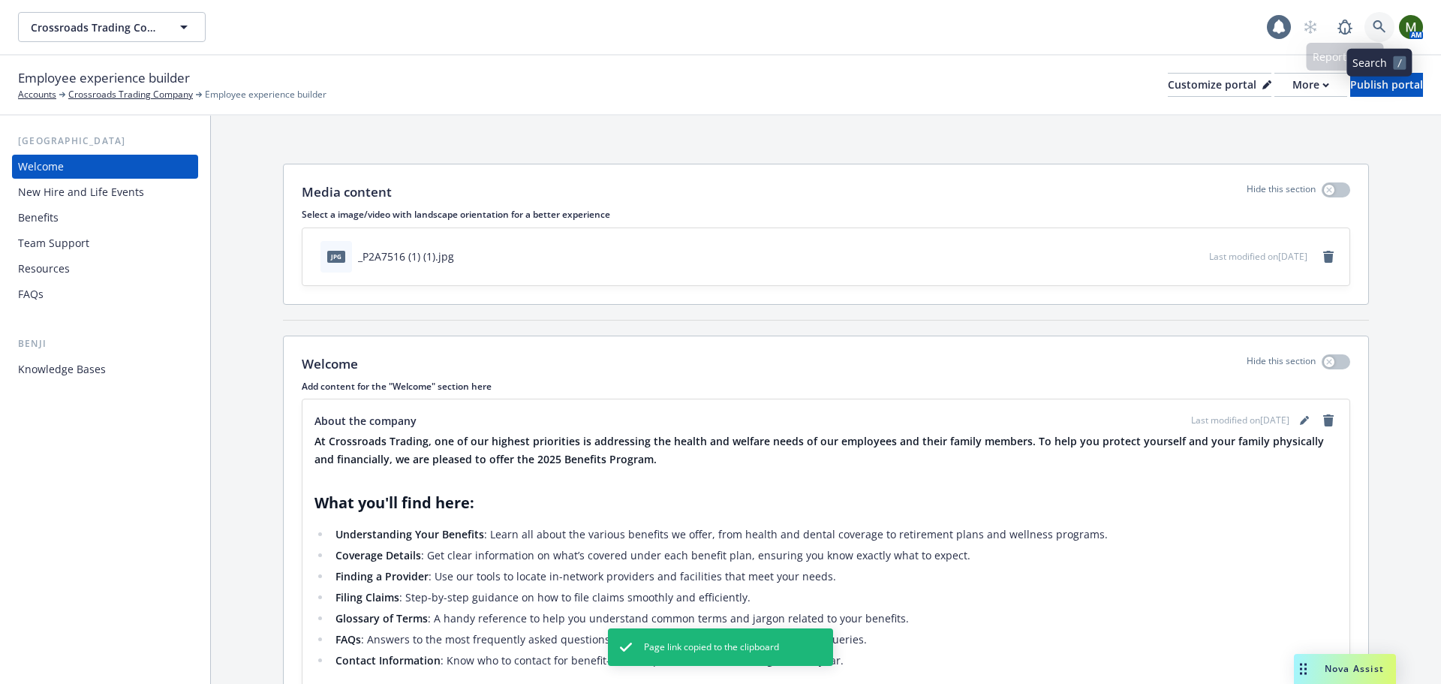
click at [1377, 28] on icon at bounding box center [1379, 26] width 13 height 13
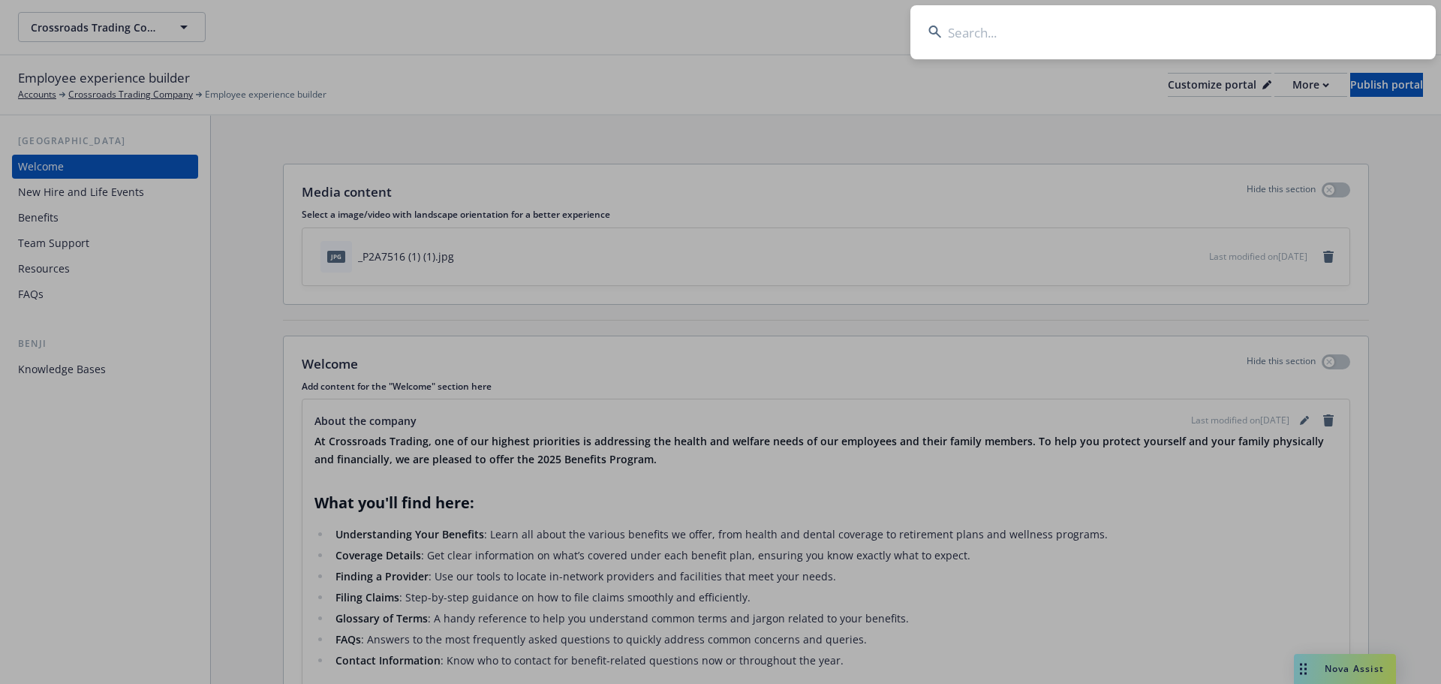
click at [1371, 29] on input at bounding box center [1172, 32] width 525 height 54
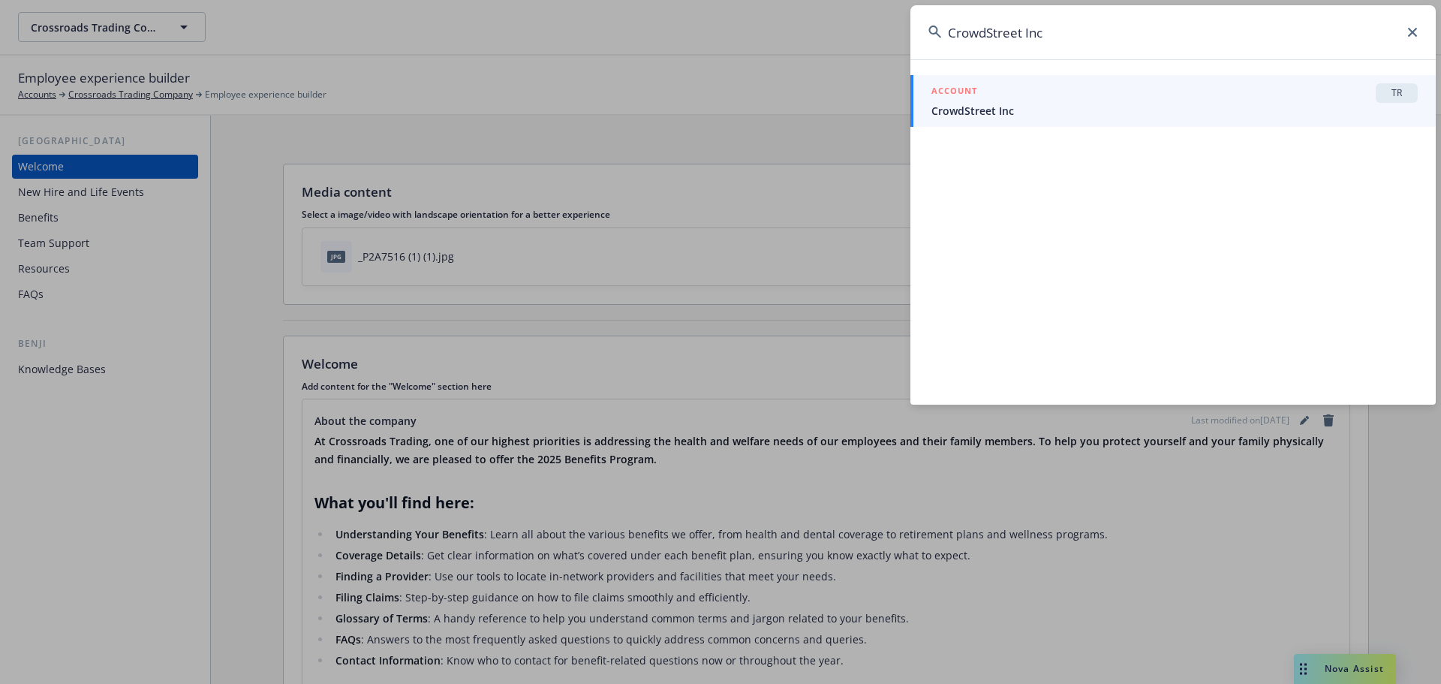
type input "CrowdStreet Inc"
click at [1207, 107] on span "CrowdStreet Inc" at bounding box center [1174, 111] width 486 height 16
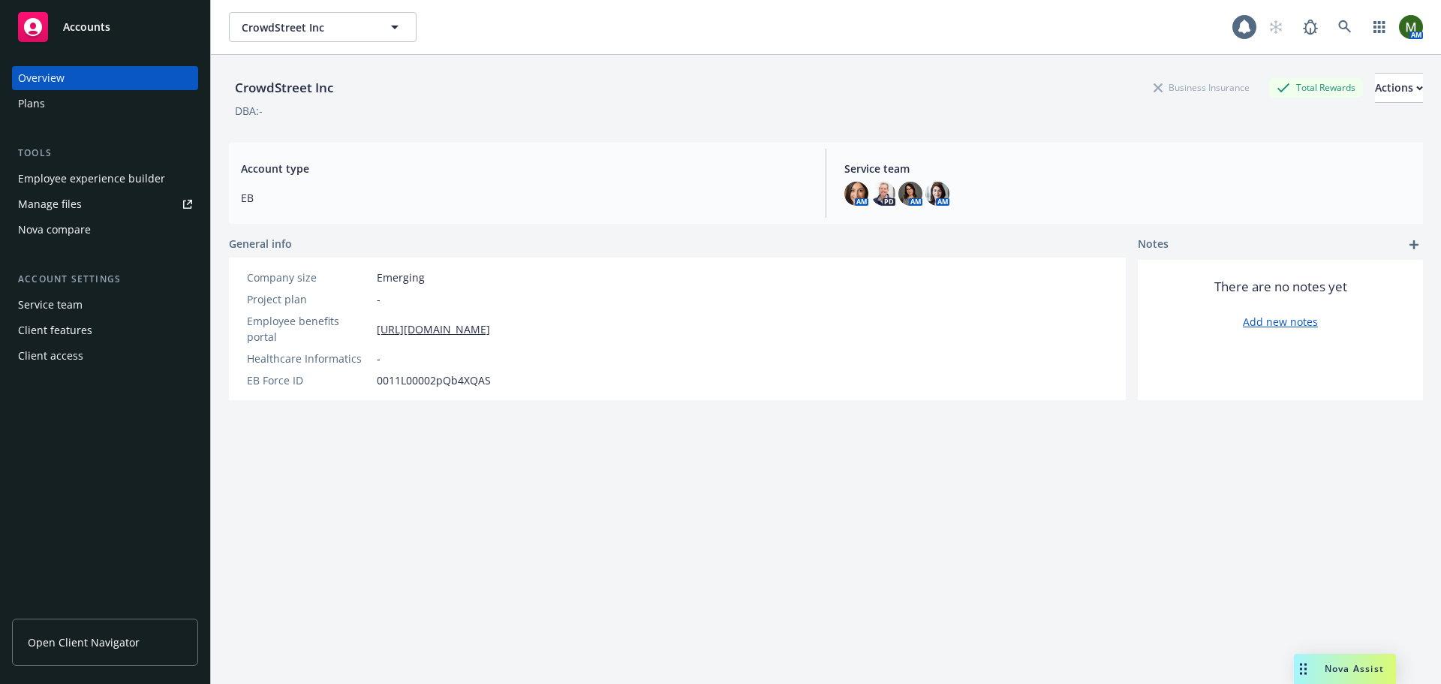
click at [146, 173] on div "Employee experience builder" at bounding box center [91, 179] width 147 height 24
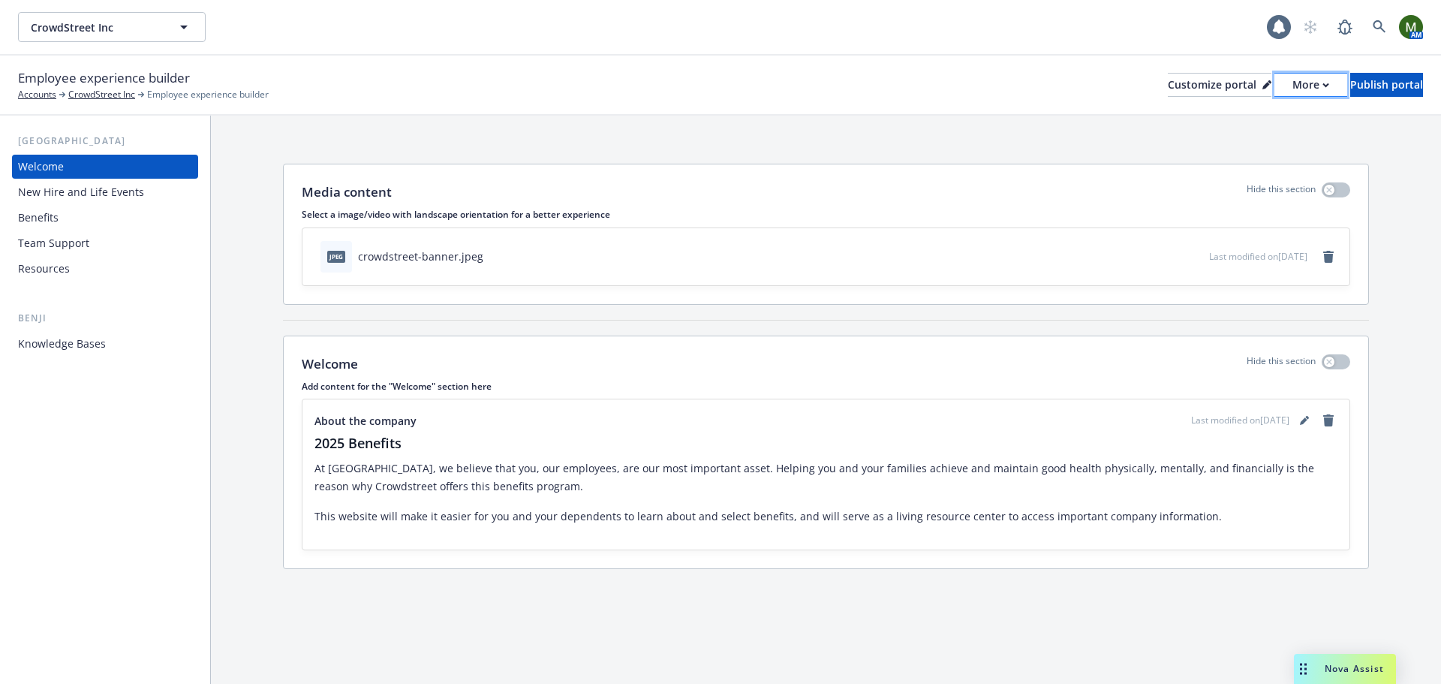
click at [1292, 85] on div "More" at bounding box center [1310, 85] width 37 height 23
click at [1244, 141] on link "Copy portal link" at bounding box center [1231, 149] width 137 height 30
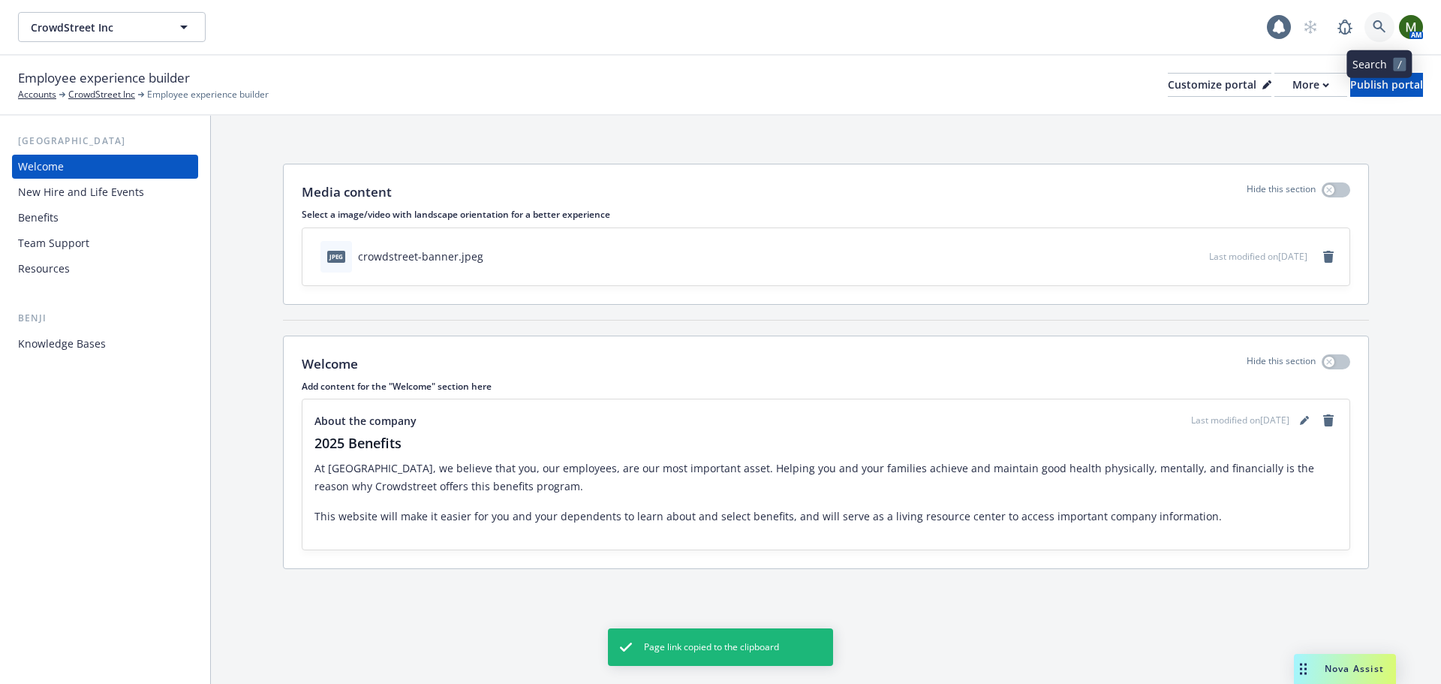
click at [1372, 26] on link at bounding box center [1379, 27] width 30 height 30
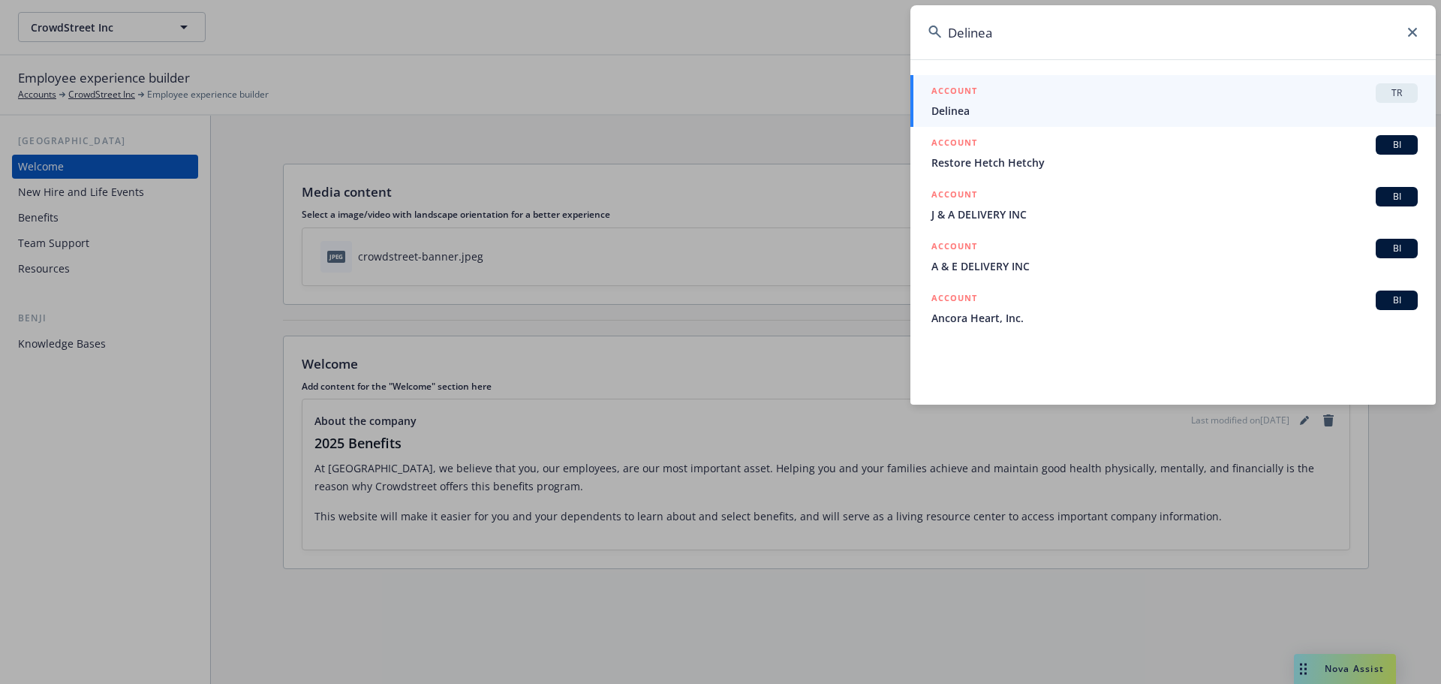
type input "Delinea"
click at [1220, 103] on span "Delinea" at bounding box center [1174, 111] width 486 height 16
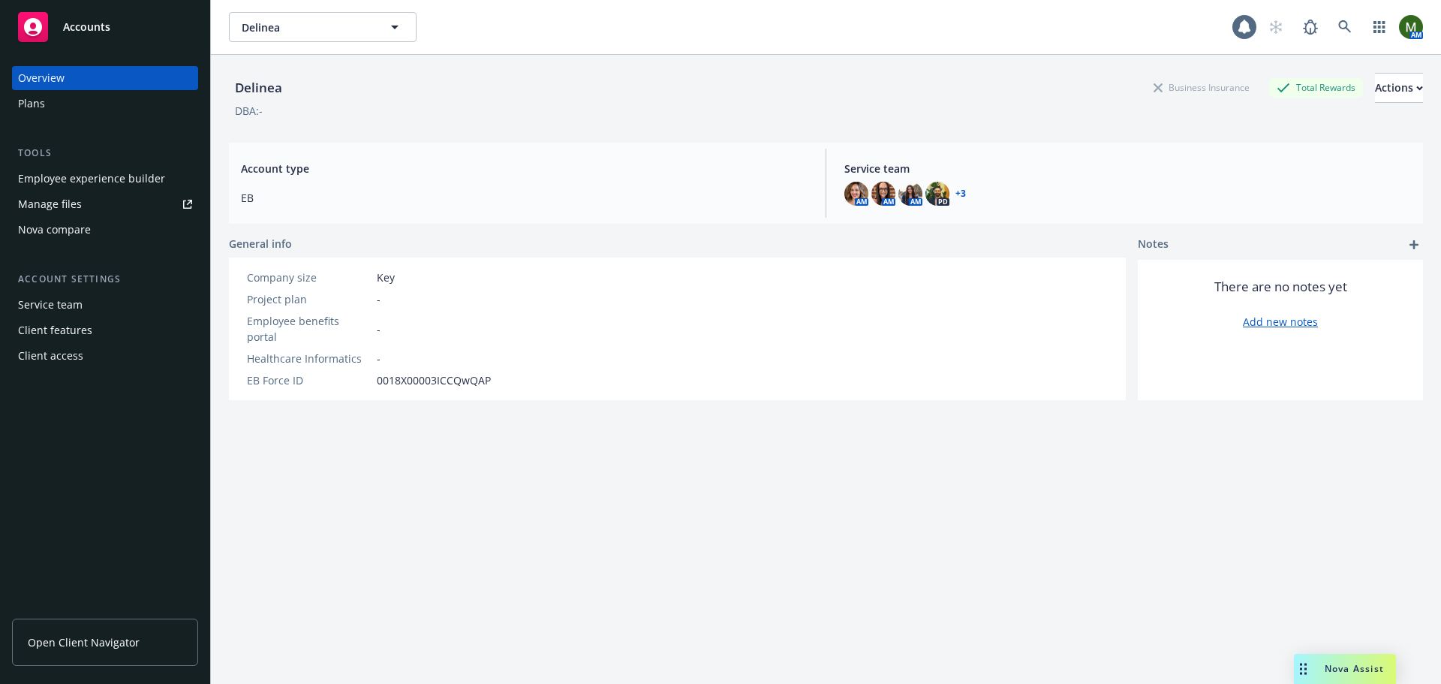
click at [131, 173] on div "Employee experience builder" at bounding box center [91, 179] width 147 height 24
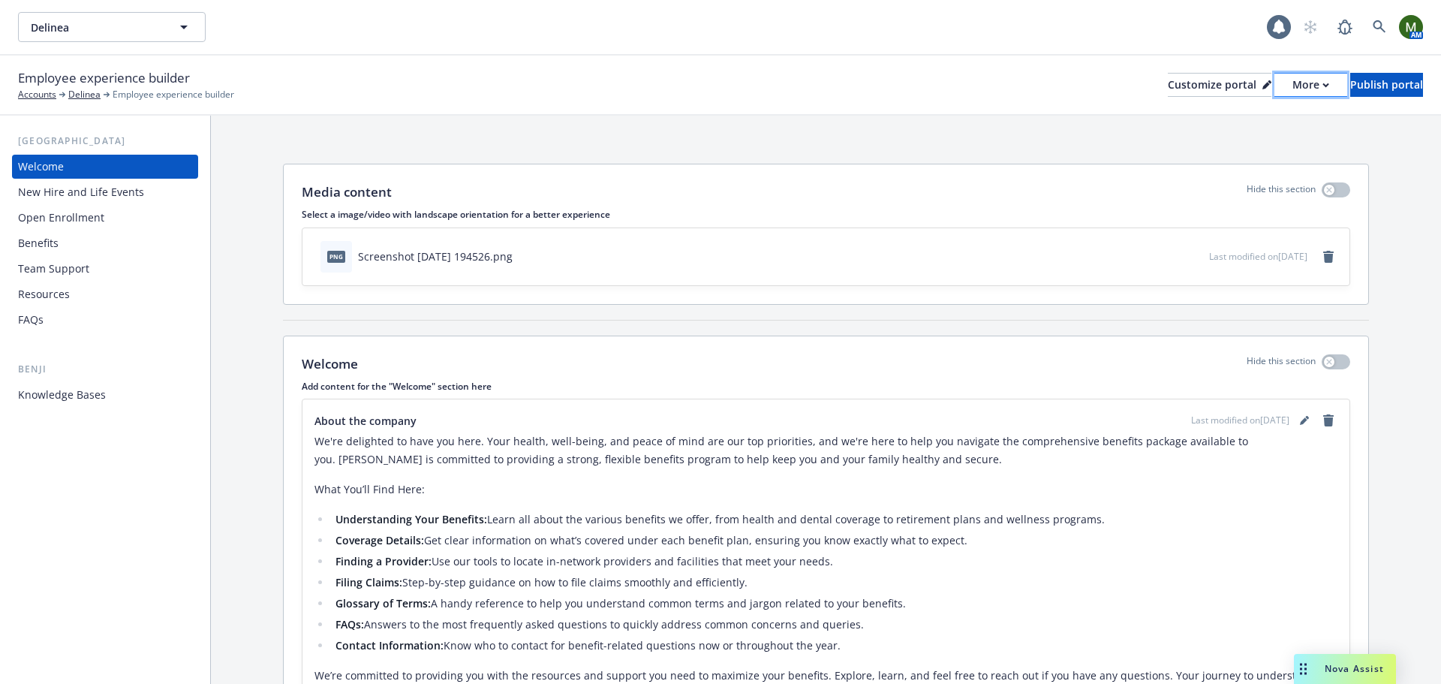
click at [1292, 83] on div "More" at bounding box center [1310, 85] width 37 height 23
click at [1243, 145] on link "Copy portal link" at bounding box center [1231, 149] width 137 height 30
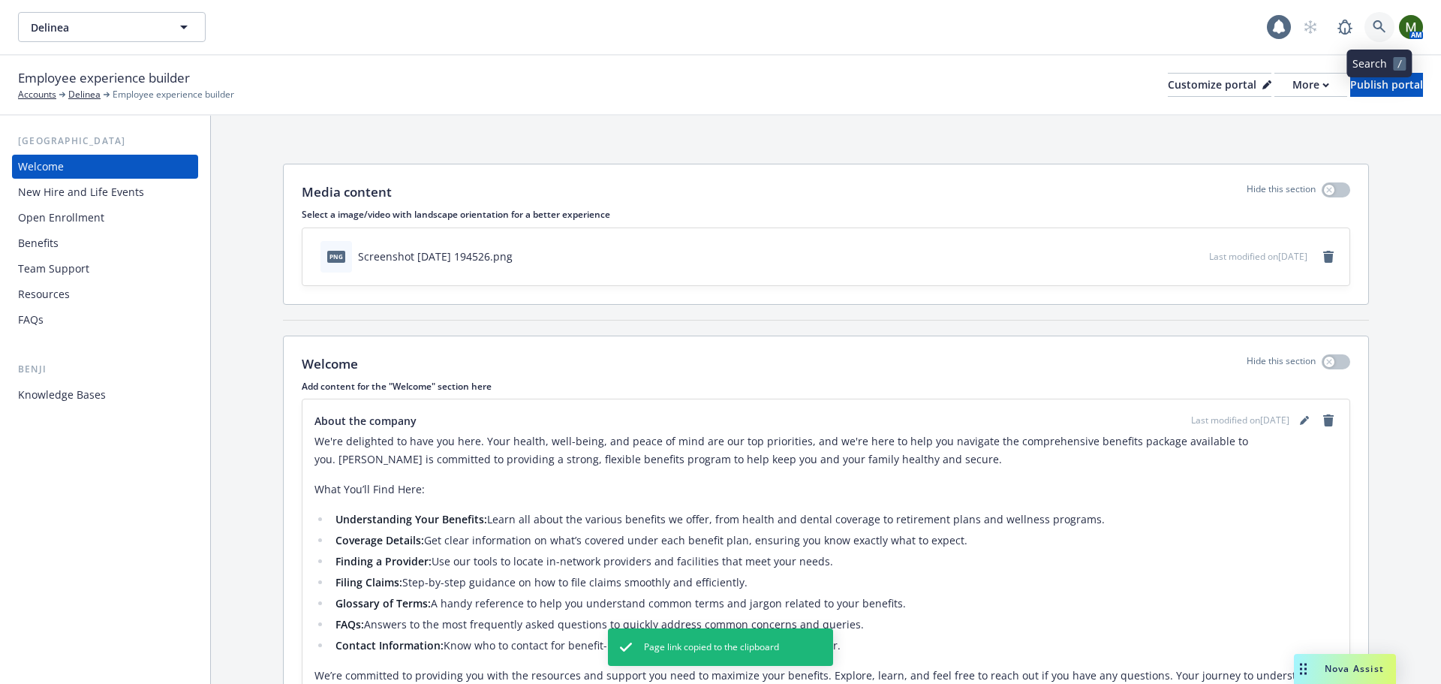
click at [1391, 27] on link at bounding box center [1379, 27] width 30 height 30
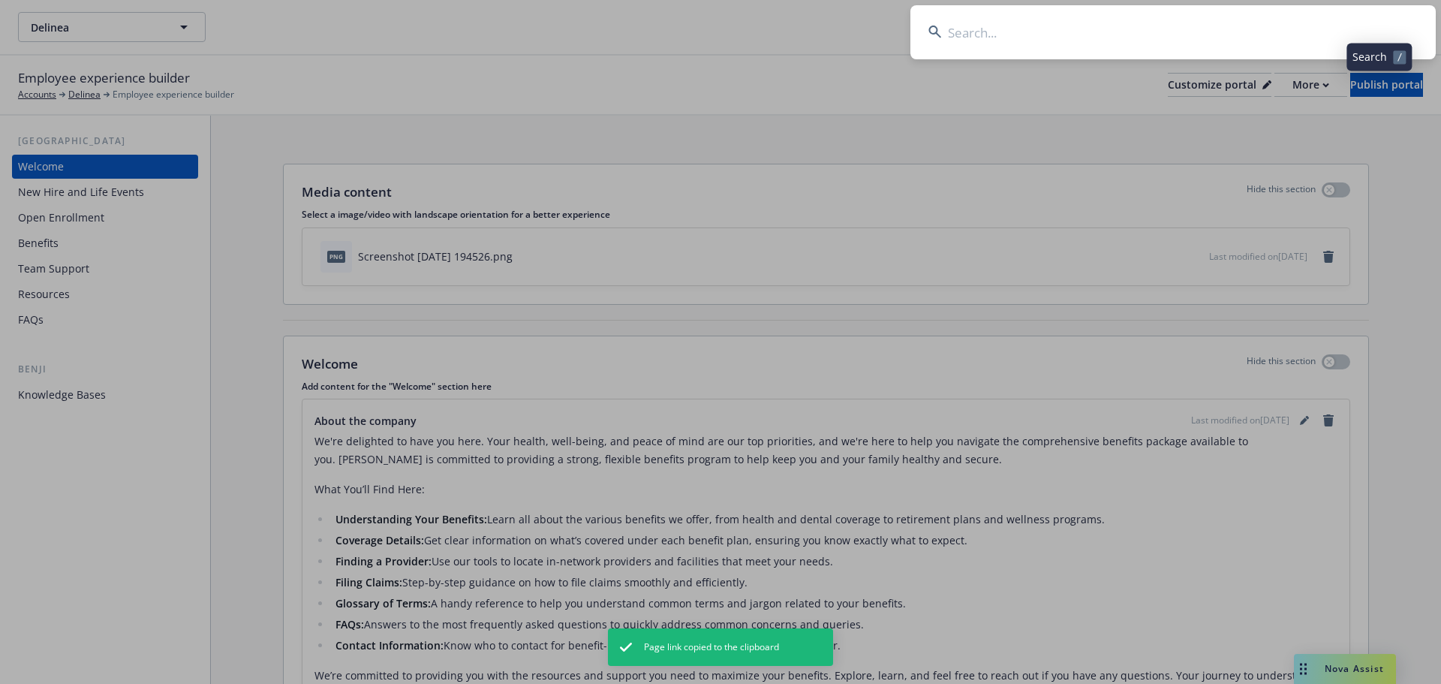
click at [1321, 34] on input at bounding box center [1172, 32] width 525 height 54
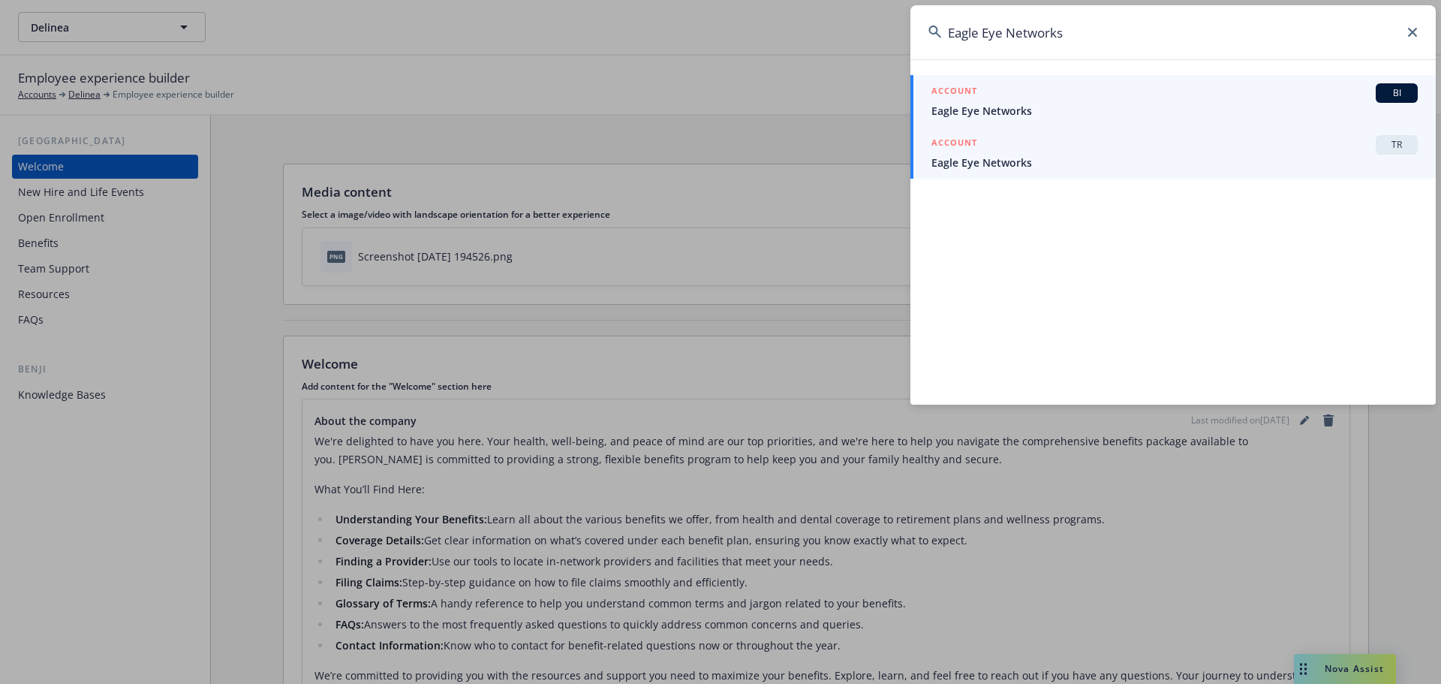
type input "Eagle Eye Networks"
click at [1163, 148] on div "ACCOUNT TR" at bounding box center [1174, 145] width 486 height 20
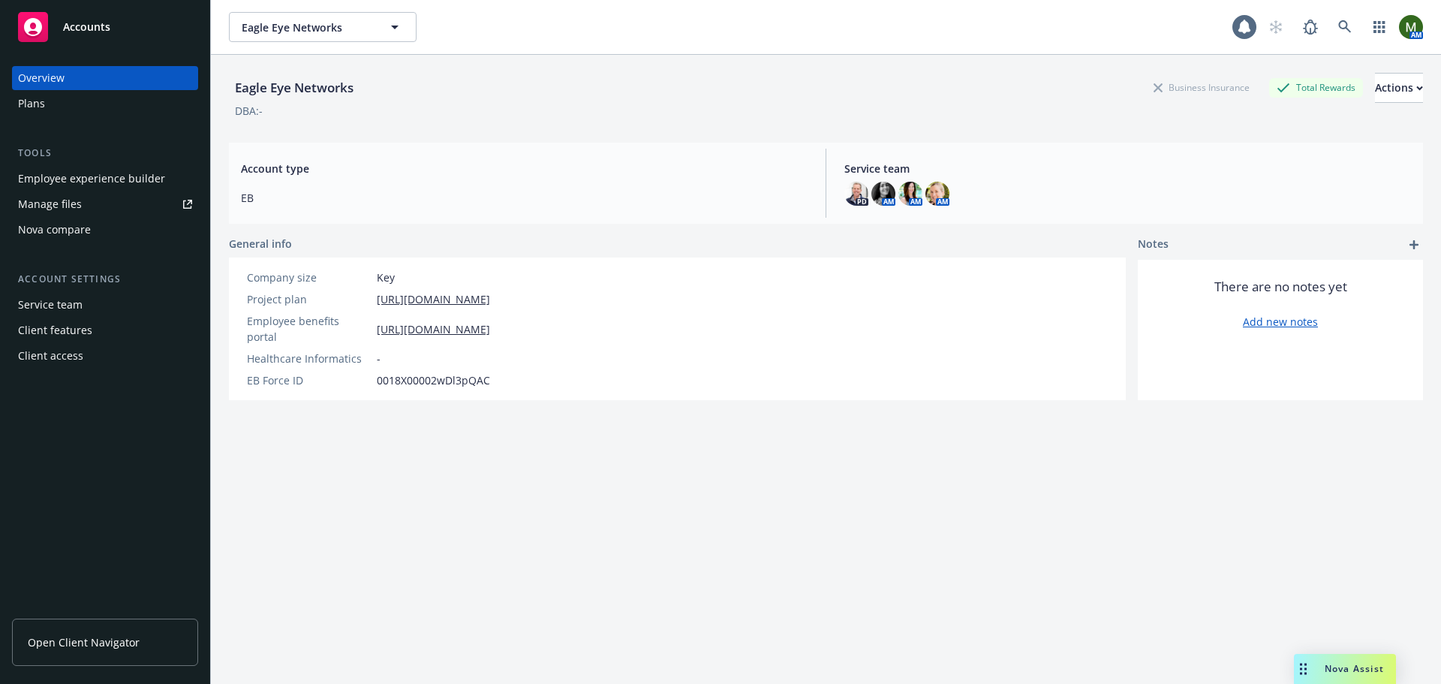
click at [71, 173] on div "Employee experience builder" at bounding box center [91, 179] width 147 height 24
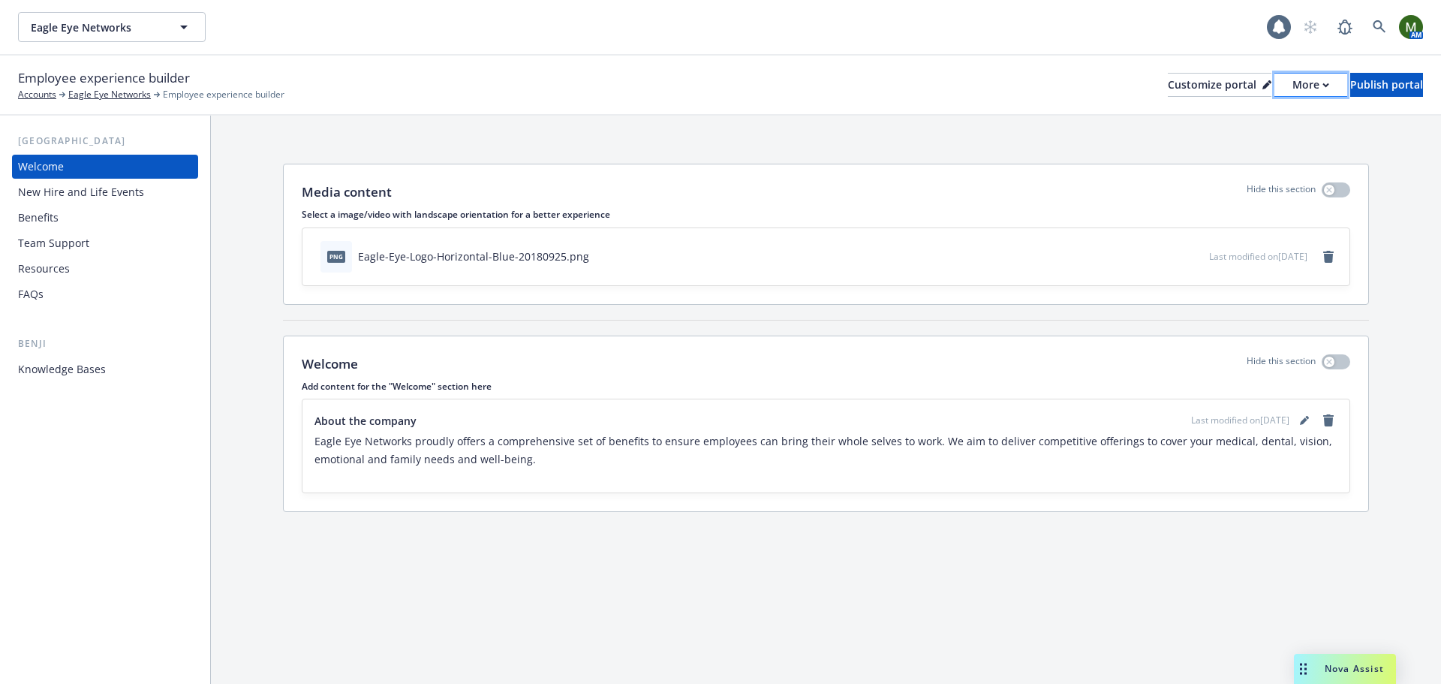
click at [1292, 91] on div "More" at bounding box center [1310, 85] width 37 height 23
click at [1242, 140] on link "Copy portal link" at bounding box center [1231, 149] width 137 height 30
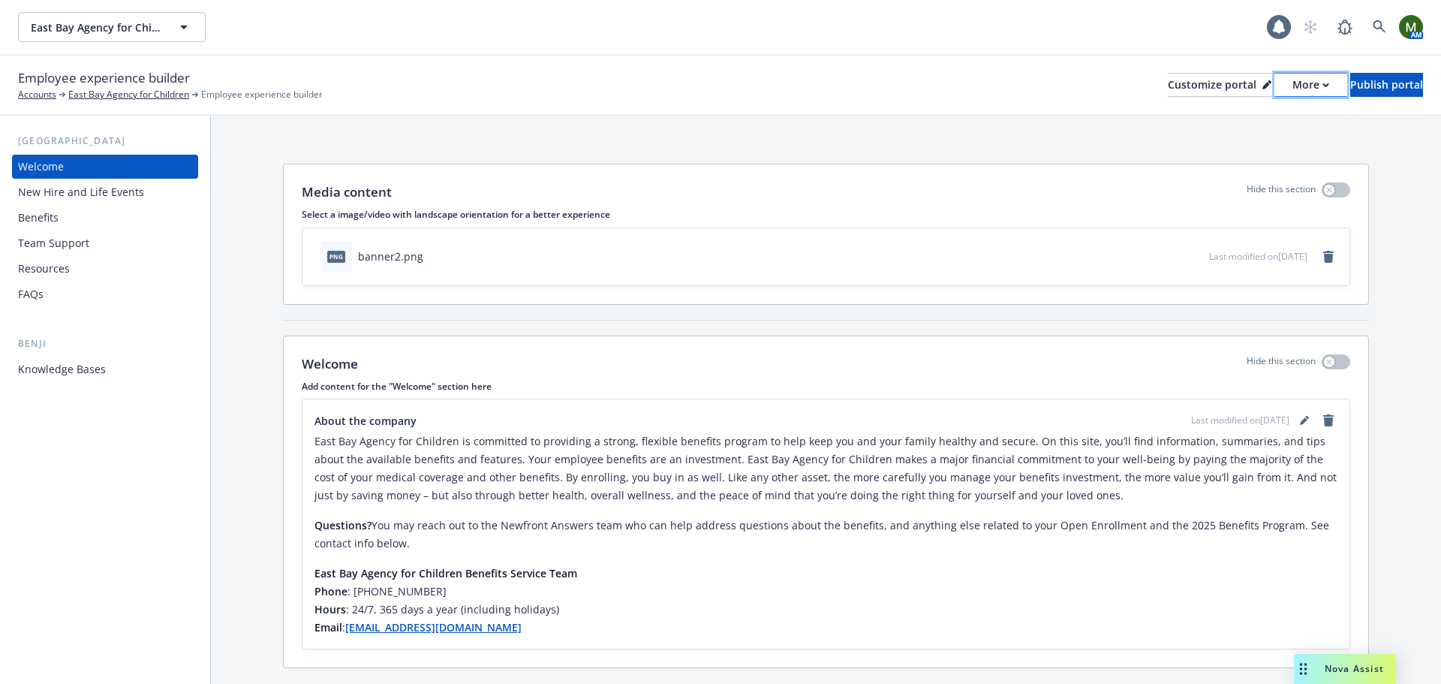
click at [1292, 78] on div "More" at bounding box center [1310, 85] width 37 height 23
click at [1239, 148] on link "Copy portal link" at bounding box center [1231, 149] width 137 height 30
click at [1292, 86] on div "More" at bounding box center [1310, 85] width 37 height 23
click at [1249, 146] on link "Copy portal link" at bounding box center [1231, 149] width 137 height 30
click at [1336, 663] on span "Nova Assist" at bounding box center [1354, 668] width 59 height 13
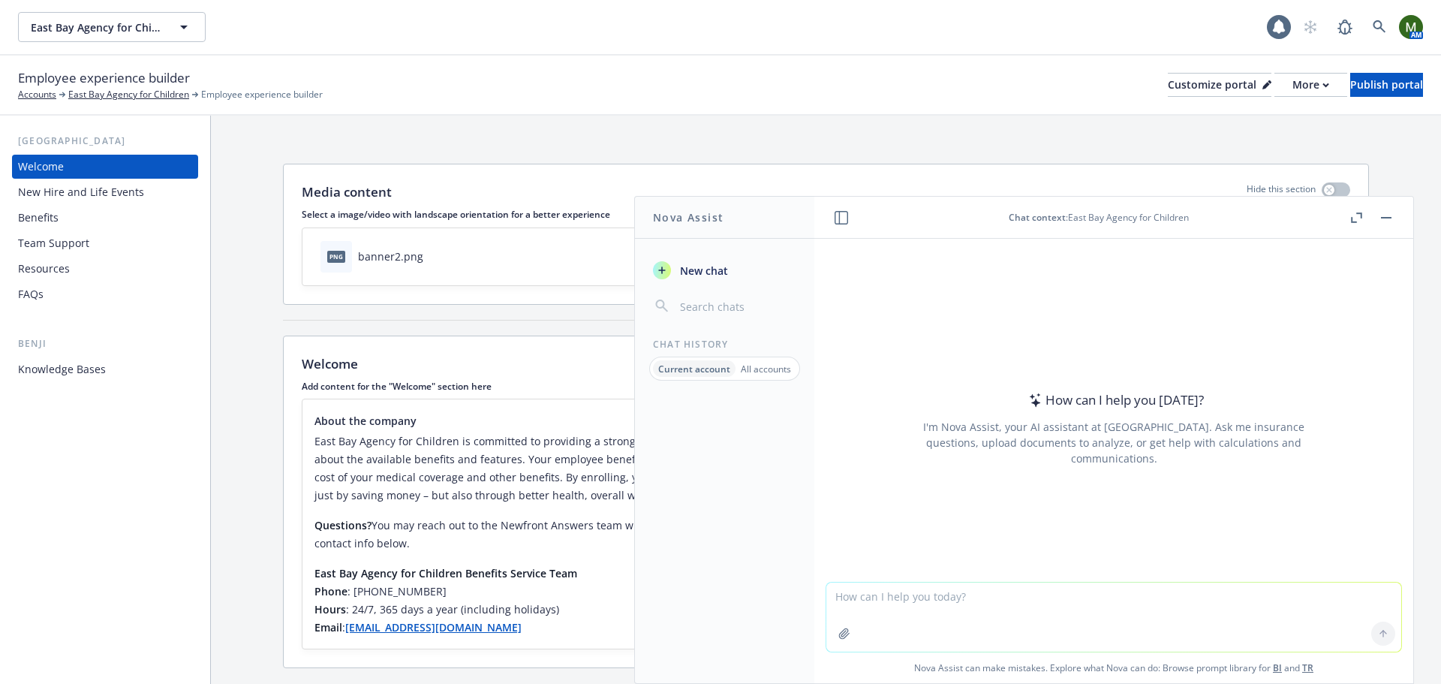
click at [821, 75] on div "Employee experience builder Accounts East Bay Agency for Children Employee expe…" at bounding box center [720, 84] width 1405 height 33
click at [1383, 215] on button "button" at bounding box center [1386, 218] width 18 height 18
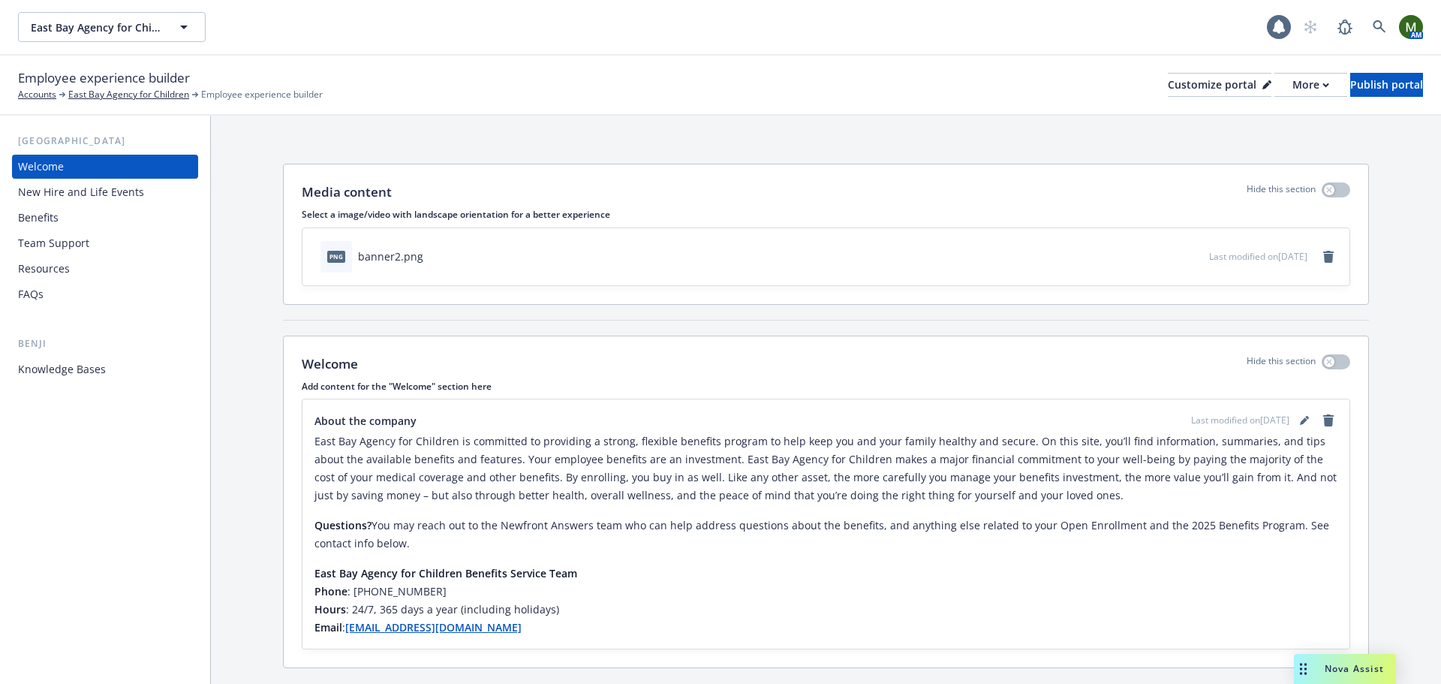
drag, startPoint x: 1353, startPoint y: 670, endPoint x: 1209, endPoint y: 683, distance: 144.7
click at [961, 667] on body "East Bay Agency for Children East Bay Agency for Children 1 AM Employee experie…" at bounding box center [720, 342] width 1441 height 684
drag, startPoint x: 1297, startPoint y: 666, endPoint x: 1256, endPoint y: 623, distance: 58.9
click at [1256, 623] on body "East Bay Agency for Children East Bay Agency for Children 1 AM Employee experie…" at bounding box center [720, 342] width 1441 height 684
